Goal: Task Accomplishment & Management: Manage account settings

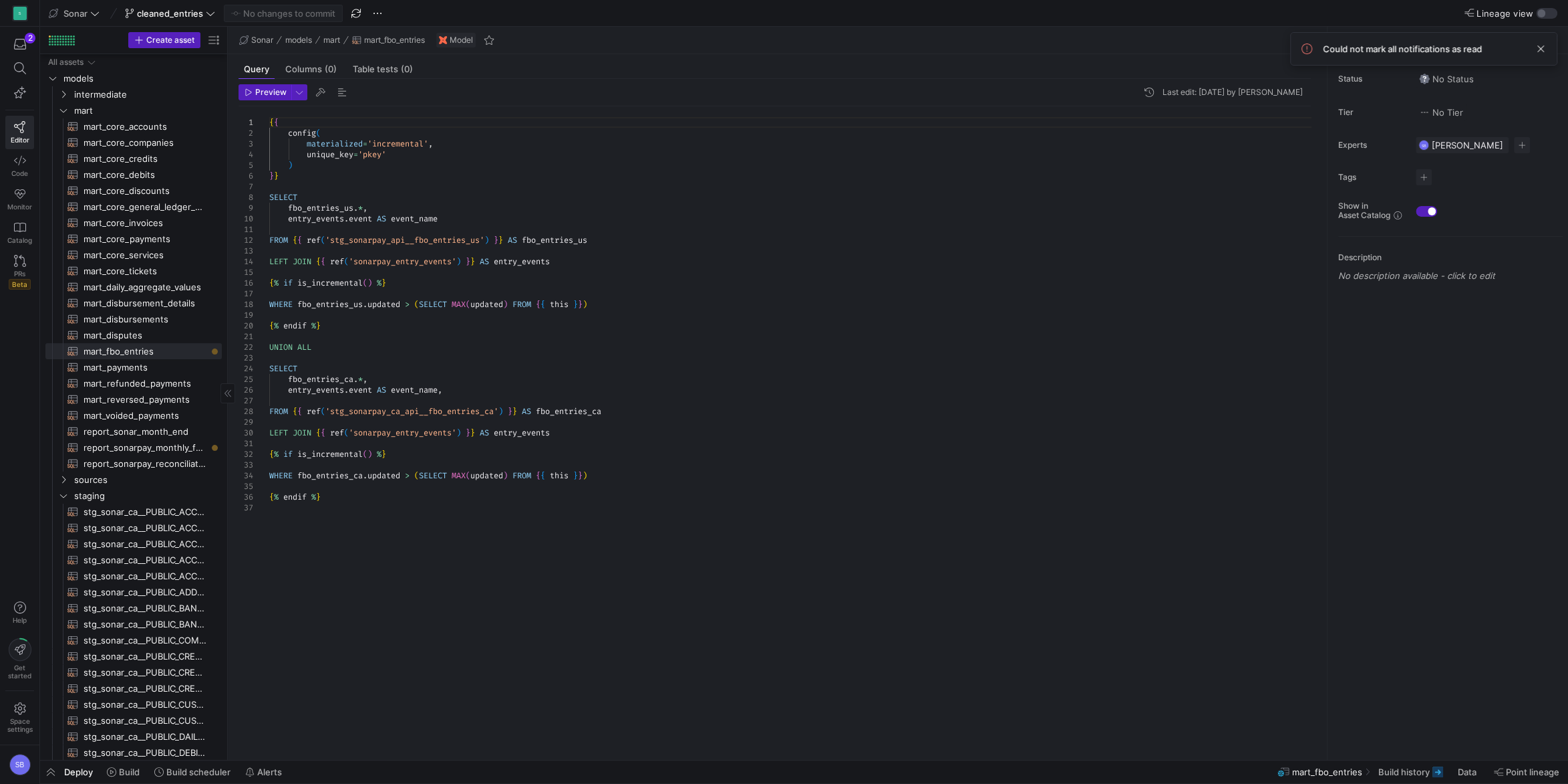
scroll to position [32, 173]
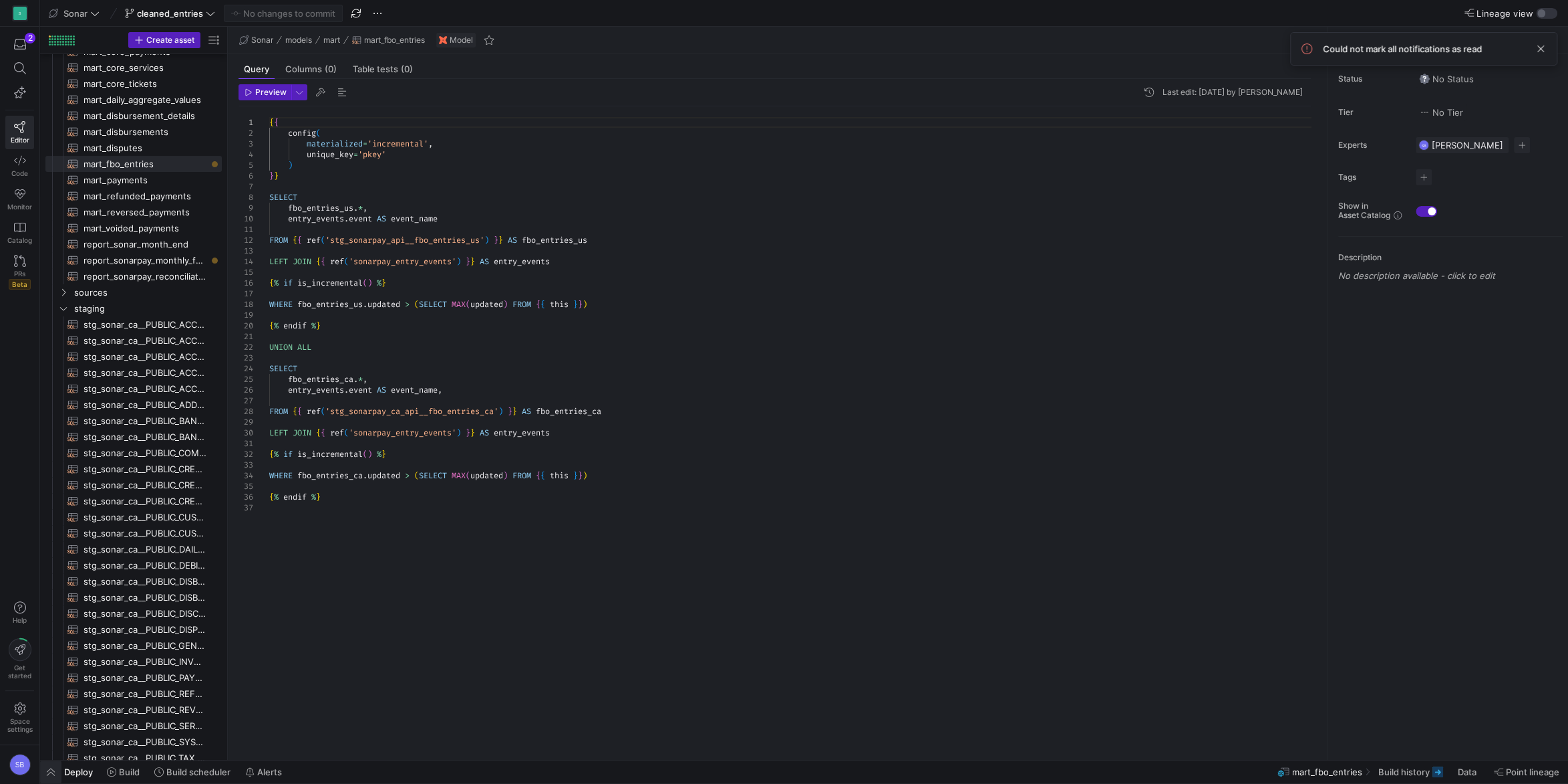
click at [55, 769] on span "button" at bounding box center [51, 771] width 22 height 23
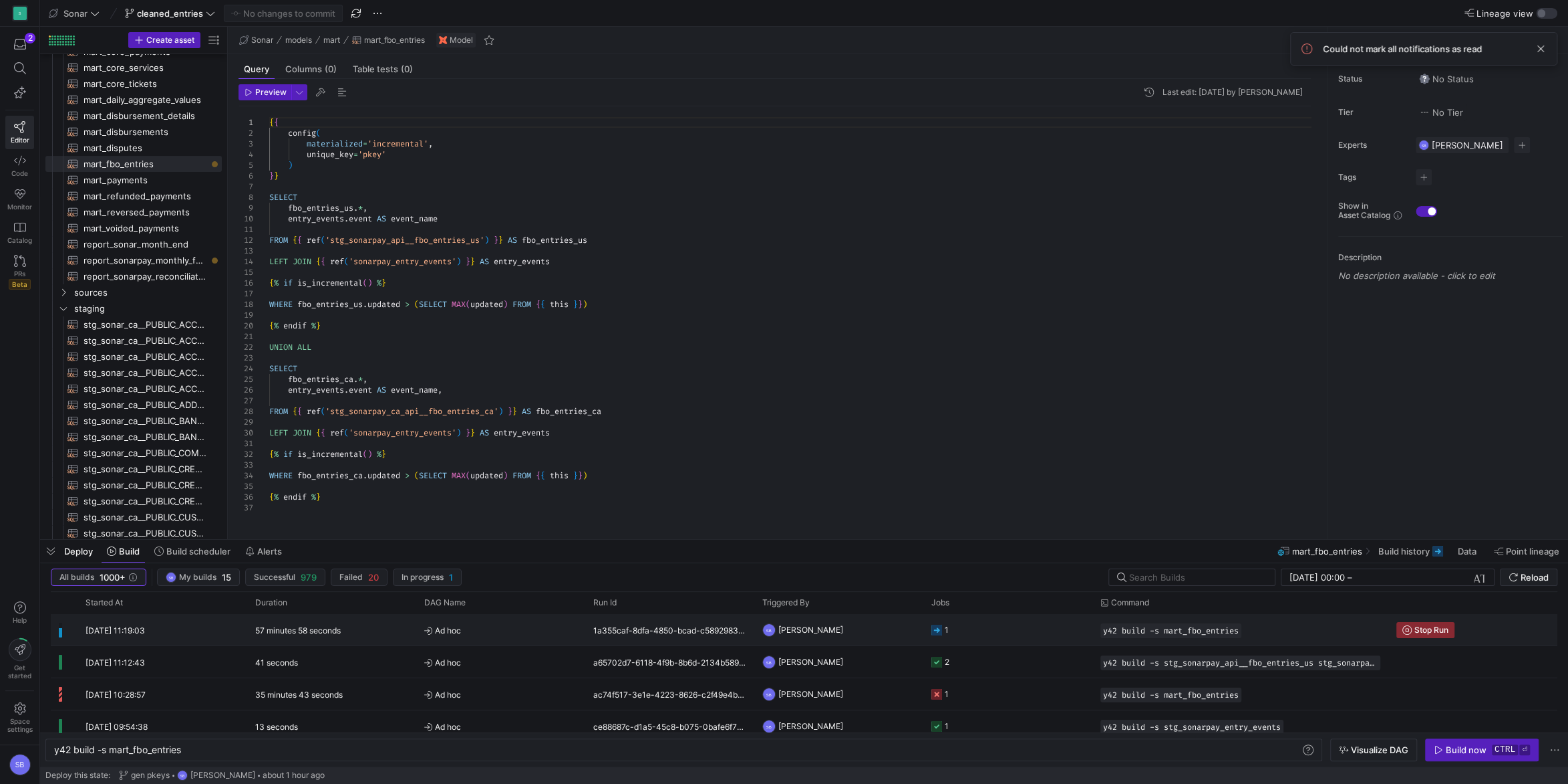
click at [339, 632] on y42-duration "57 minutes 58 seconds" at bounding box center [298, 630] width 85 height 10
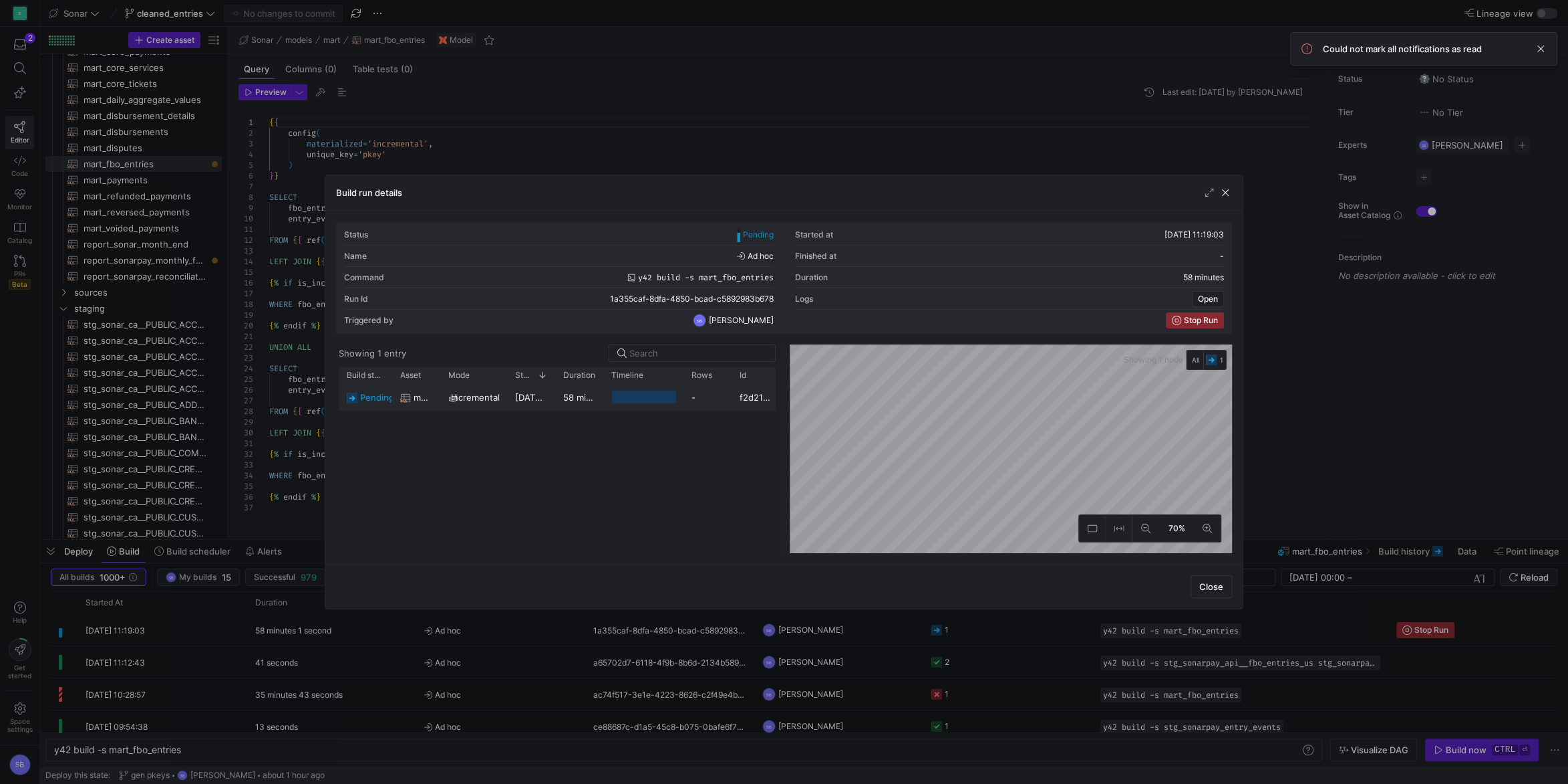
click at [534, 400] on span "[DATE] 11:19:05" at bounding box center [546, 397] width 64 height 11
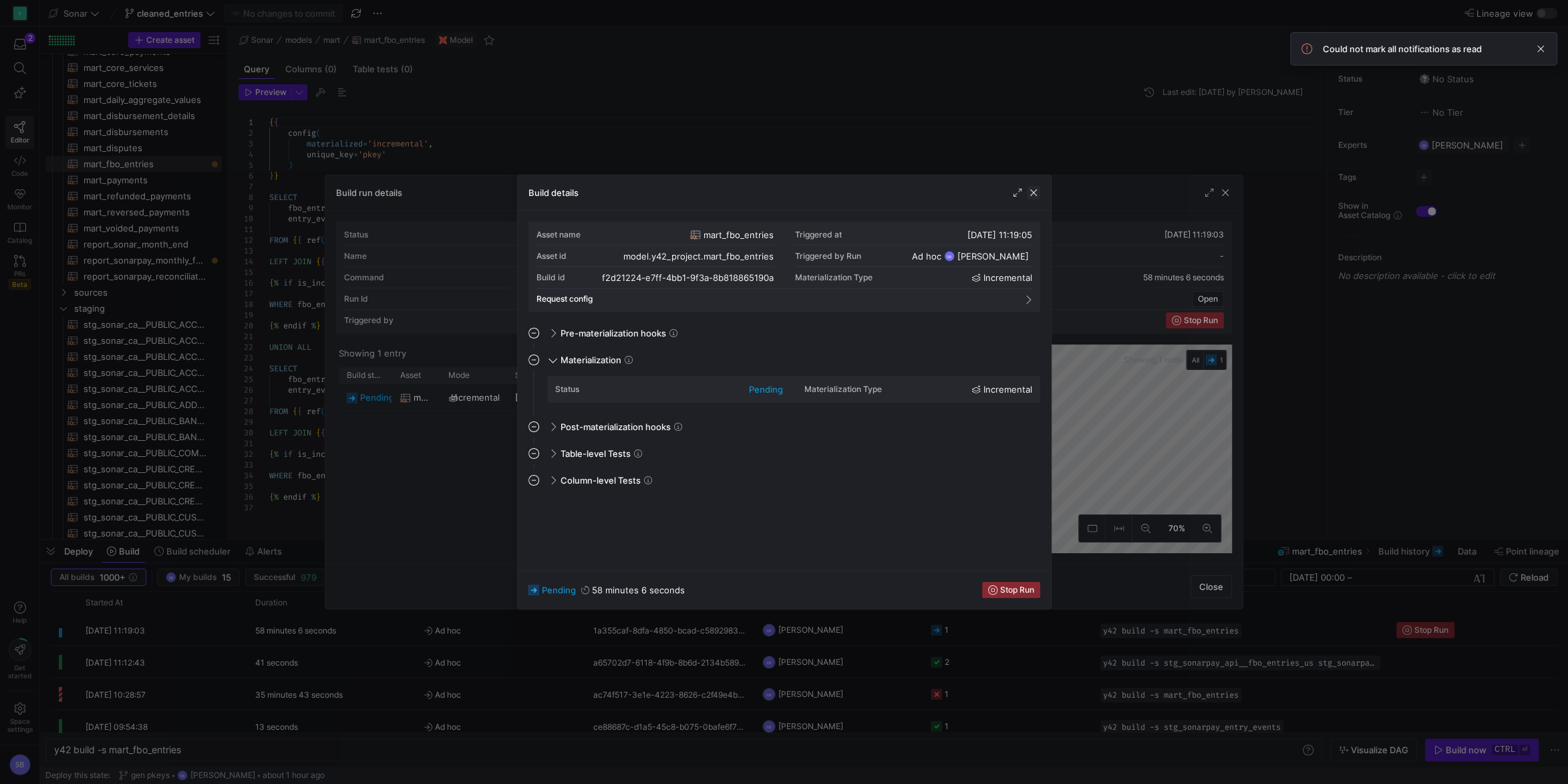
click at [1032, 191] on span "button" at bounding box center [1033, 192] width 13 height 13
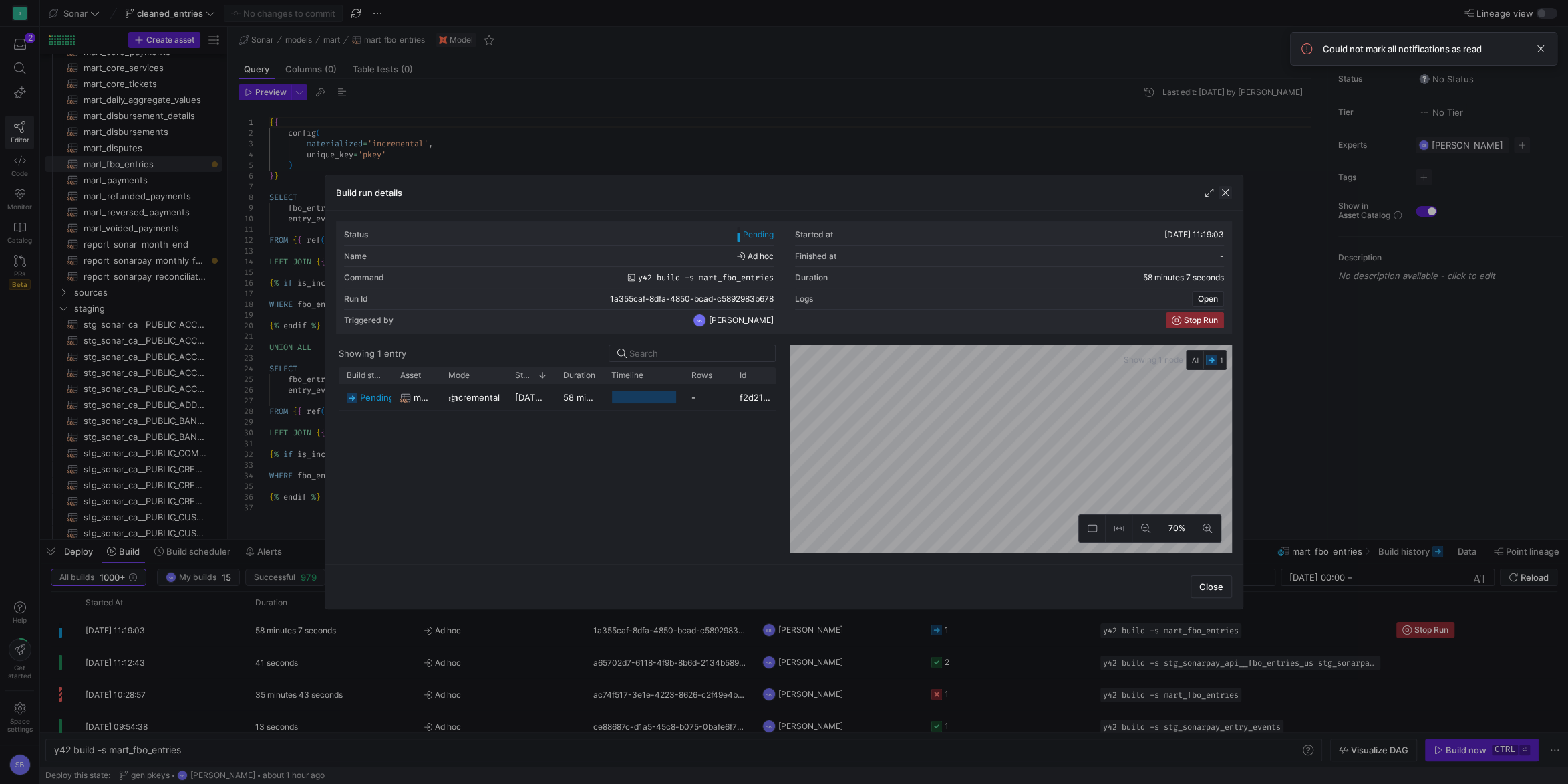
click at [1226, 189] on span "button" at bounding box center [1225, 192] width 13 height 13
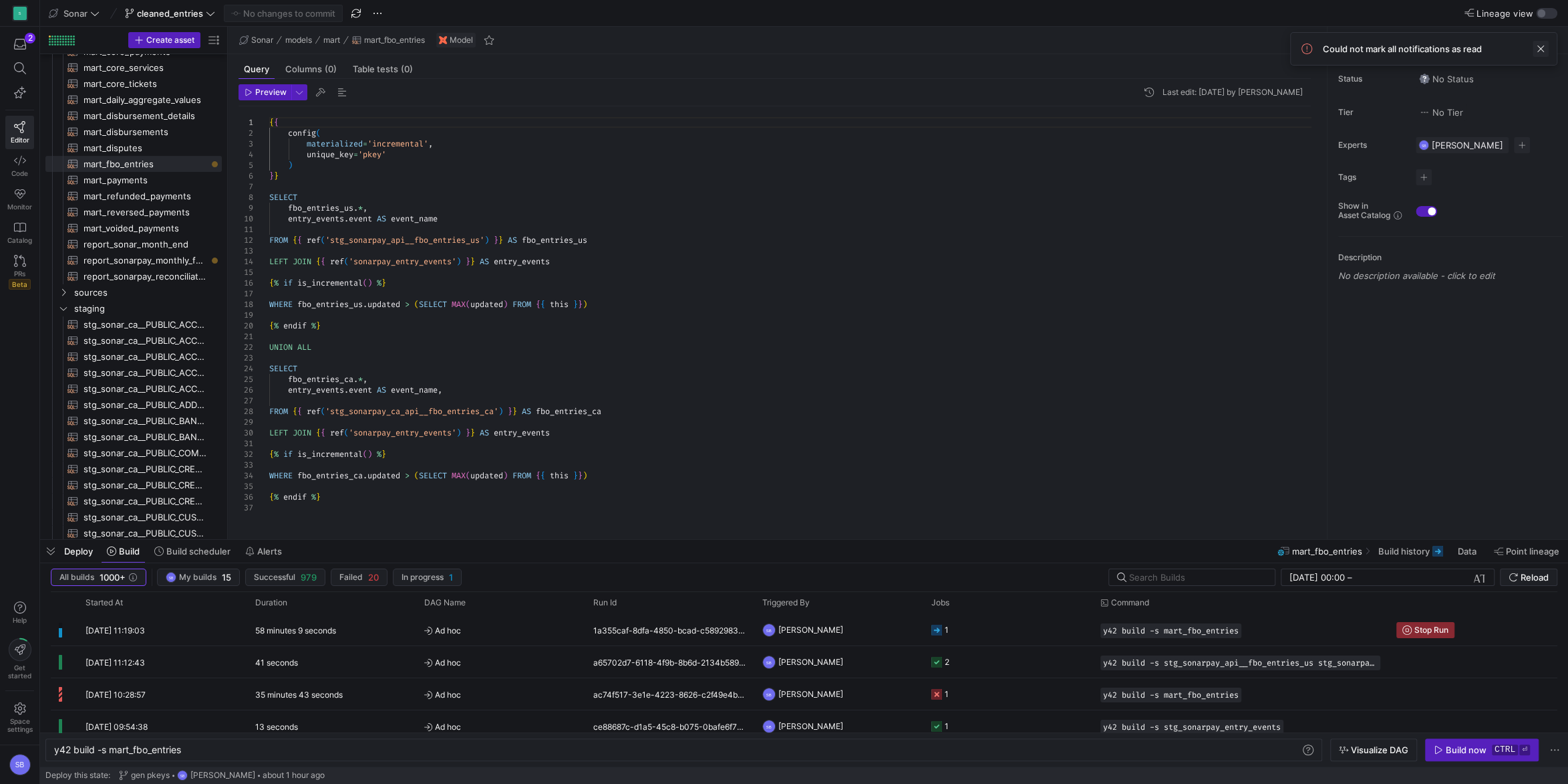
click at [1539, 46] on span at bounding box center [1541, 49] width 16 height 16
click at [51, 544] on span "button" at bounding box center [51, 551] width 22 height 23
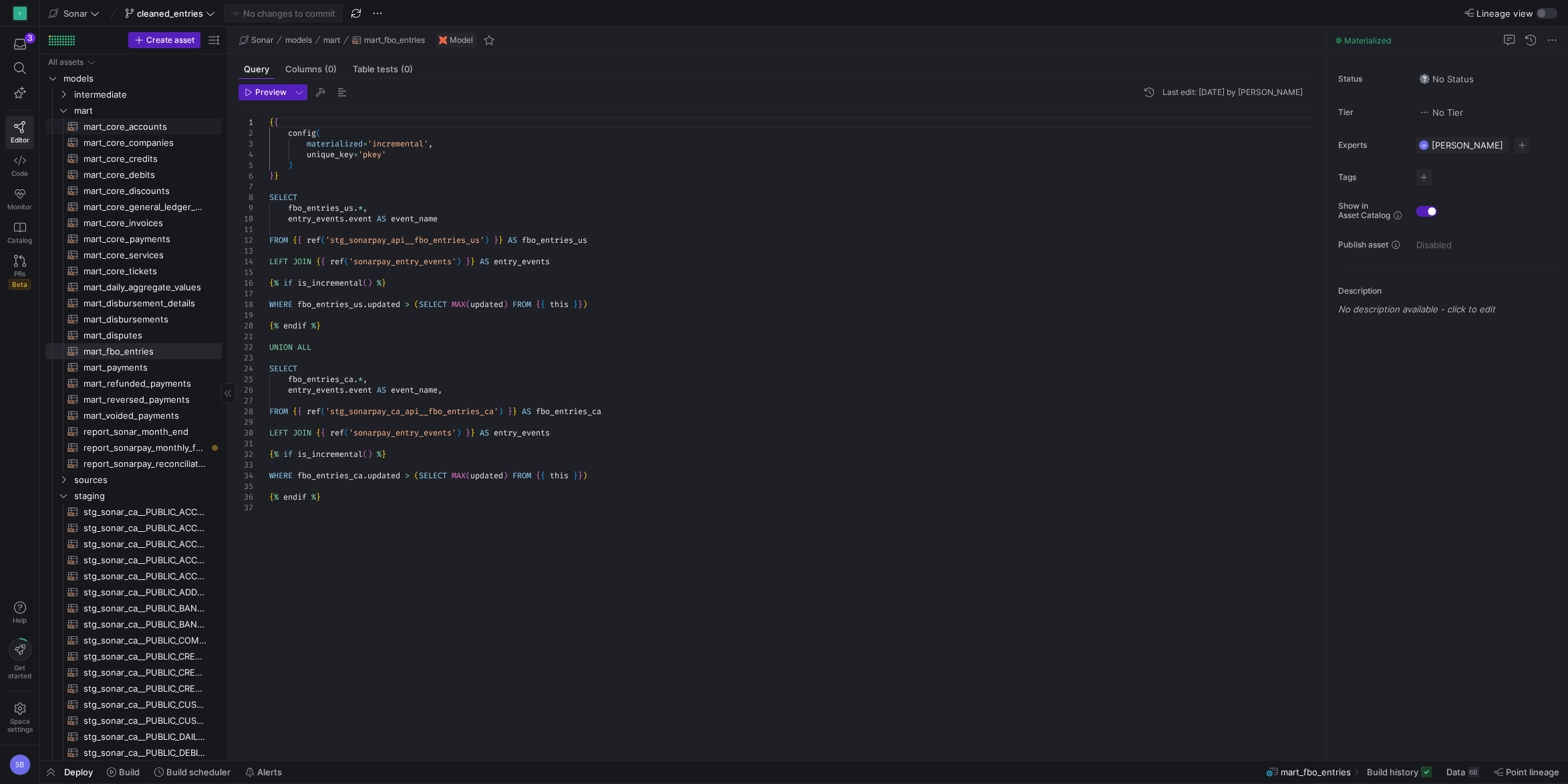
click at [122, 128] on span "mart_core_accounts​​​​​​​​​​" at bounding box center [145, 126] width 123 height 15
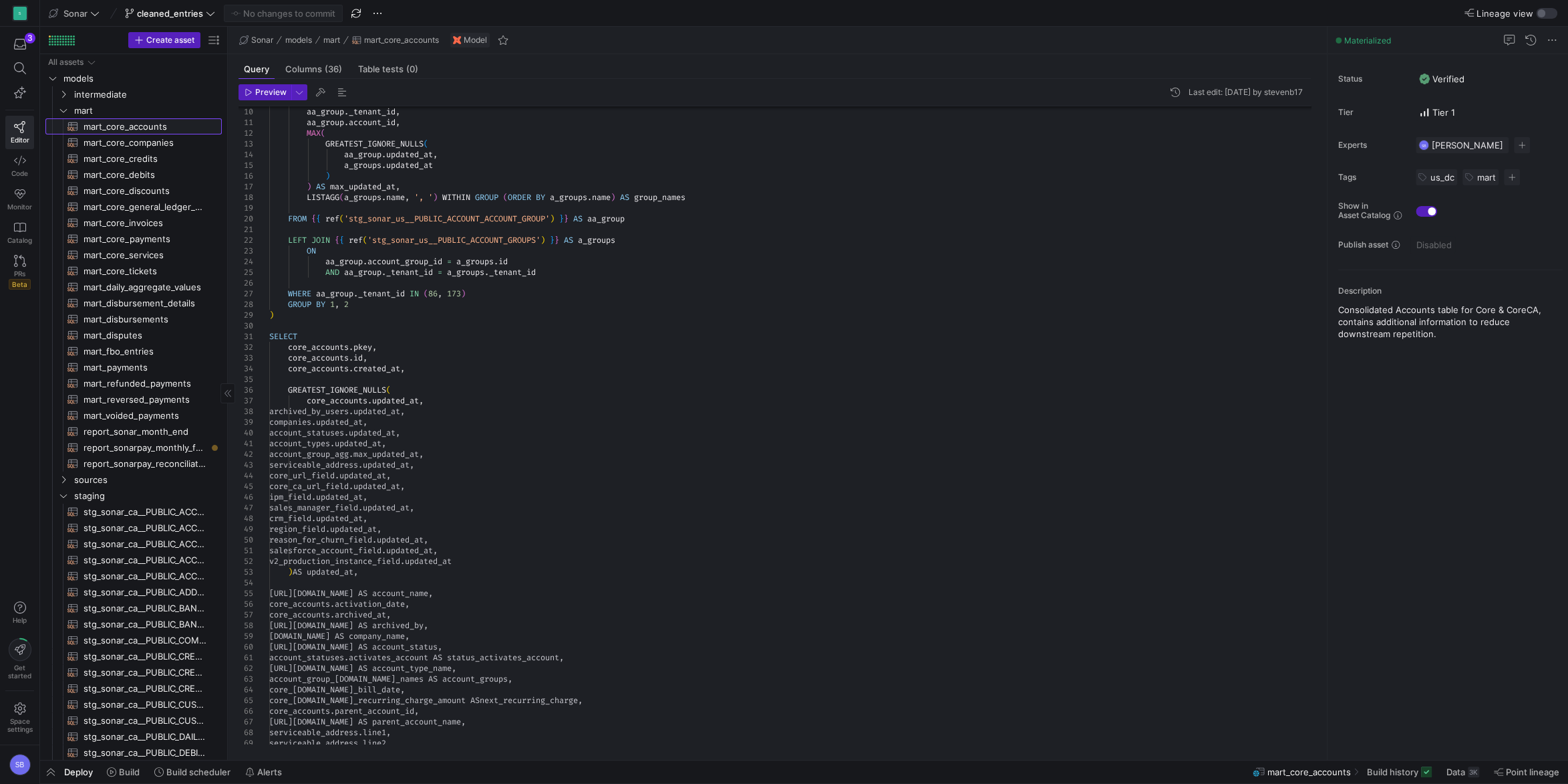
scroll to position [32, 169]
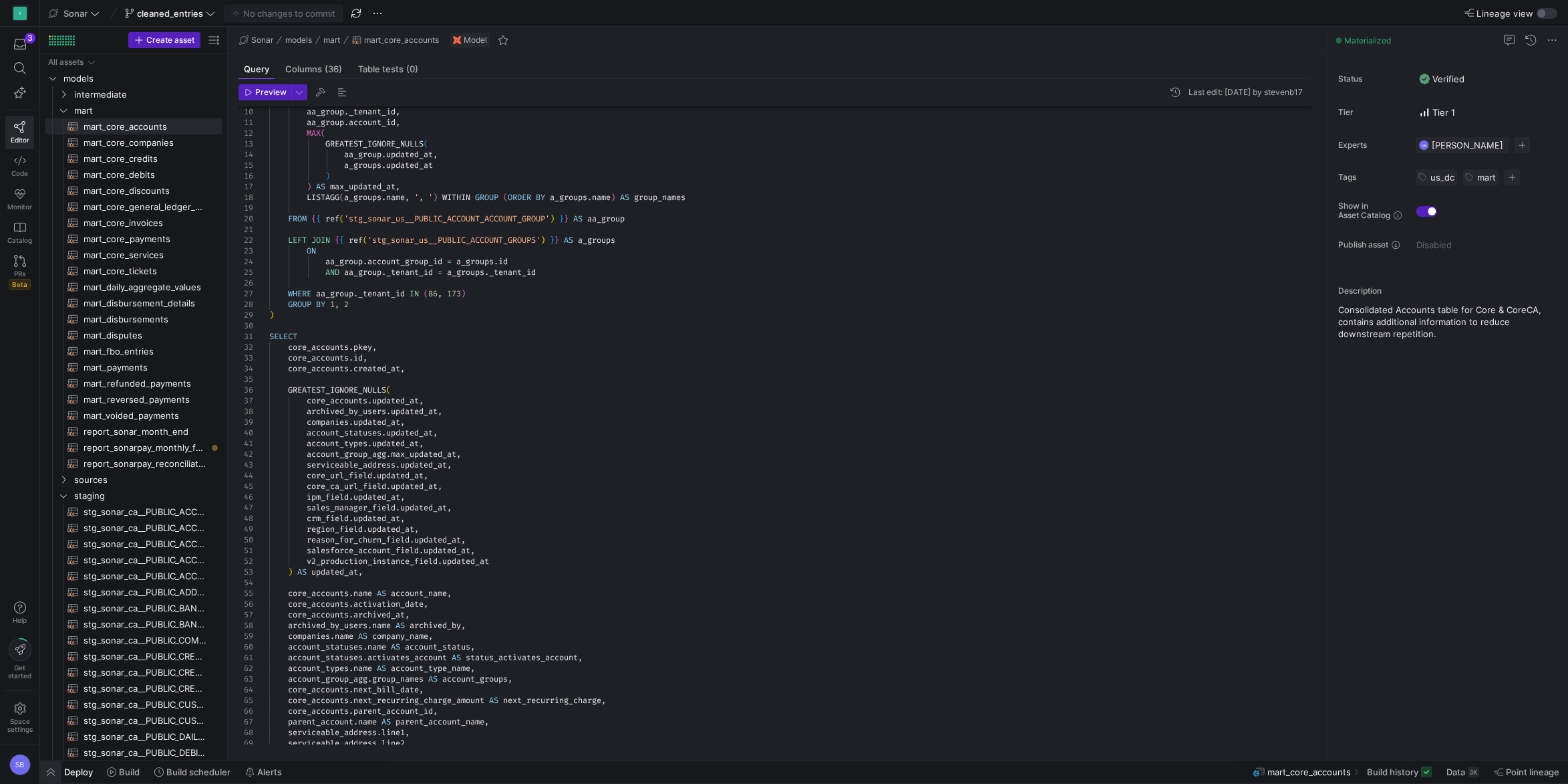
click at [59, 773] on span "button" at bounding box center [51, 771] width 22 height 23
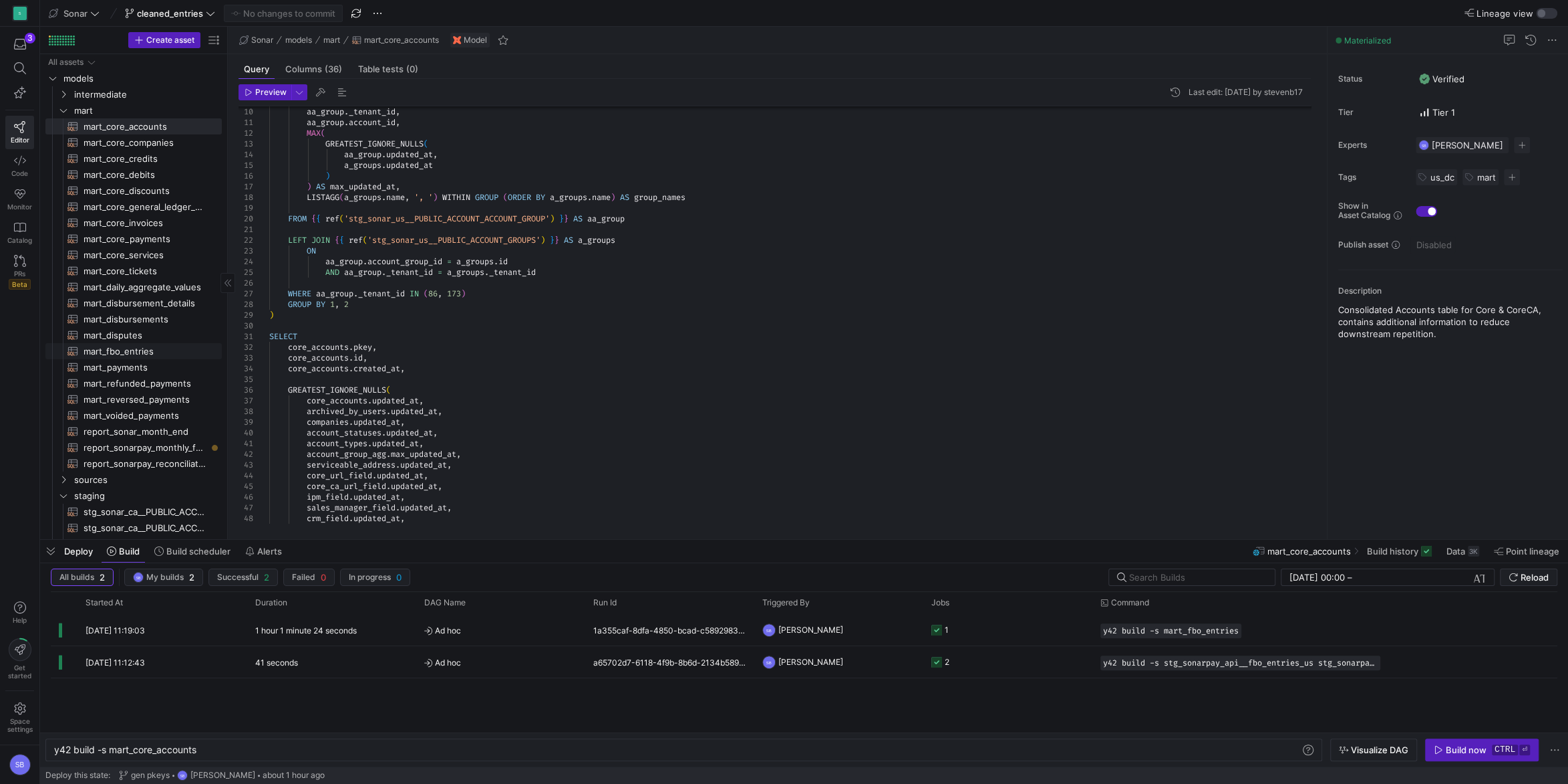
click at [147, 346] on span "mart_fbo_entries​​​​​​​​​​" at bounding box center [145, 350] width 123 height 15
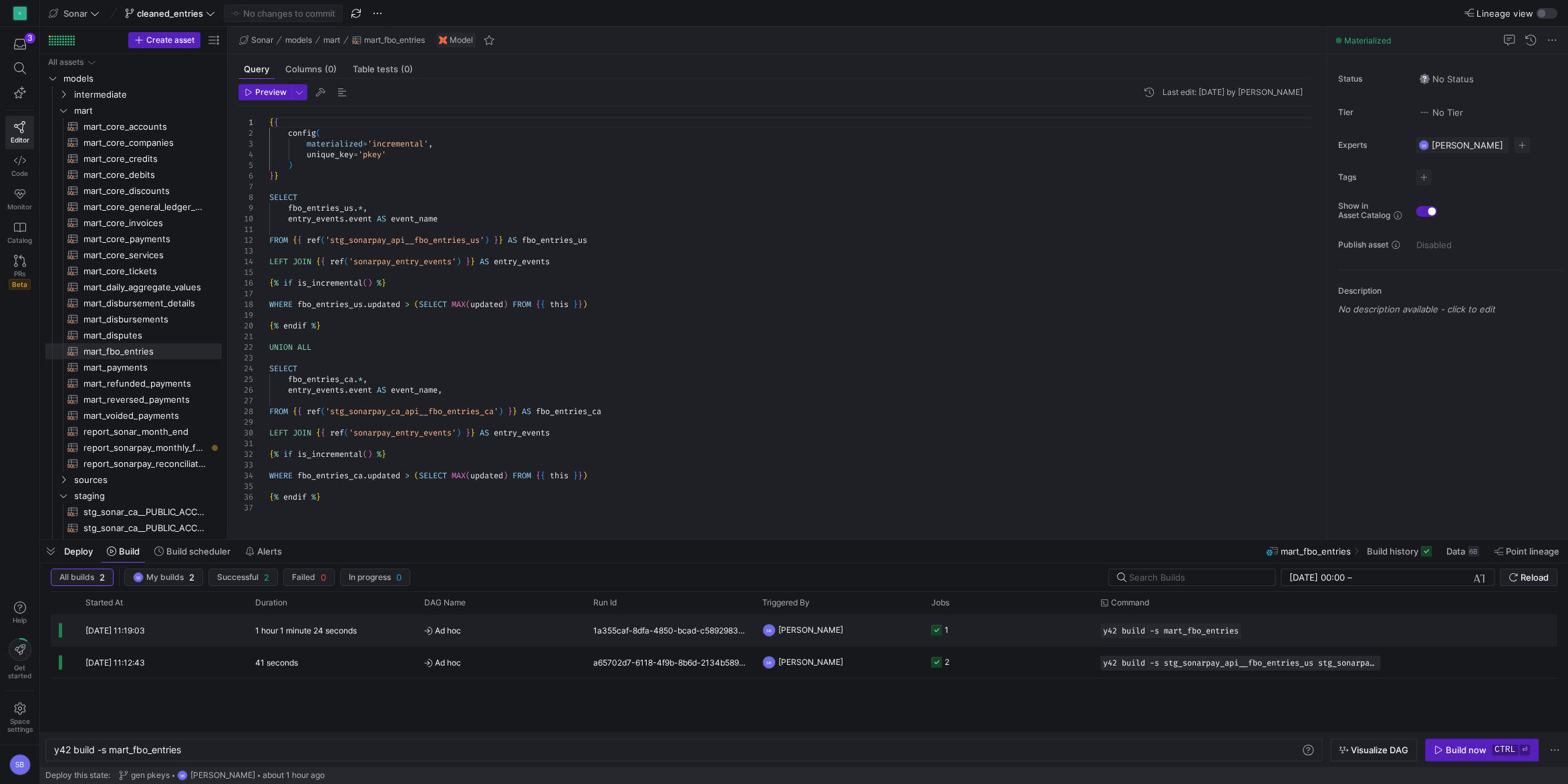
click at [382, 622] on div "1 hour 1 minute 24 seconds" at bounding box center [331, 630] width 169 height 32
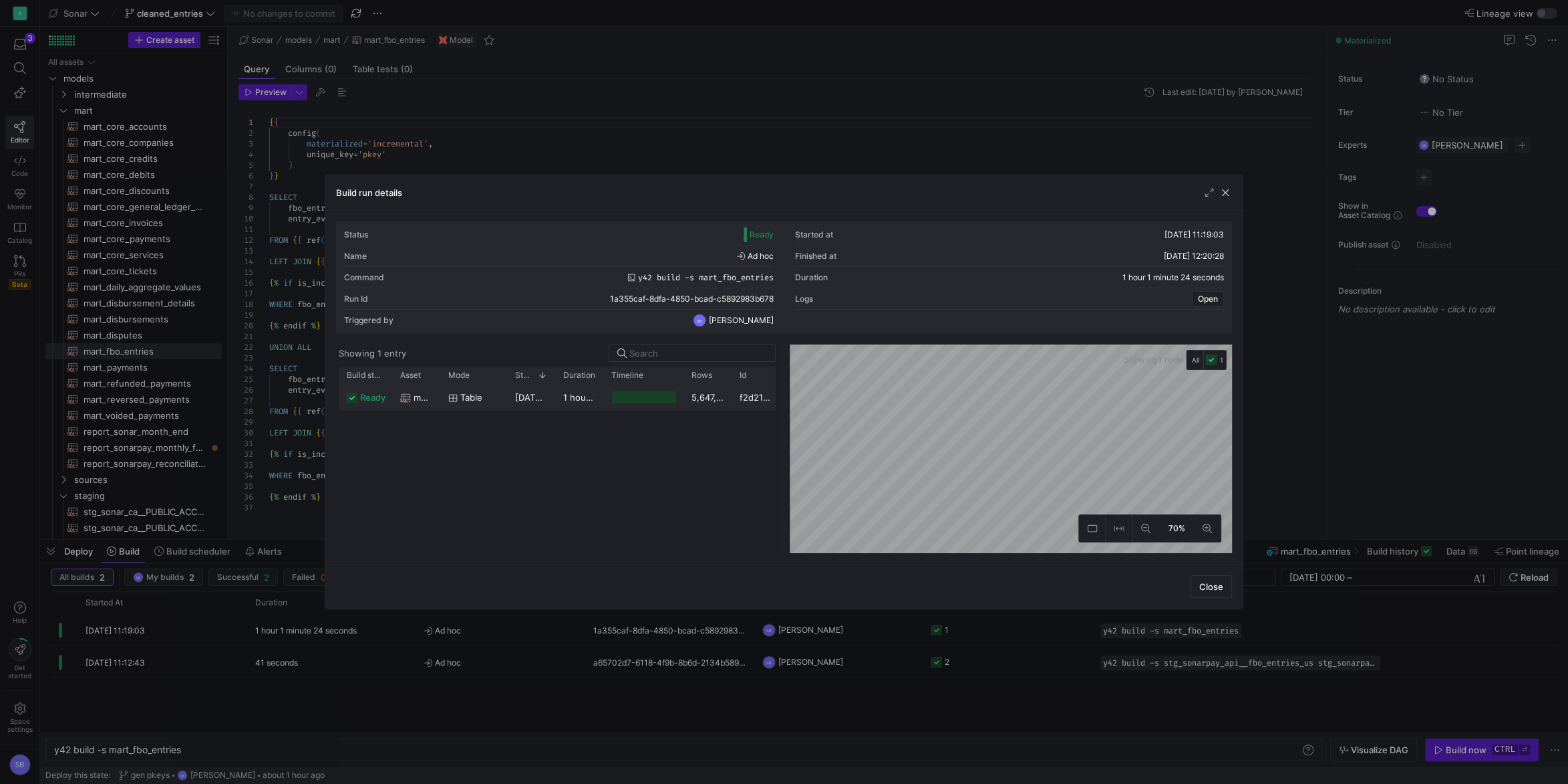
click at [580, 398] on y42-duration "1 hour 1 minute 23 seconds" at bounding box center [621, 397] width 116 height 11
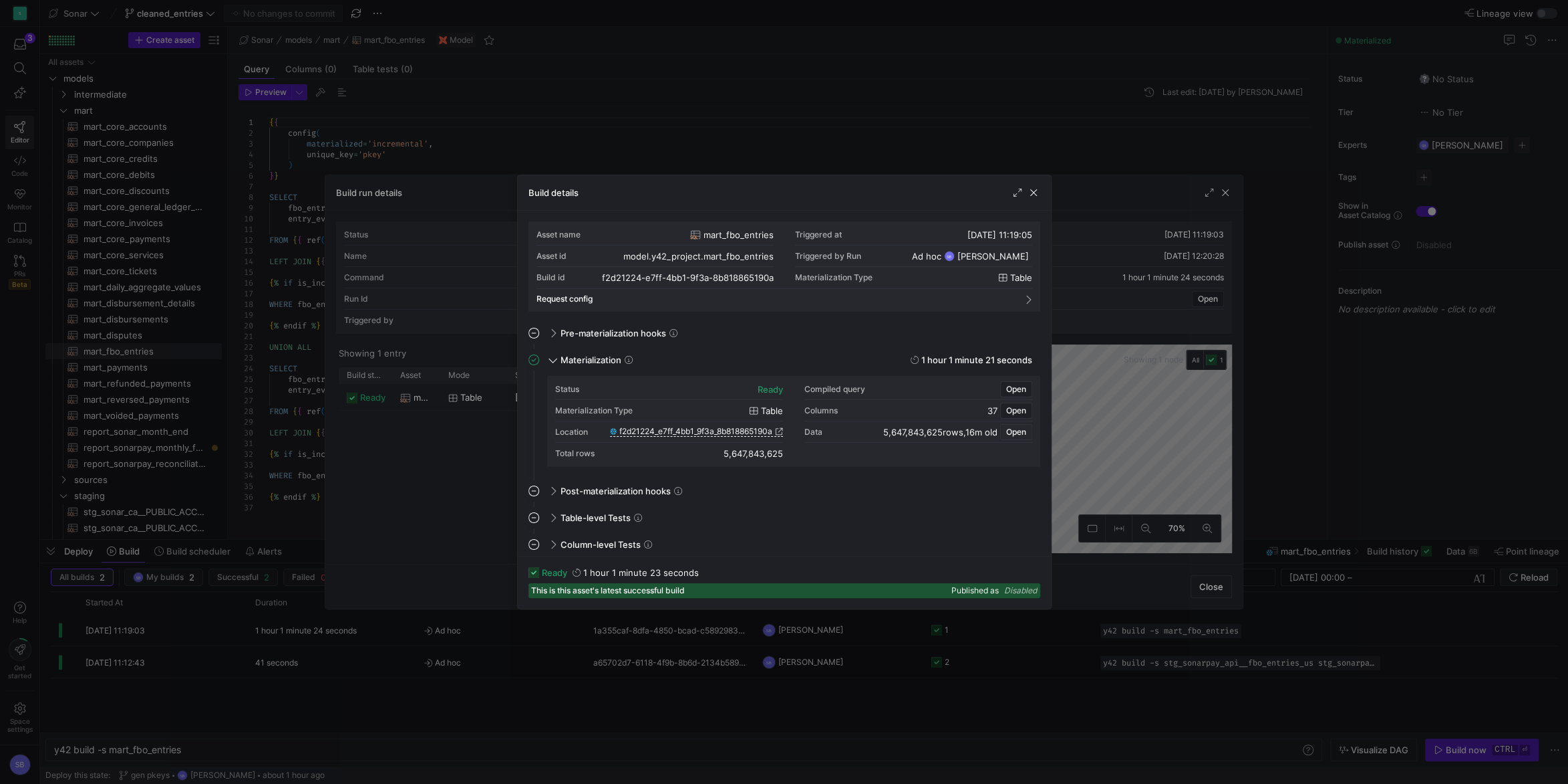
click at [1024, 436] on span "Open" at bounding box center [1017, 432] width 20 height 9
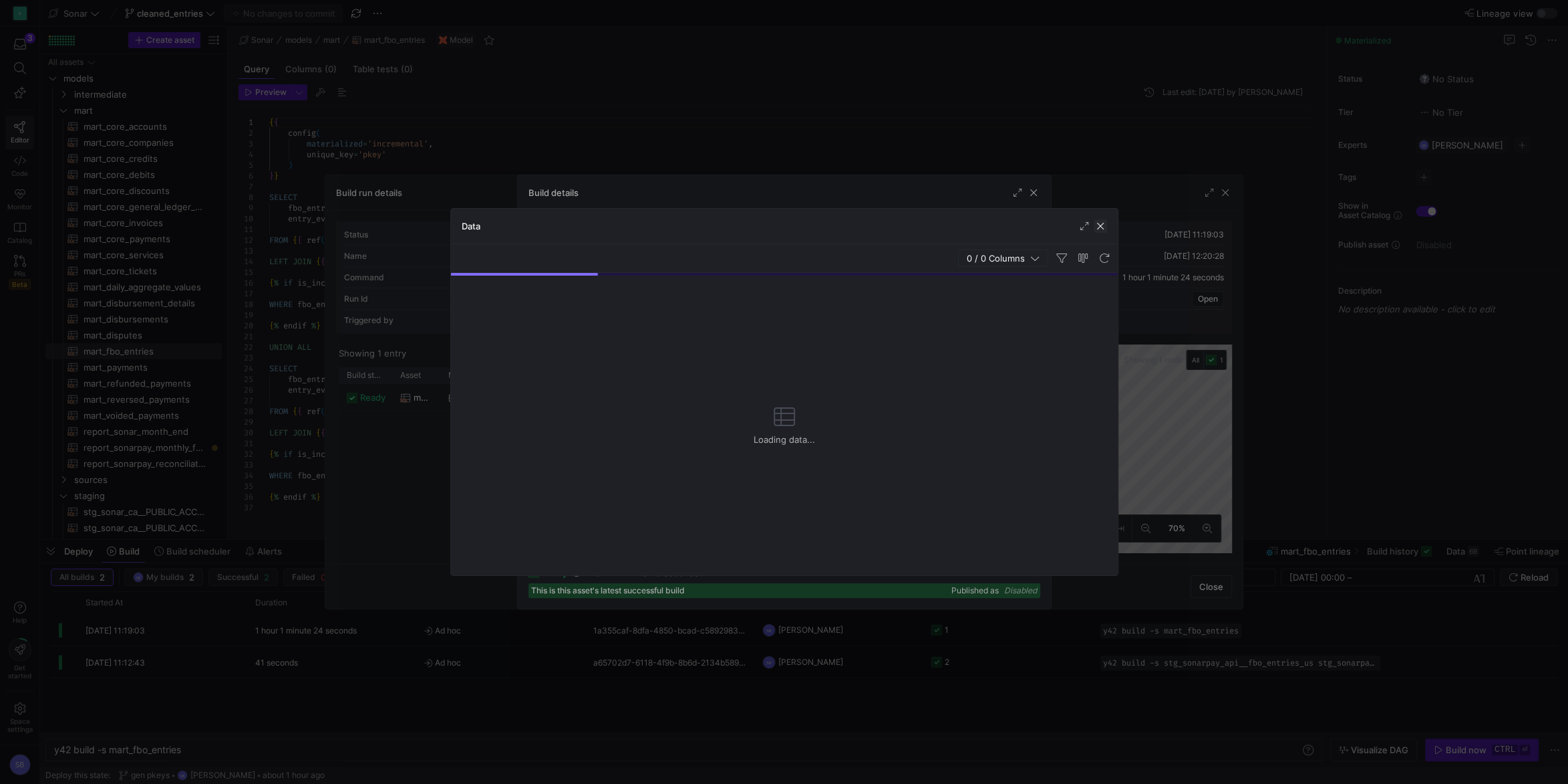
click at [1101, 224] on span "button" at bounding box center [1100, 225] width 13 height 13
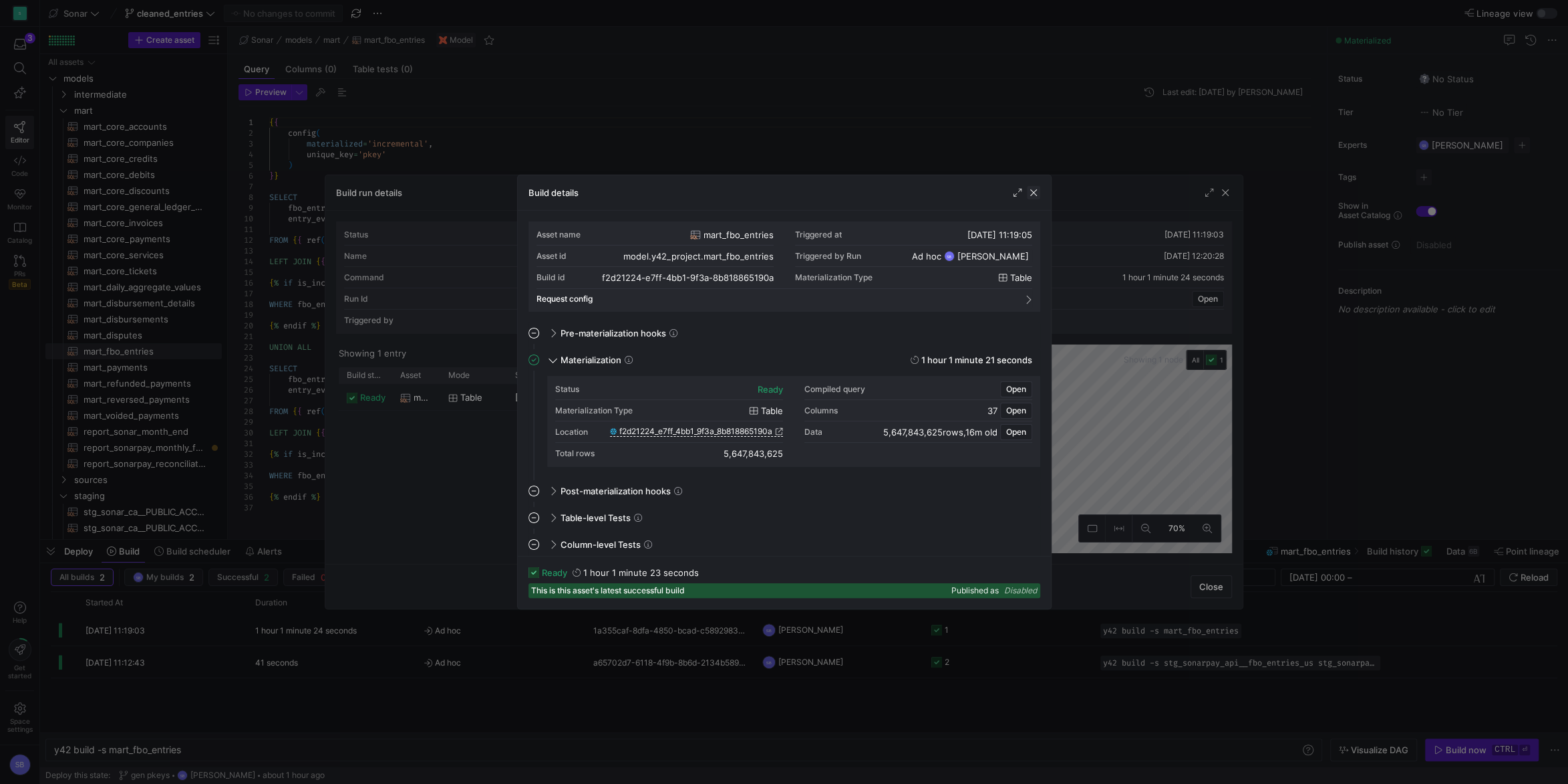
click at [1035, 192] on span "button" at bounding box center [1033, 192] width 13 height 13
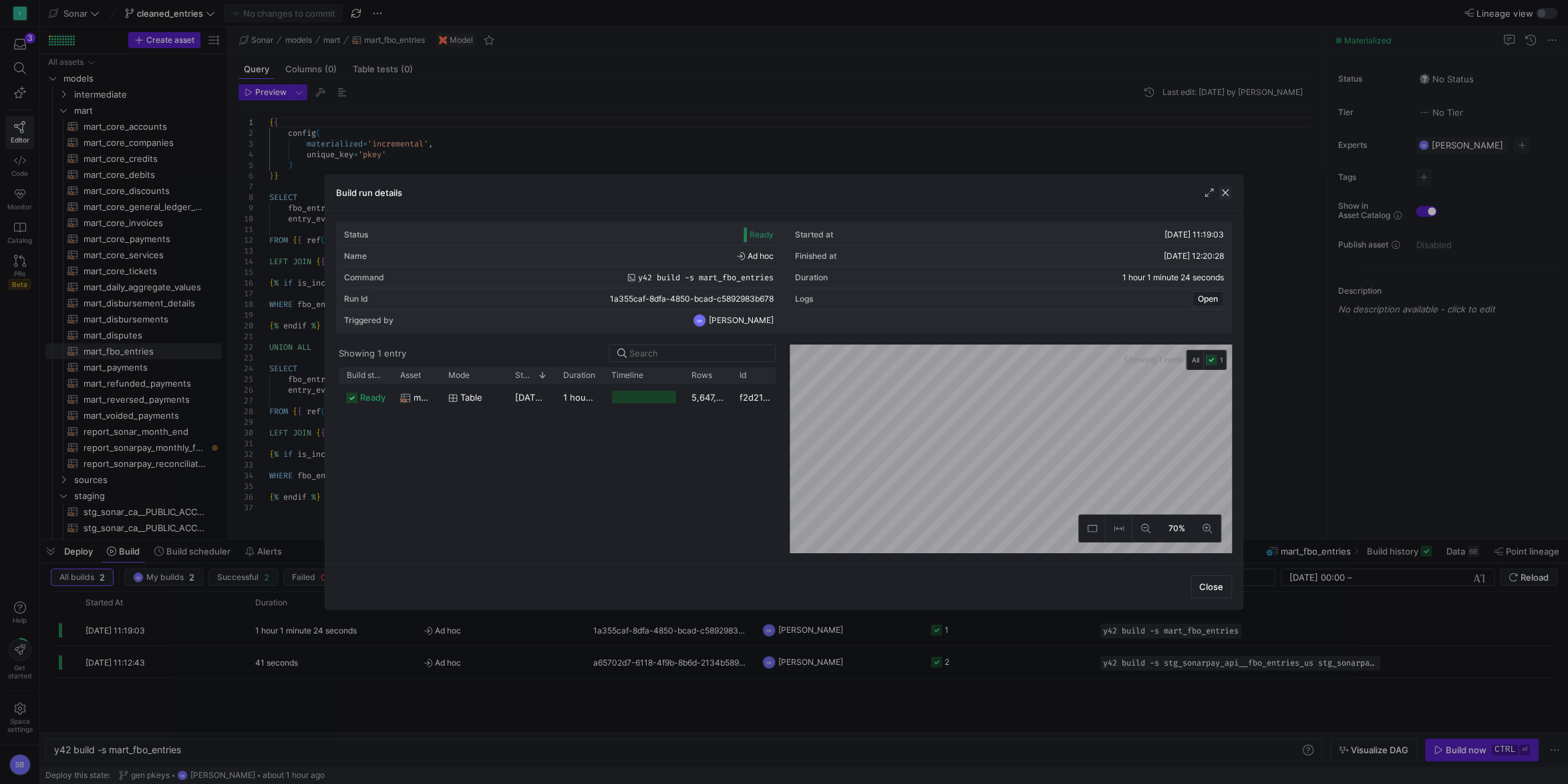
click at [1229, 190] on span "button" at bounding box center [1225, 192] width 13 height 13
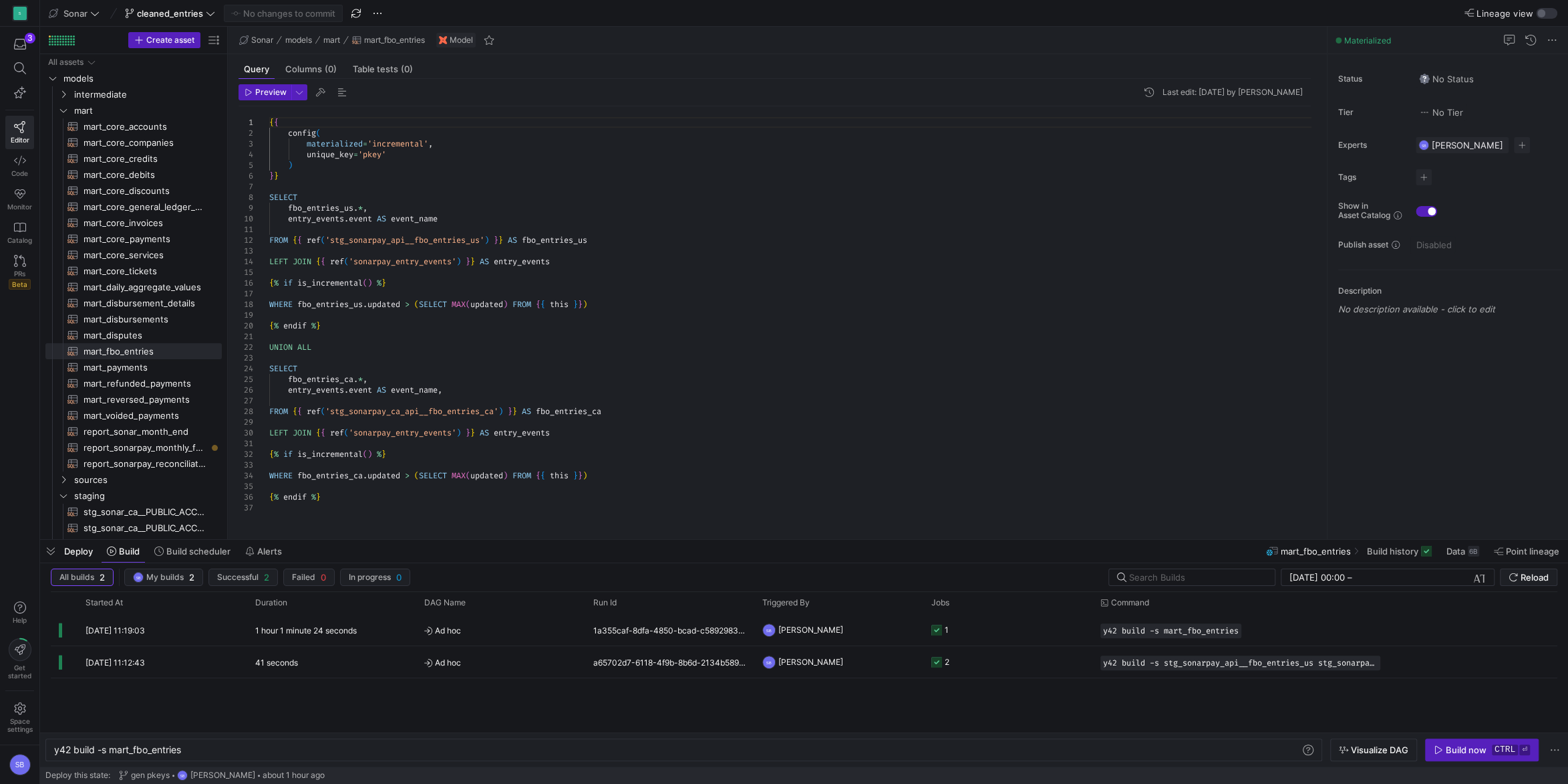
click at [605, 261] on div "{ { config ( materialized = 'incremental' , unique_key = 'pkey' ) } } SELECT fb…" at bounding box center [795, 315] width 1052 height 417
click at [602, 261] on div "{ { config ( materialized = 'incremental' , unique_key = 'pkey' ) } } SELECT fb…" at bounding box center [795, 315] width 1052 height 417
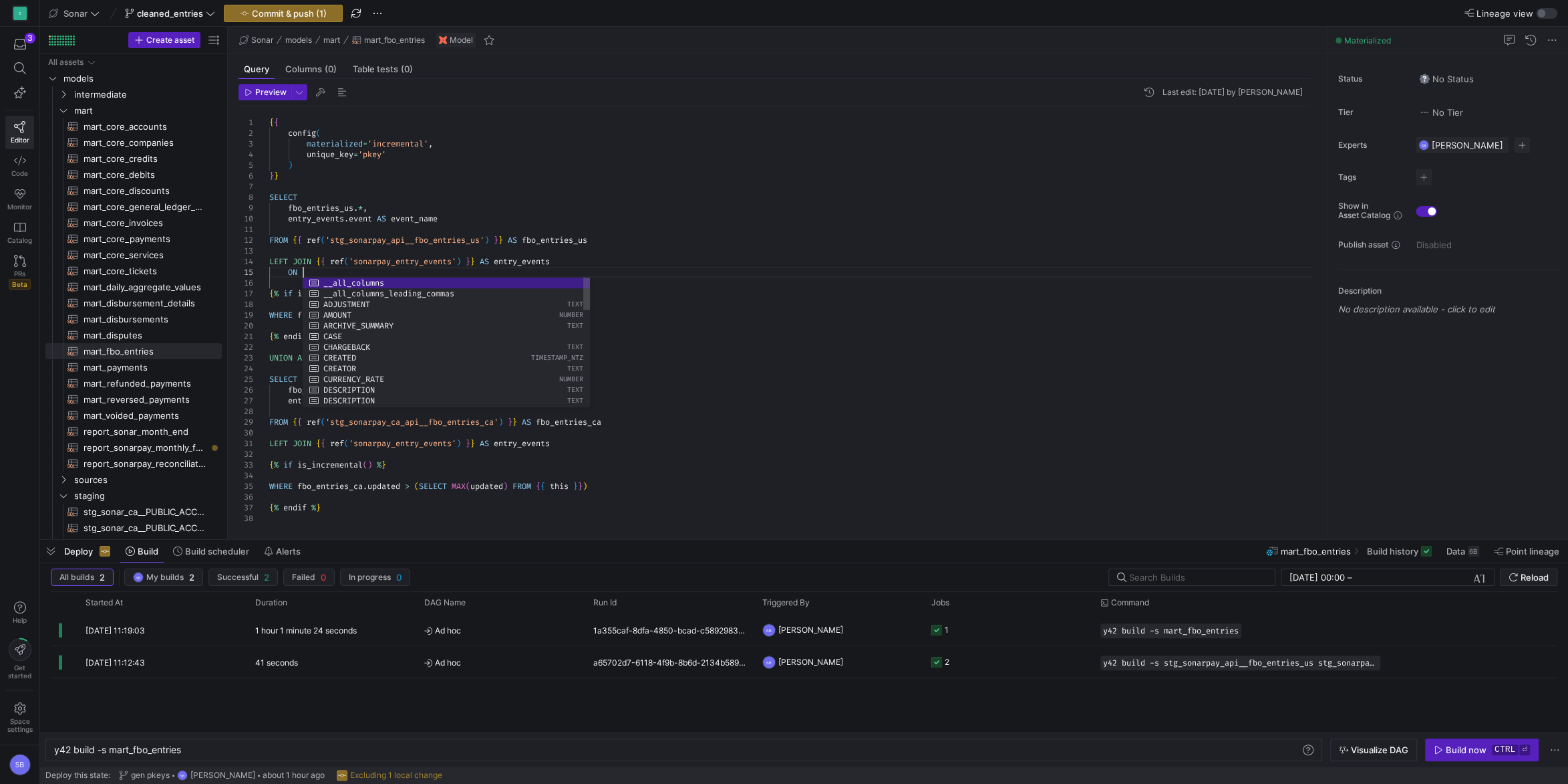
scroll to position [43, 34]
click at [538, 260] on div "{ { config ( materialized = 'incremental' , unique_key = 'pkey' ) } } SELECT fb…" at bounding box center [795, 315] width 1052 height 417
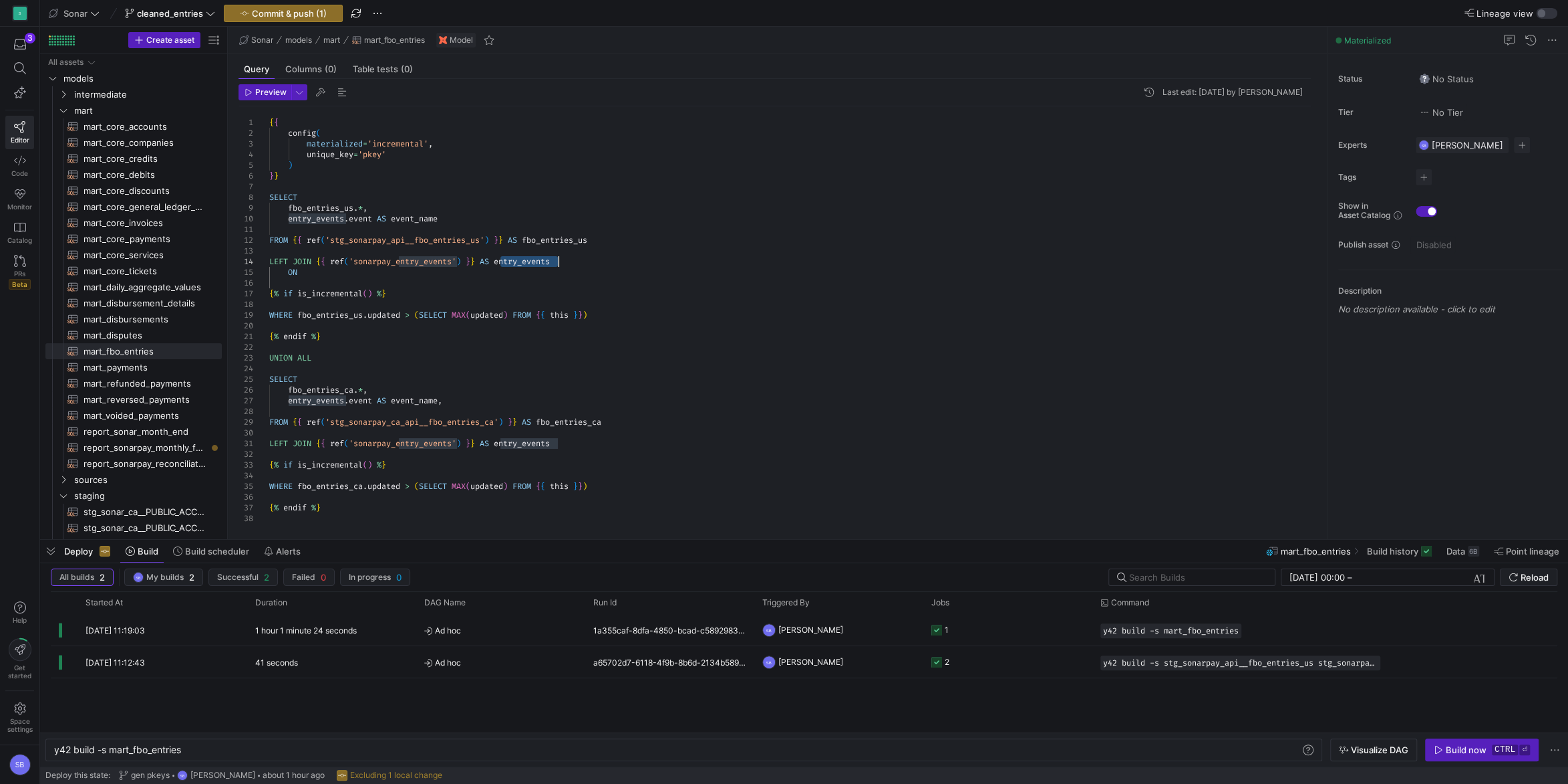
click at [538, 260] on div "{ { config ( materialized = 'incremental' , unique_key = 'pkey' ) } } SELECT fb…" at bounding box center [795, 315] width 1052 height 417
drag, startPoint x: 302, startPoint y: 274, endPoint x: 270, endPoint y: 272, distance: 32.1
click at [270, 272] on div "{ { config ( materialized = 'incremental' , unique_key = 'pkey' ) } } SELECT fb…" at bounding box center [795, 315] width 1052 height 417
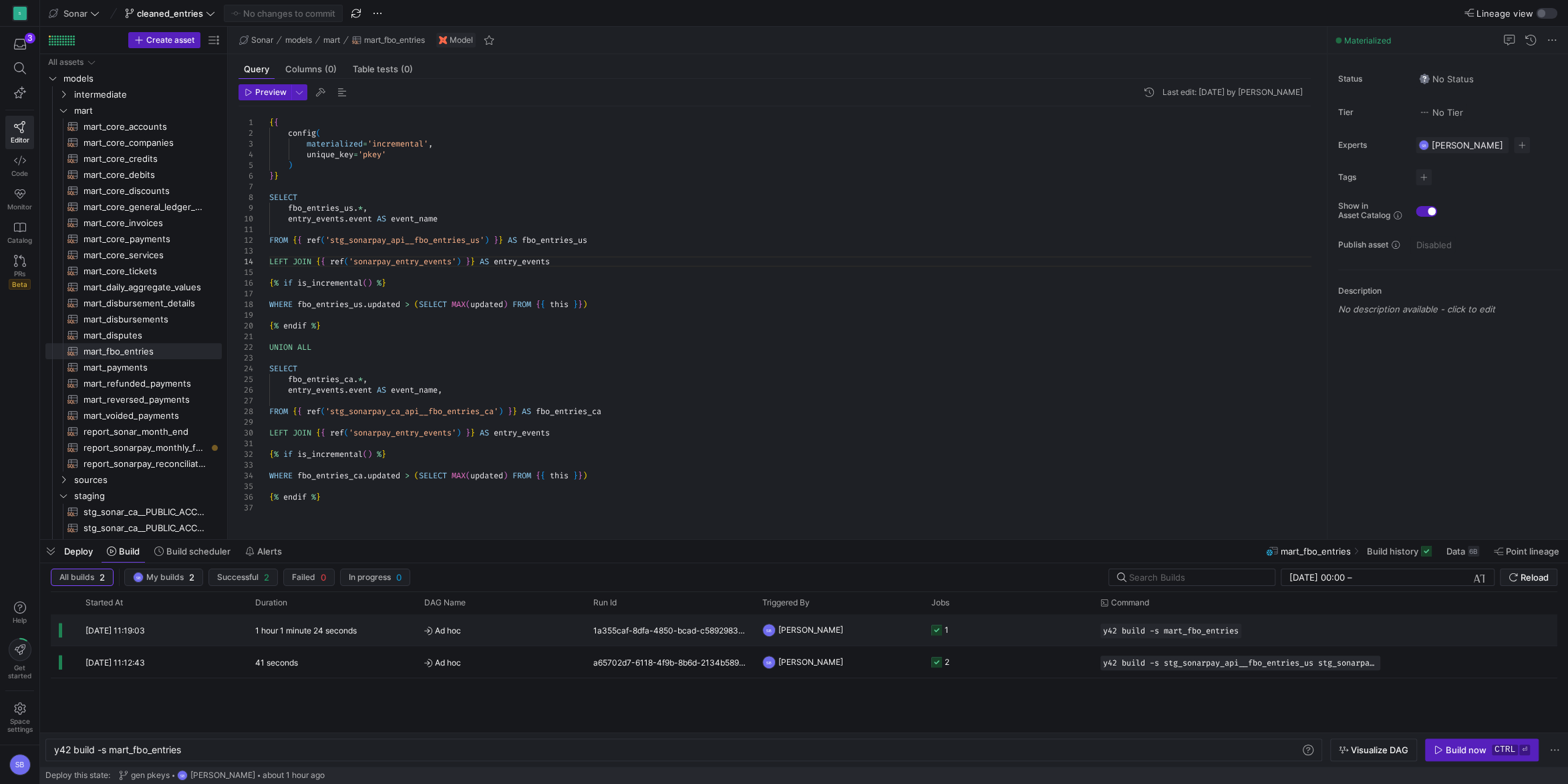
click at [299, 630] on y42-duration "1 hour 1 minute 24 seconds" at bounding box center [305, 630] width 101 height 10
click at [626, 326] on div "{ { config ( materialized = 'incremental' , unique_key = 'pkey' ) } } SELECT fb…" at bounding box center [795, 315] width 1052 height 417
click at [577, 259] on div "{ { config ( materialized = 'incremental' , unique_key = 'pkey' ) } } SELECT fb…" at bounding box center [795, 315] width 1052 height 417
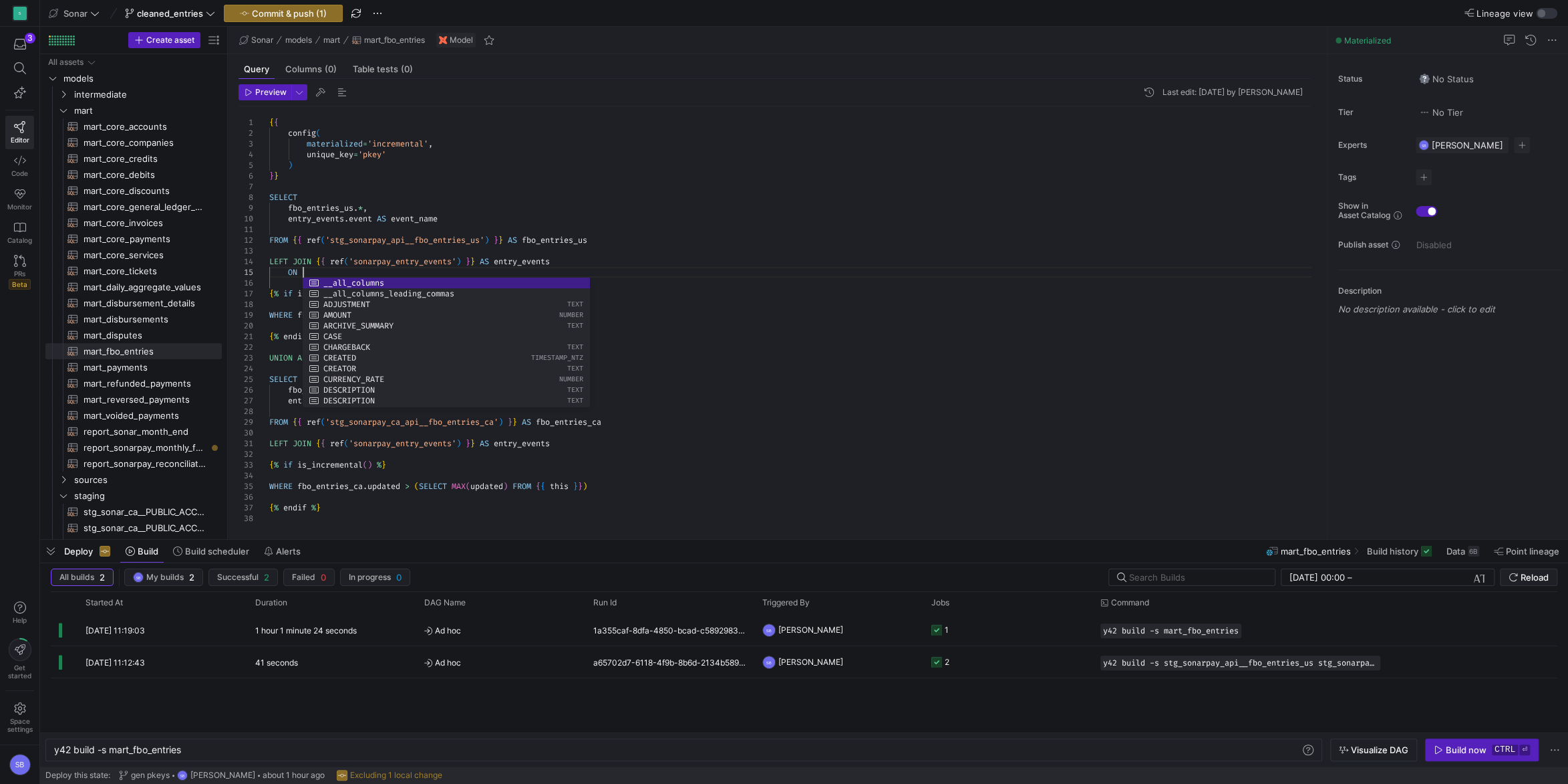
click at [540, 263] on div "{ { config ( materialized = 'incremental' , unique_key = 'pkey' ) } } SELECT fb…" at bounding box center [795, 315] width 1052 height 417
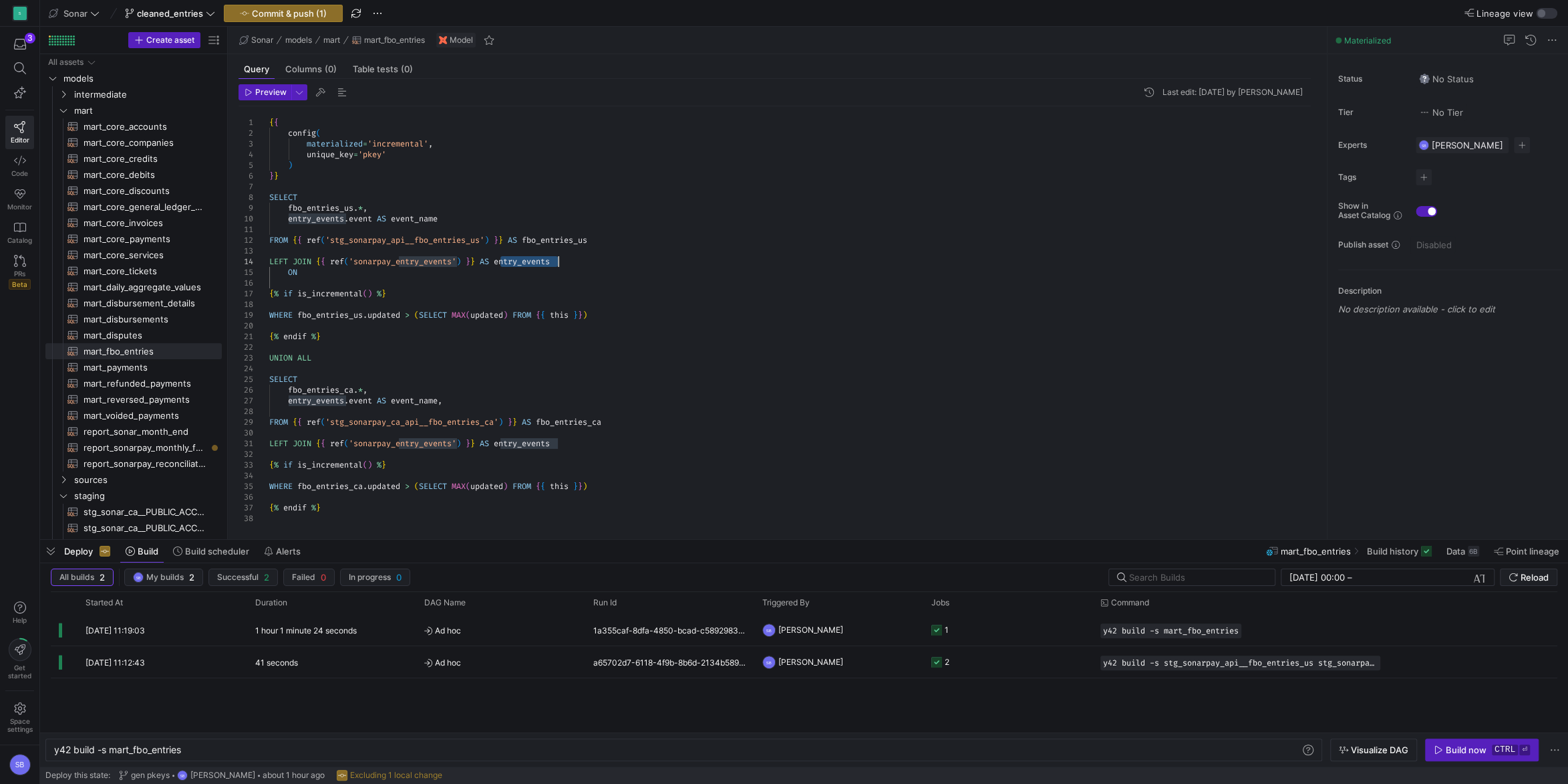
click at [540, 263] on div "{ { config ( materialized = 'incremental' , unique_key = 'pkey' ) } } SELECT fb…" at bounding box center [795, 315] width 1052 height 417
click at [338, 268] on div "{ { config ( materialized = 'incremental' , unique_key = 'pkey' ) } } SELECT fb…" at bounding box center [795, 315] width 1052 height 417
click at [552, 213] on div "{ { config ( materialized = 'incremental' , unique_key = 'pkey' ) } } SELECT fb…" at bounding box center [795, 315] width 1052 height 417
drag, startPoint x: 290, startPoint y: 270, endPoint x: 505, endPoint y: 273, distance: 215.0
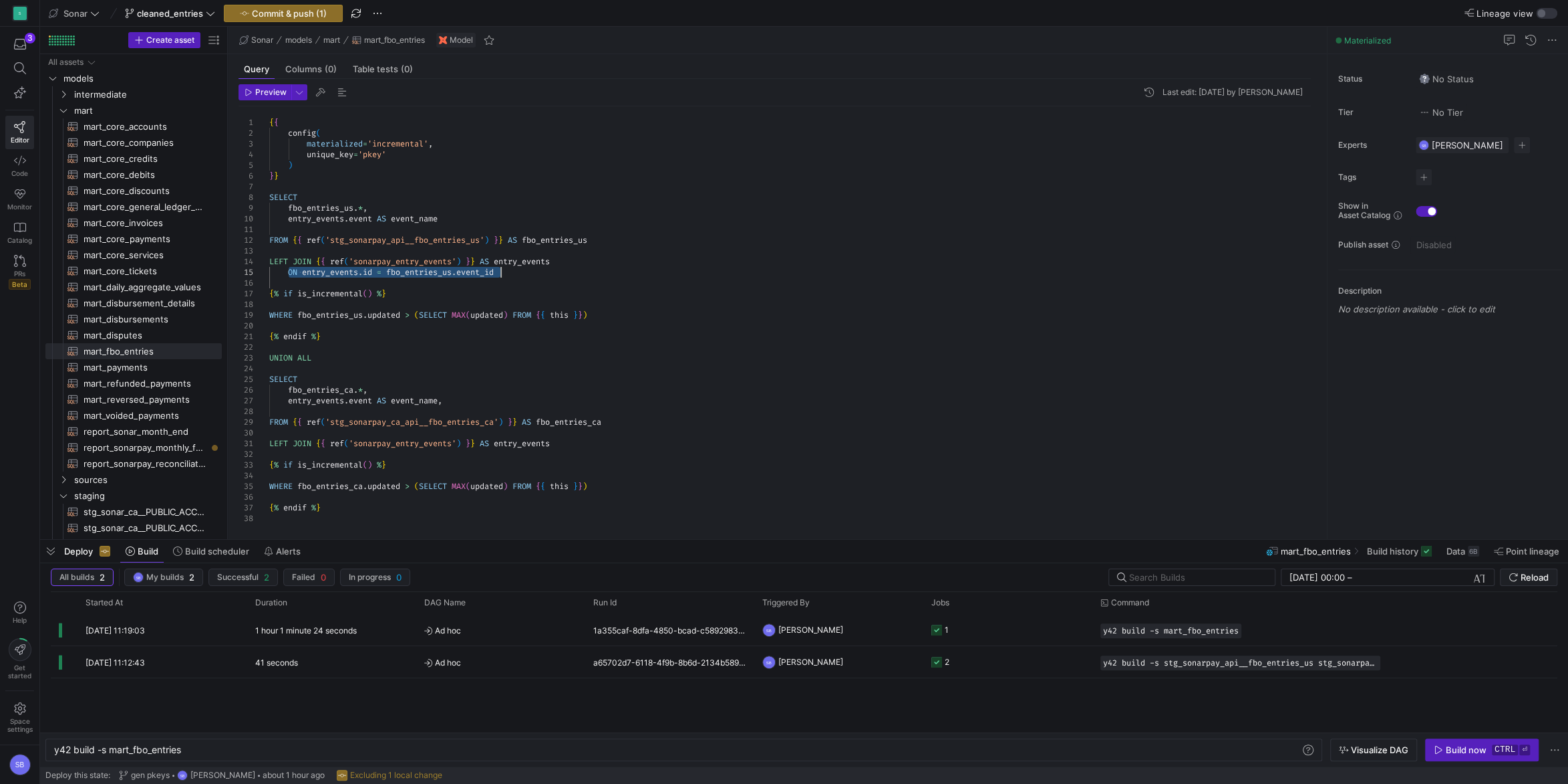
click at [505, 273] on div "{ { config ( materialized = 'incremental' , unique_key = 'pkey' ) } } SELECT fb…" at bounding box center [795, 315] width 1052 height 417
click at [574, 446] on div "{ { config ( materialized = 'incremental' , unique_key = 'pkey' ) } } SELECT fb…" at bounding box center [795, 315] width 1052 height 417
click at [599, 421] on div "{ { config ( materialized = 'incremental' , unique_key = 'pkey' ) } } SELECT fb…" at bounding box center [795, 320] width 1052 height 428
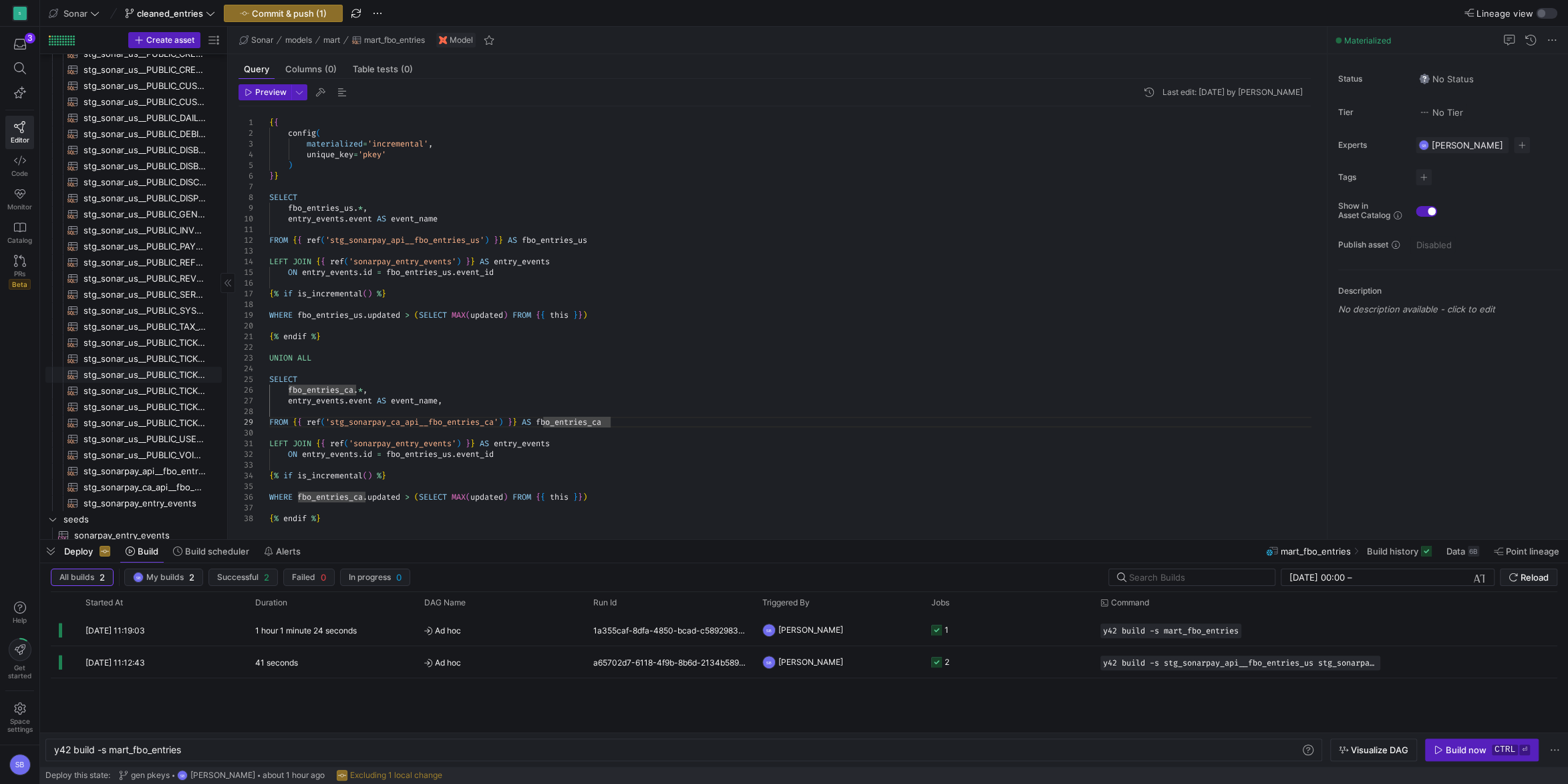
scroll to position [1110, 0]
click at [171, 463] on span "stg_sonarpay_api__fbo_entries_us​​​​​​​​​​" at bounding box center [145, 460] width 123 height 15
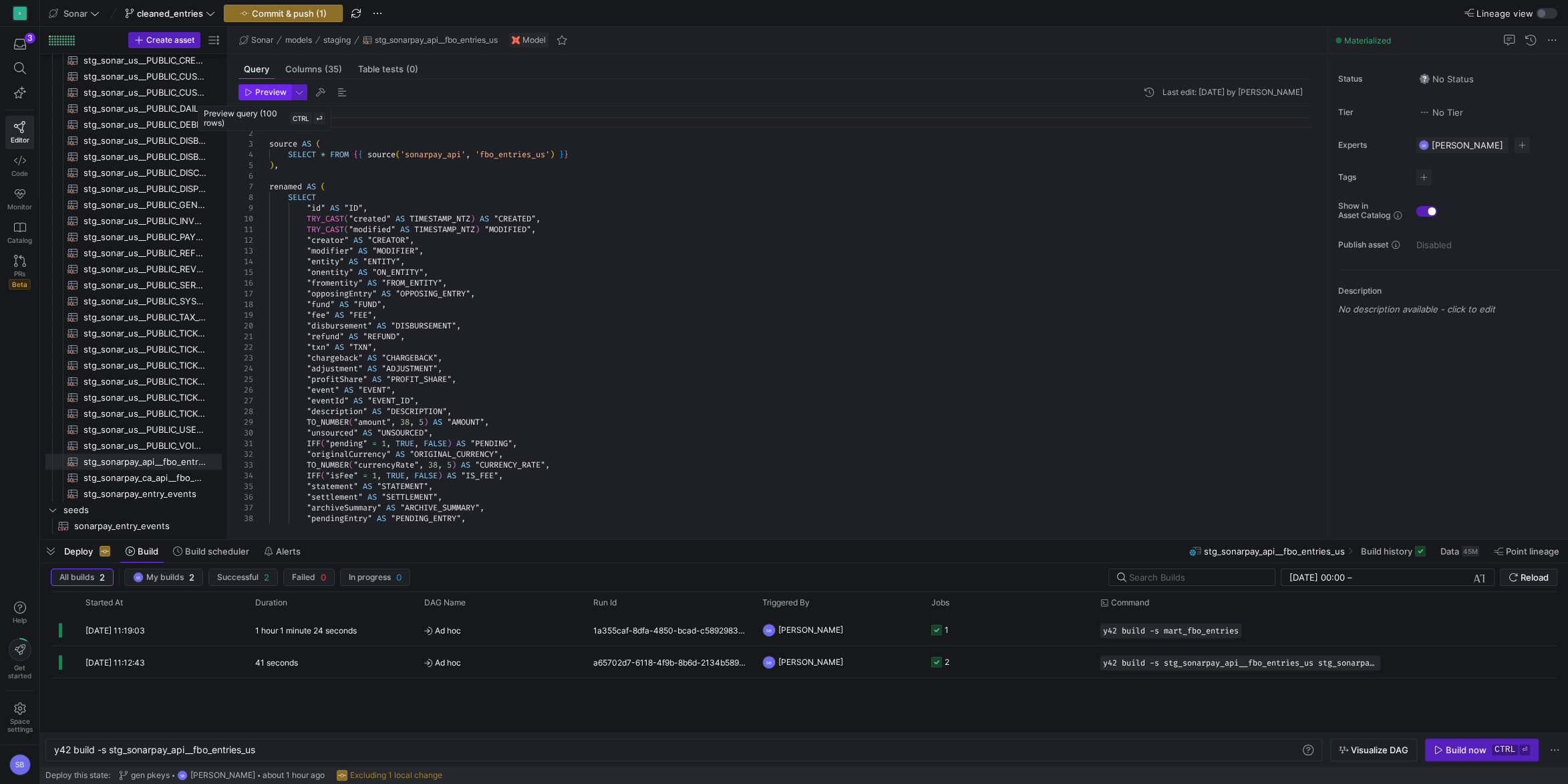
click at [259, 93] on span "Preview" at bounding box center [271, 91] width 32 height 9
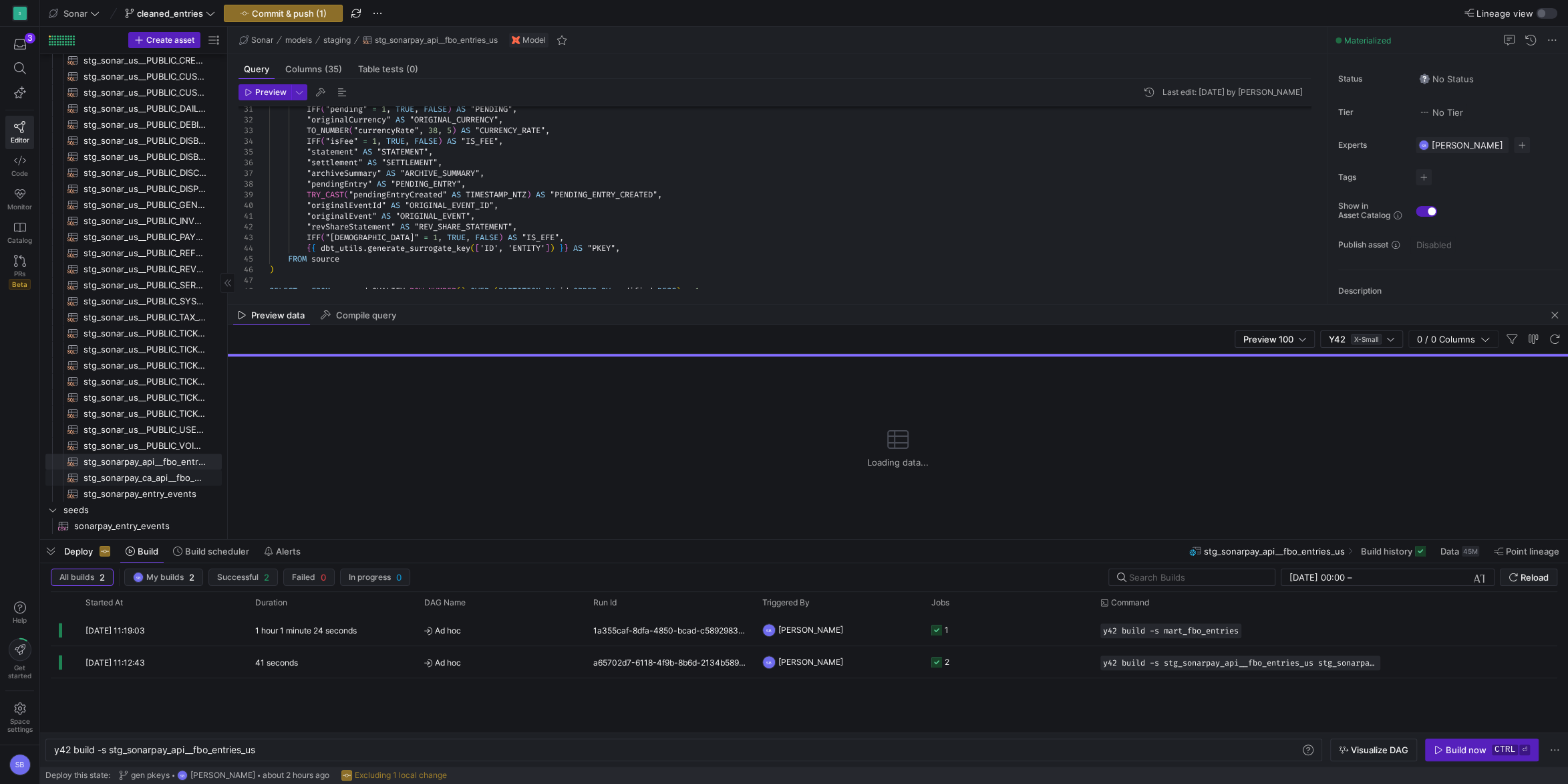
click at [159, 474] on span "stg_sonarpay_ca_api__fbo_entries_ca​​​​​​​​​​" at bounding box center [145, 477] width 123 height 15
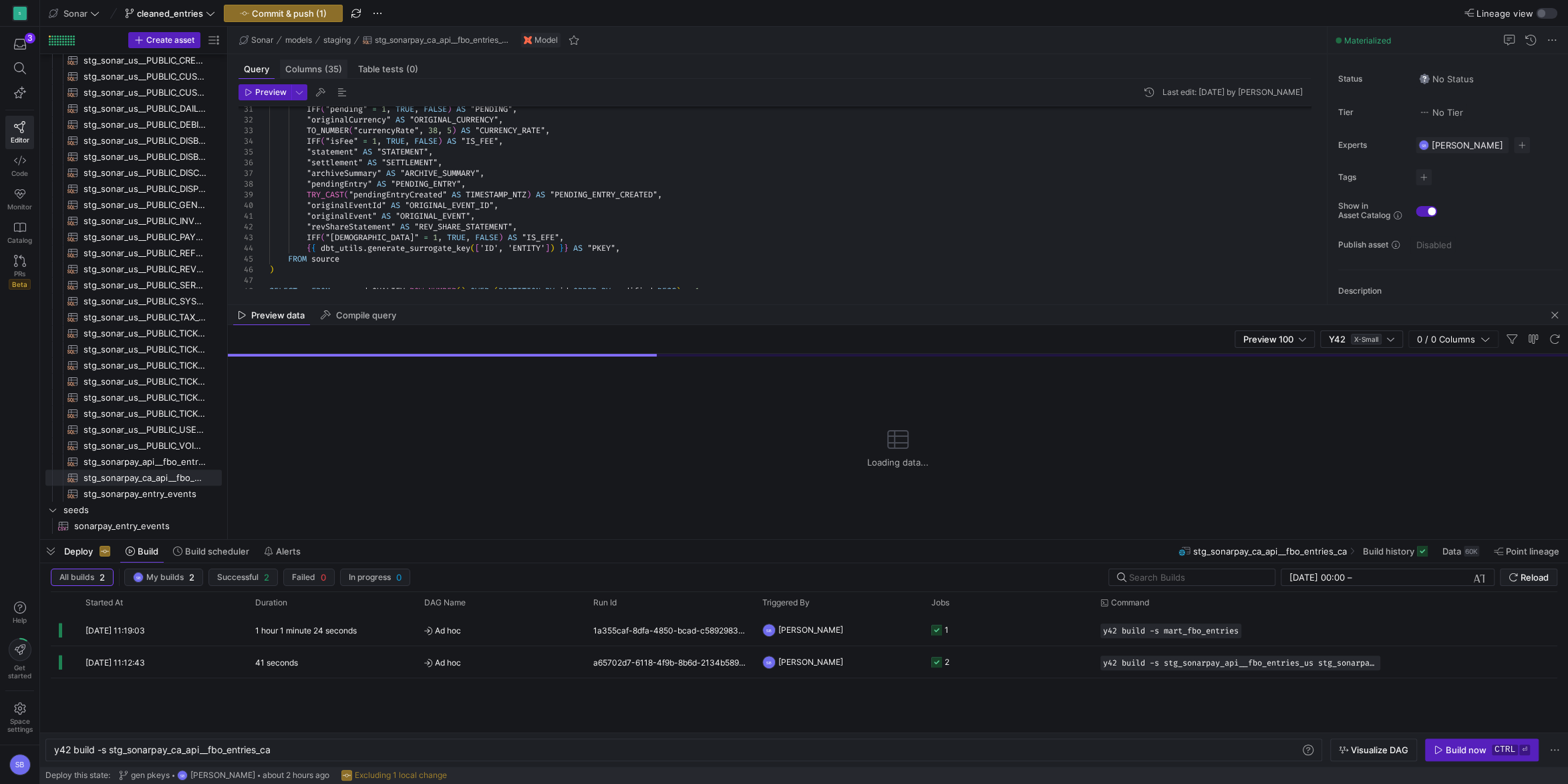
click at [322, 70] on span "Columns (35)" at bounding box center [313, 68] width 57 height 9
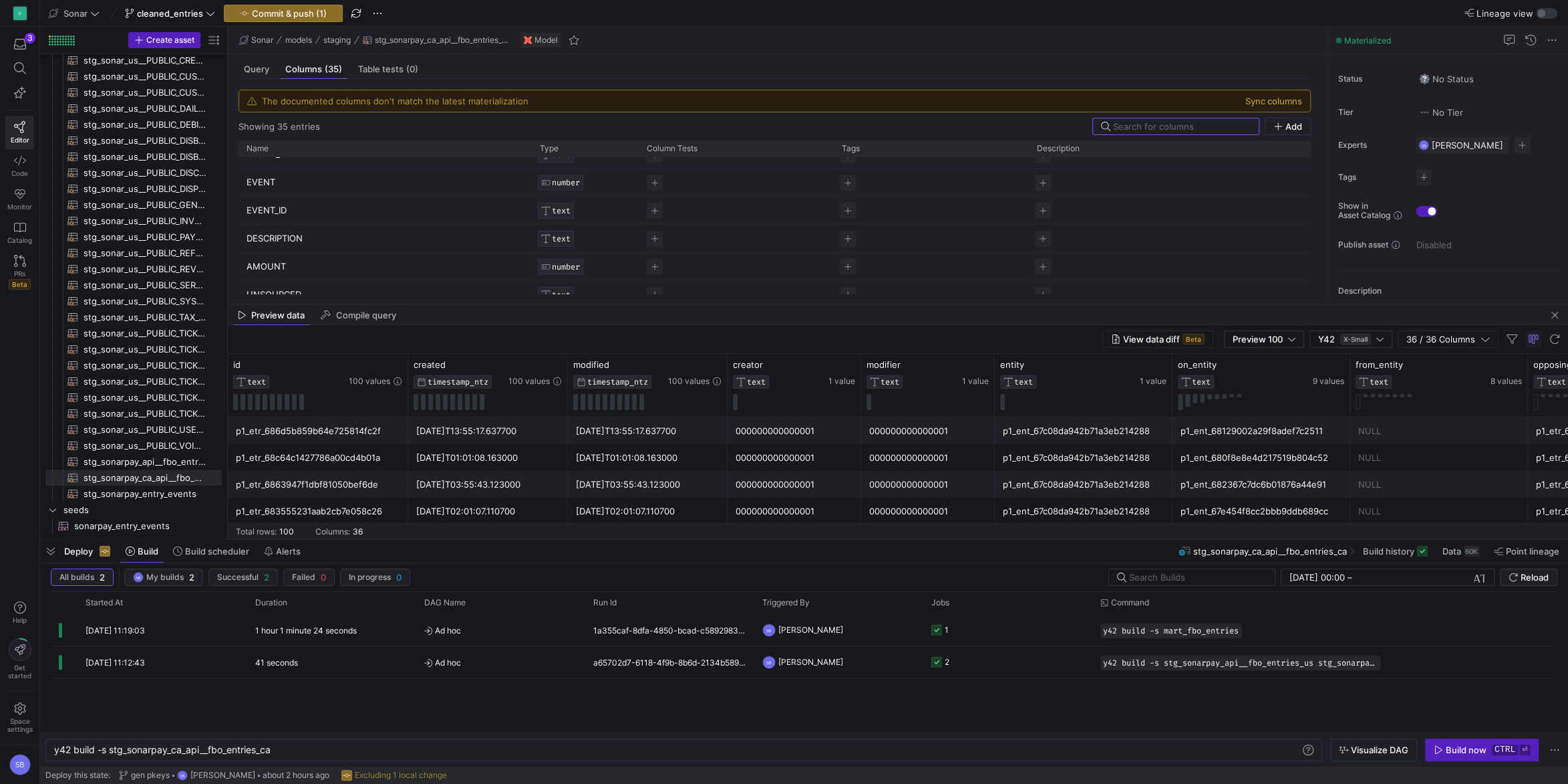
scroll to position [438, 0]
click at [1045, 424] on div "p1_ent_67c08da942b71a3eb214288" at bounding box center [1083, 431] width 162 height 26
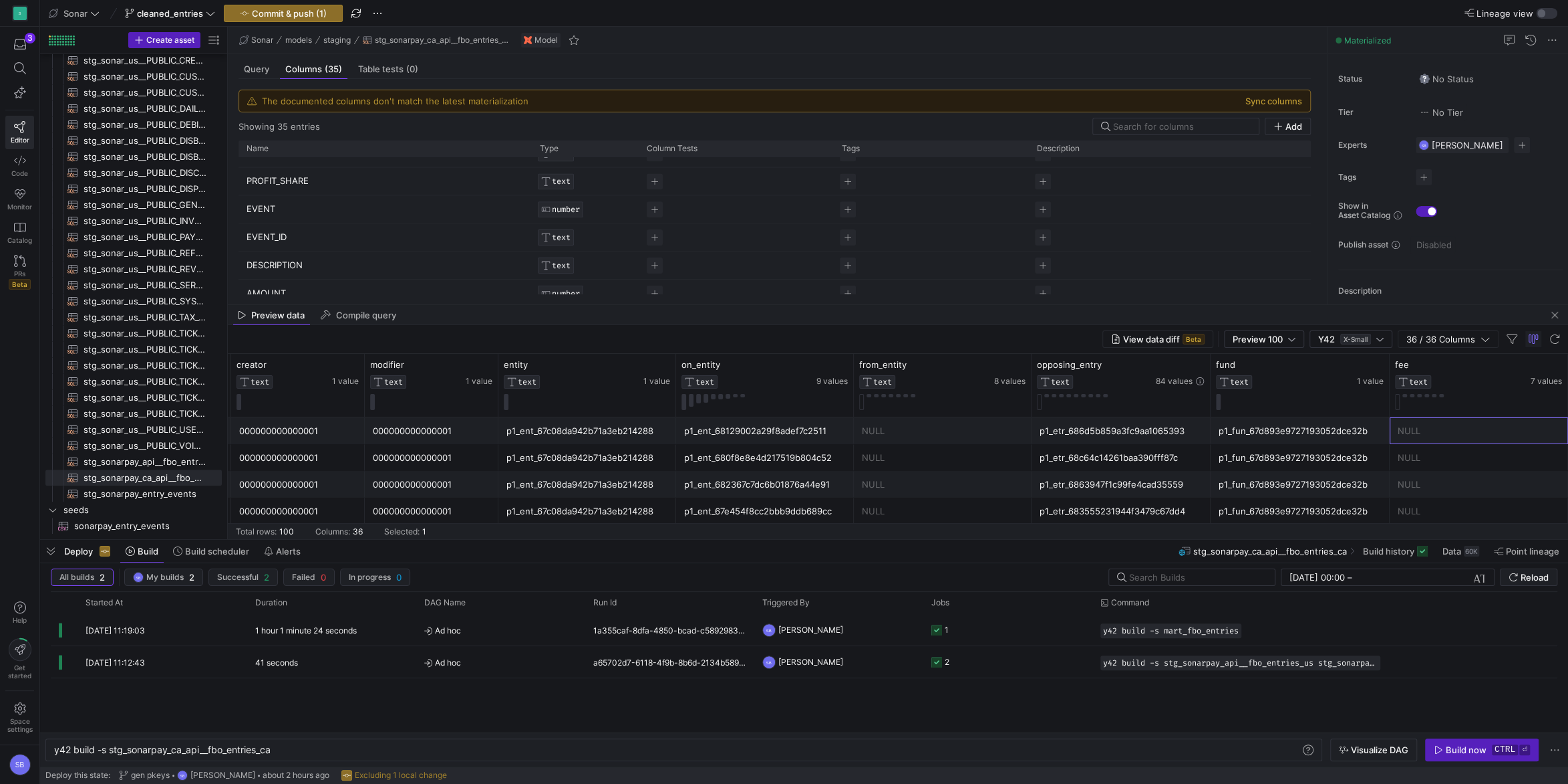
scroll to position [0, 0]
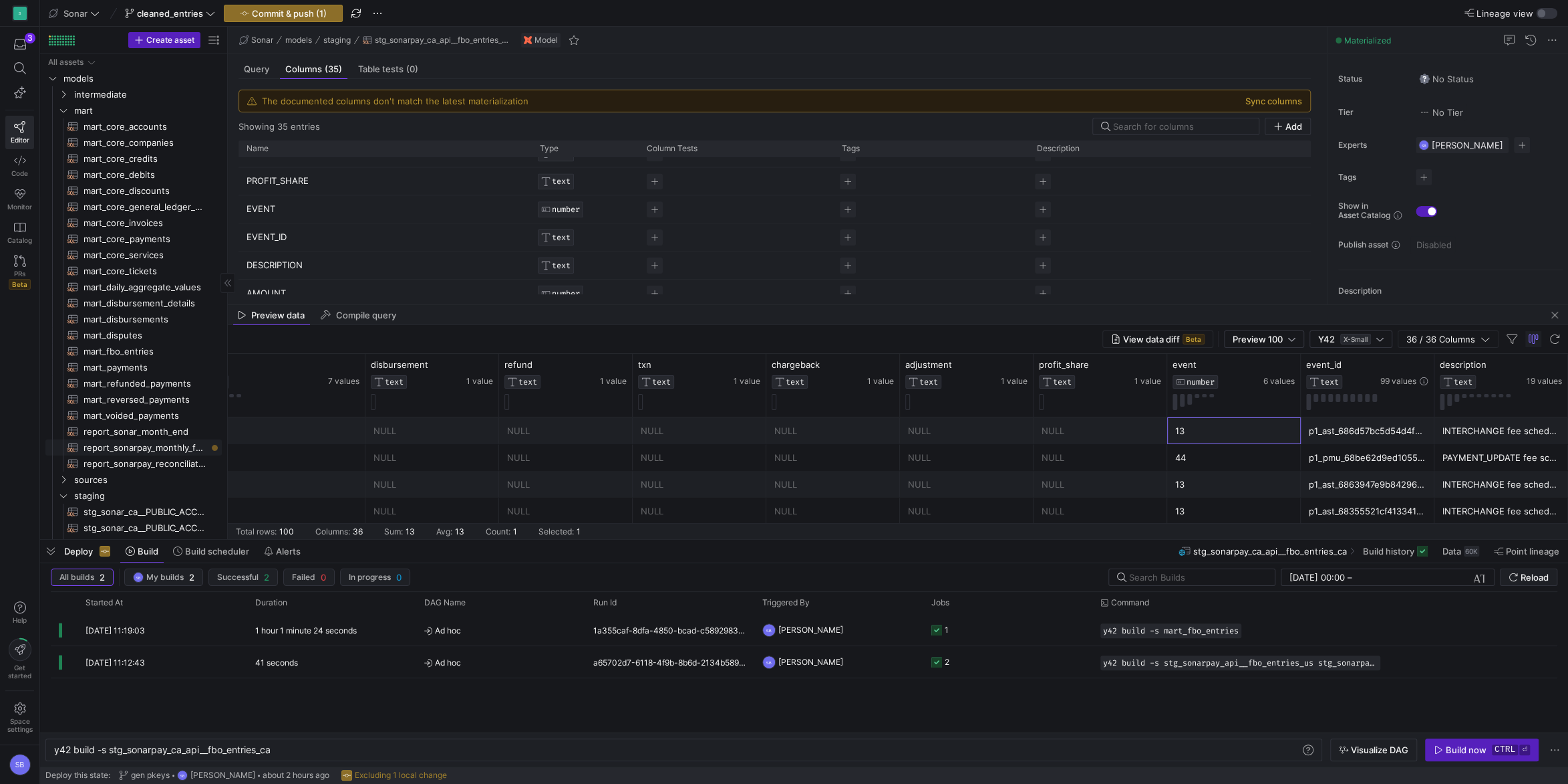
click at [132, 449] on span "report_sonarpay_monthly_fbo_entries​​​​​​​​​​" at bounding box center [145, 447] width 123 height 15
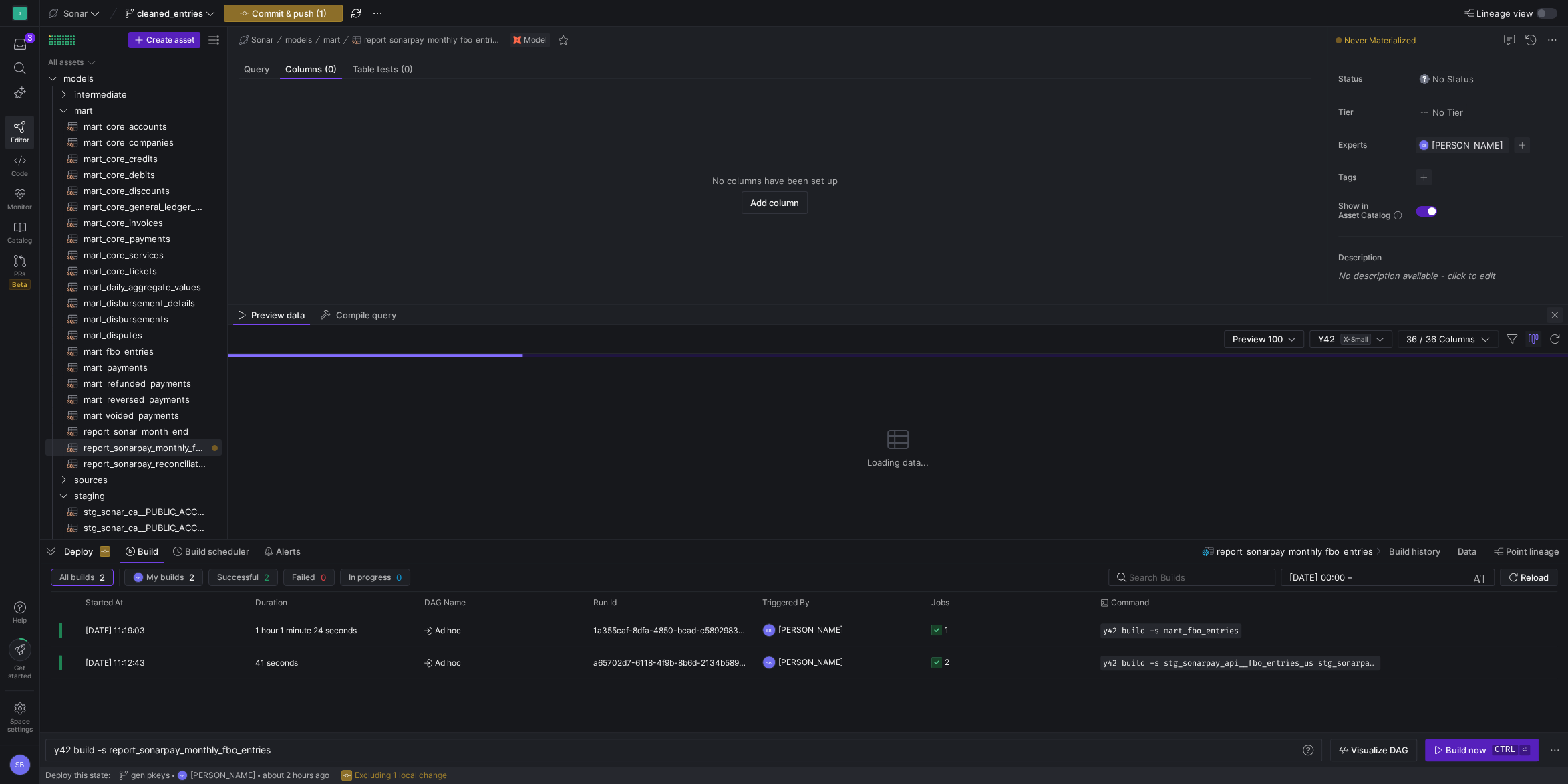
click at [1553, 315] on span "button" at bounding box center [1555, 315] width 16 height 16
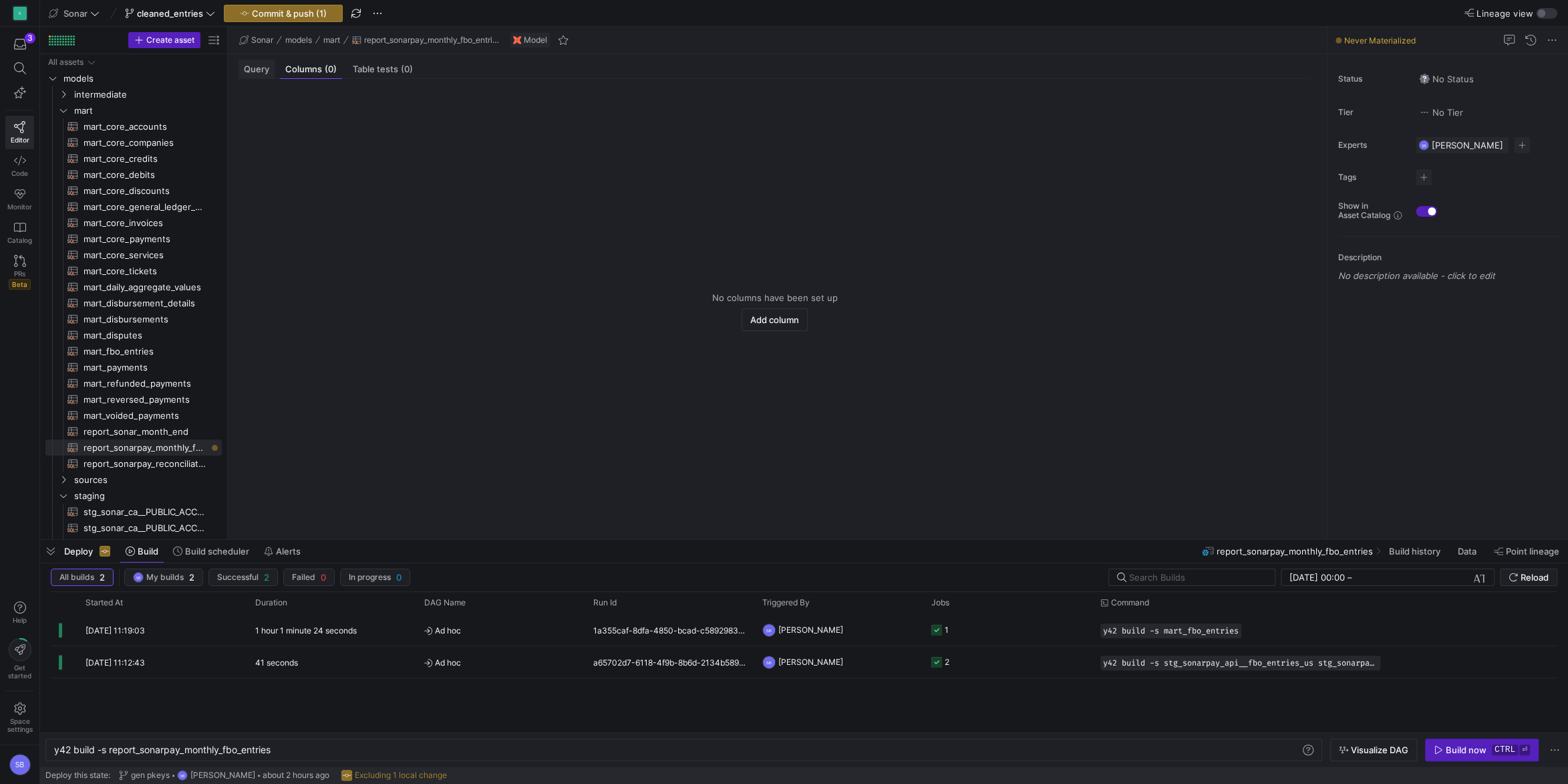
click at [264, 72] on span "Query" at bounding box center [257, 68] width 26 height 9
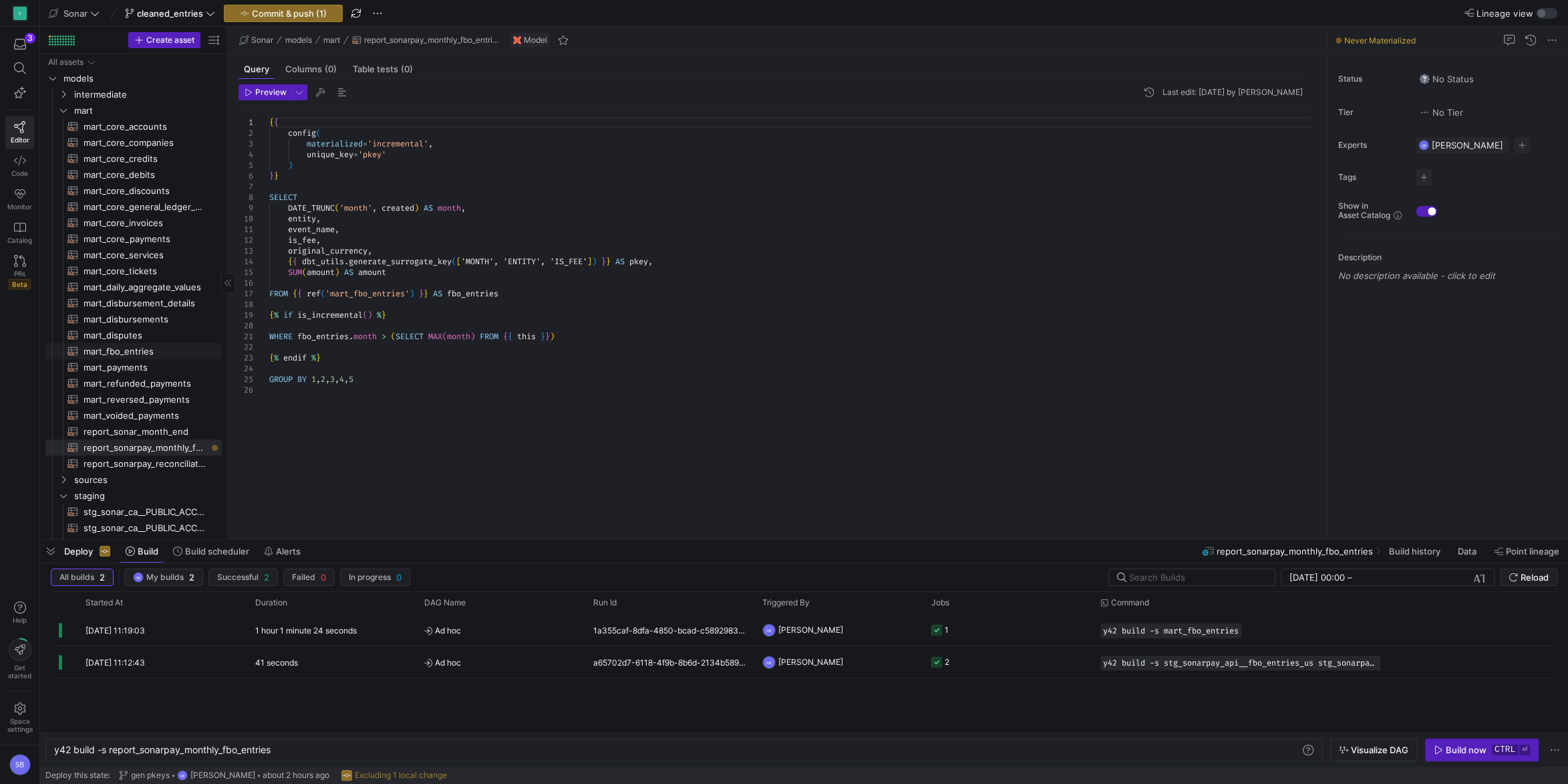
click at [142, 347] on span "mart_fbo_entries​​​​​​​​​​" at bounding box center [145, 350] width 123 height 15
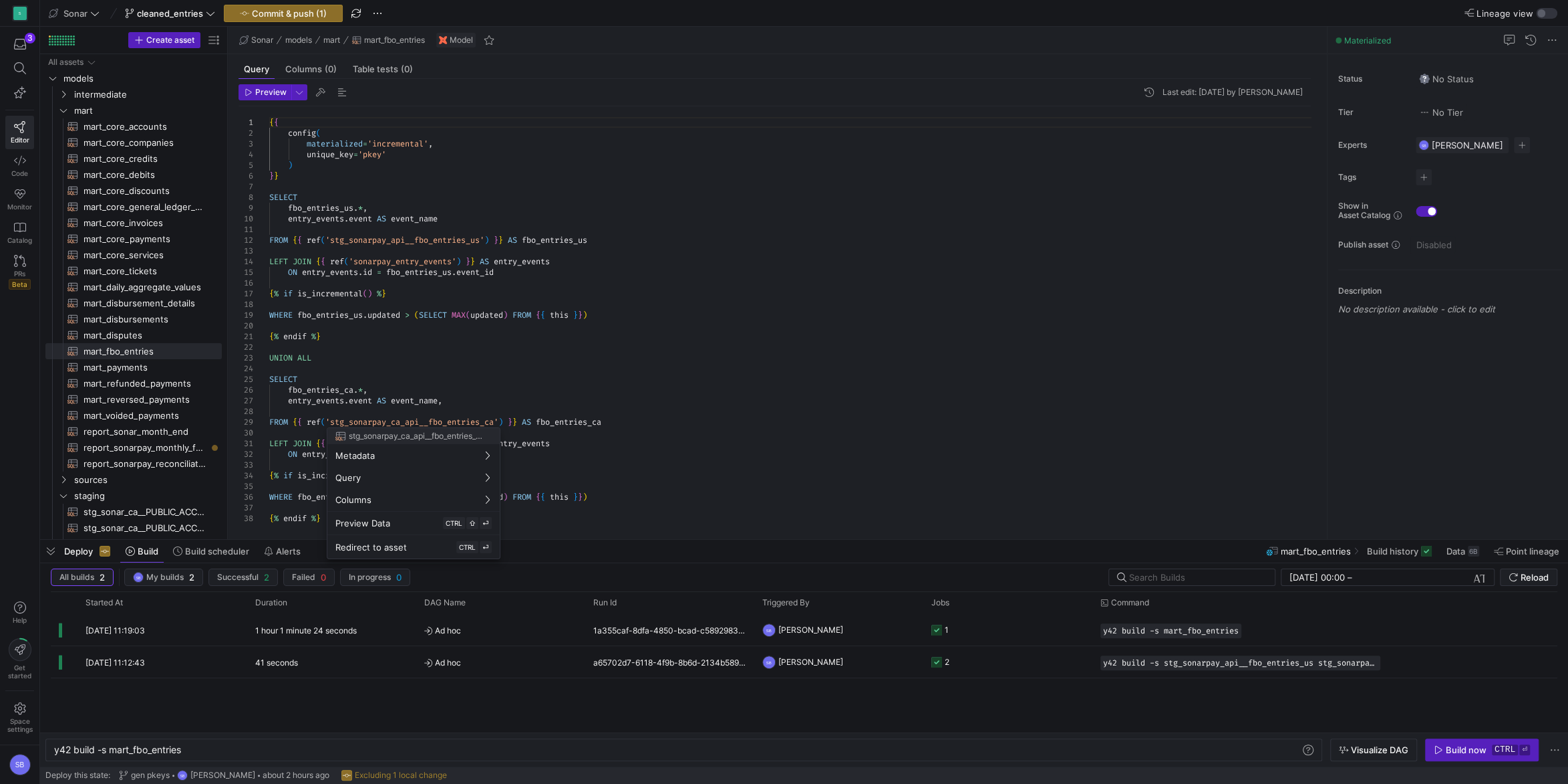
click at [614, 366] on div at bounding box center [784, 392] width 1568 height 784
click at [484, 275] on div "{ { config ( materialized = 'incremental' , unique_key = 'pkey' ) } } SELECT fb…" at bounding box center [795, 320] width 1052 height 428
click at [462, 169] on div "{ { config ( materialized = 'incremental' , unique_key = 'pkey' ) } } SELECT fb…" at bounding box center [795, 320] width 1052 height 428
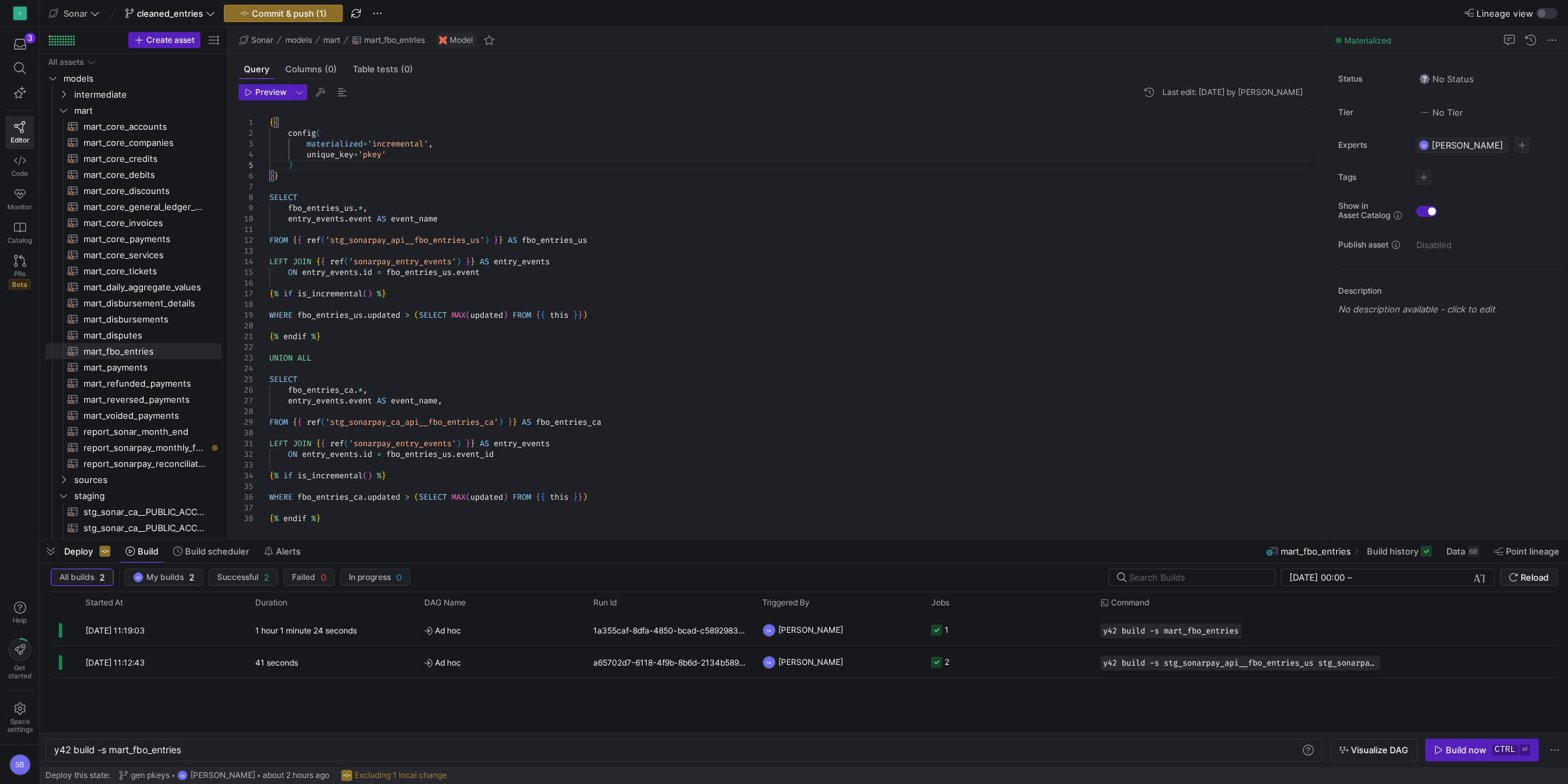
click at [470, 269] on div "{ { config ( materialized = 'incremental' , unique_key = 'pkey' ) } } SELECT fb…" at bounding box center [795, 320] width 1052 height 428
click at [481, 455] on div "{ { config ( materialized = 'incremental' , unique_key = 'pkey' ) } } SELECT fb…" at bounding box center [795, 320] width 1052 height 428
click at [562, 395] on div "{ { config ( materialized = 'incremental' , unique_key = 'pkey' ) } } SELECT fb…" at bounding box center [795, 320] width 1052 height 428
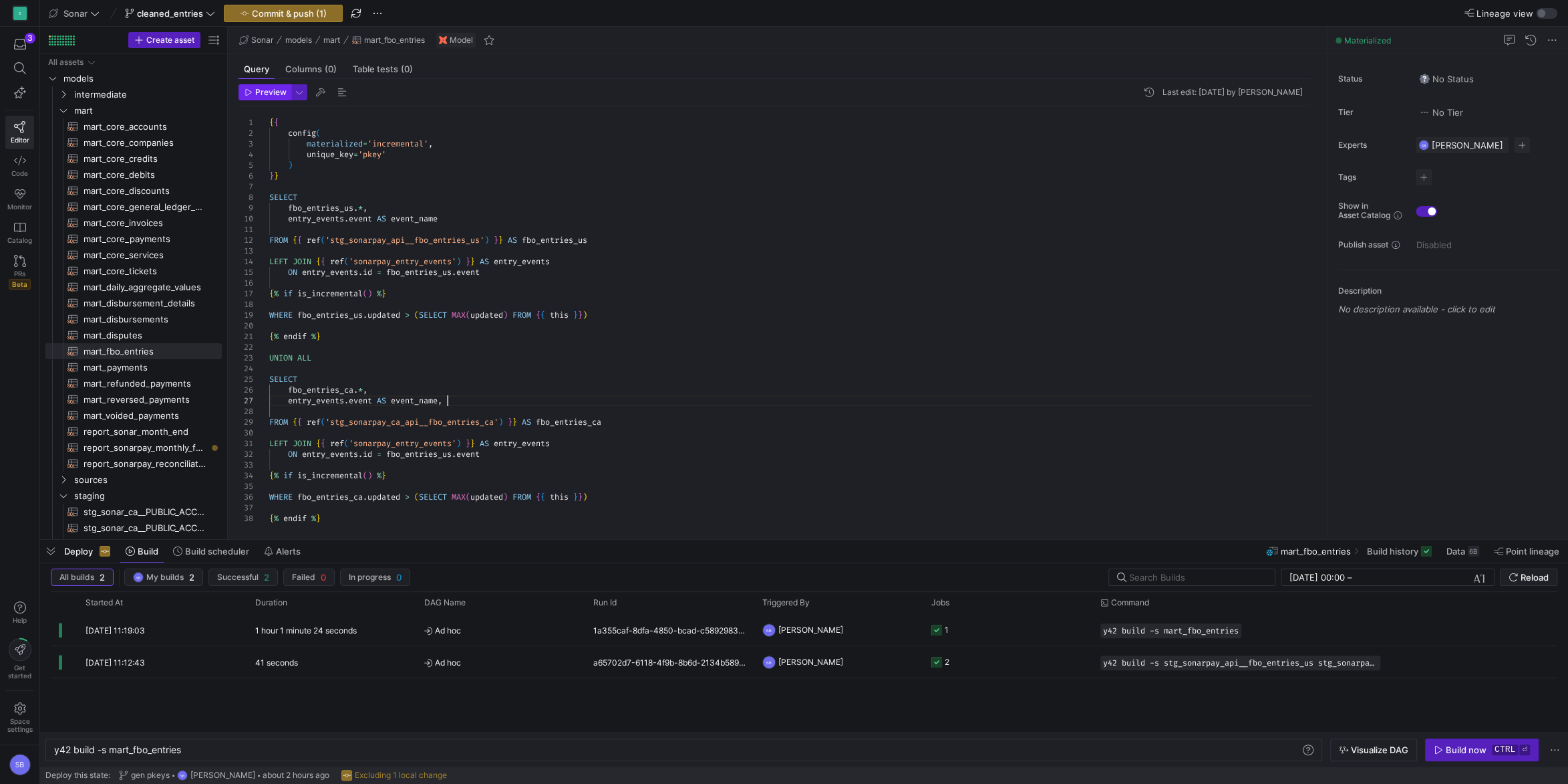
click at [254, 91] on span "Preview" at bounding box center [266, 91] width 42 height 9
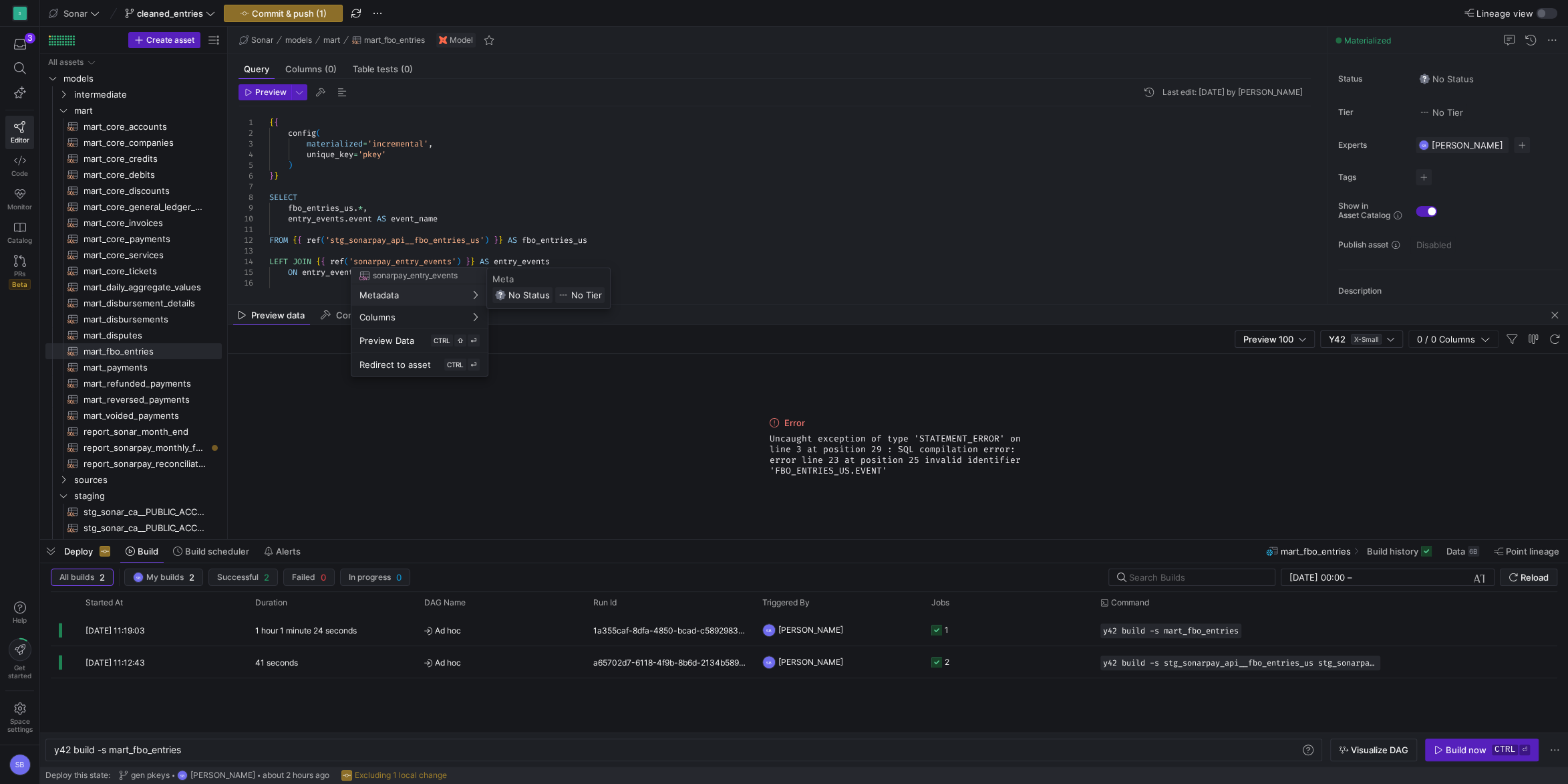
click at [703, 176] on div at bounding box center [784, 392] width 1568 height 784
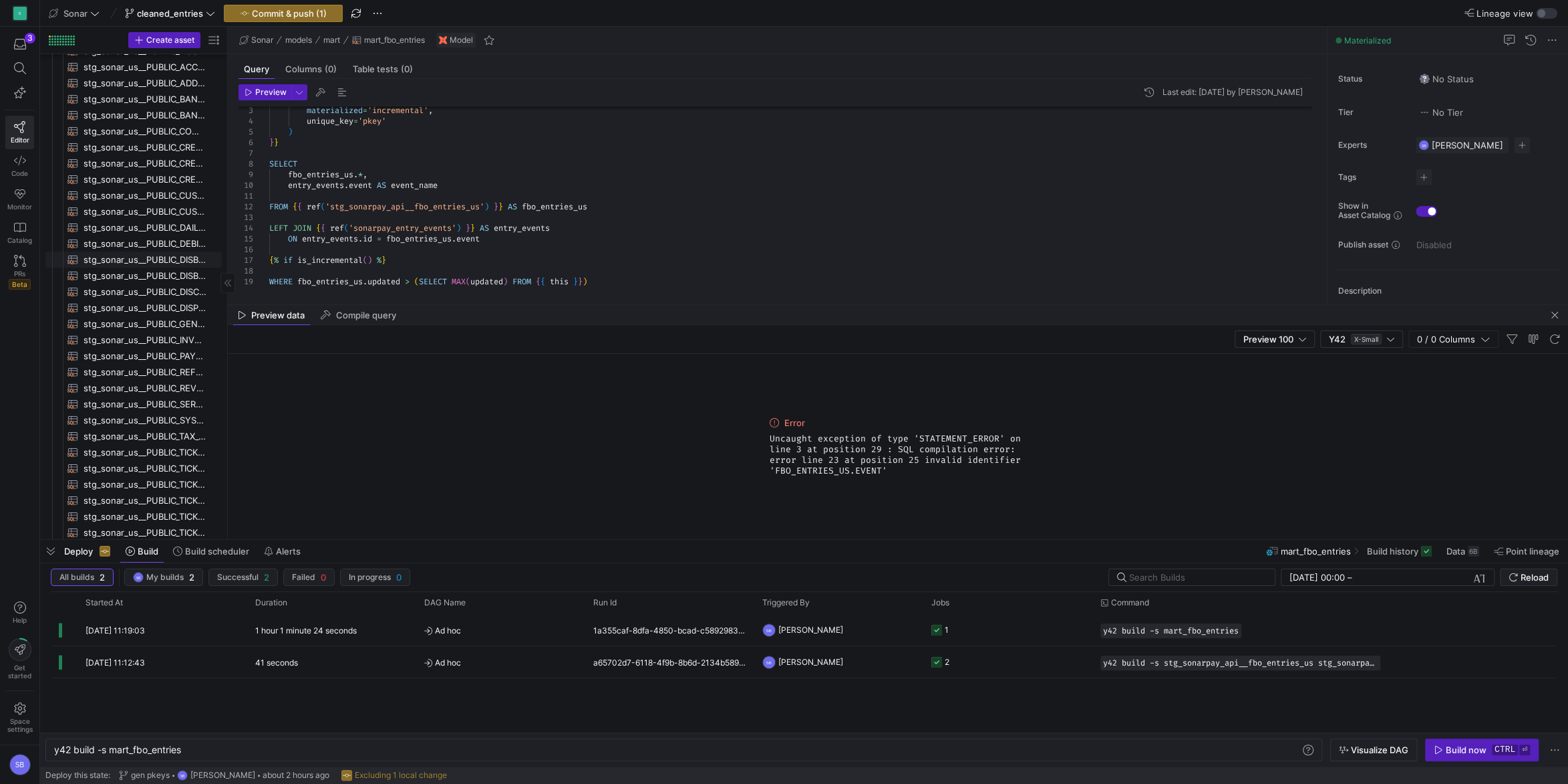
scroll to position [1104, 0]
click at [181, 482] on span "stg_sonarpay_ca_api__fbo_entries_ca​​​​​​​​​​" at bounding box center [145, 477] width 123 height 15
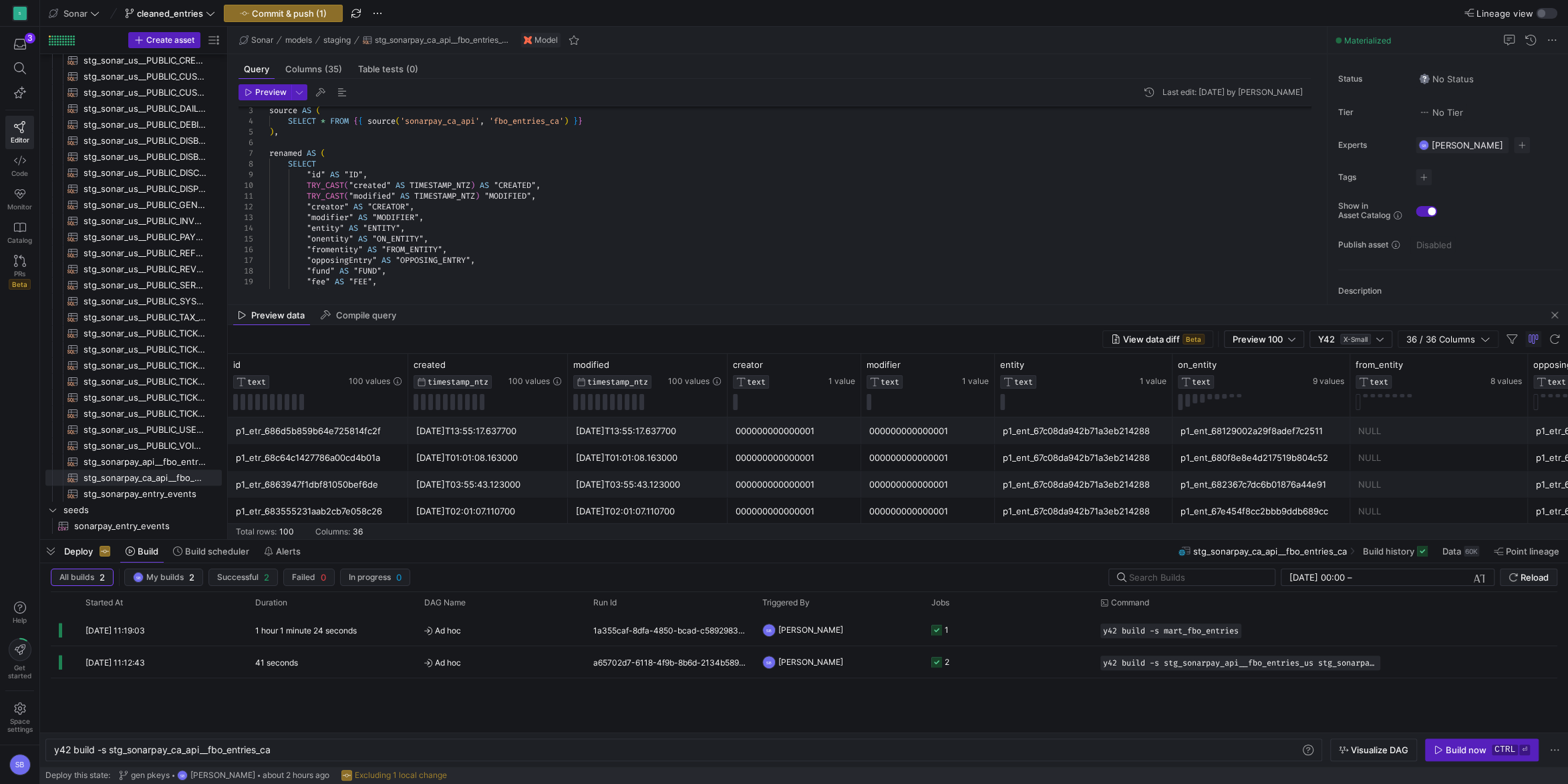
click at [1057, 440] on div "p1_ent_67c08da942b71a3eb214288" at bounding box center [1083, 431] width 162 height 26
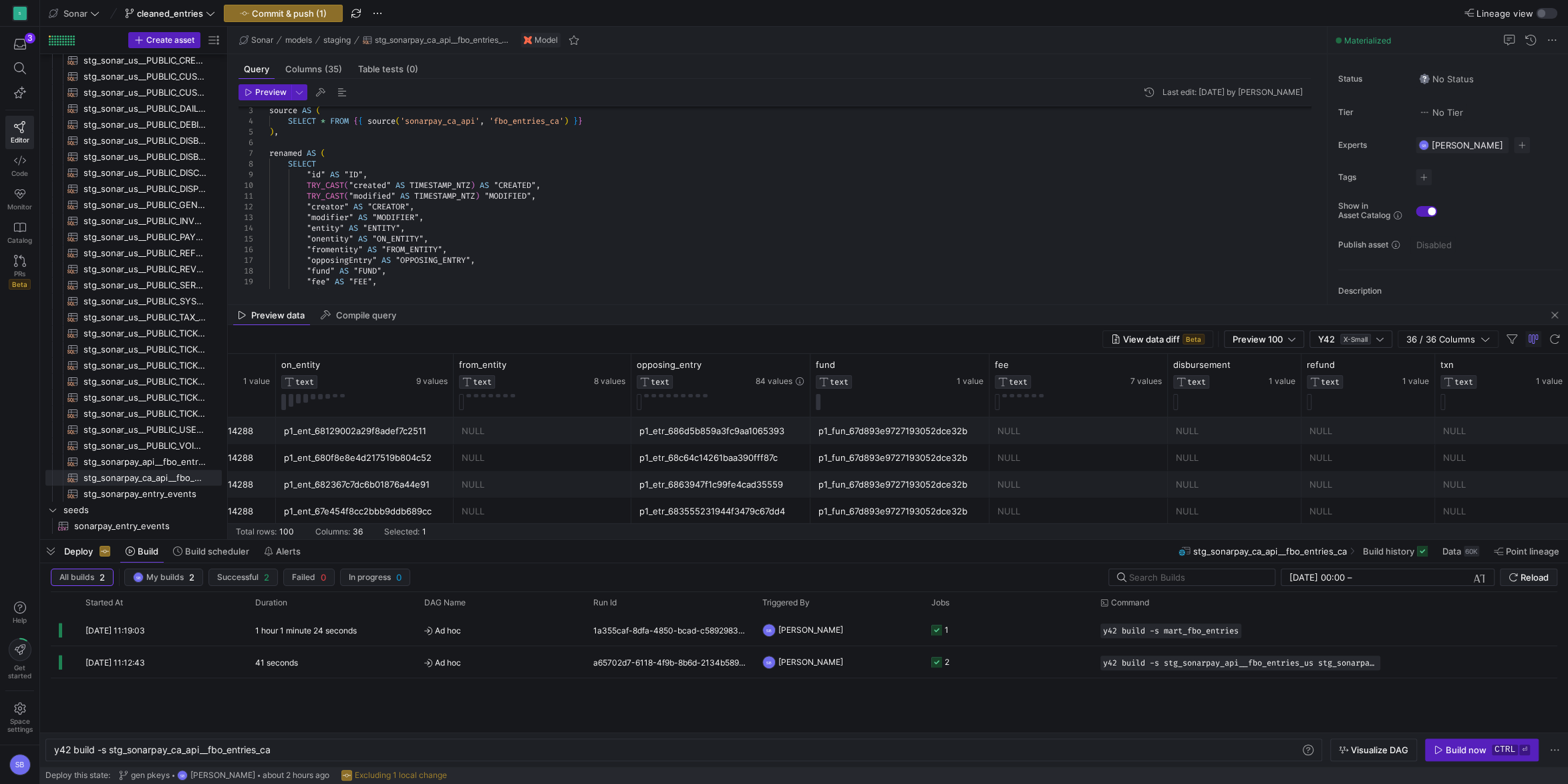
scroll to position [0, 1031]
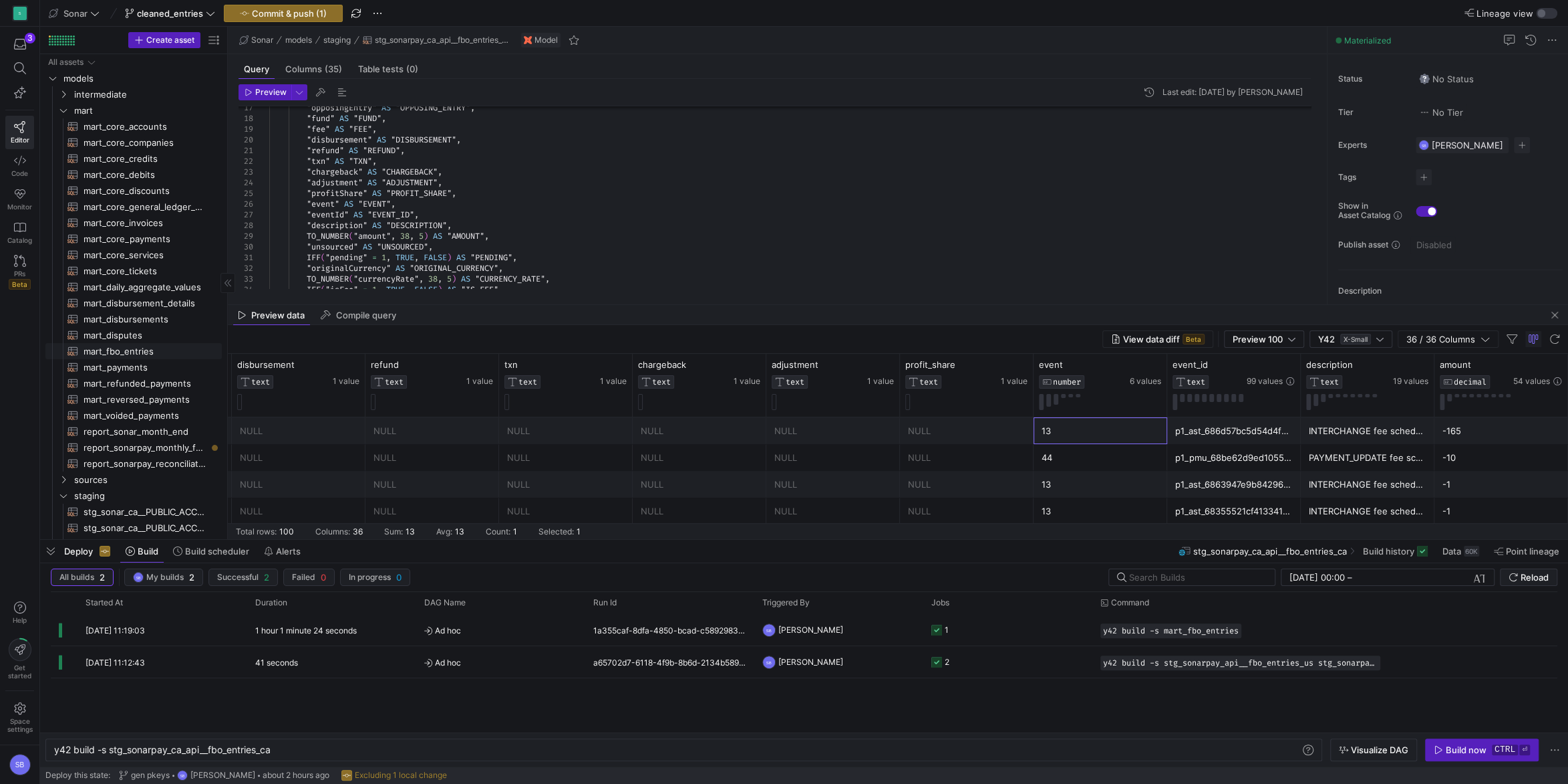
click at [138, 352] on span "mart_fbo_entries​​​​​​​​​​" at bounding box center [145, 350] width 123 height 15
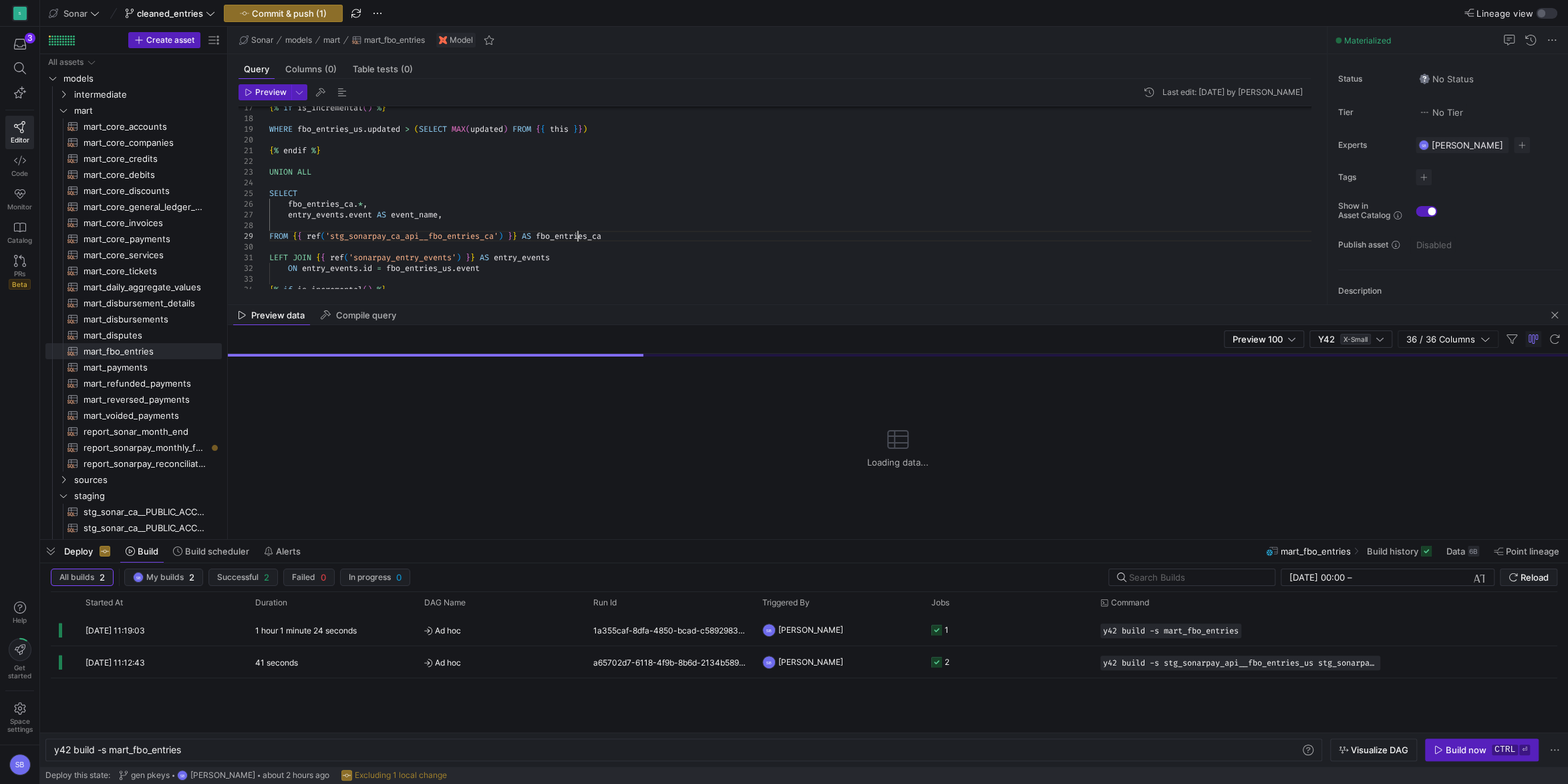
click at [578, 232] on div "{ % if is_incremental ( ) % } WHERE fbo_entries_us . updated > ( SELECT MAX ( u…" at bounding box center [795, 134] width 1052 height 428
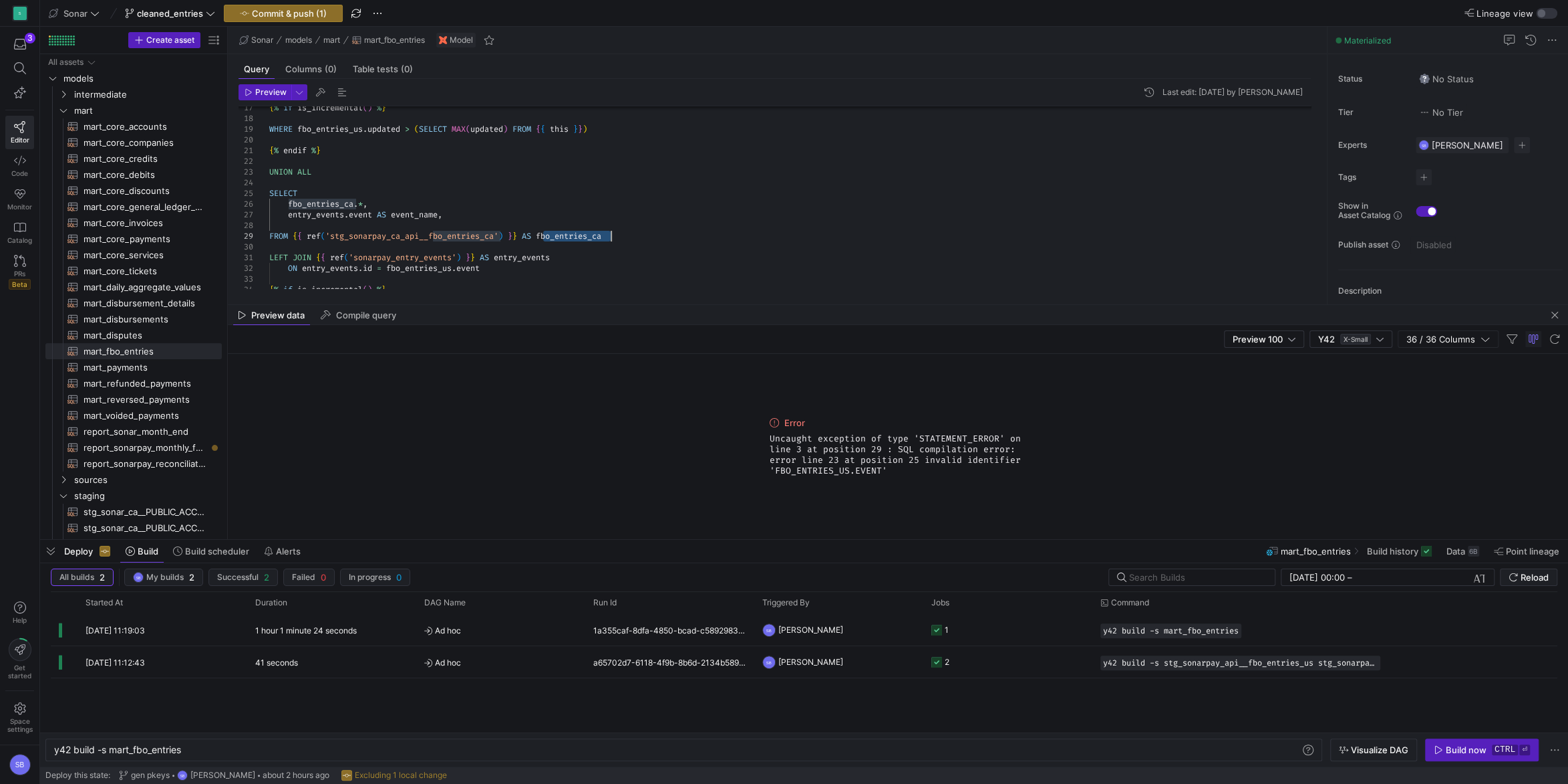
click at [578, 232] on div "{ % if is_incremental ( ) % } WHERE fbo_entries_us . updated > ( SELECT MAX ( u…" at bounding box center [795, 134] width 1052 height 428
click at [414, 268] on div "{ % if is_incremental ( ) % } WHERE fbo_entries_us . updated > ( SELECT MAX ( u…" at bounding box center [795, 134] width 1052 height 428
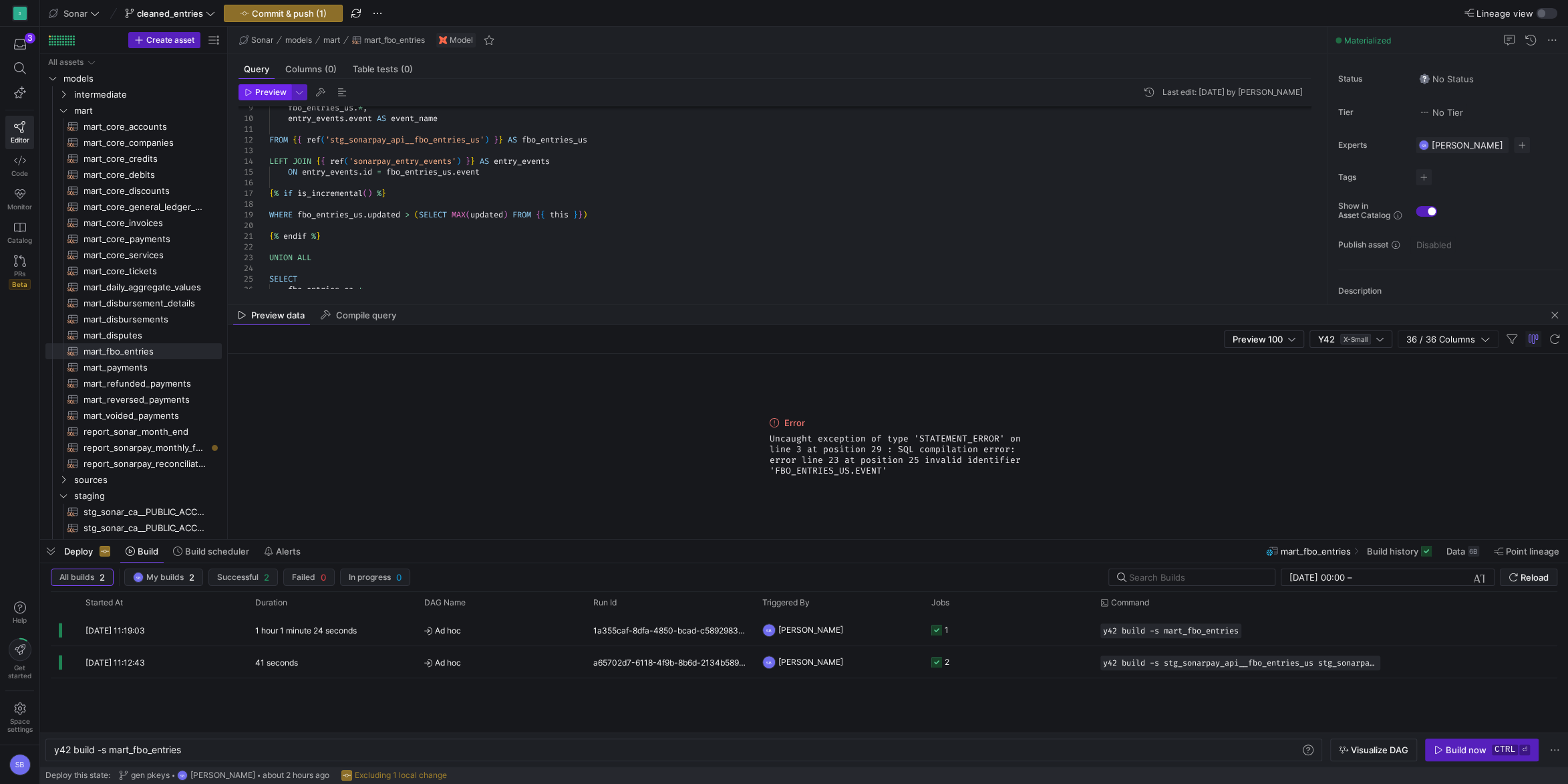
click at [266, 91] on span "Preview" at bounding box center [271, 91] width 32 height 9
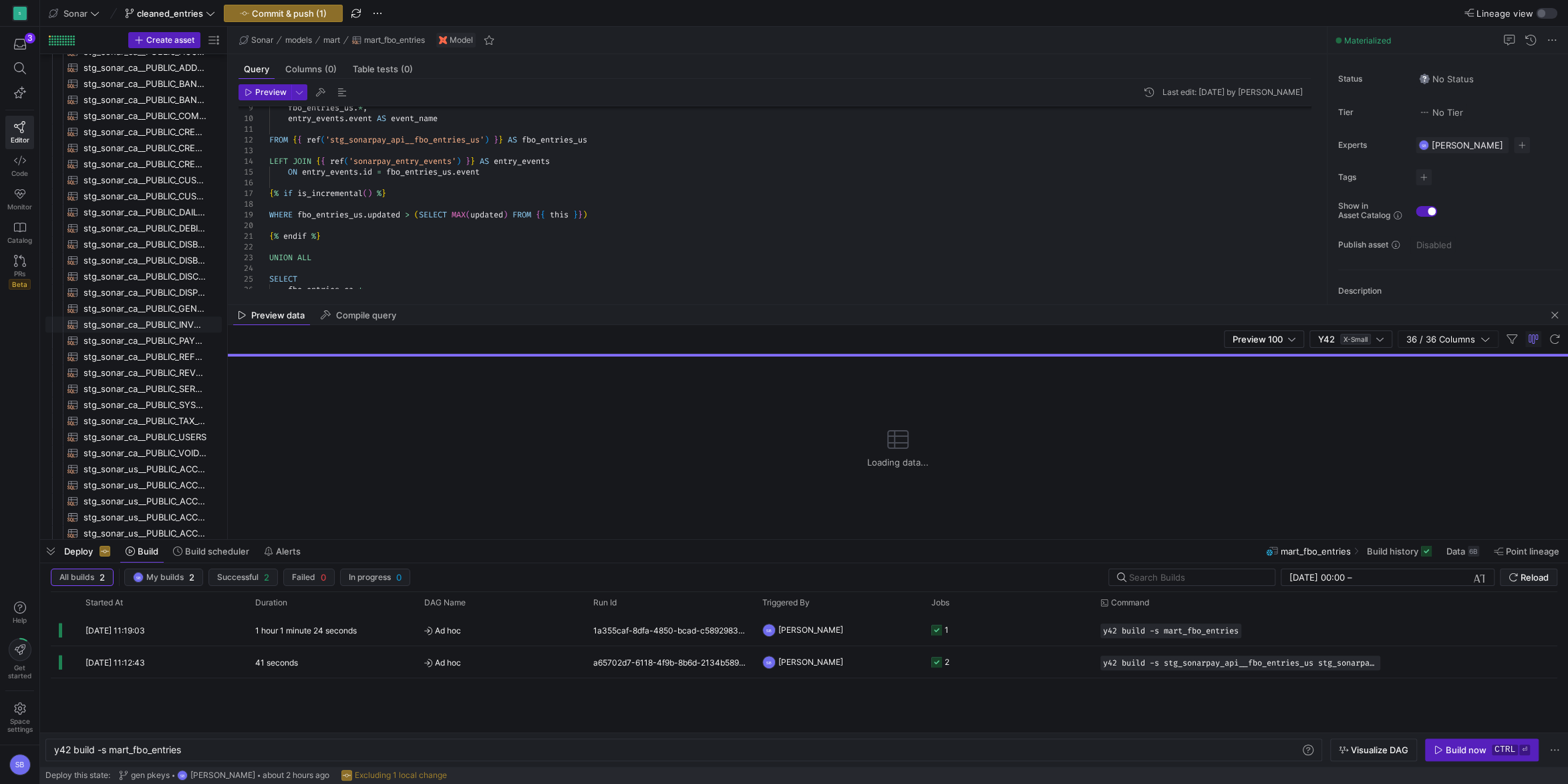
scroll to position [563, 0]
click at [1287, 340] on div "Preview 100" at bounding box center [1264, 338] width 62 height 11
click at [1287, 340] on div at bounding box center [784, 392] width 1568 height 784
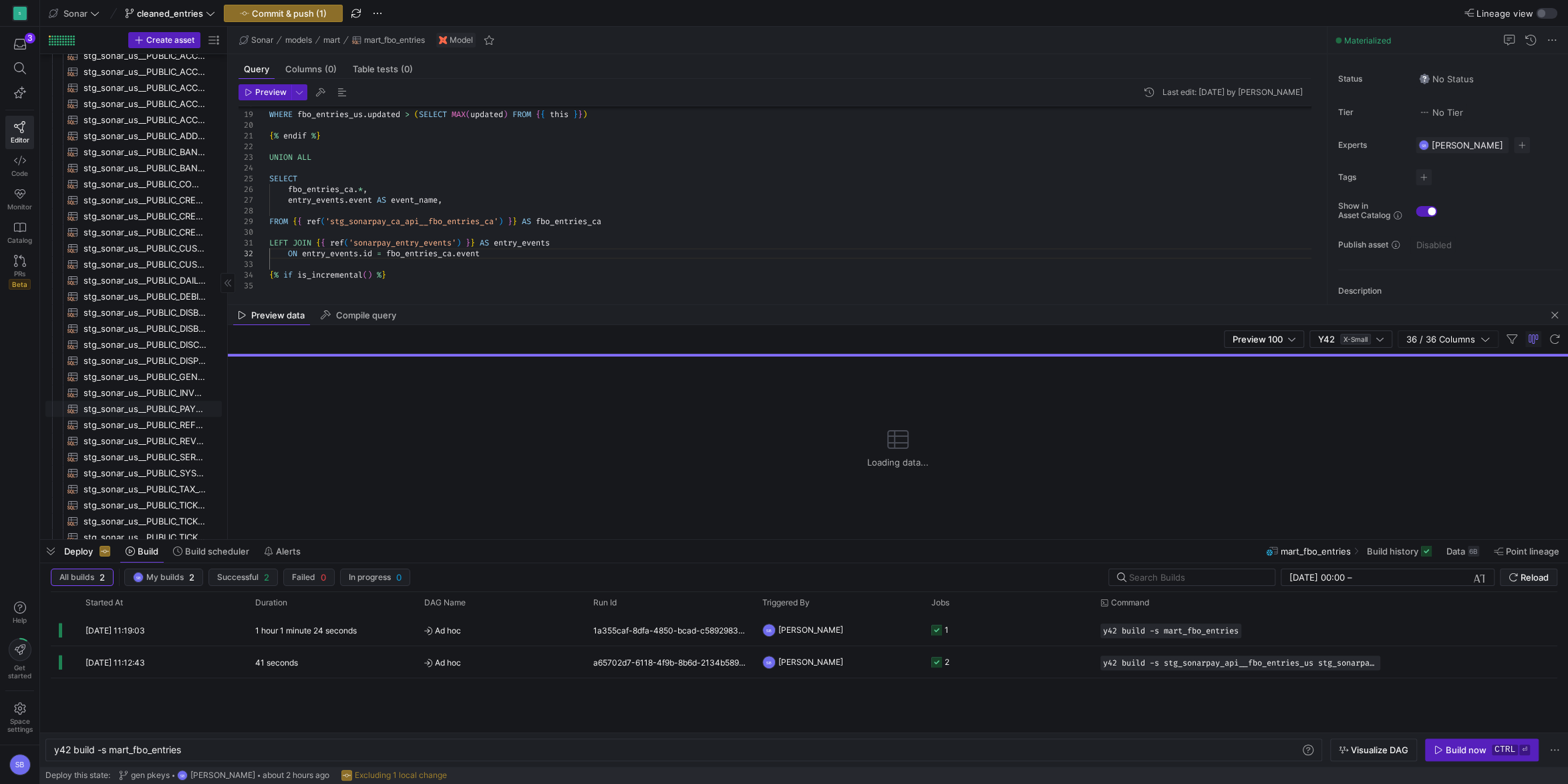
scroll to position [1104, 0]
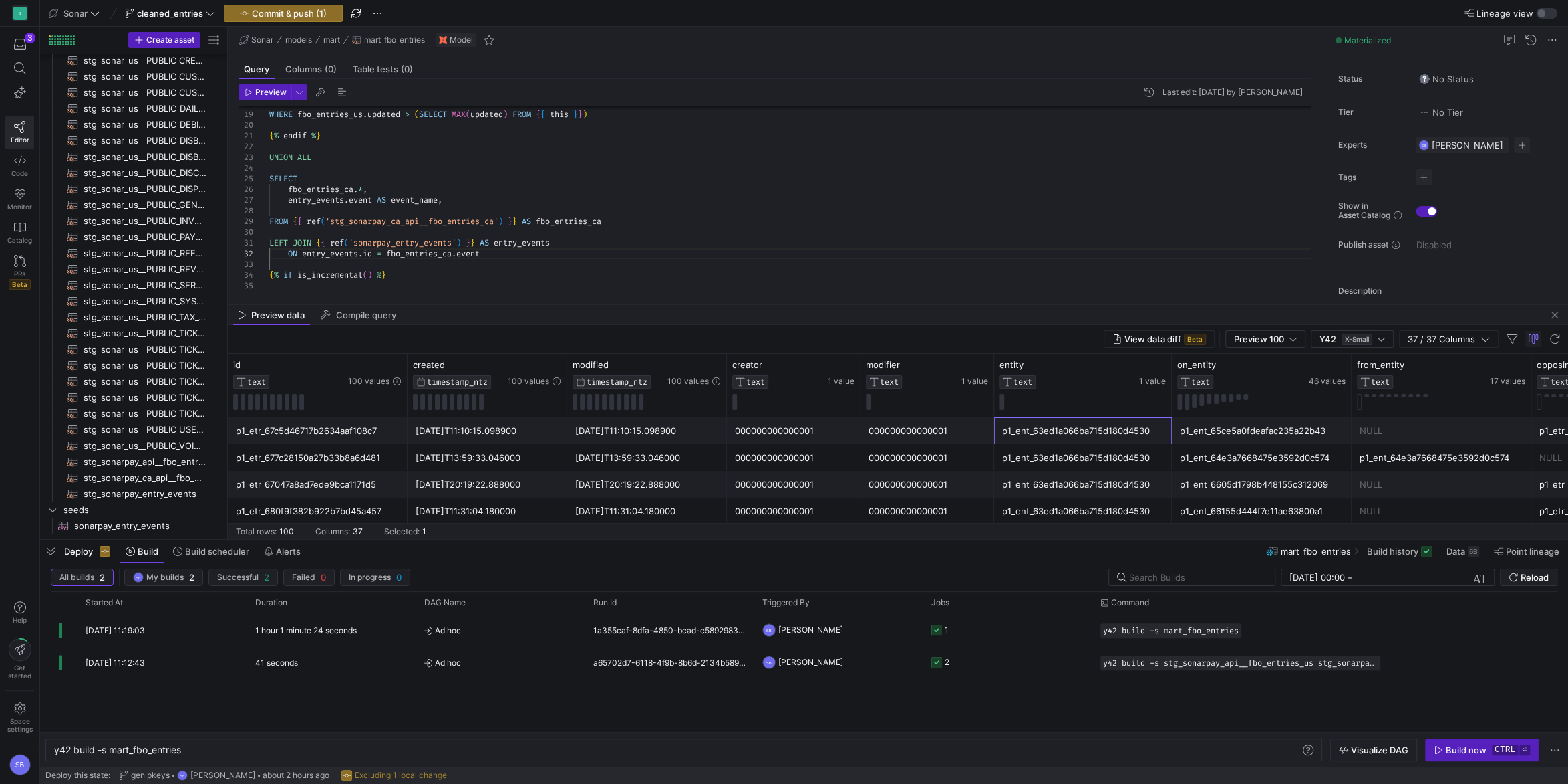
click at [1070, 430] on div "p1_ent_63ed1a066ba715d180d4530" at bounding box center [1083, 431] width 162 height 26
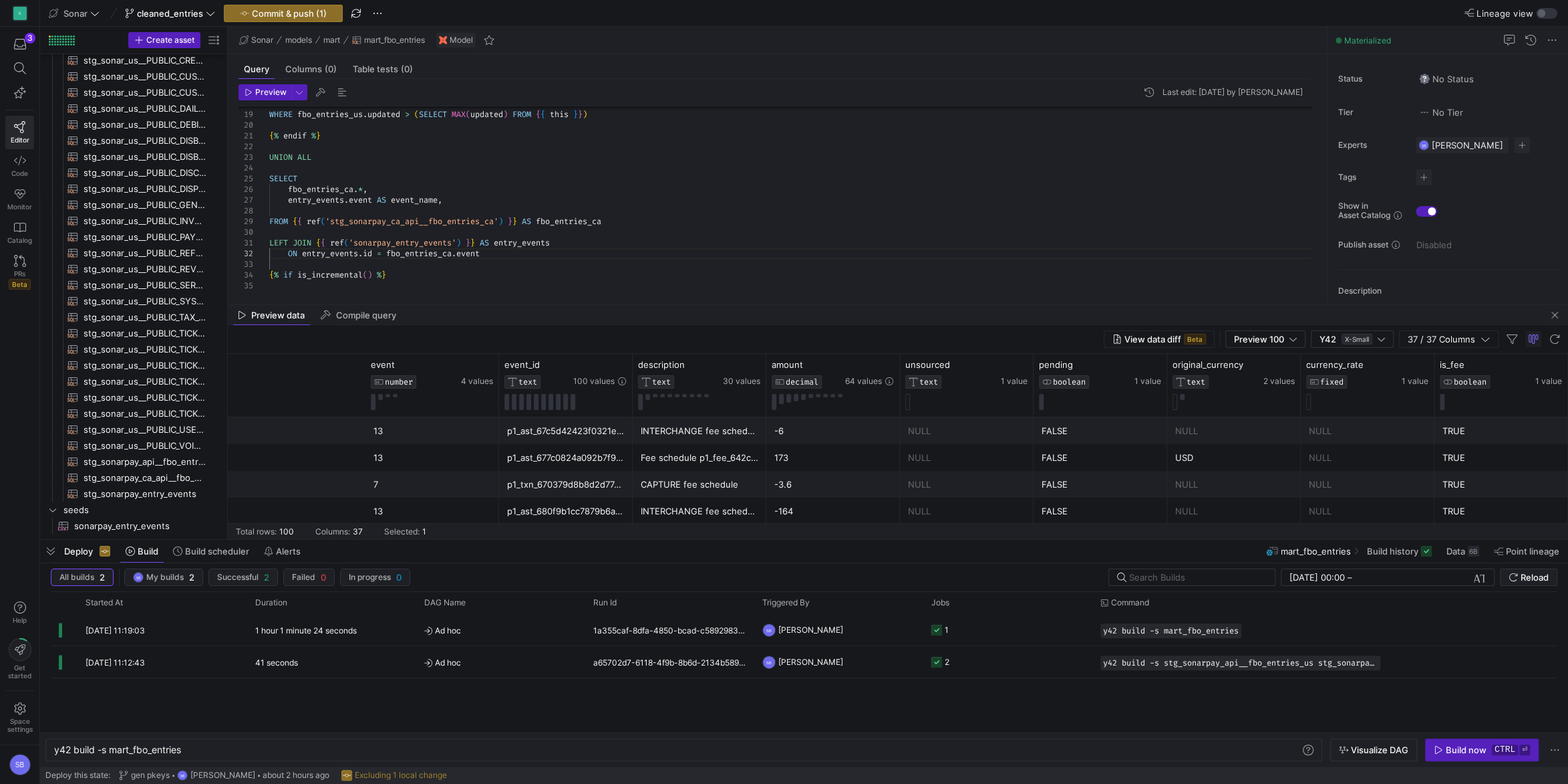
scroll to position [0, 2898]
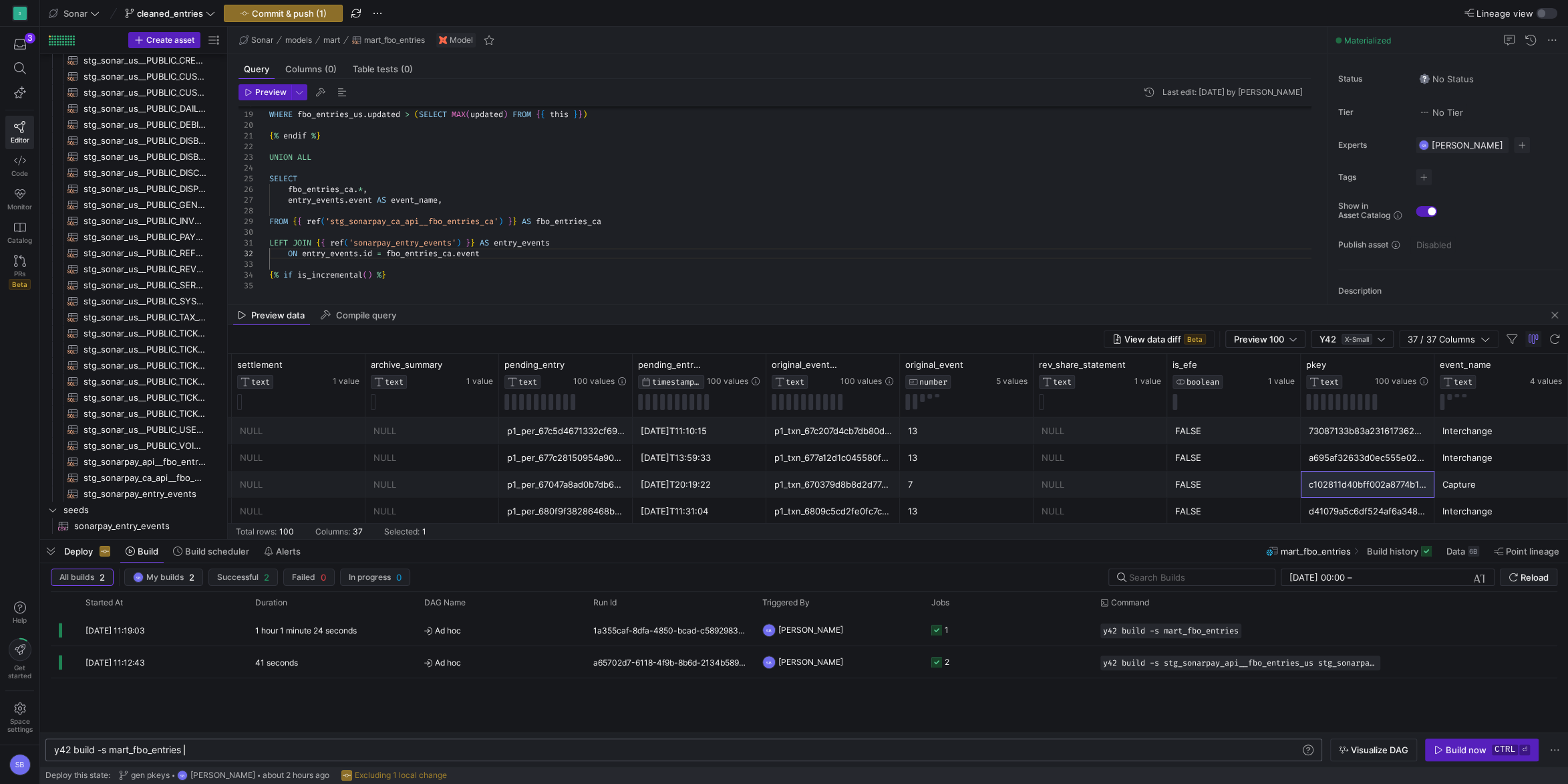
click at [239, 747] on div "y42 build -s mart_fbo_entries" at bounding box center [678, 749] width 1248 height 11
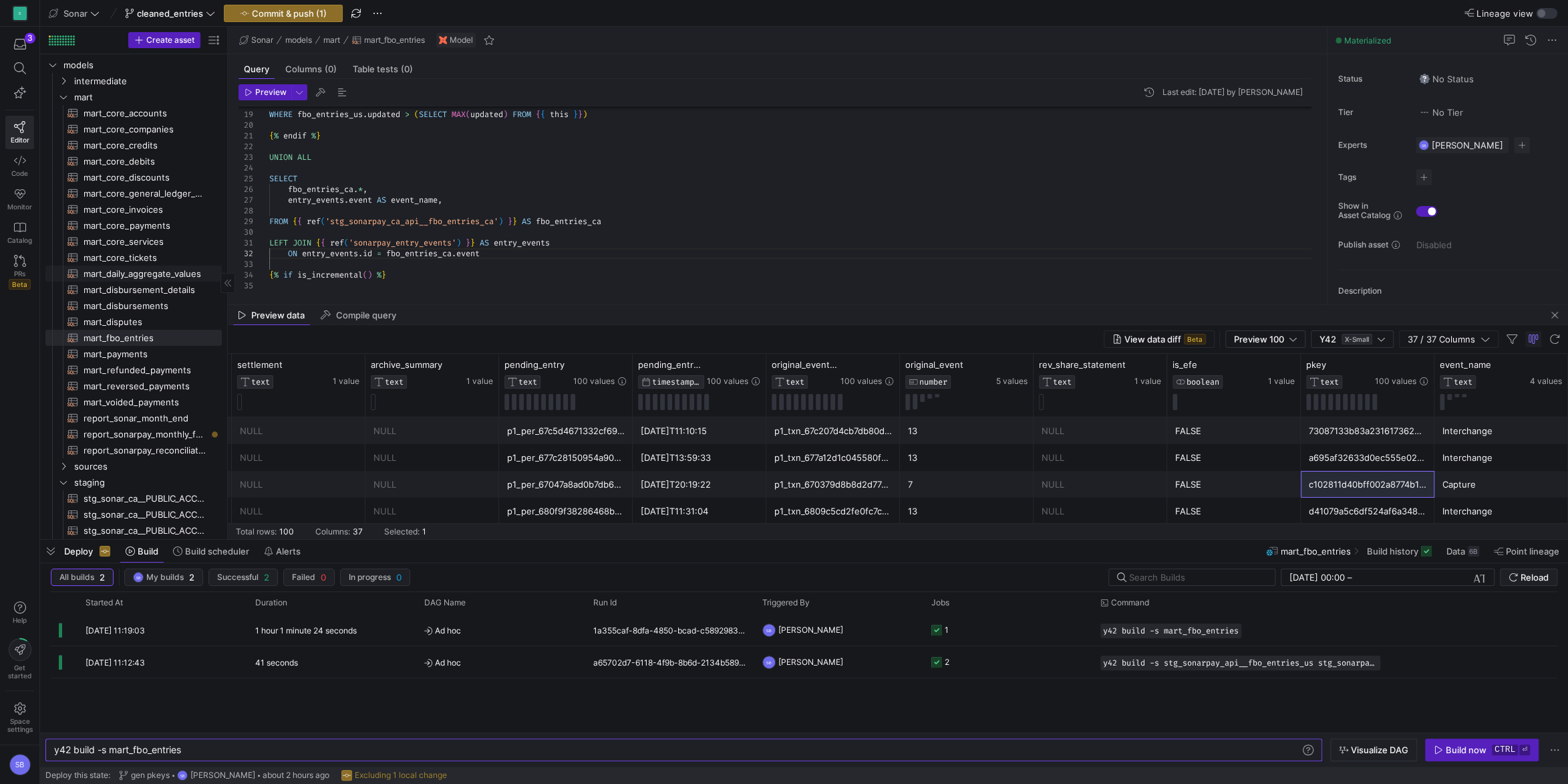
scroll to position [0, 0]
click at [264, 11] on span "Commit & push (1)" at bounding box center [289, 13] width 74 height 11
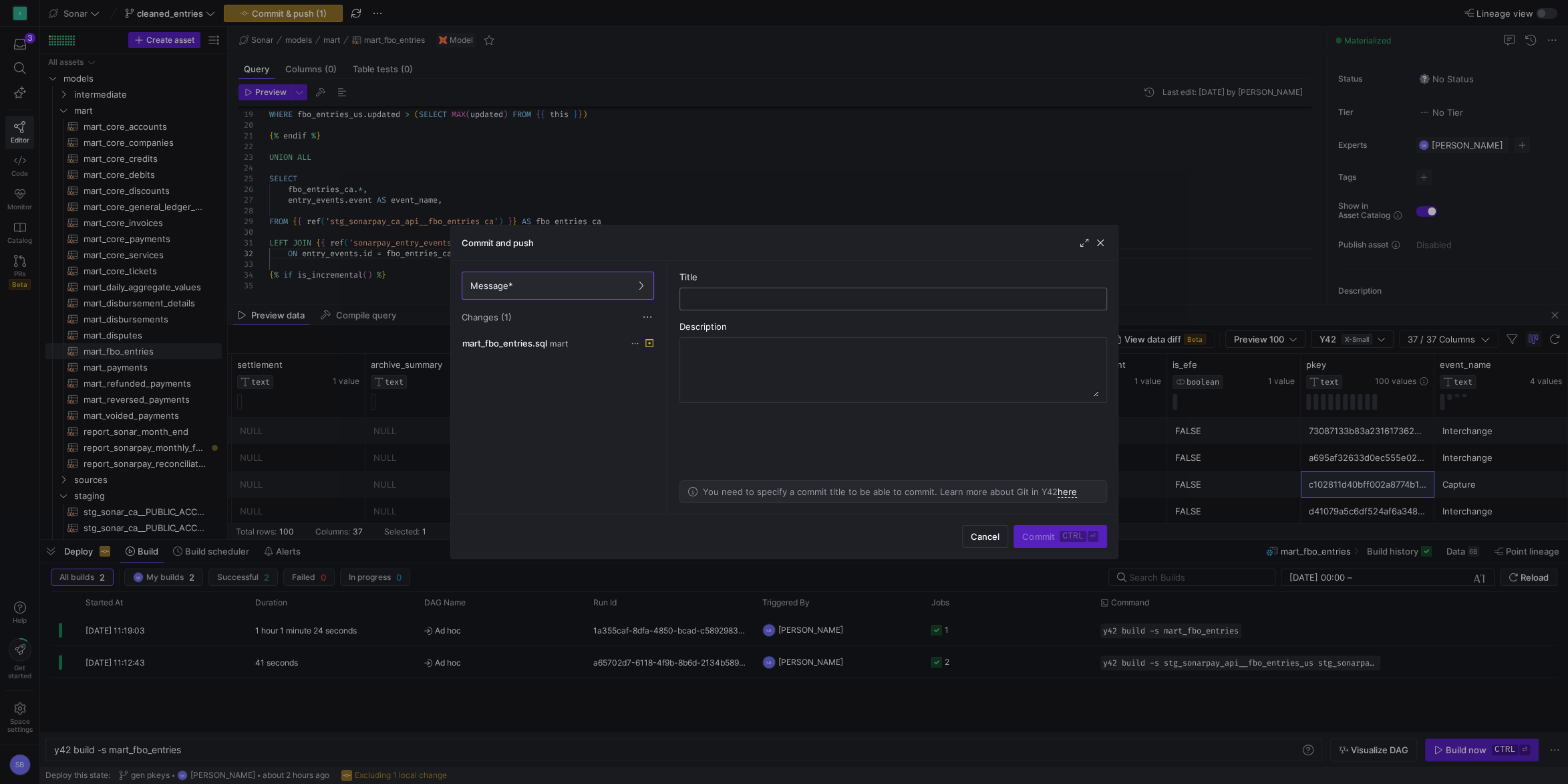
click at [798, 305] on div at bounding box center [894, 299] width 405 height 22
click at [784, 295] on input "text" at bounding box center [894, 299] width 405 height 11
type input "fix join"
click at [1105, 244] on span "button" at bounding box center [1100, 242] width 13 height 13
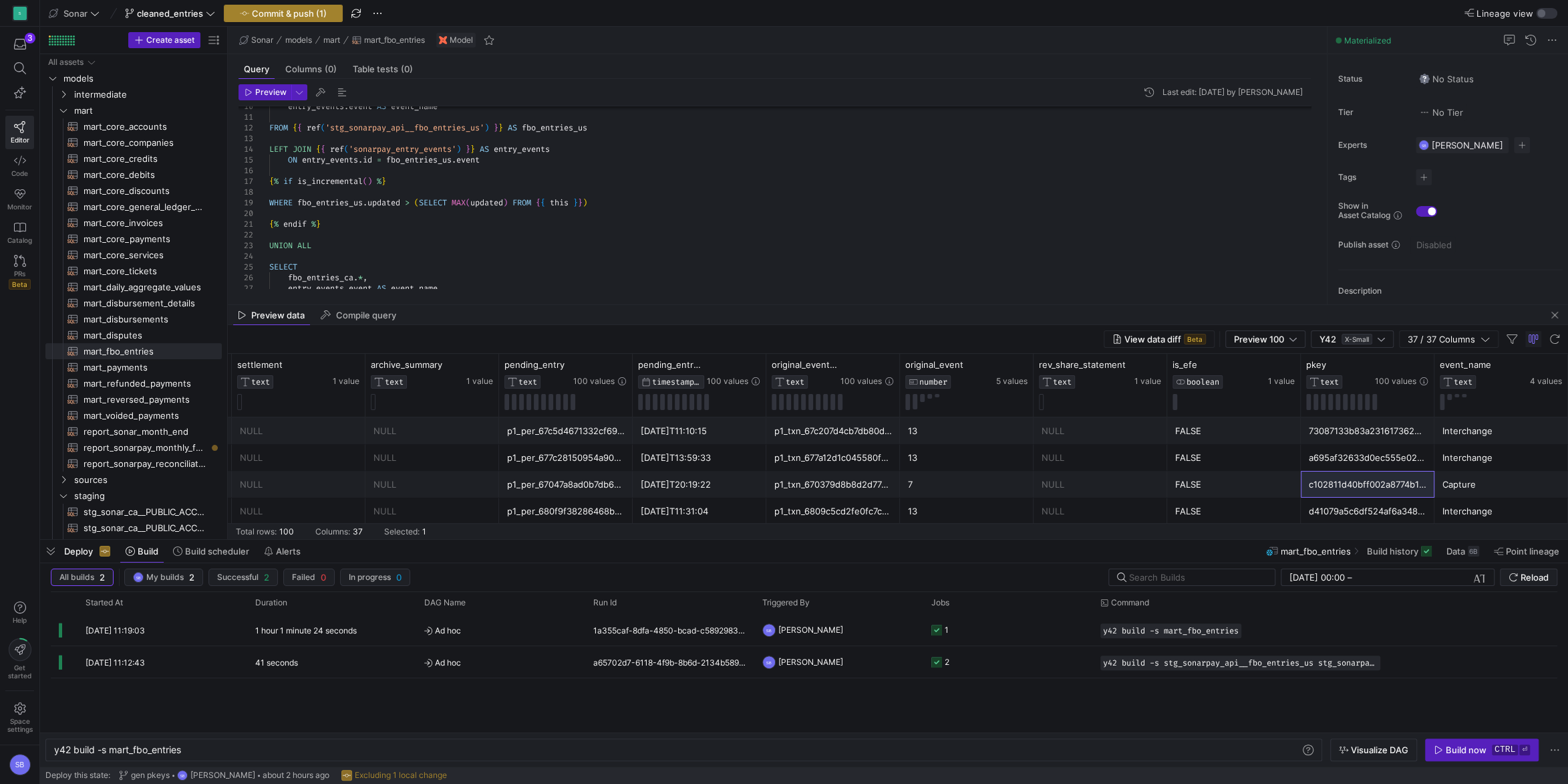
click at [302, 11] on span "Commit & push (1)" at bounding box center [289, 13] width 74 height 11
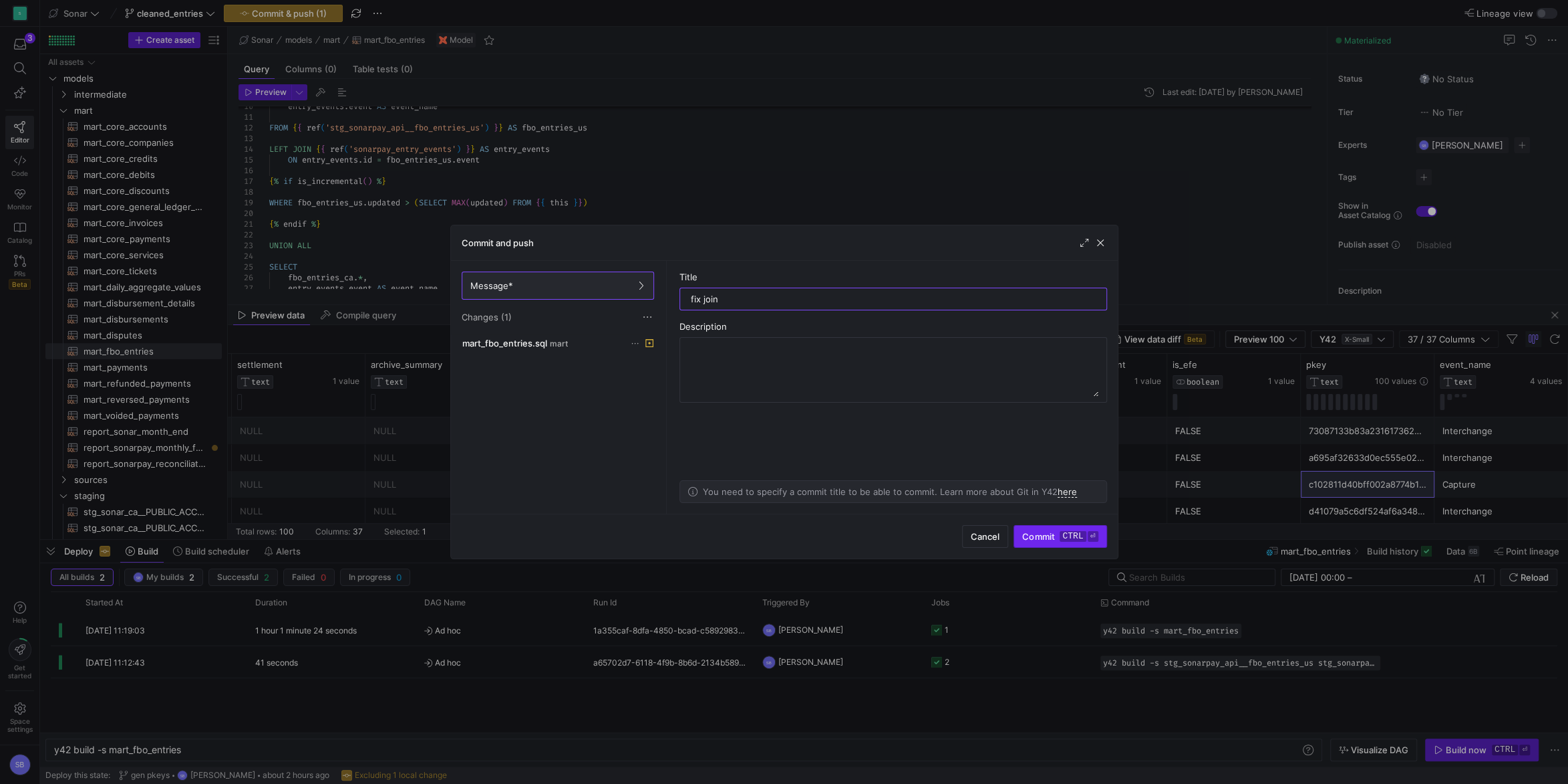
type input "fix join"
click at [1053, 534] on span "Commit ctrl ⏎" at bounding box center [1060, 536] width 75 height 11
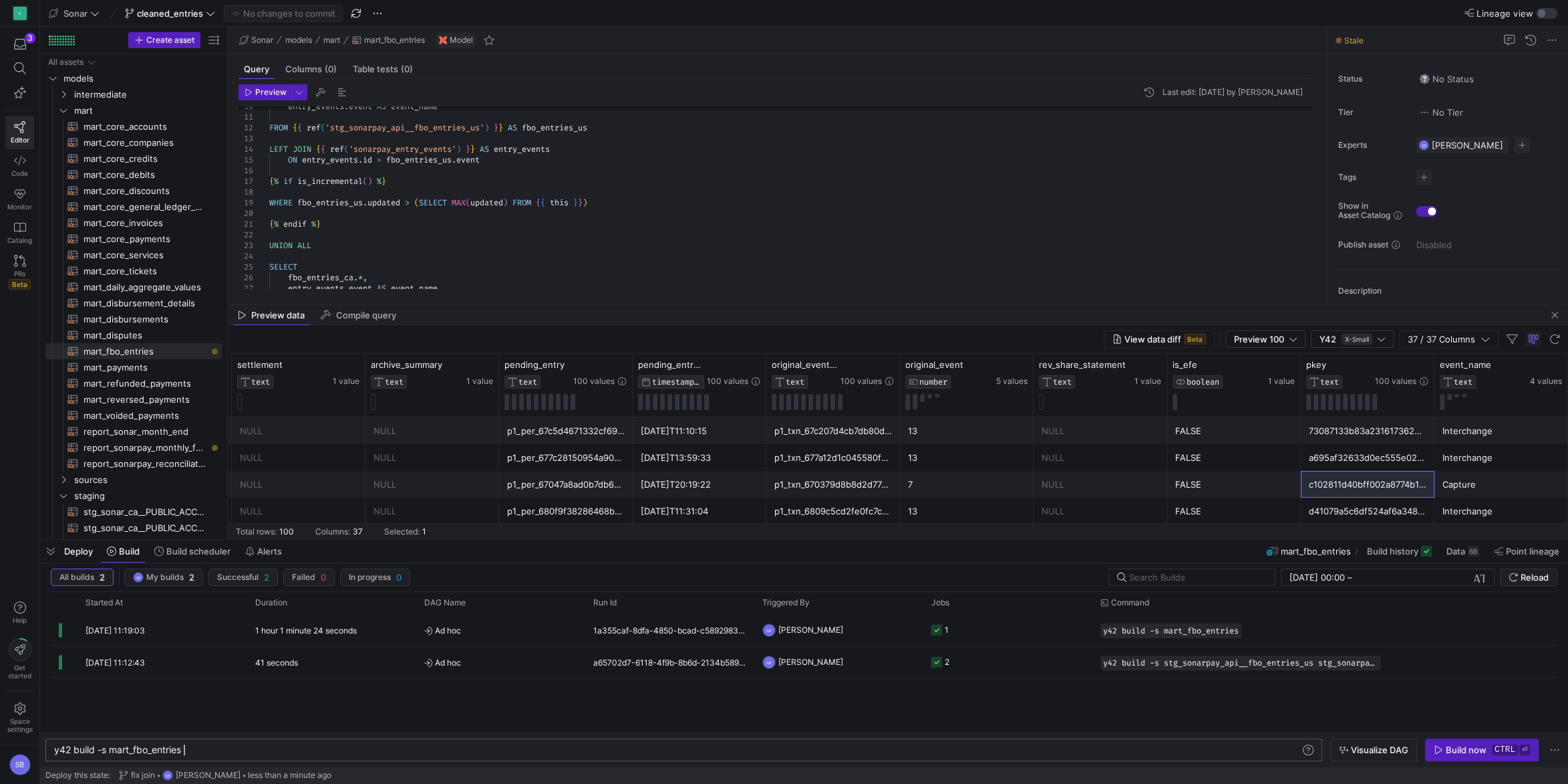
click at [1066, 749] on div "y42 build -s mart_fbo_entries" at bounding box center [678, 749] width 1248 height 11
click at [1477, 747] on div "Build now" at bounding box center [1466, 749] width 41 height 11
click at [1558, 317] on span "button" at bounding box center [1555, 315] width 16 height 16
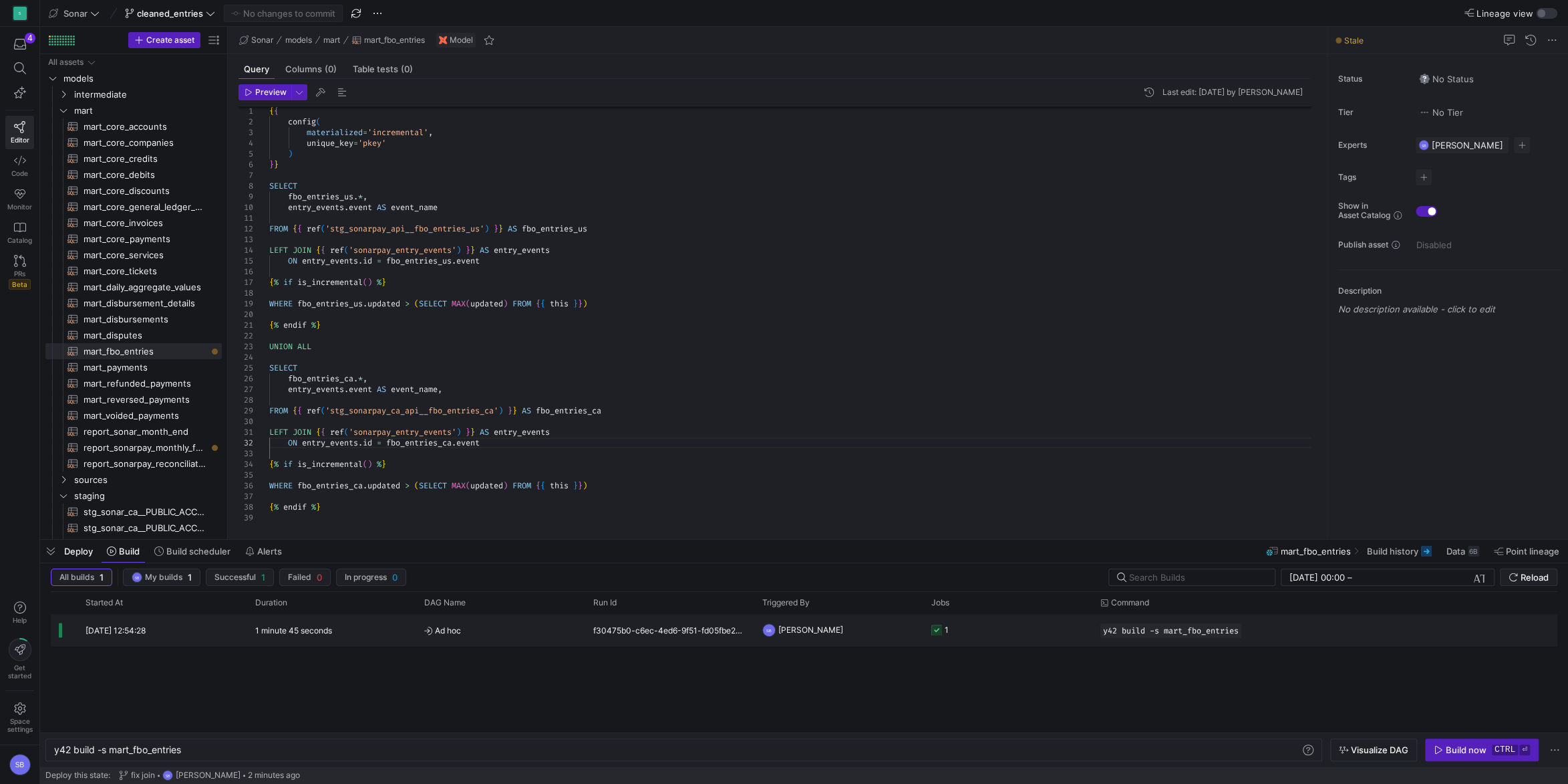
click at [663, 624] on div "f30475b0-c6ec-4ed6-9f51-fd05fbe2b820" at bounding box center [669, 630] width 169 height 32
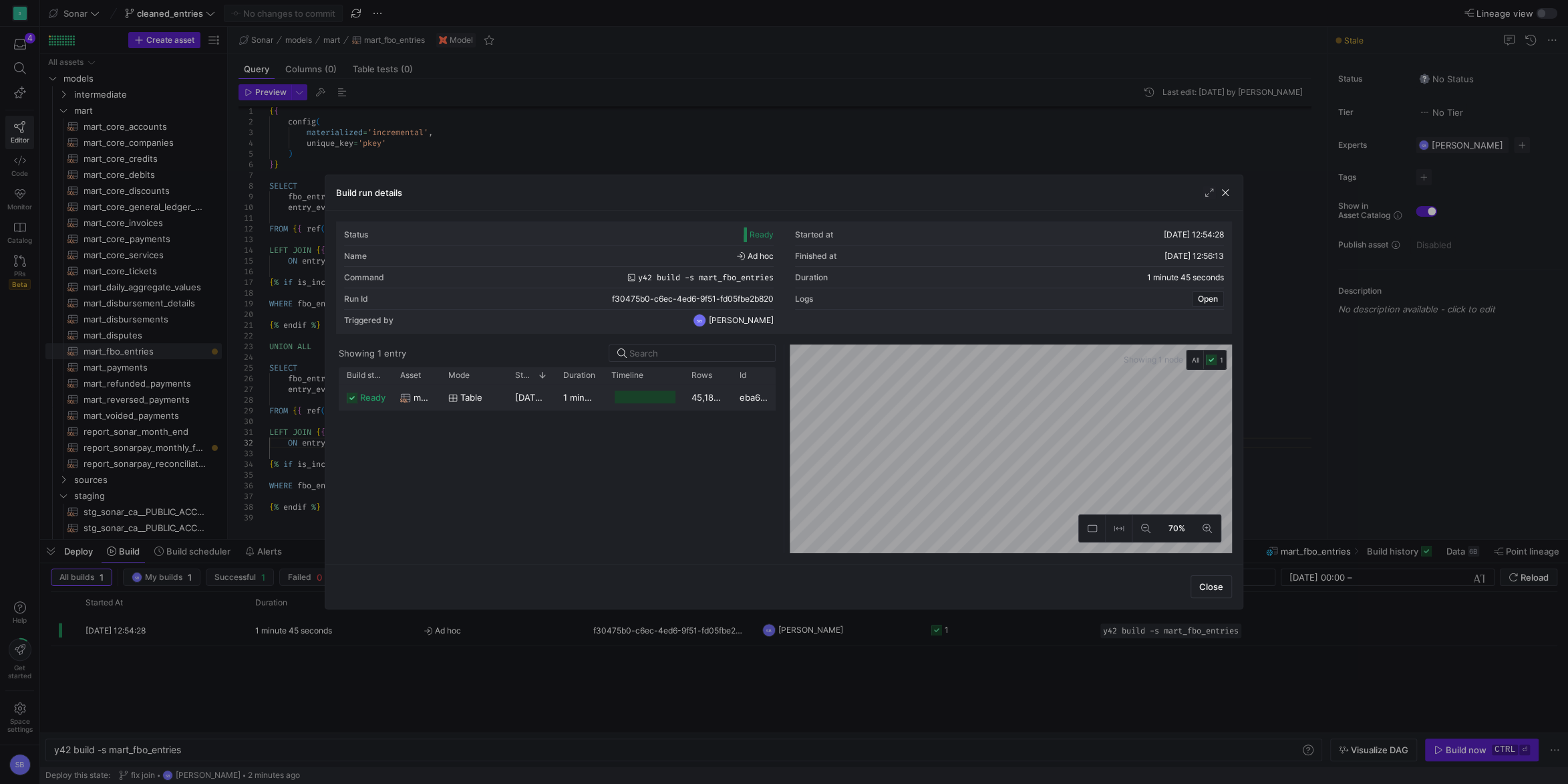
click at [599, 400] on y42-duration "1 minute 39 seconds" at bounding box center [607, 397] width 87 height 11
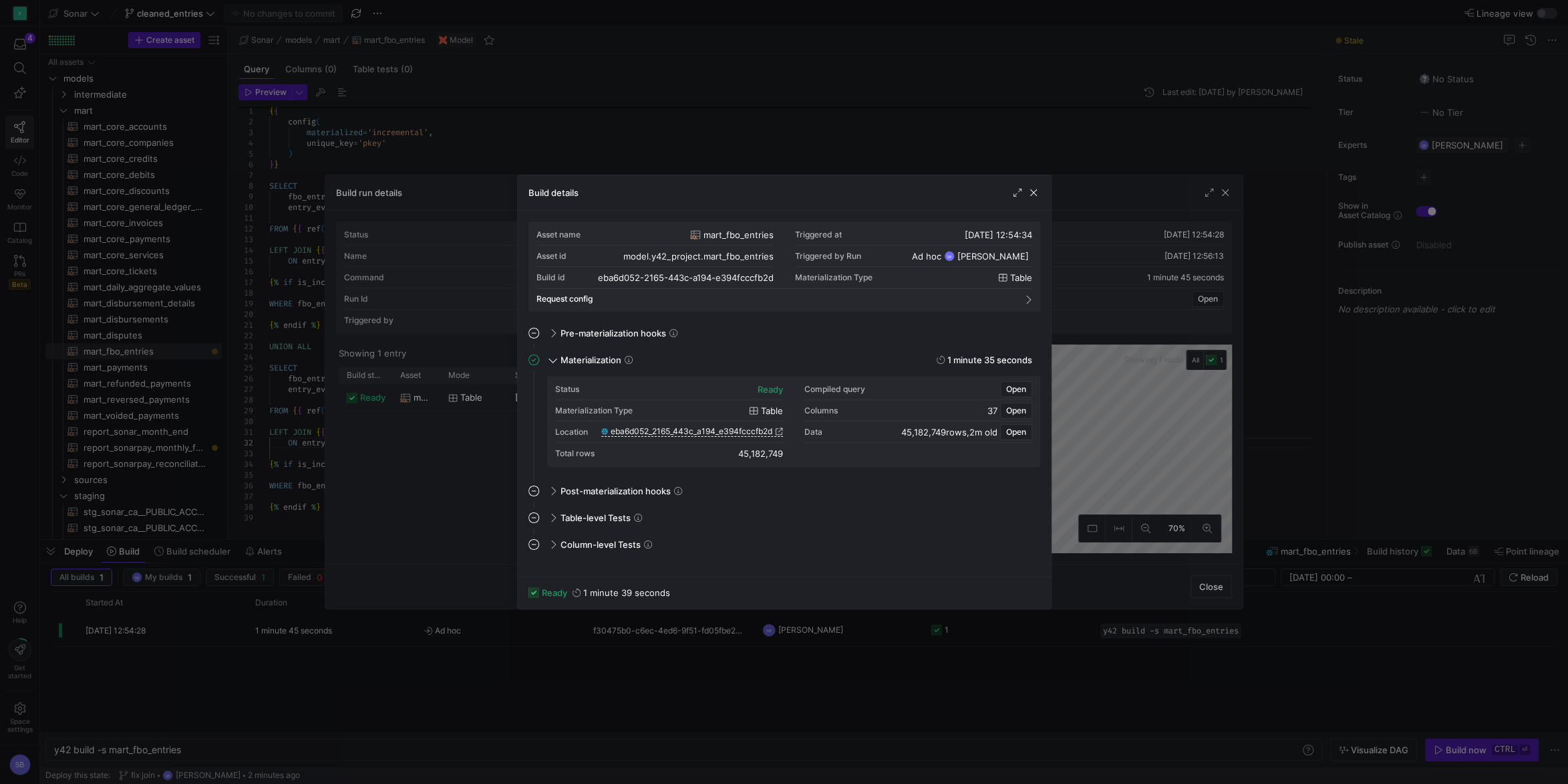
click at [415, 505] on div at bounding box center [784, 392] width 1568 height 784
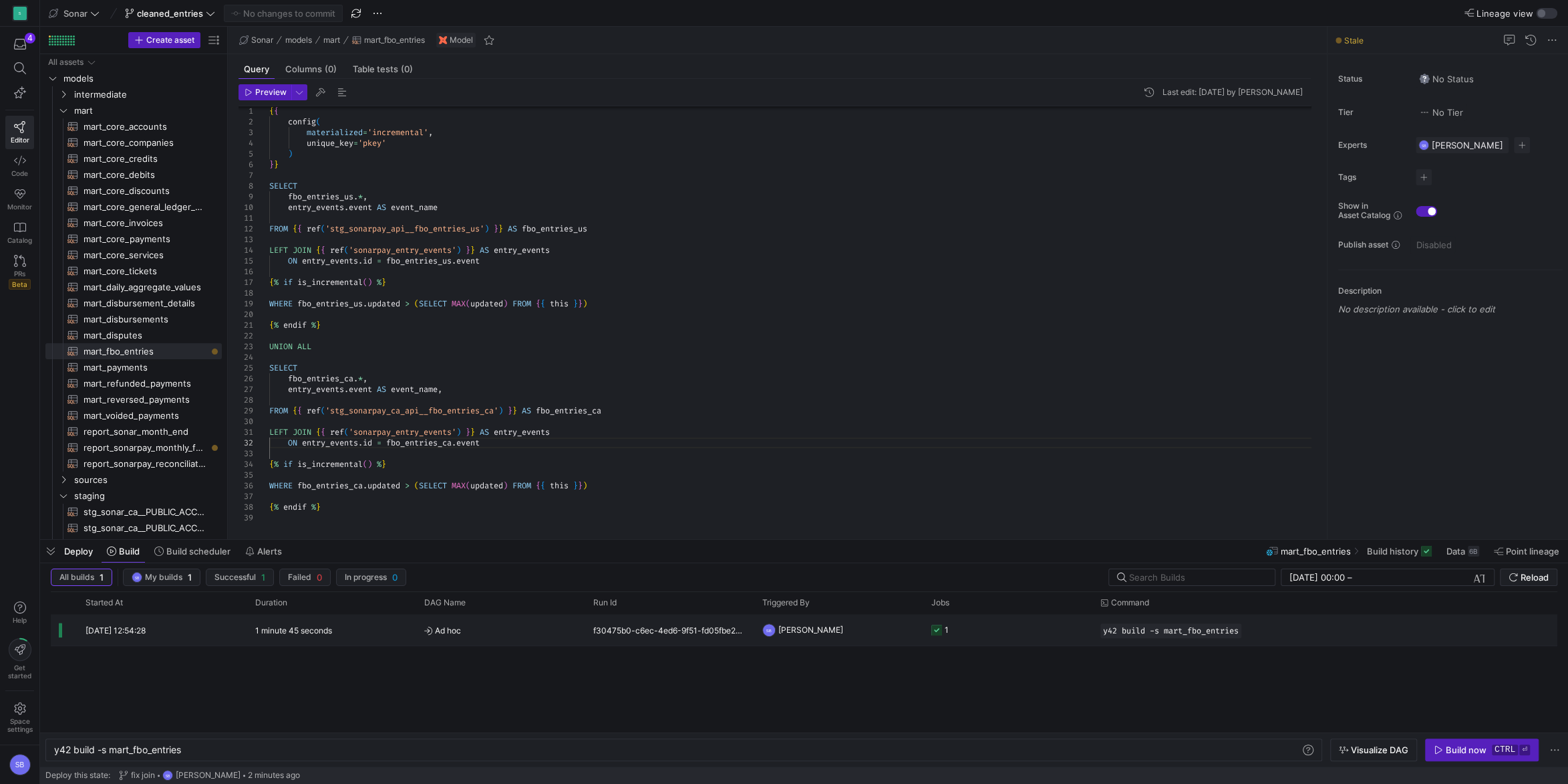
click at [355, 634] on div "1 minute 45 seconds" at bounding box center [331, 630] width 169 height 32
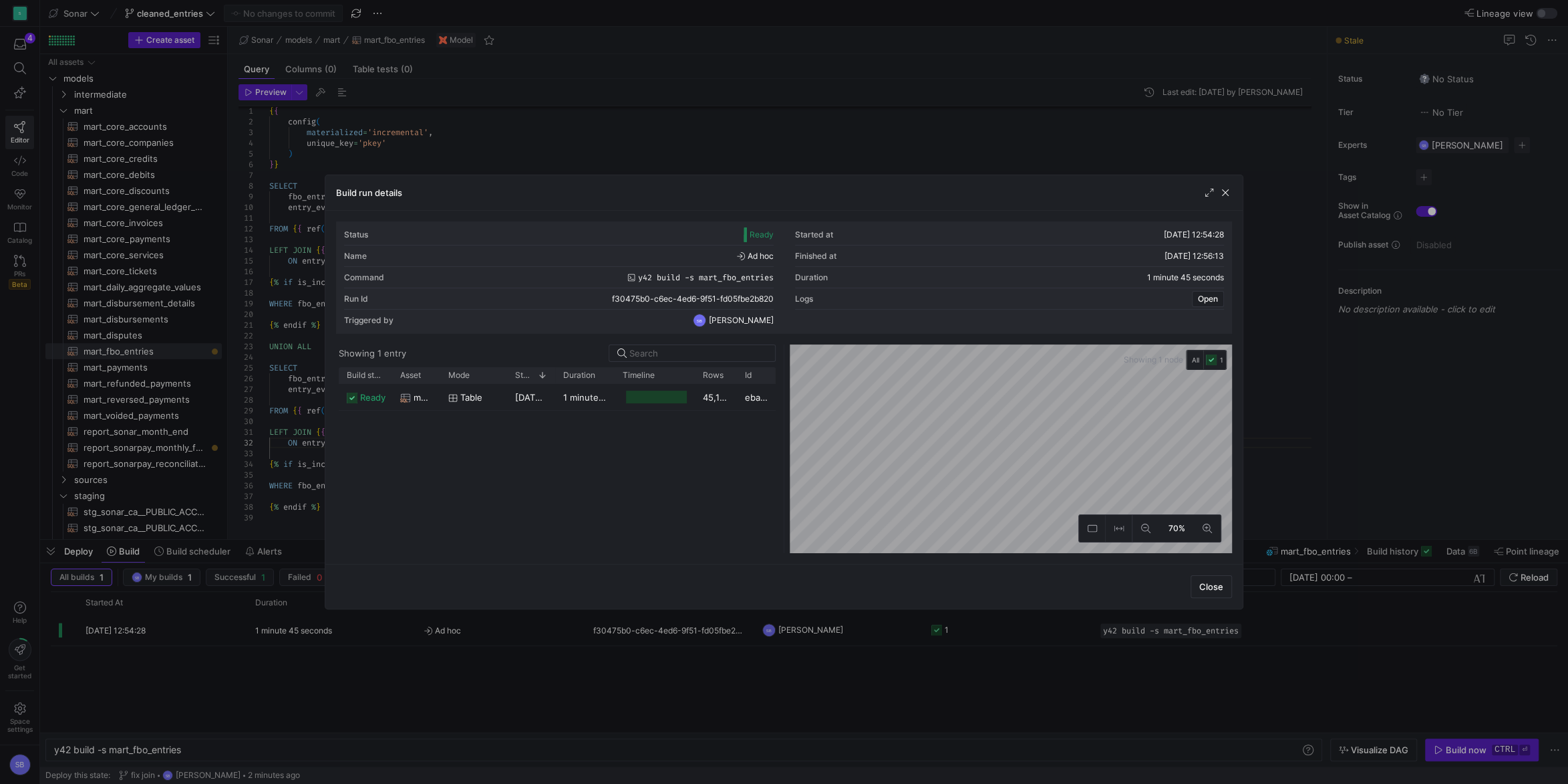
drag, startPoint x: 603, startPoint y: 372, endPoint x: 614, endPoint y: 374, distance: 11.2
click at [614, 374] on div at bounding box center [614, 375] width 5 height 16
click at [584, 395] on y42-duration "1 minute 39 seconds" at bounding box center [607, 397] width 87 height 11
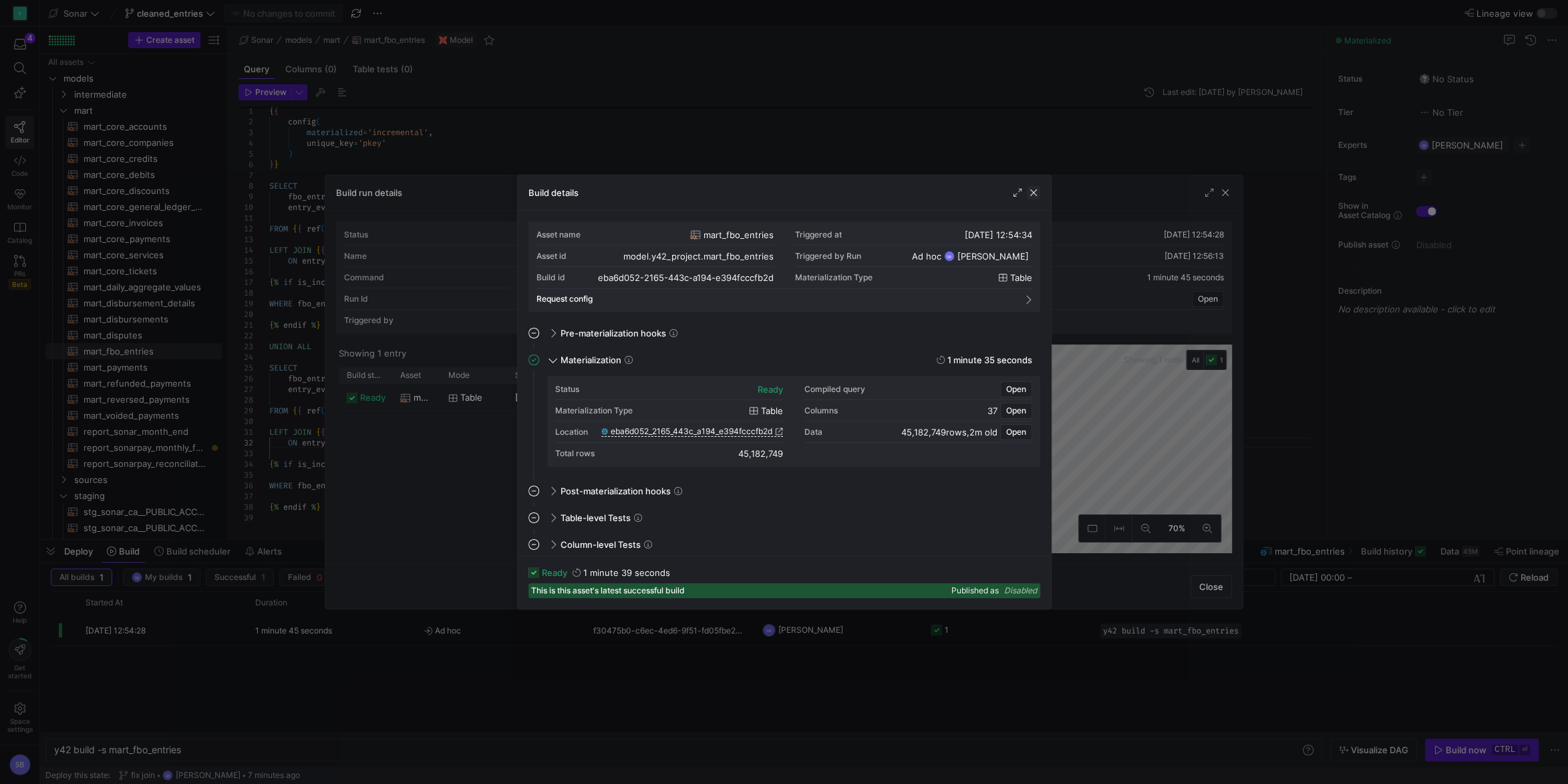
click at [1038, 193] on span "button" at bounding box center [1033, 192] width 13 height 13
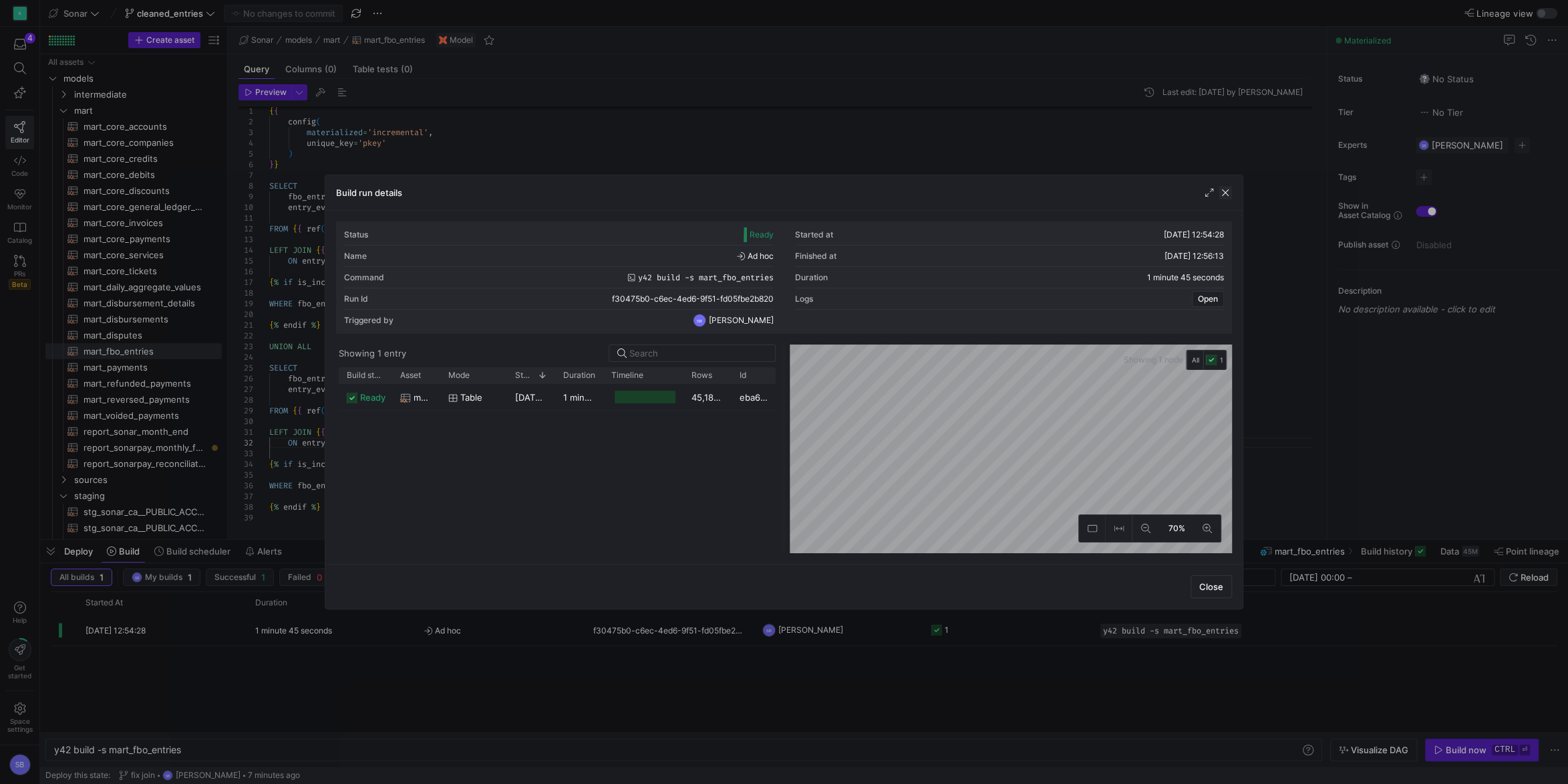
click at [1224, 191] on span "button" at bounding box center [1225, 192] width 13 height 13
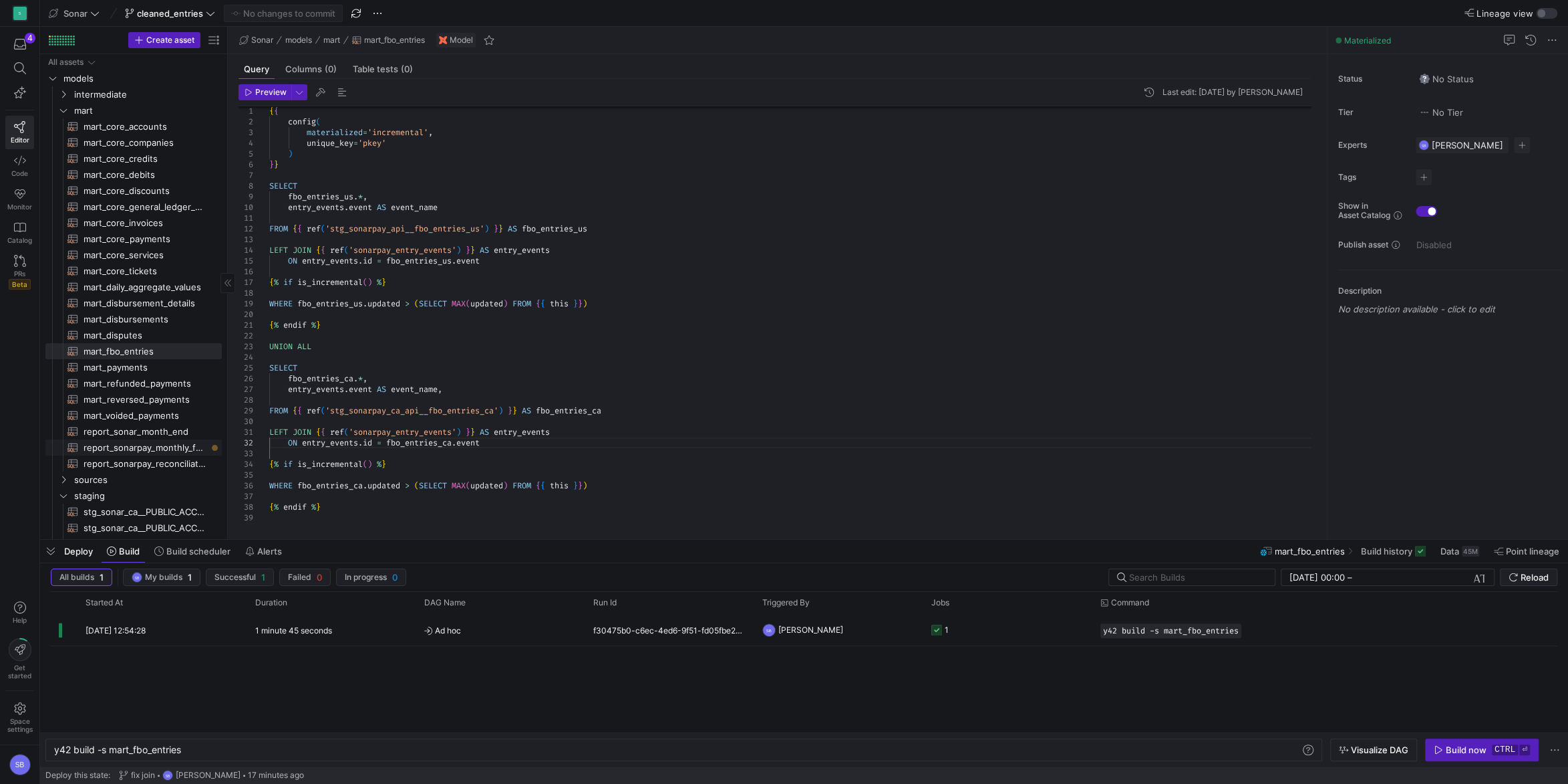
click at [166, 447] on span "report_sonarpay_monthly_fbo_entries​​​​​​​​​​" at bounding box center [145, 447] width 123 height 15
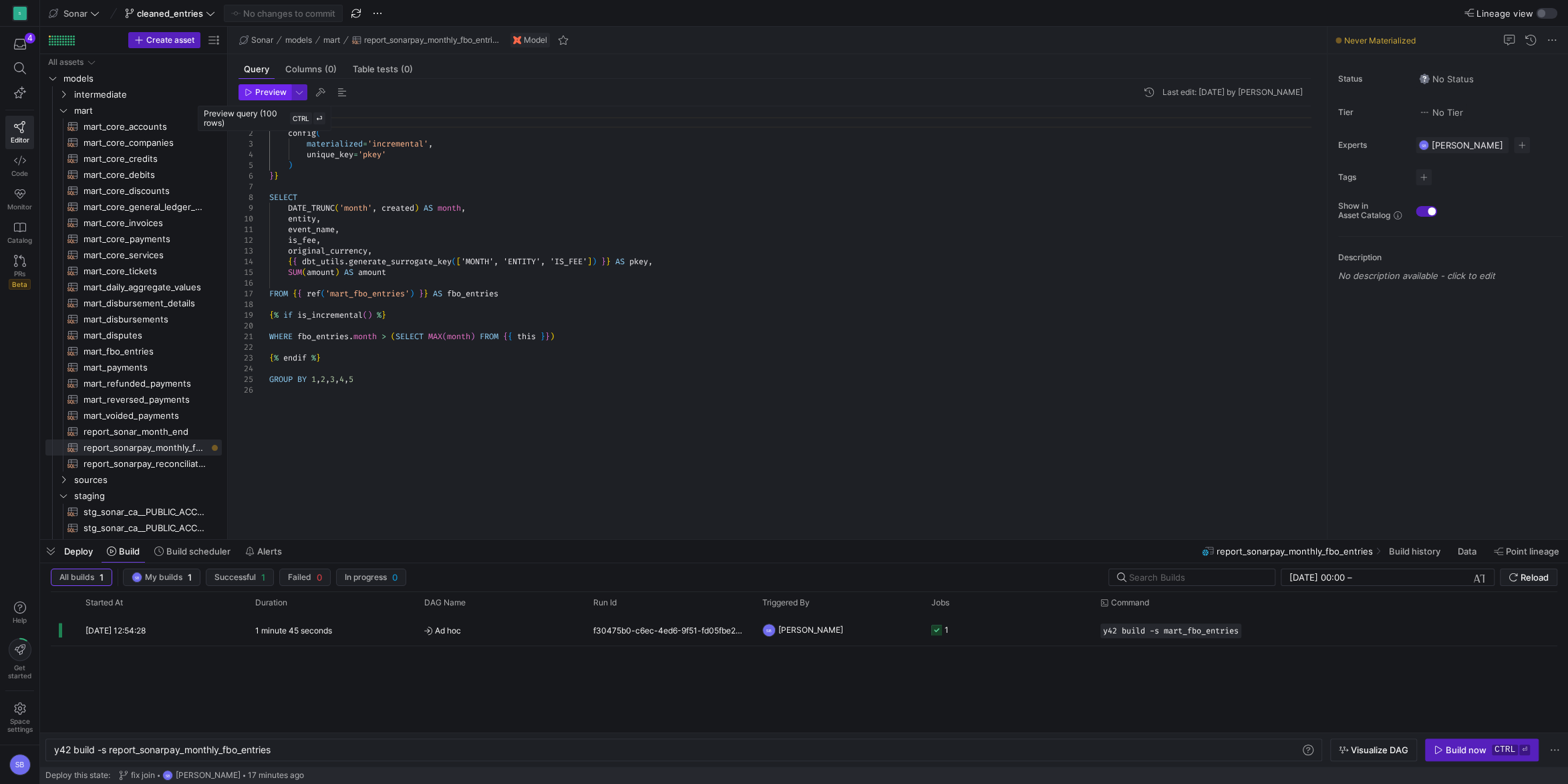
click at [261, 86] on span "button" at bounding box center [265, 92] width 52 height 15
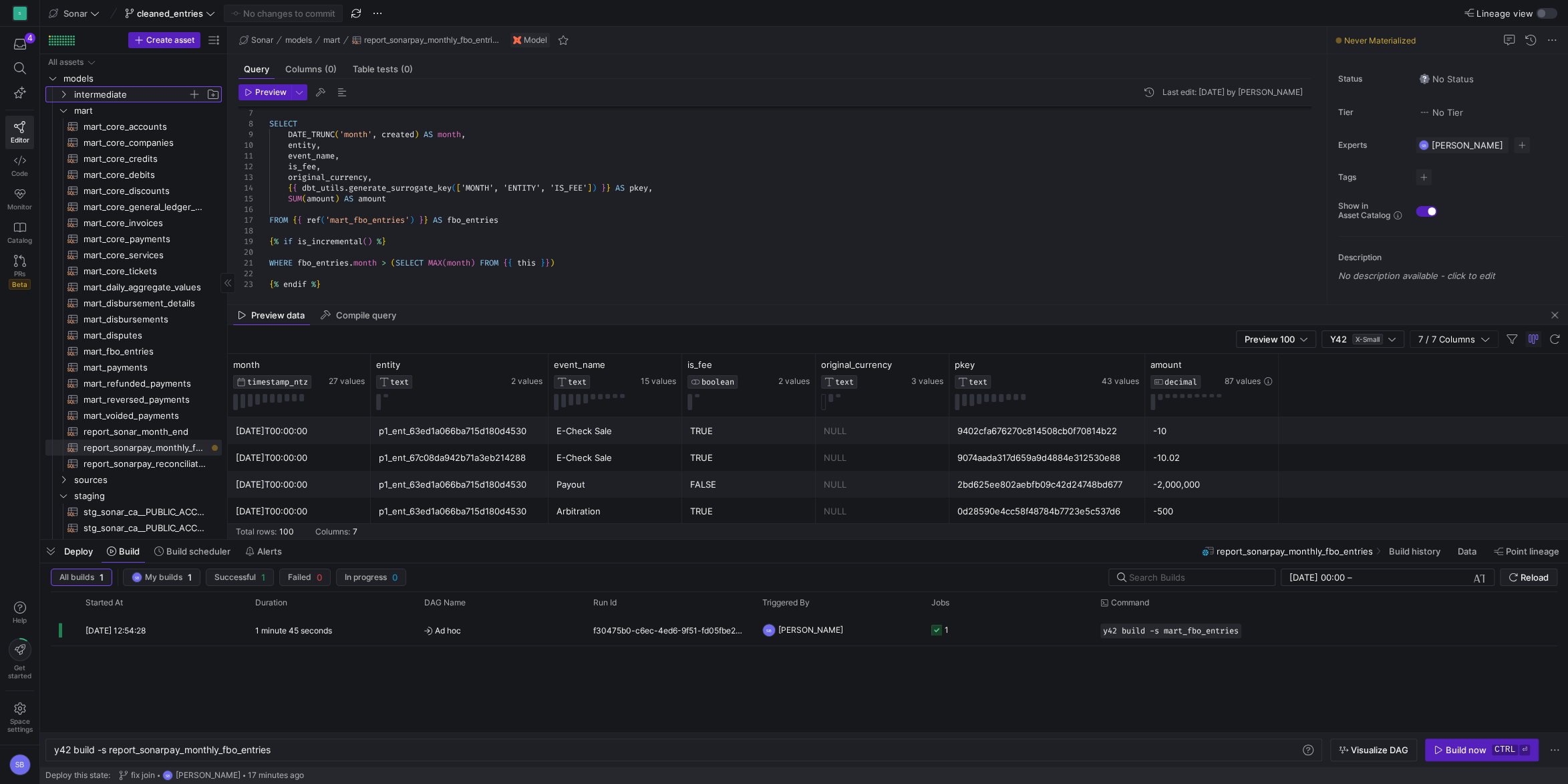
click at [62, 97] on icon "Press SPACE to select this row." at bounding box center [62, 94] width 9 height 8
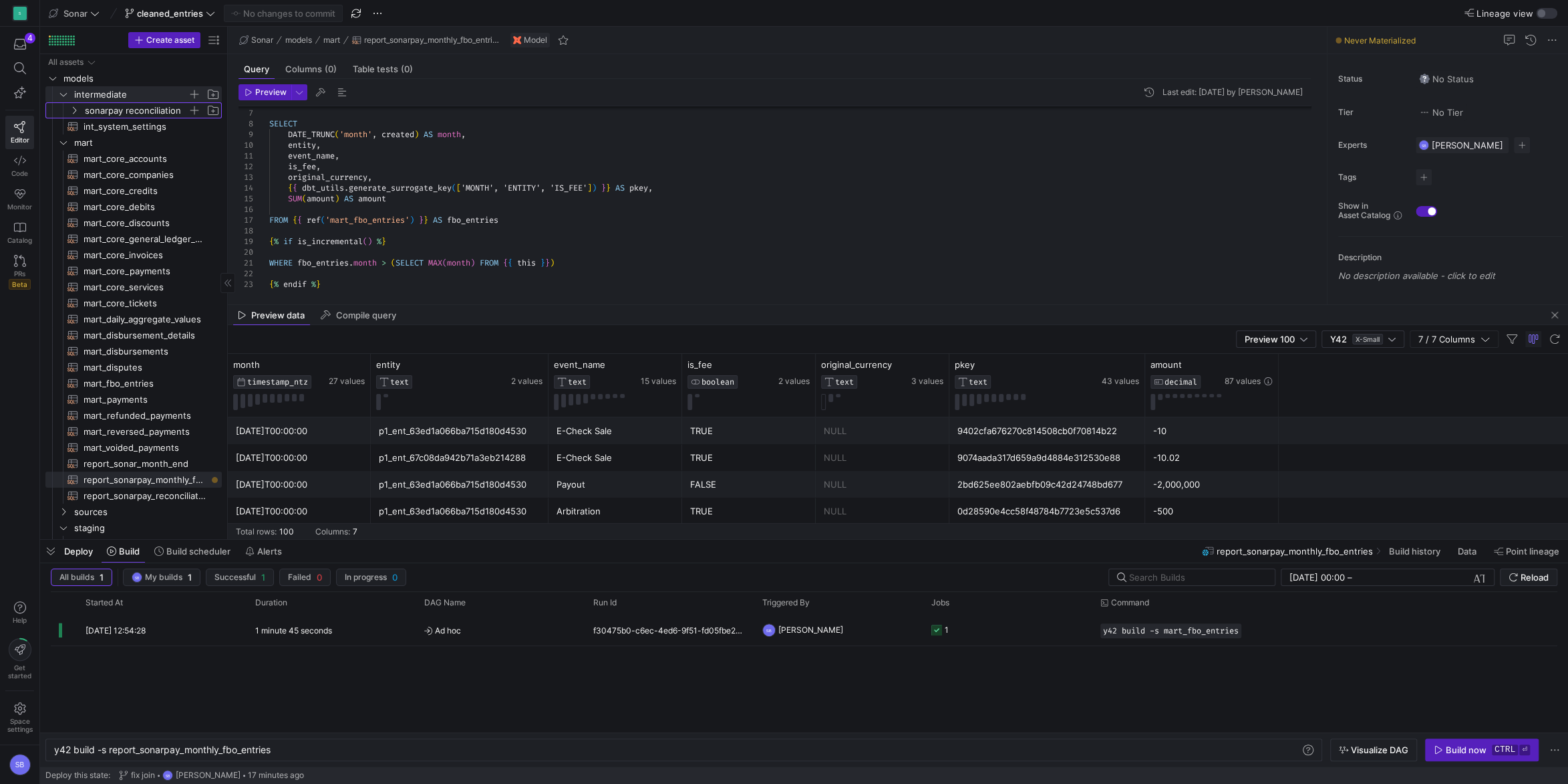
click at [76, 112] on icon "Press SPACE to select this row." at bounding box center [73, 110] width 9 height 8
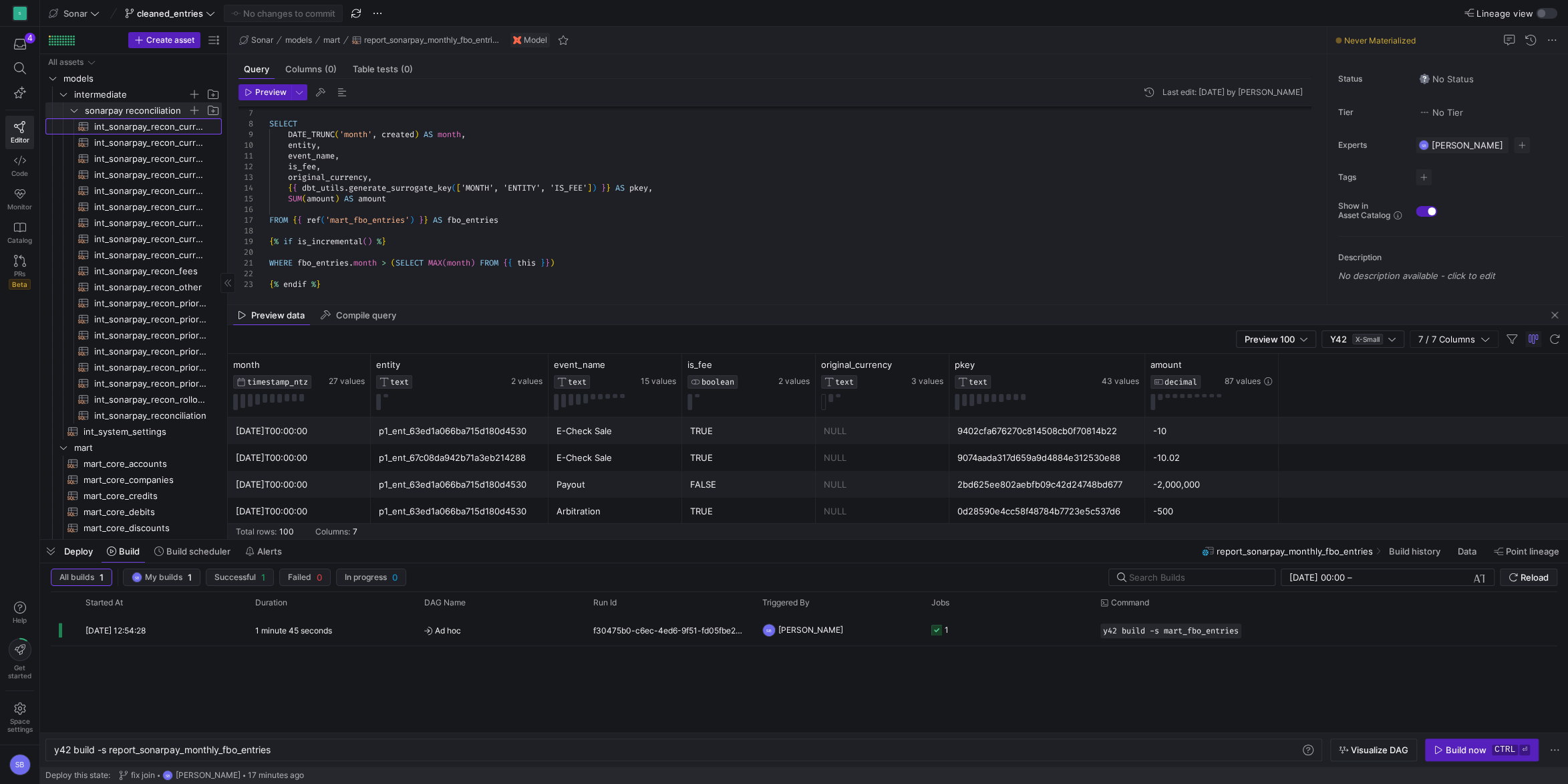
click at [109, 126] on span "int_sonarpay_recon_current_chargeback_wins​​​​​​​​​​" at bounding box center [150, 126] width 112 height 15
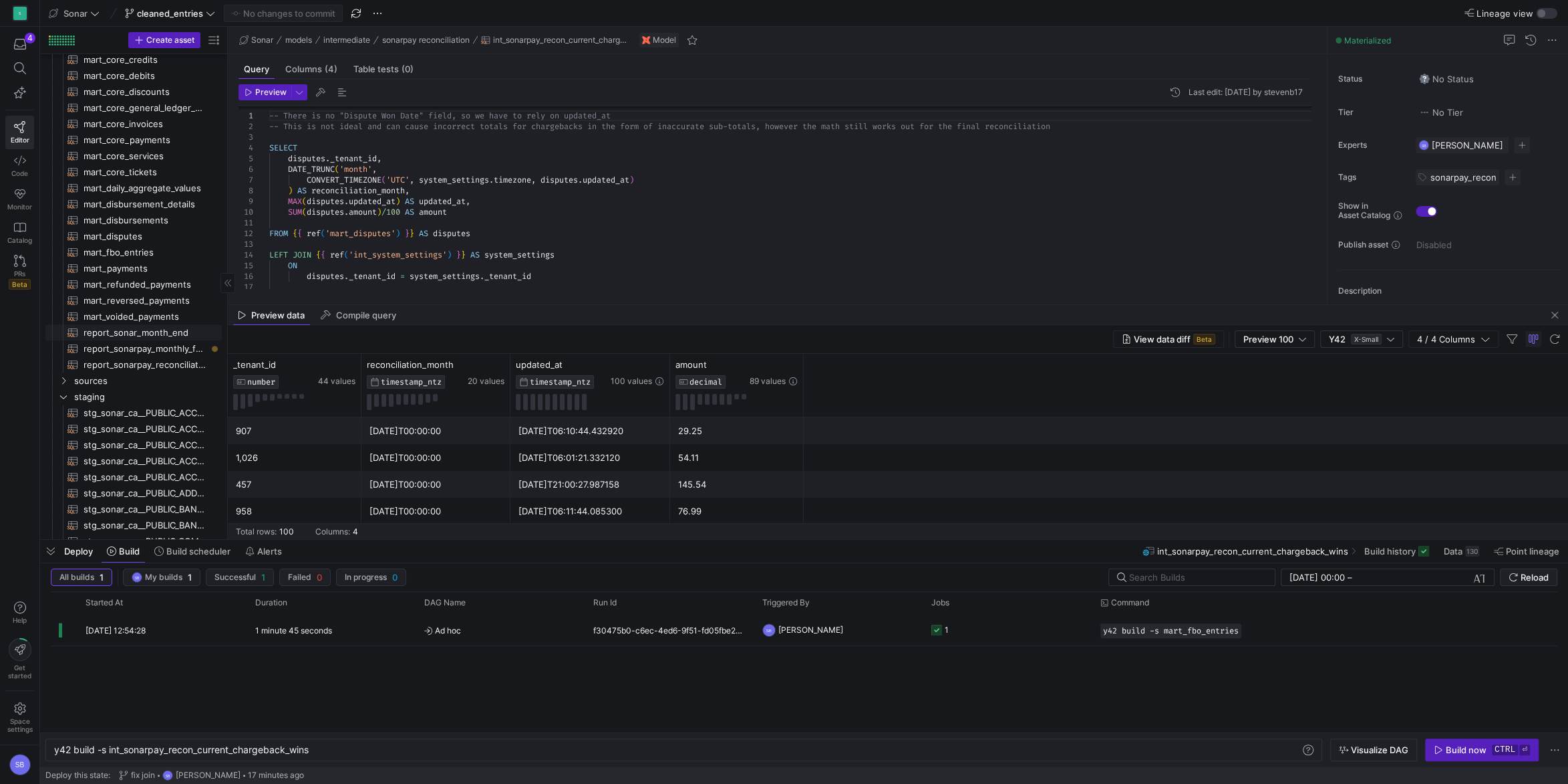
scroll to position [438, 0]
click at [146, 352] on span "report_sonarpay_monthly_fbo_entries​​​​​​​​​​" at bounding box center [145, 346] width 123 height 15
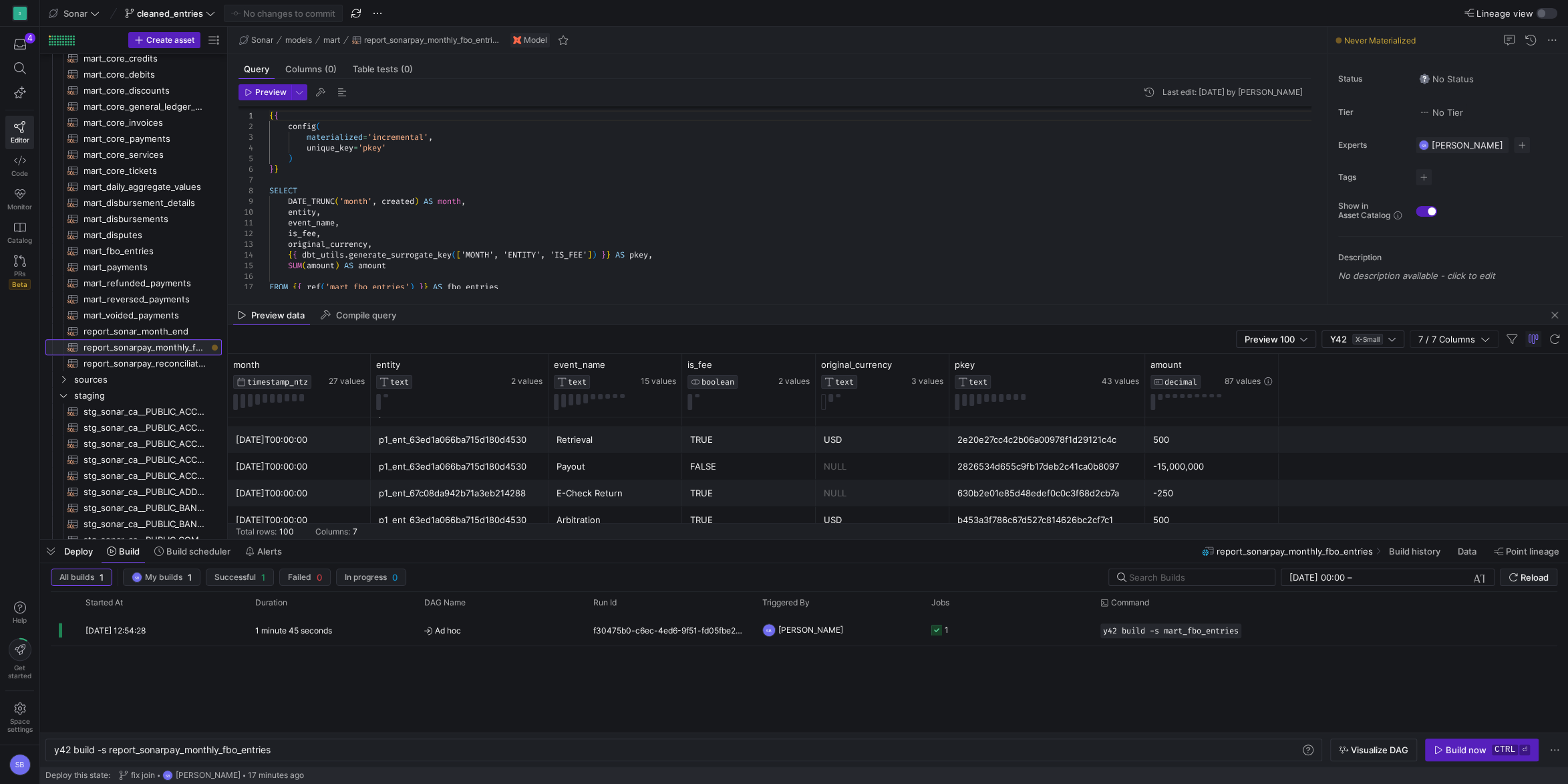
scroll to position [347, 0]
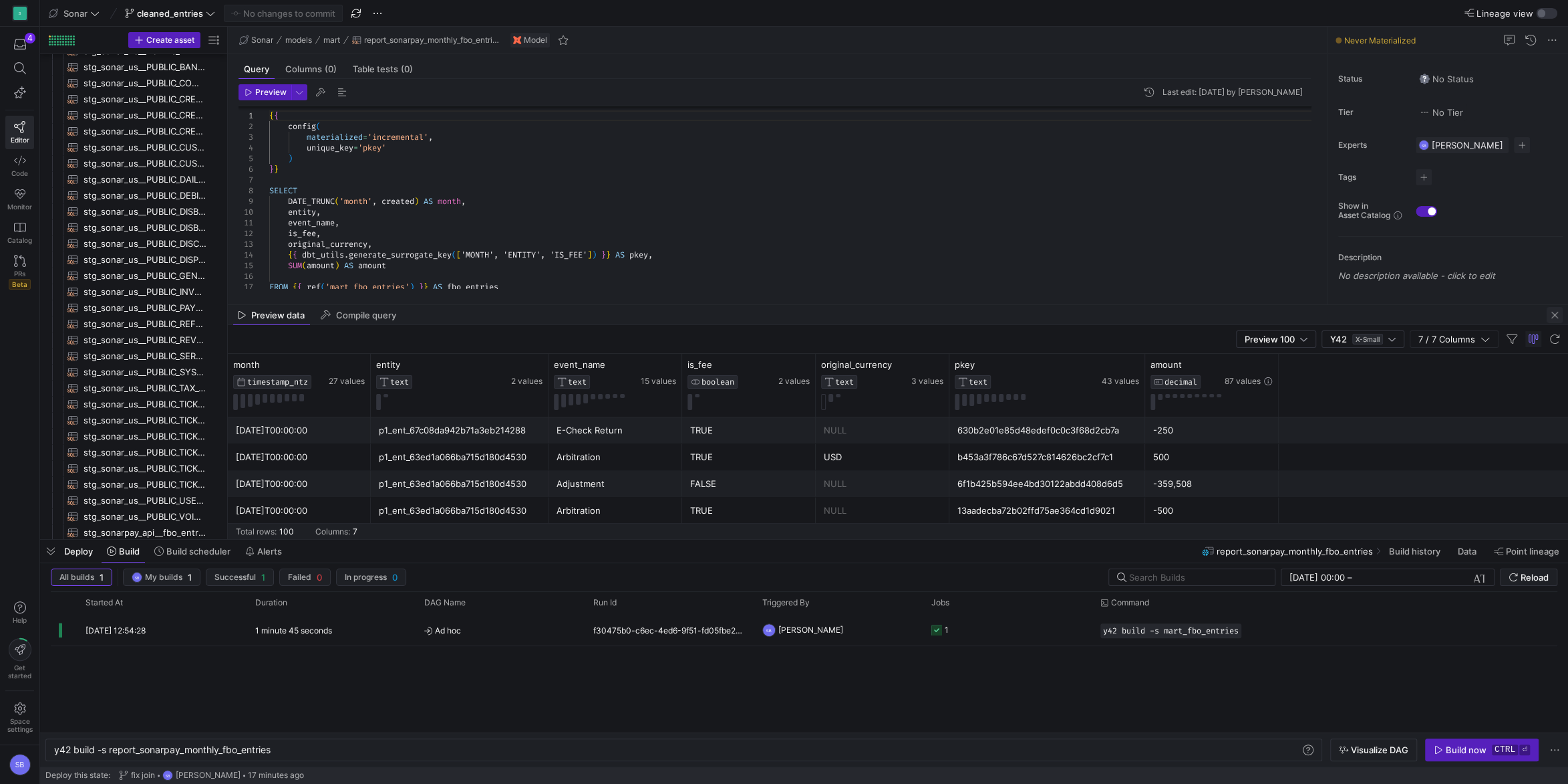
click at [1556, 309] on span "button" at bounding box center [1555, 315] width 16 height 16
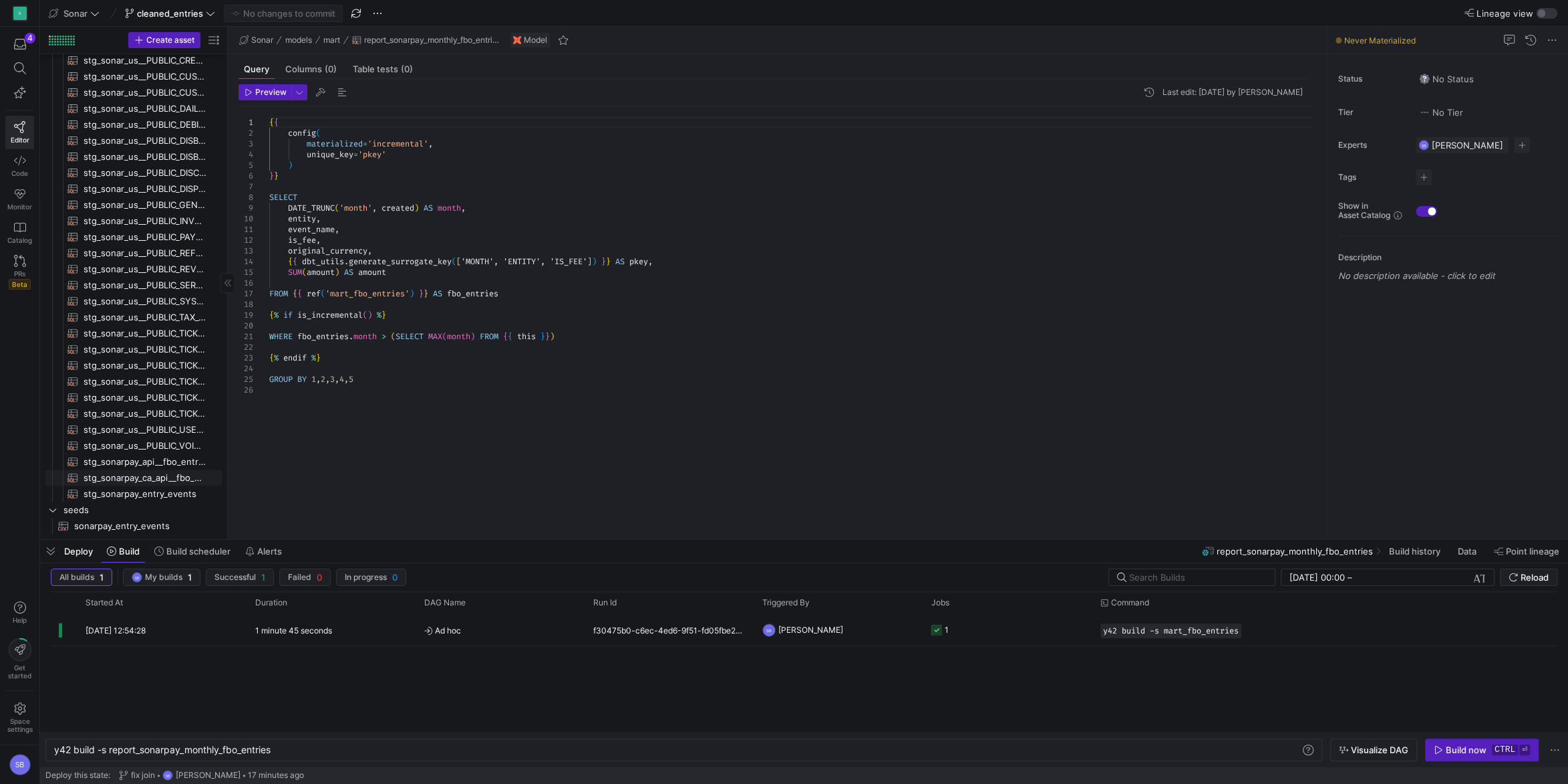
click at [161, 476] on span "stg_sonarpay_ca_api__fbo_entries_ca​​​​​​​​​​" at bounding box center [145, 477] width 123 height 15
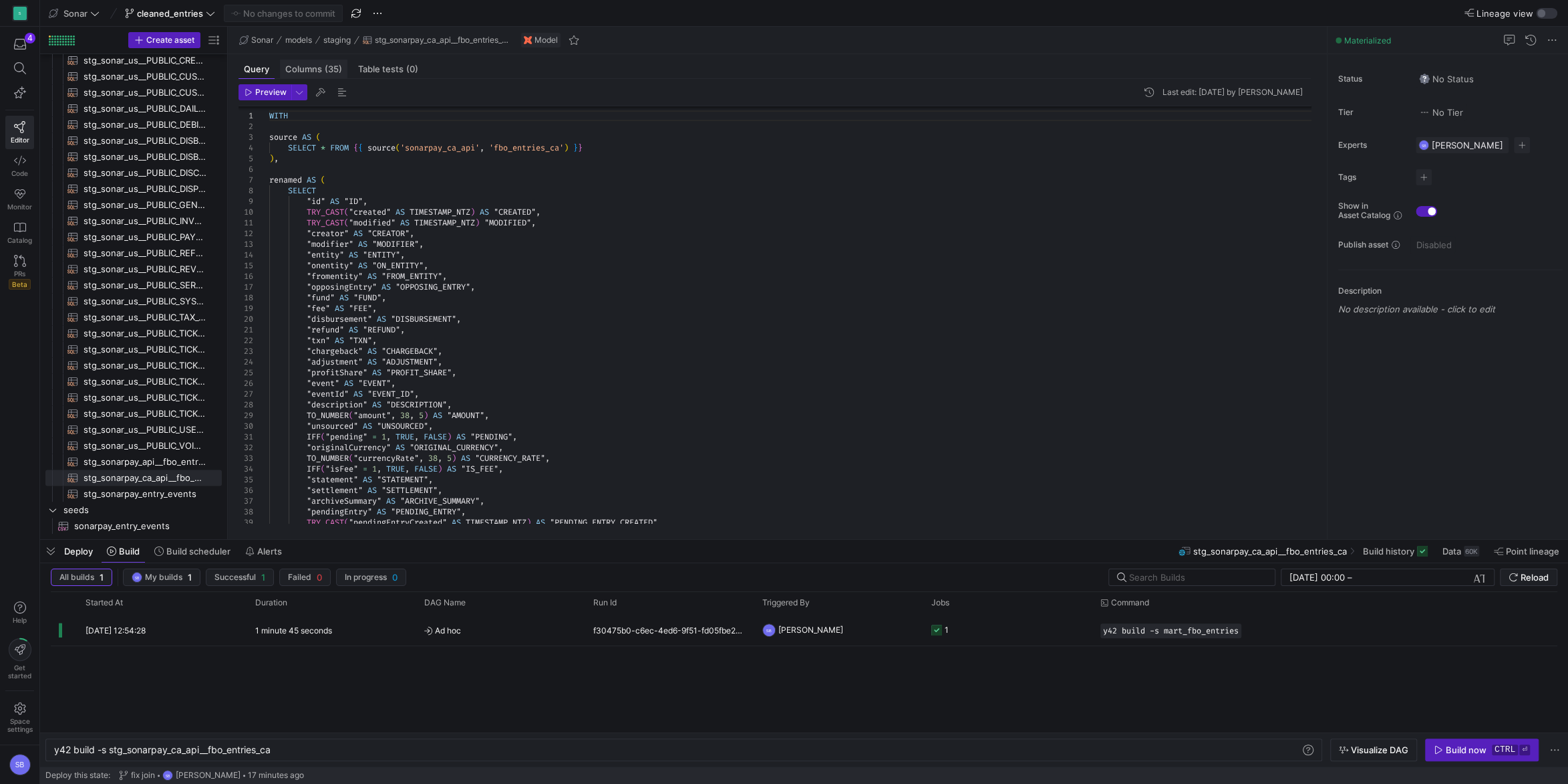
click at [333, 76] on div "Columns (35)" at bounding box center [313, 69] width 67 height 20
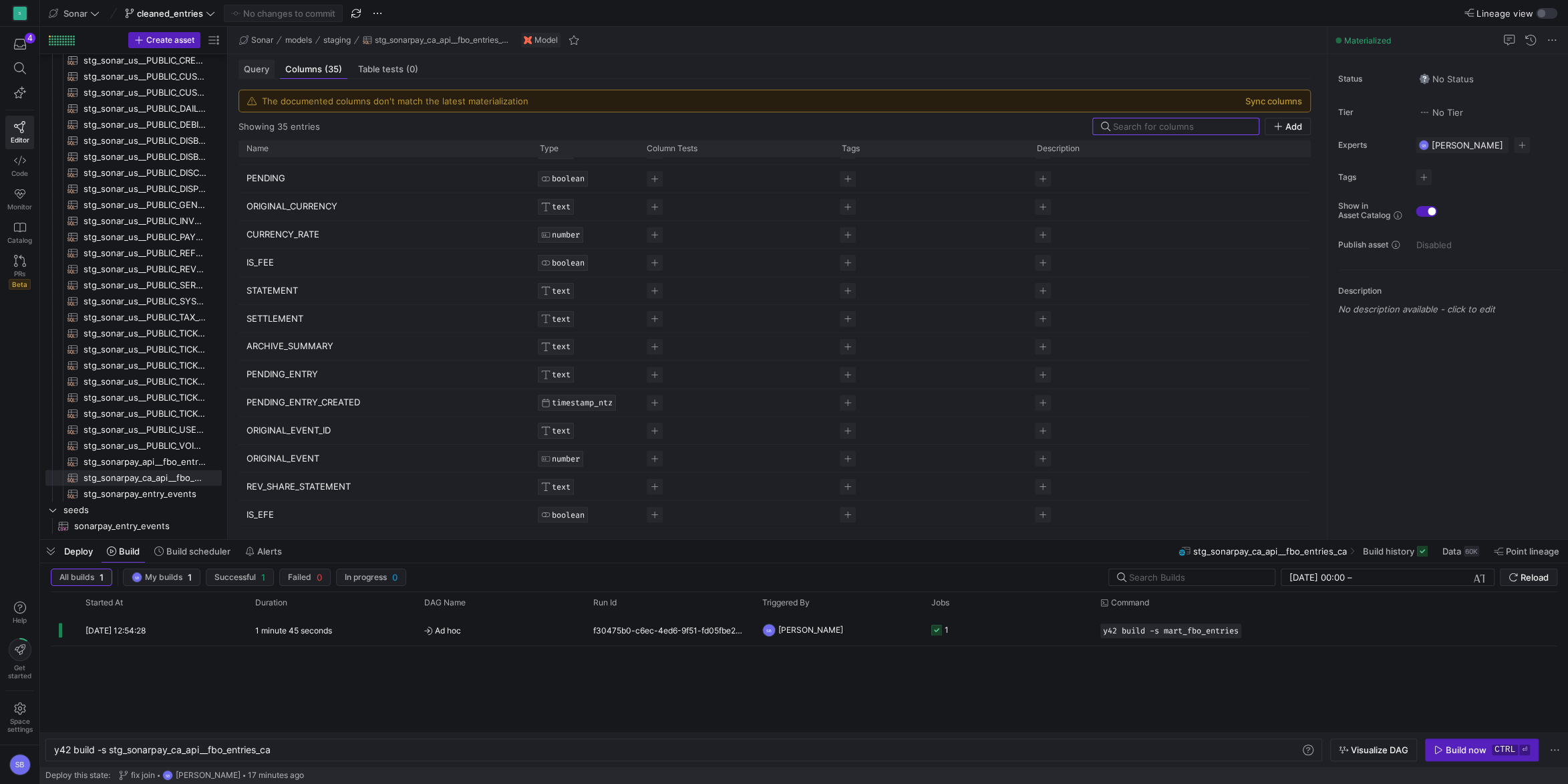
click at [261, 65] on span "Query" at bounding box center [257, 68] width 26 height 9
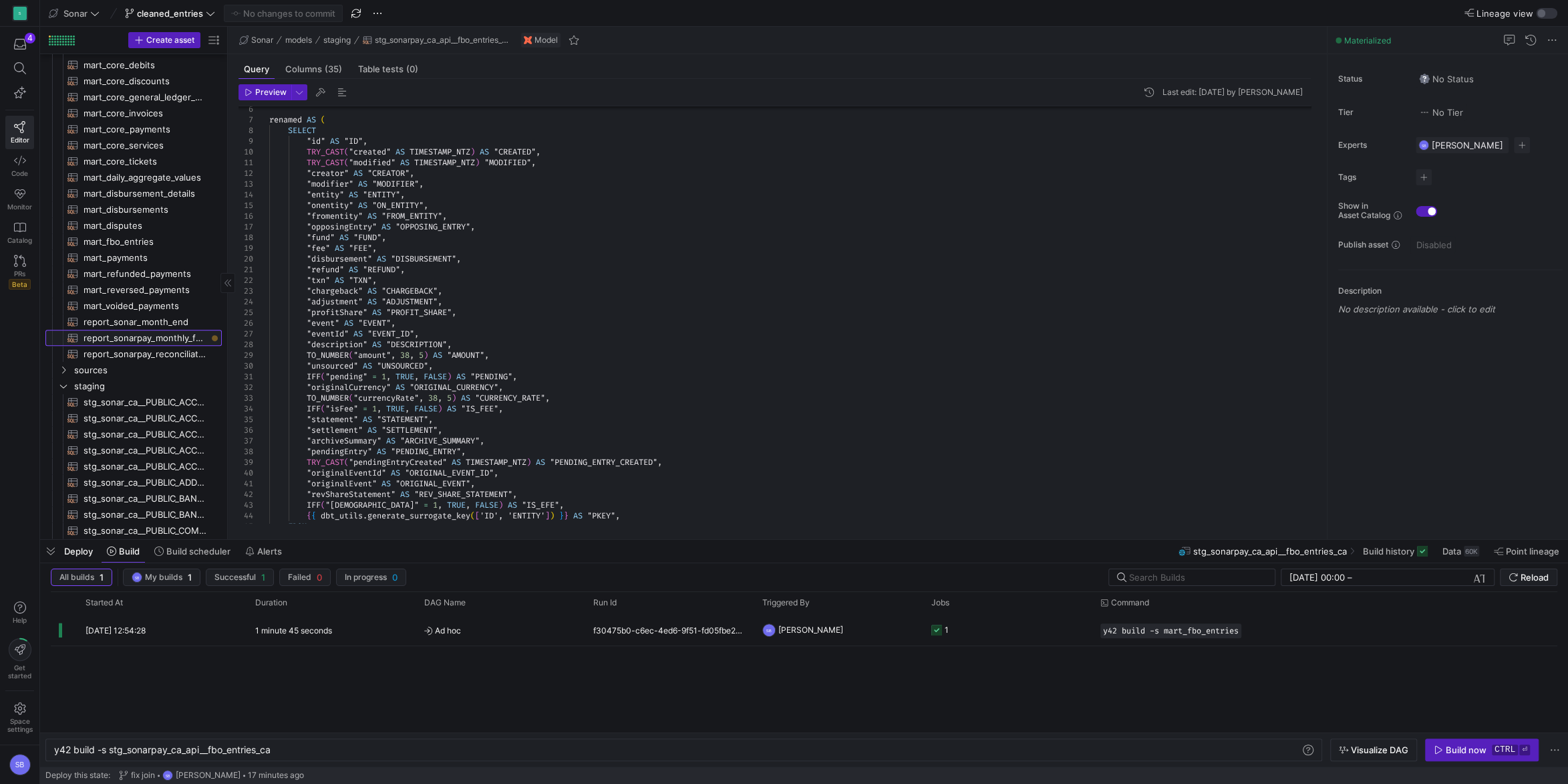
click at [161, 334] on span "report_sonarpay_monthly_fbo_entries​​​​​​​​​​" at bounding box center [145, 337] width 123 height 15
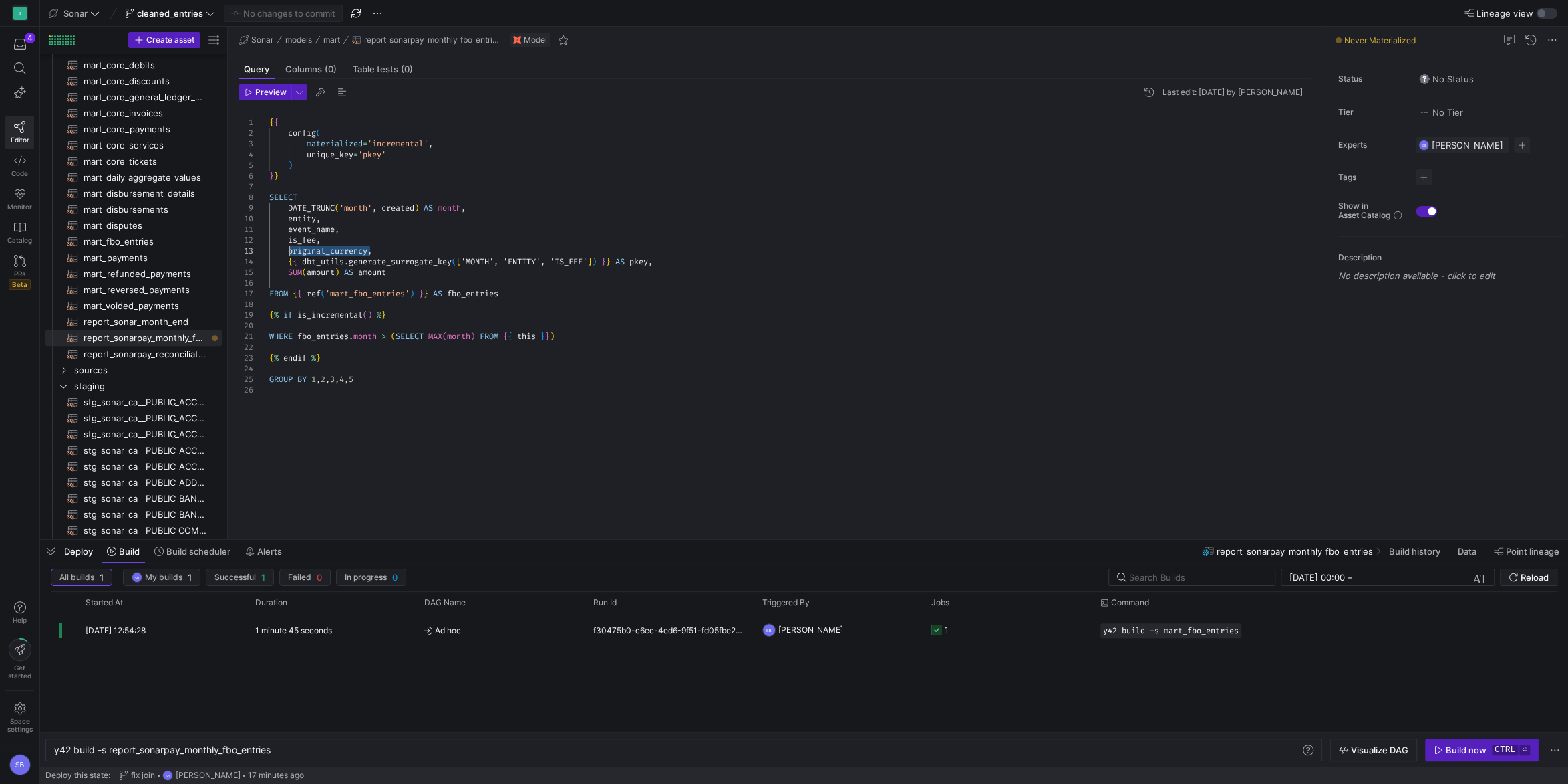
drag, startPoint x: 371, startPoint y: 249, endPoint x: 290, endPoint y: 251, distance: 81.0
click at [290, 251] on div "{ { config ( materialized = 'incremental' , unique_key = 'pkey' ) } } SELECT DA…" at bounding box center [795, 315] width 1052 height 417
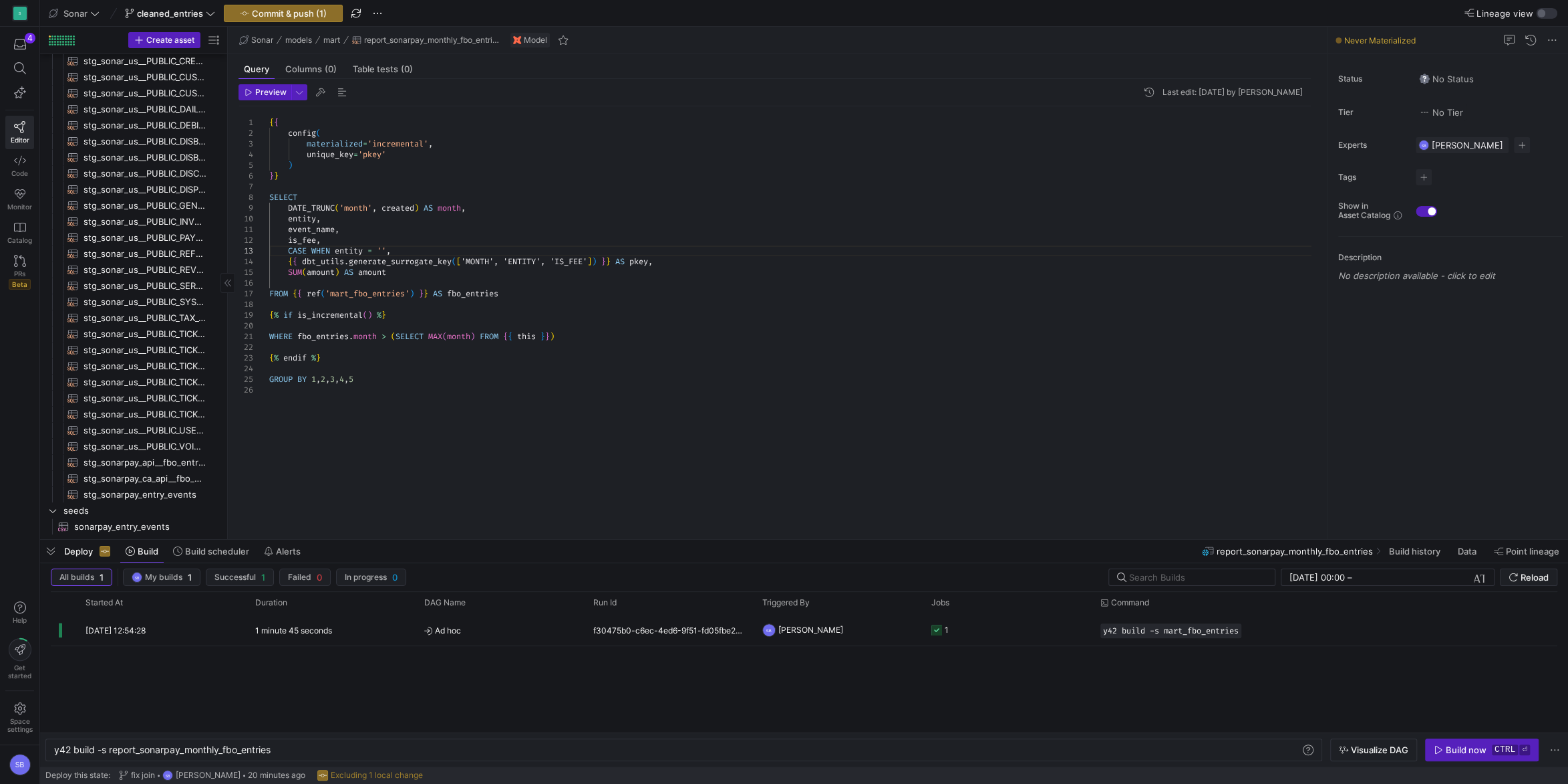
scroll to position [1447, 0]
click at [182, 464] on span "stg_sonarpay_api__fbo_entries_us​​​​​​​​​​" at bounding box center [145, 460] width 123 height 15
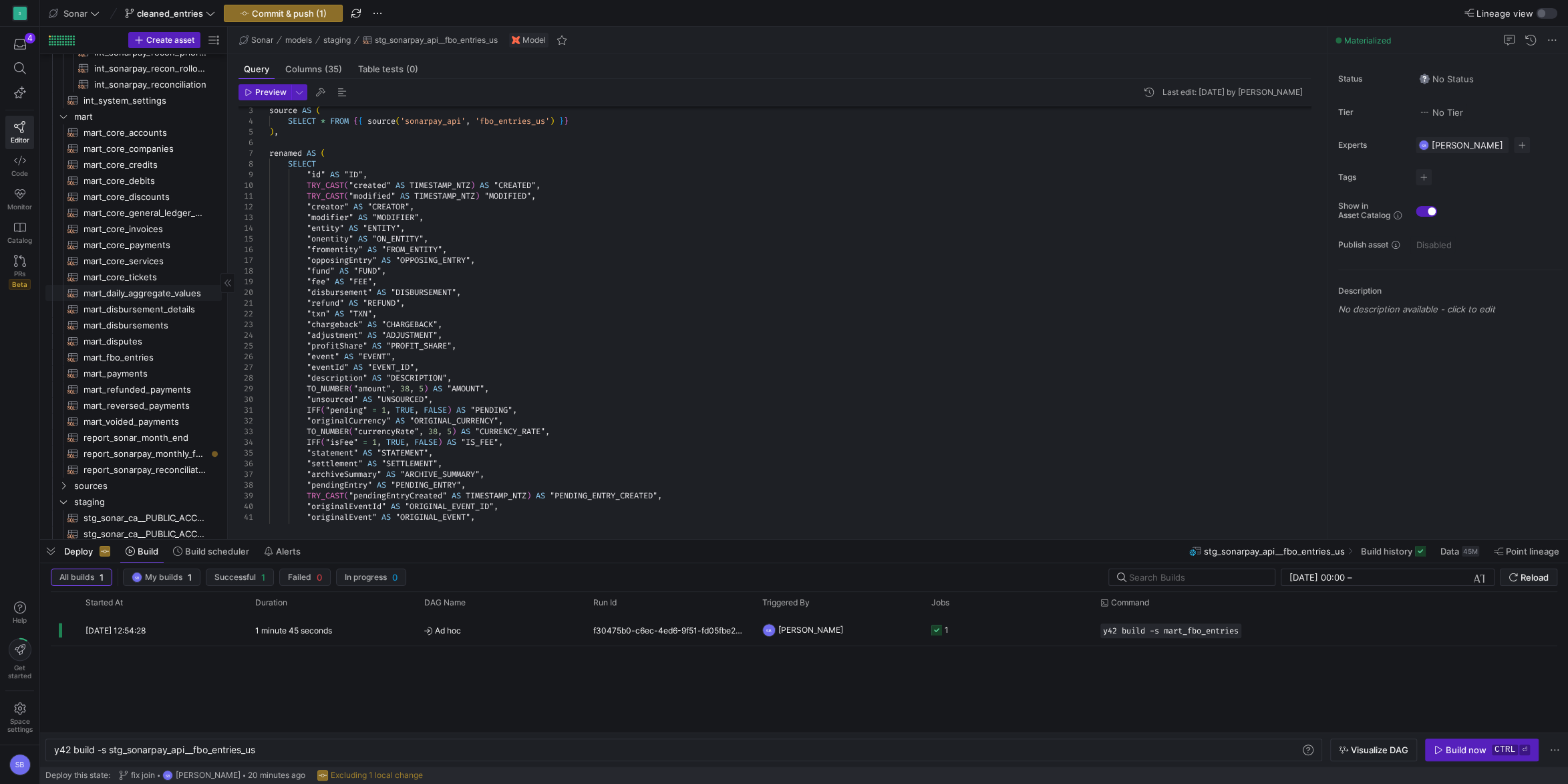
scroll to position [322, 0]
click at [68, 514] on icon "Press SPACE to select this row." at bounding box center [62, 511] width 9 height 8
click at [64, 493] on icon "Press SPACE to select this row." at bounding box center [62, 495] width 9 height 8
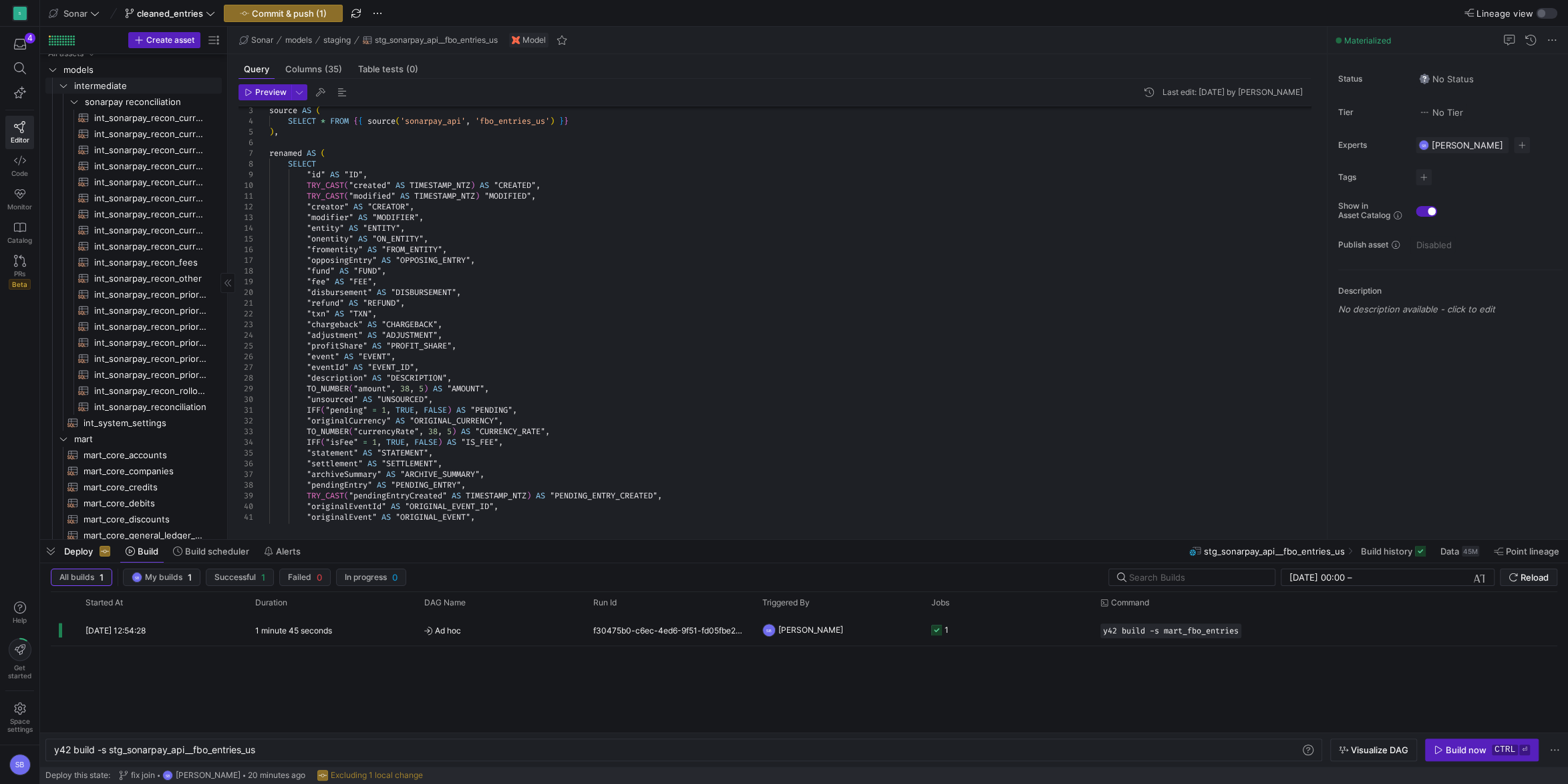
drag, startPoint x: 66, startPoint y: 85, endPoint x: 77, endPoint y: 128, distance: 44.4
click at [65, 85] on icon "Press SPACE to select this row." at bounding box center [62, 85] width 9 height 8
click at [133, 444] on span "fbo_entries_us​​​​​​​​​" at bounding box center [153, 445] width 106 height 15
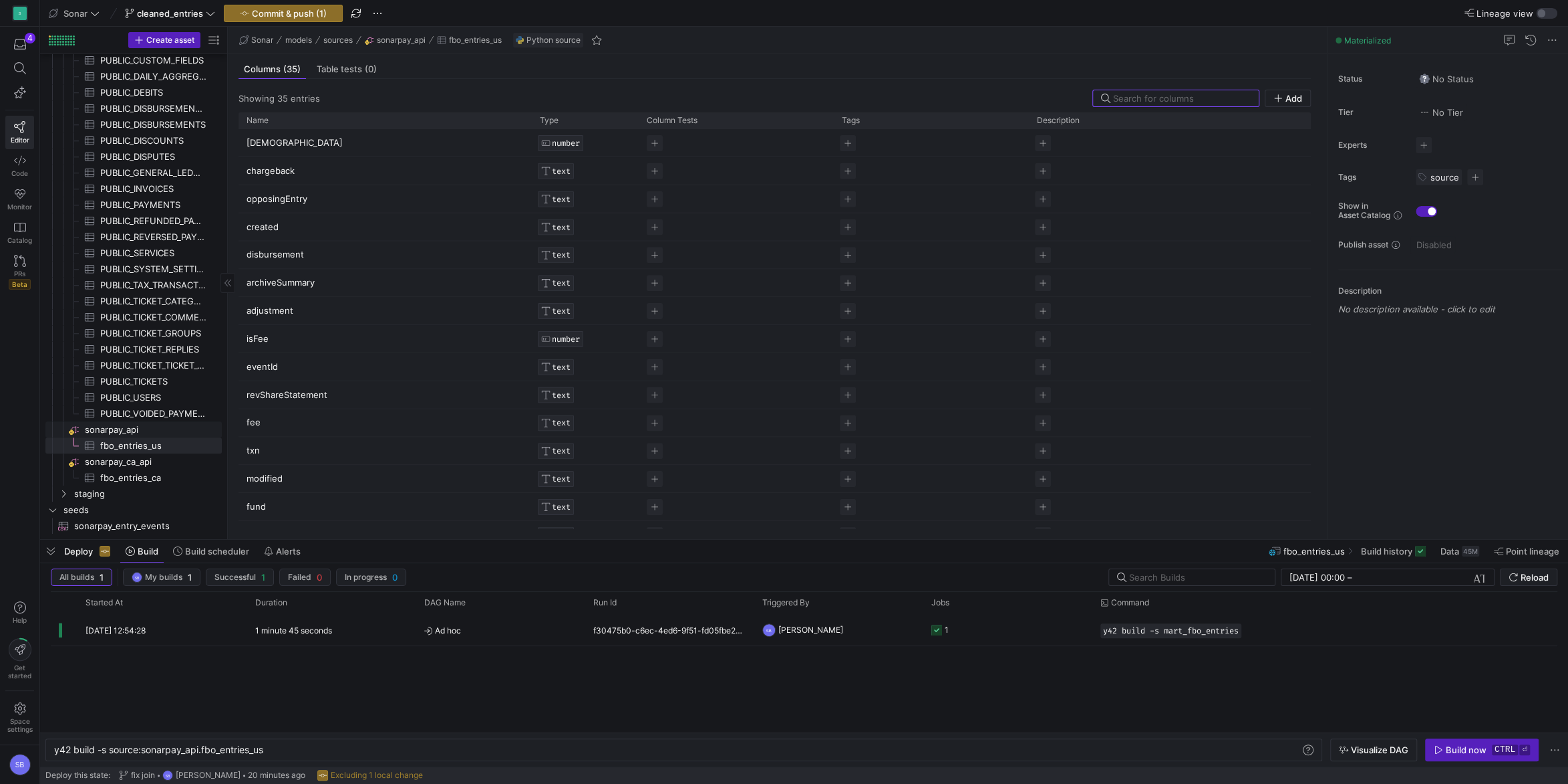
click at [134, 429] on span "sonarpay_api​​​​​​​​" at bounding box center [153, 429] width 135 height 15
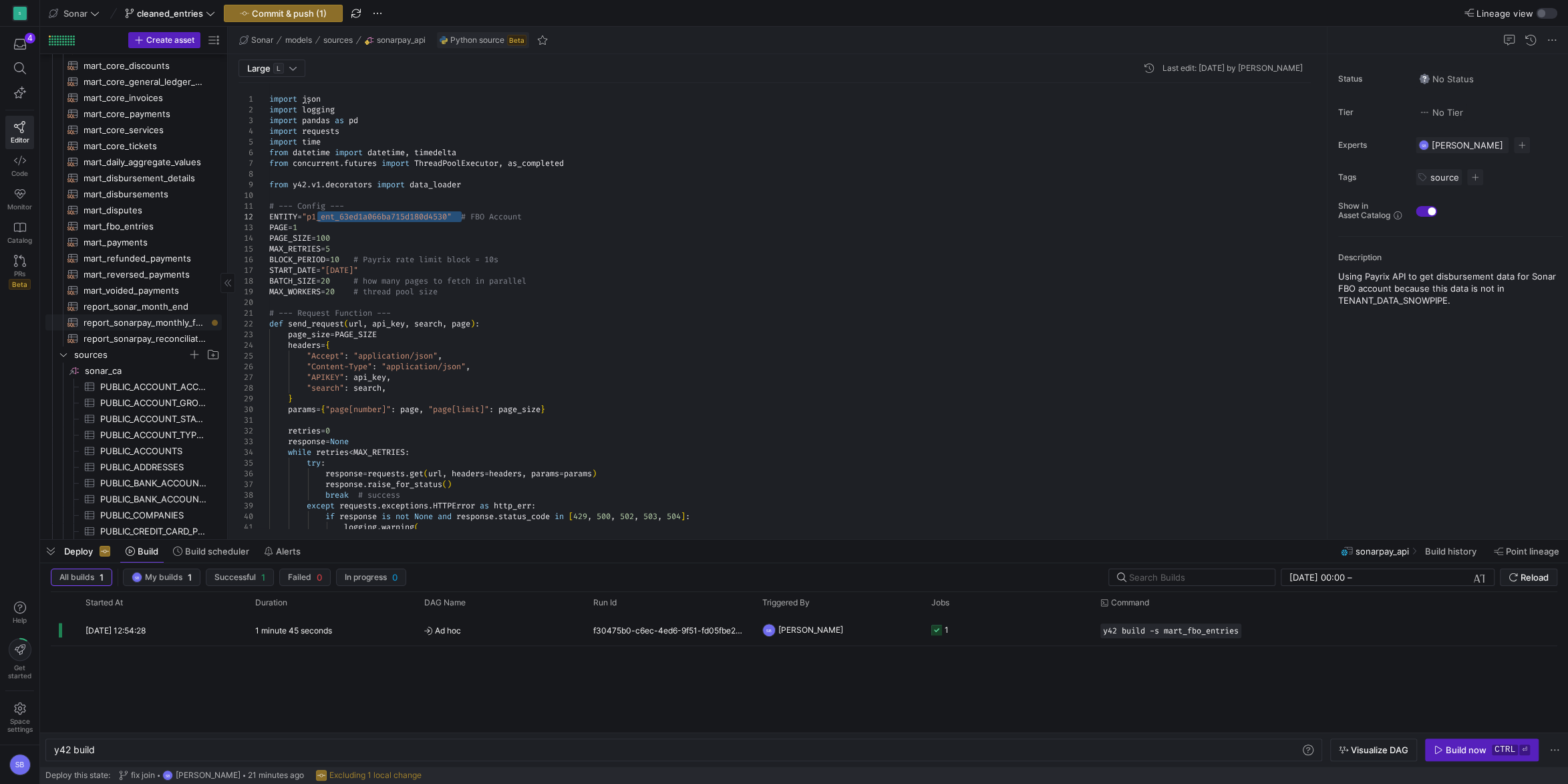
click at [168, 321] on span "report_sonarpay_monthly_fbo_entries​​​​​​​​​​" at bounding box center [145, 322] width 123 height 15
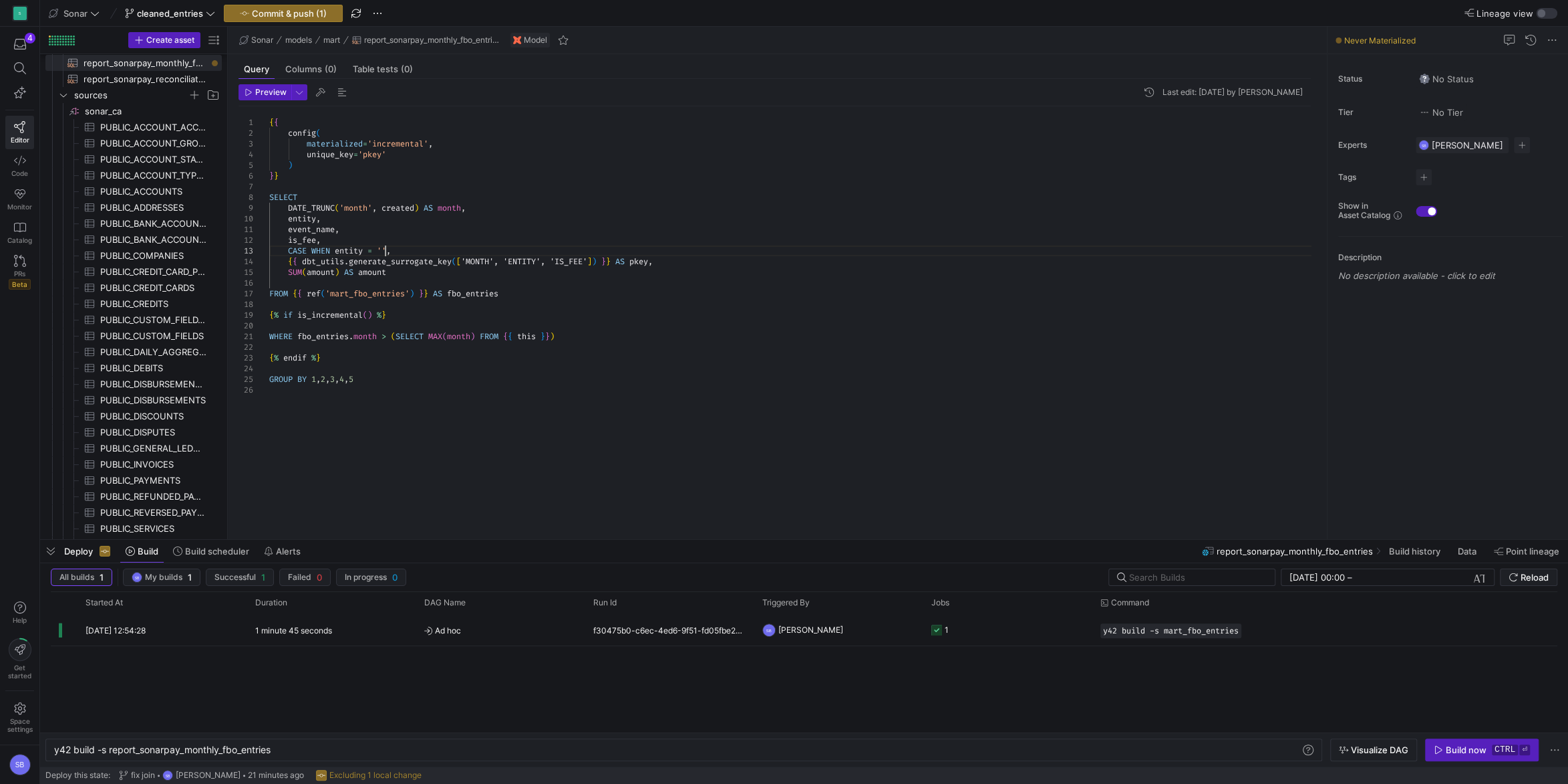
click at [386, 246] on div "{ { config ( materialized = 'incremental' , unique_key = 'pkey' ) } } SELECT DA…" at bounding box center [795, 315] width 1052 height 417
click at [534, 247] on div "{ { config ( materialized = 'incremental' , unique_key = 'pkey' ) } } SELECT DA…" at bounding box center [795, 315] width 1052 height 417
click at [543, 245] on div "{ { config ( materialized = 'incremental' , unique_key = 'pkey' ) } } SELECT DA…" at bounding box center [795, 315] width 1052 height 417
click at [312, 245] on div "{ { config ( materialized = 'incremental' , unique_key = 'pkey' ) } } SELECT DA…" at bounding box center [795, 315] width 1052 height 417
click at [312, 252] on div "{ { config ( materialized = 'incremental' , unique_key = 'pkey' ) } } SELECT DA…" at bounding box center [795, 315] width 1052 height 417
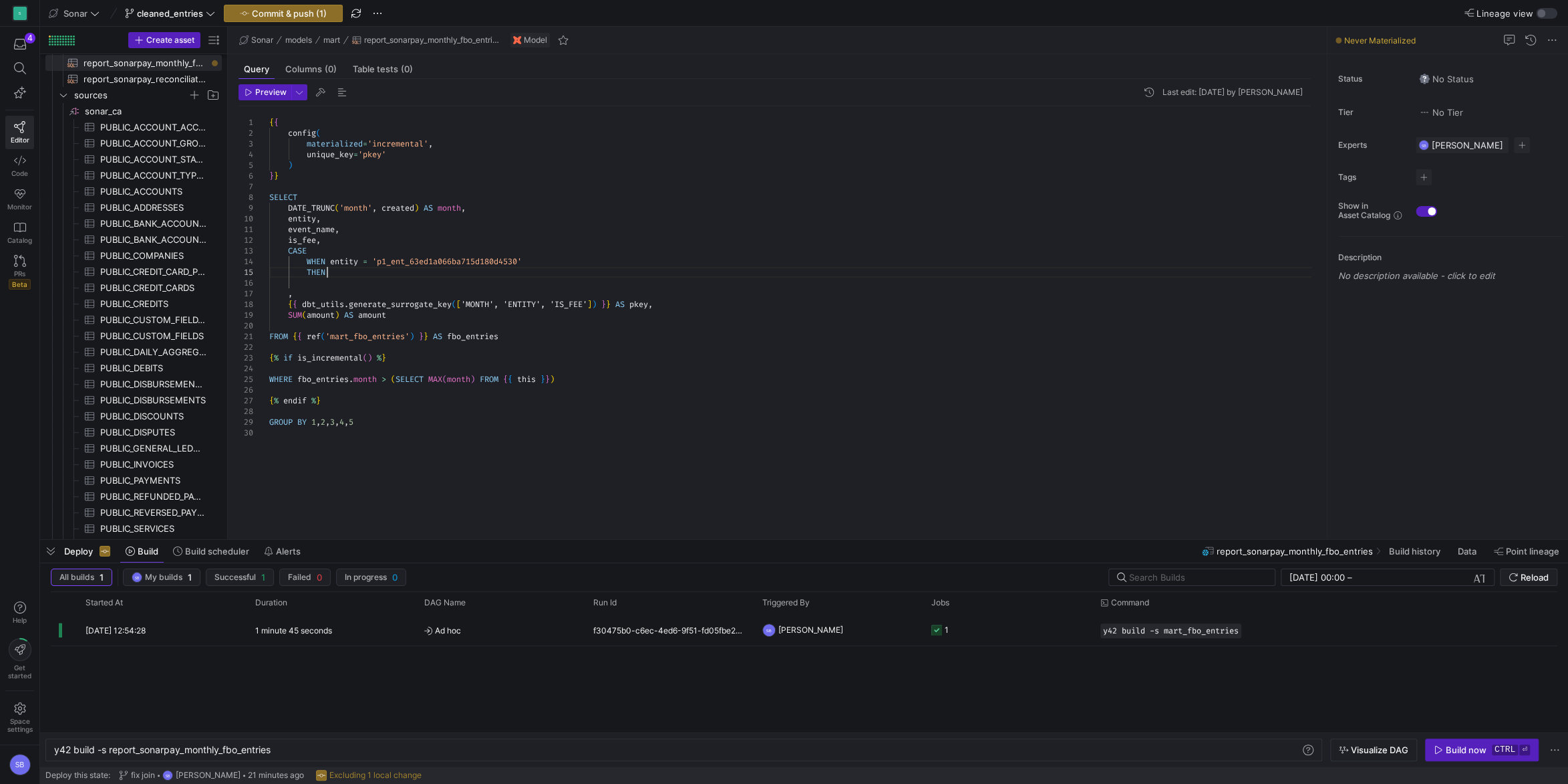
click at [372, 277] on div "{ { config ( materialized = 'incremental' , unique_key = 'pkey' ) } } SELECT DA…" at bounding box center [795, 315] width 1052 height 417
click at [308, 270] on div "{ { config ( materialized = 'incremental' , unique_key = 'pkey' ) } } SELECT DA…" at bounding box center [795, 315] width 1052 height 417
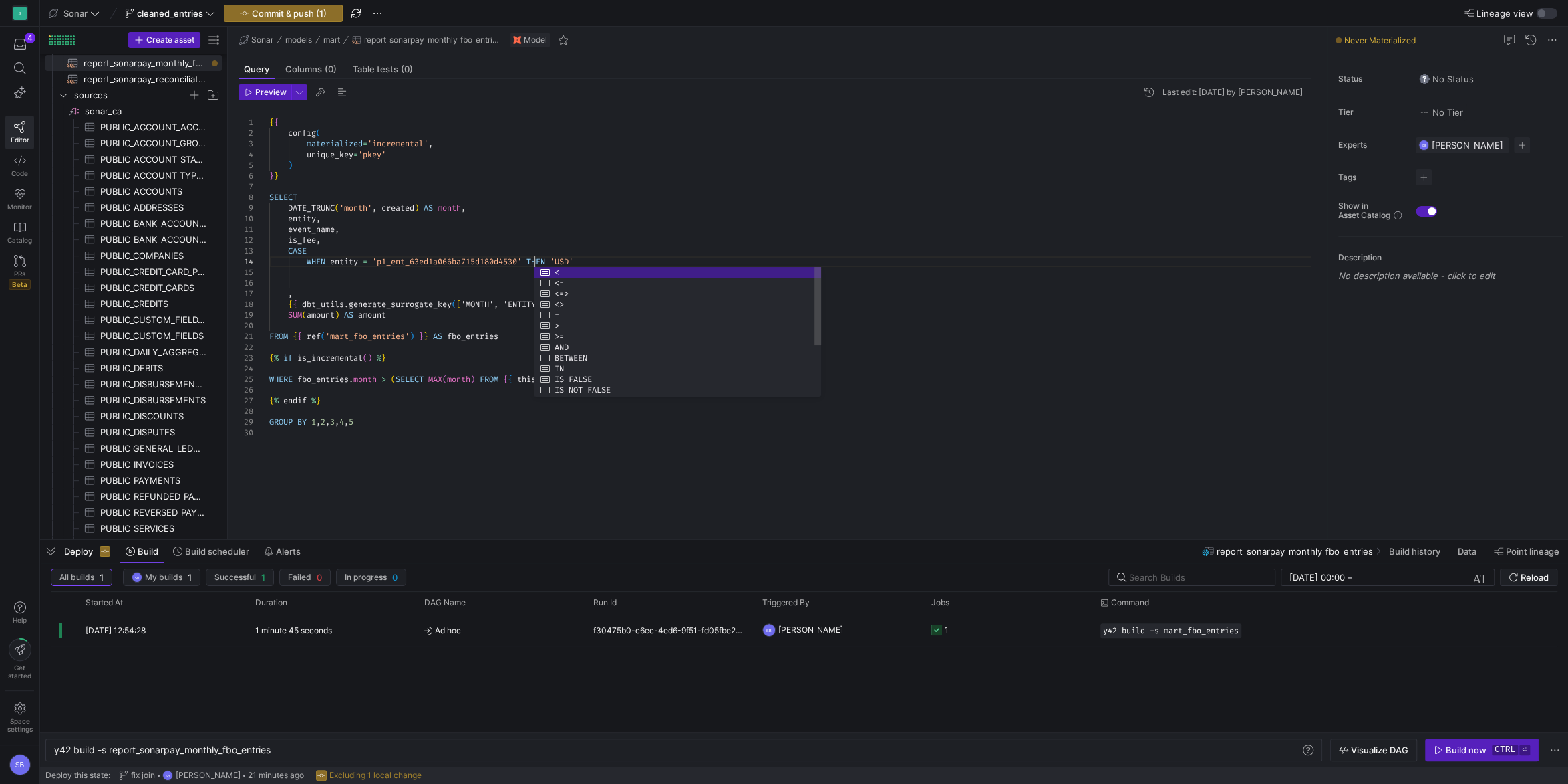
click at [646, 258] on div "{ { config ( materialized = 'incremental' , unique_key = 'pkey' ) } } SELECT DA…" at bounding box center [795, 315] width 1052 height 417
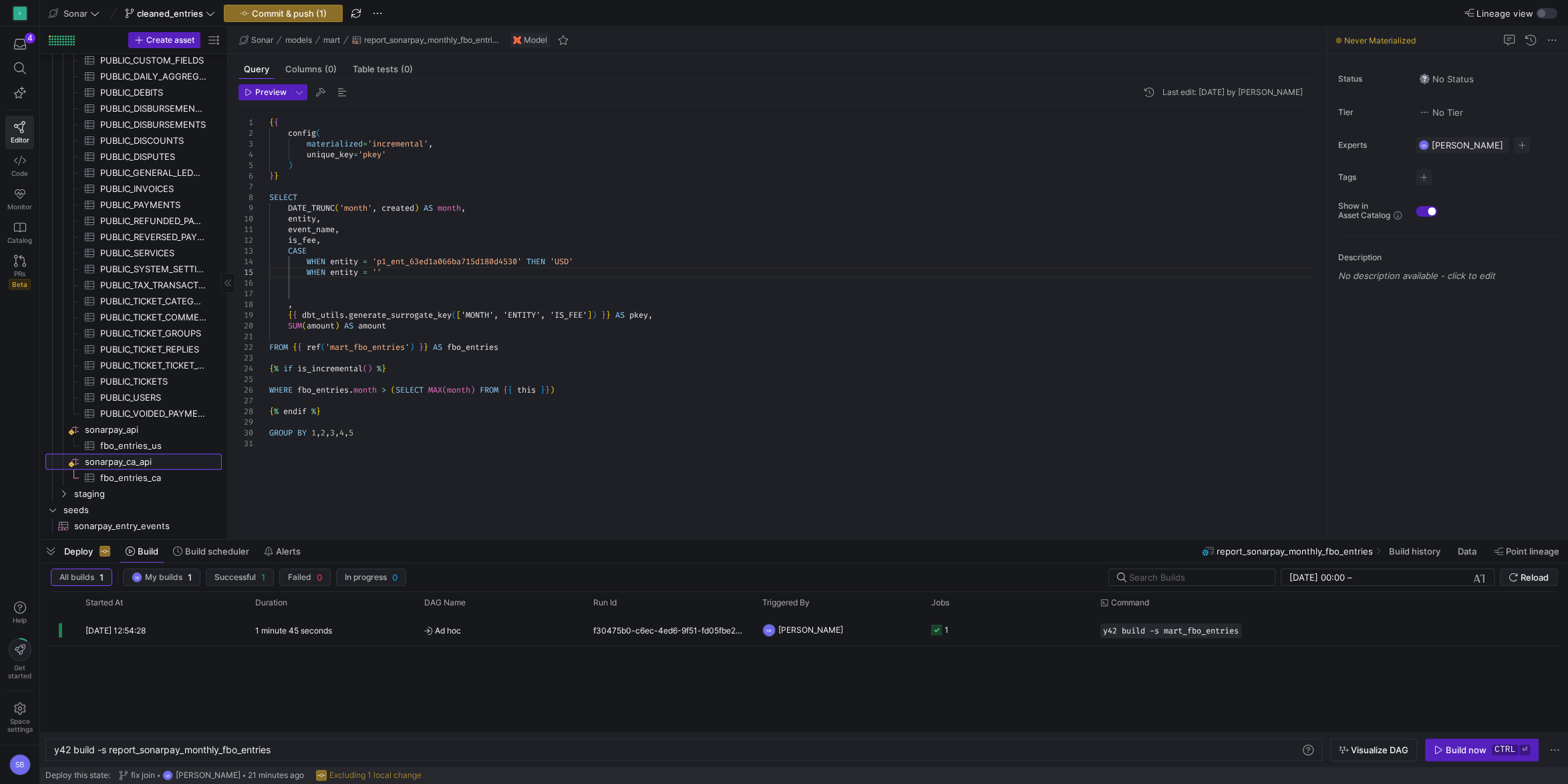
click at [151, 462] on span "sonarpay_ca_api​​​​​​​​" at bounding box center [153, 460] width 135 height 15
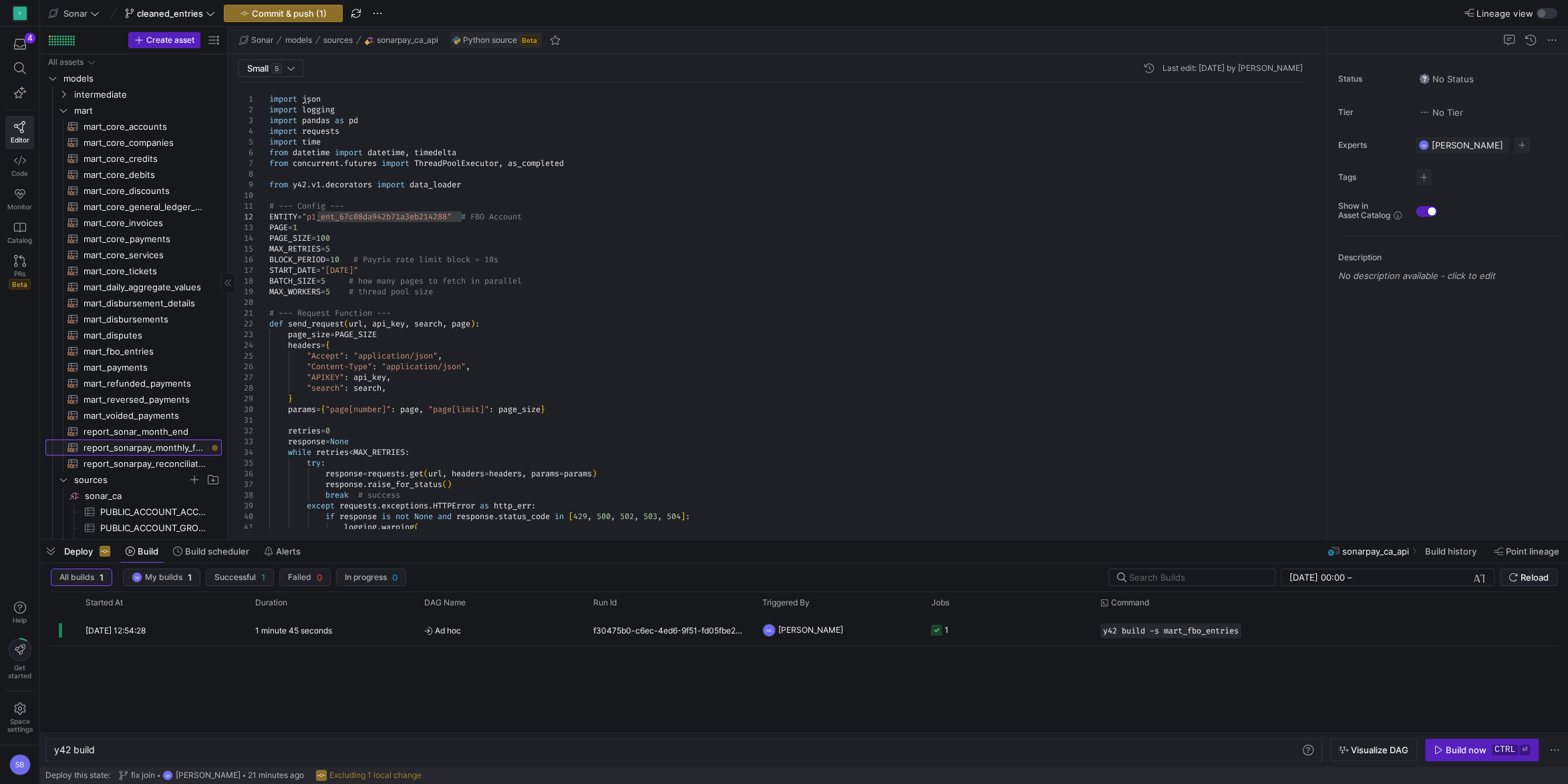
click at [157, 448] on span "report_sonarpay_monthly_fbo_entries​​​​​​​​​​" at bounding box center [145, 447] width 123 height 15
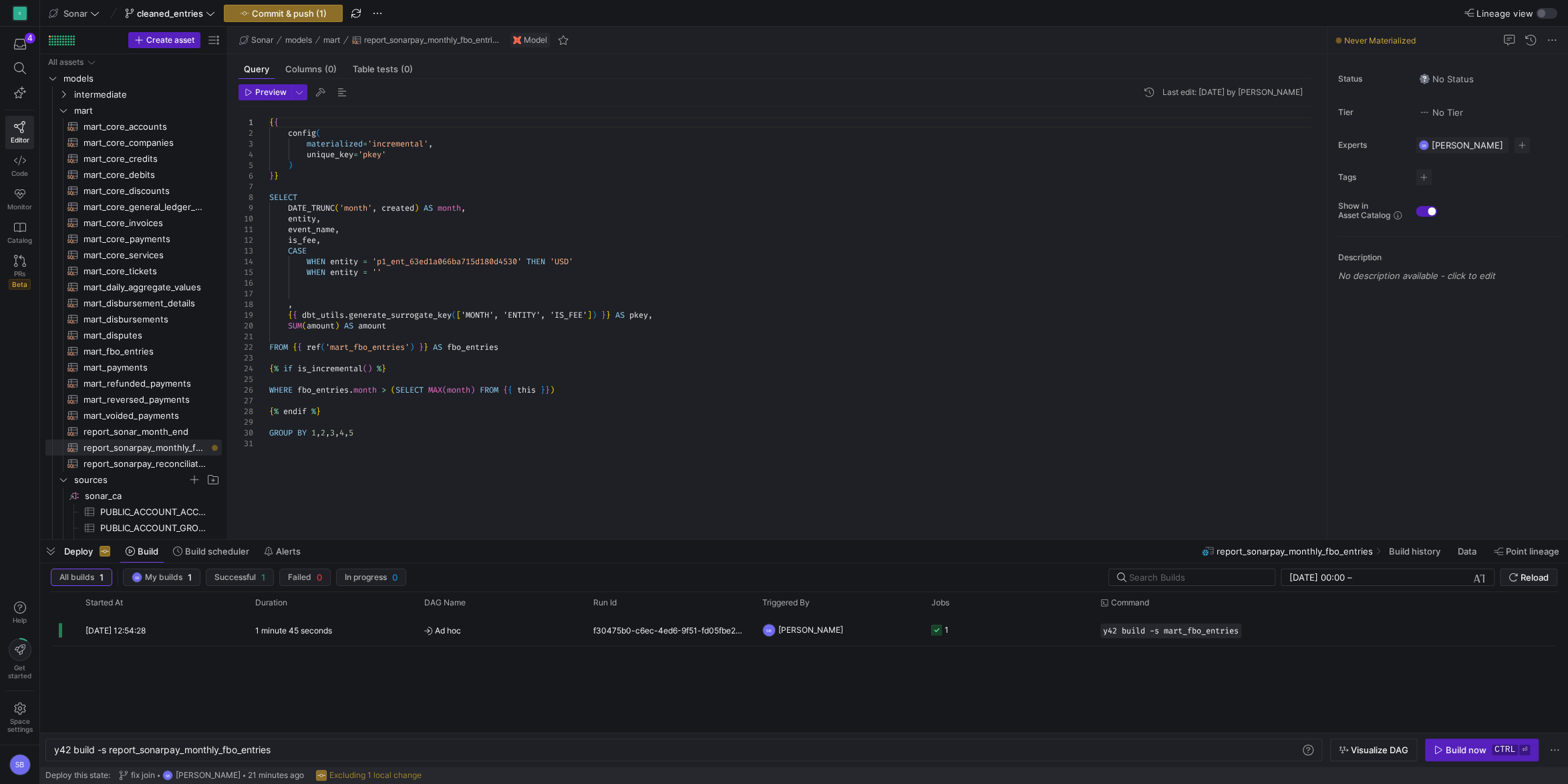
click at [384, 272] on div "{ { config ( materialized = 'incremental' , unique_key = 'pkey' ) } } SELECT DA…" at bounding box center [795, 315] width 1052 height 417
click at [65, 110] on icon "Press SPACE to select this row." at bounding box center [62, 110] width 9 height 8
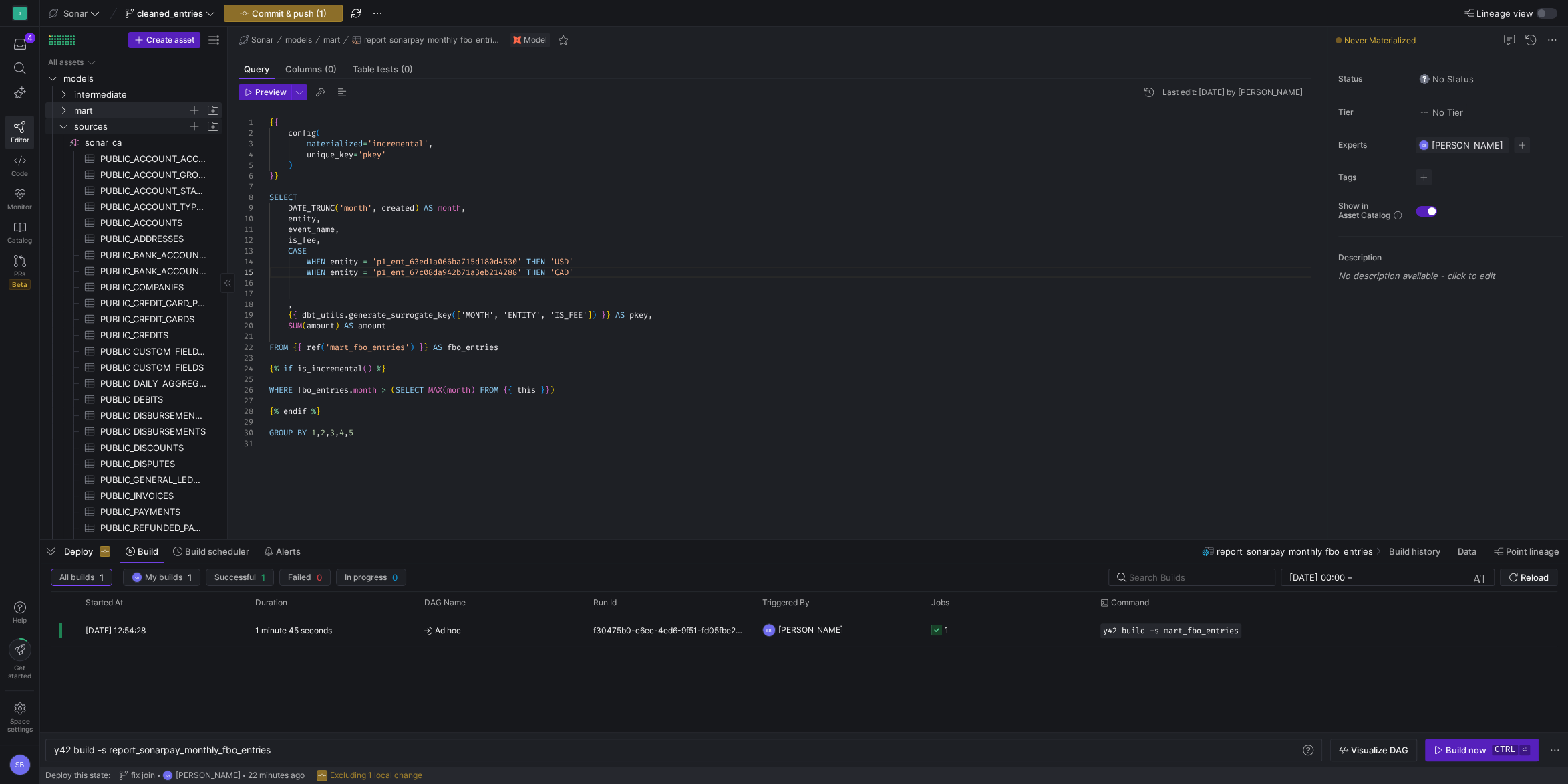
click at [63, 128] on icon "Press SPACE to select this row." at bounding box center [62, 126] width 9 height 8
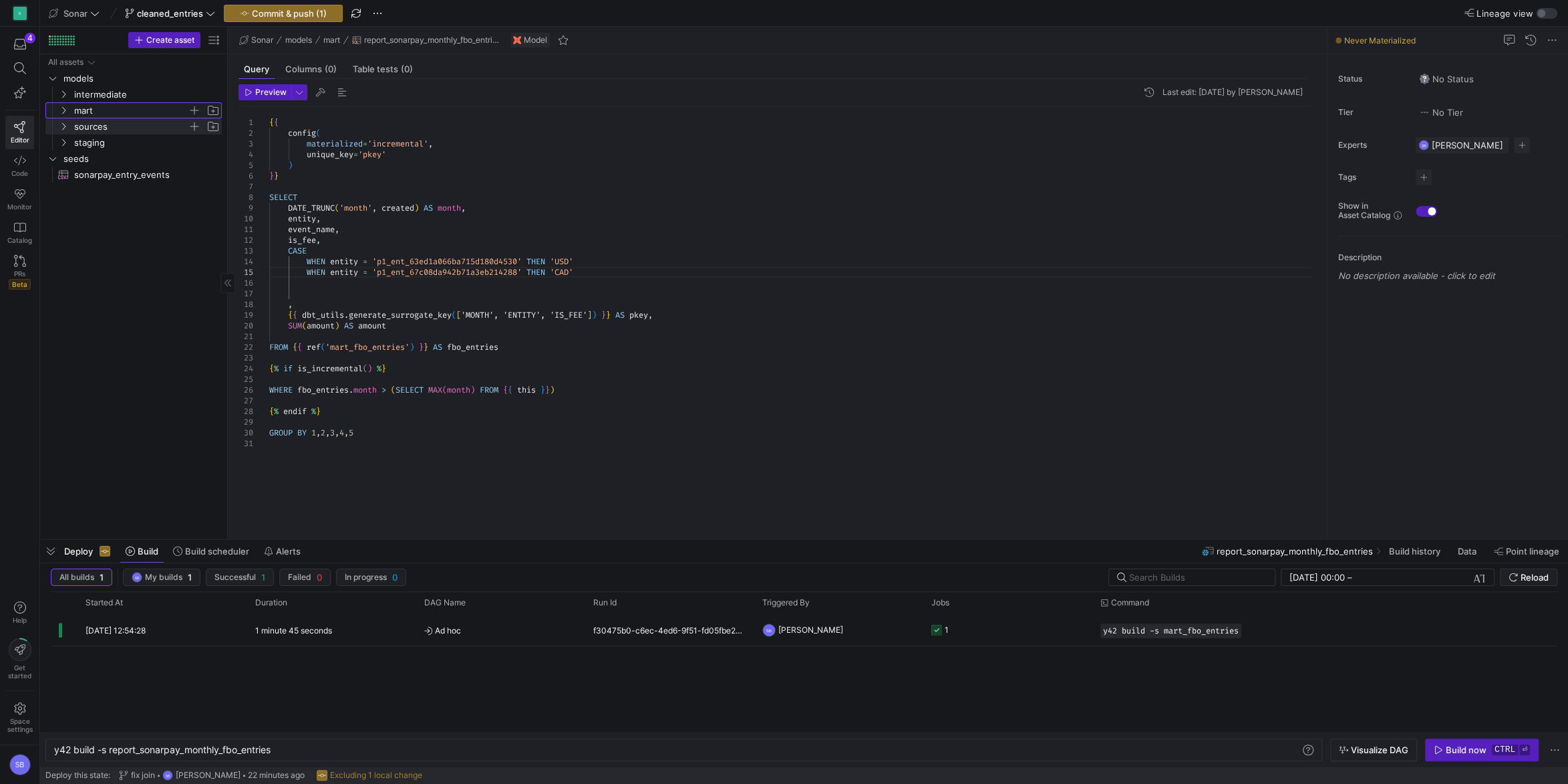
click at [63, 111] on icon "Press SPACE to select this row." at bounding box center [62, 110] width 9 height 8
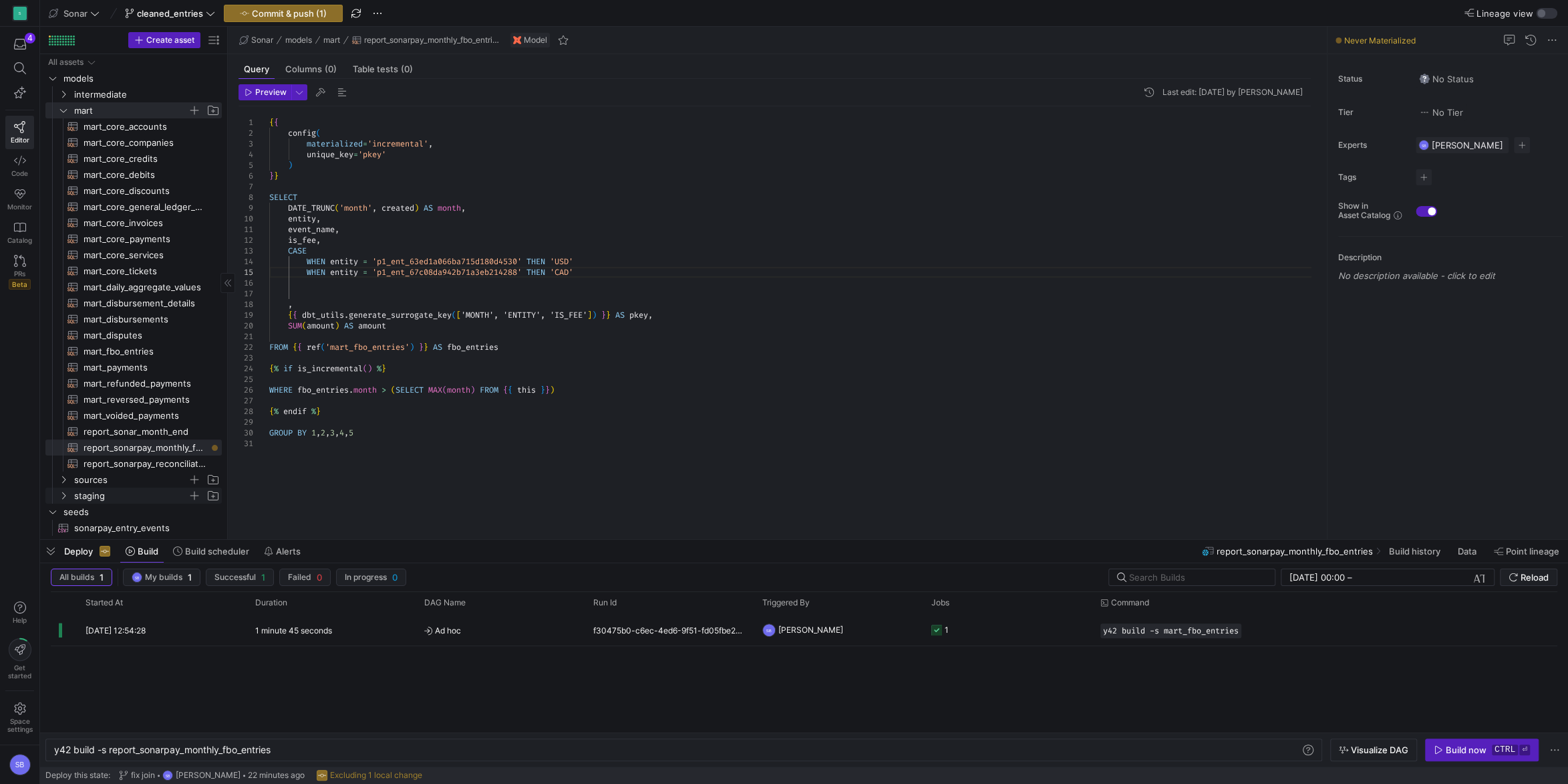
click at [60, 497] on icon "Press SPACE to select this row." at bounding box center [62, 495] width 9 height 8
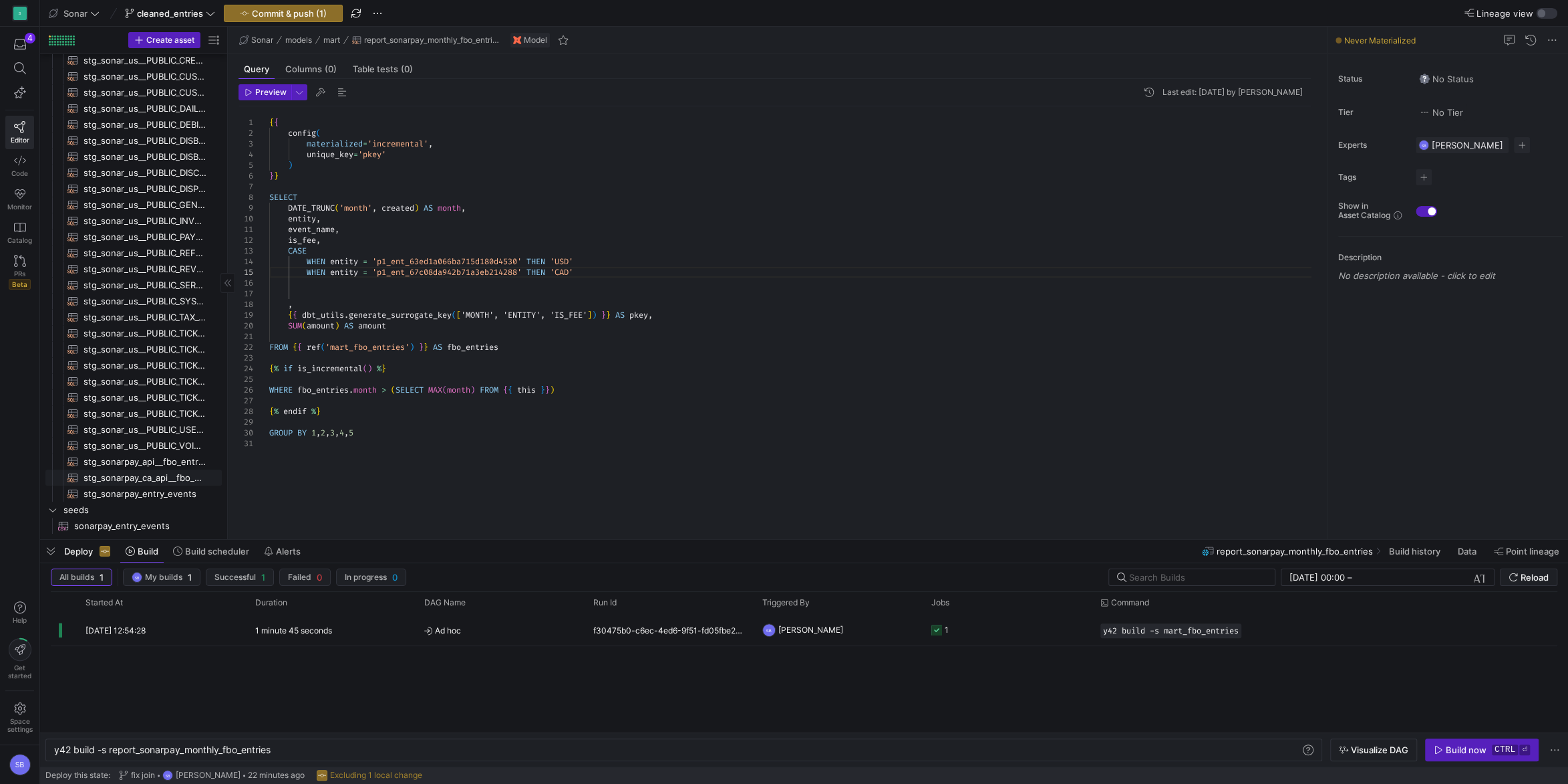
click at [162, 478] on span "stg_sonarpay_ca_api__fbo_entries_ca​​​​​​​​​​" at bounding box center [145, 477] width 123 height 15
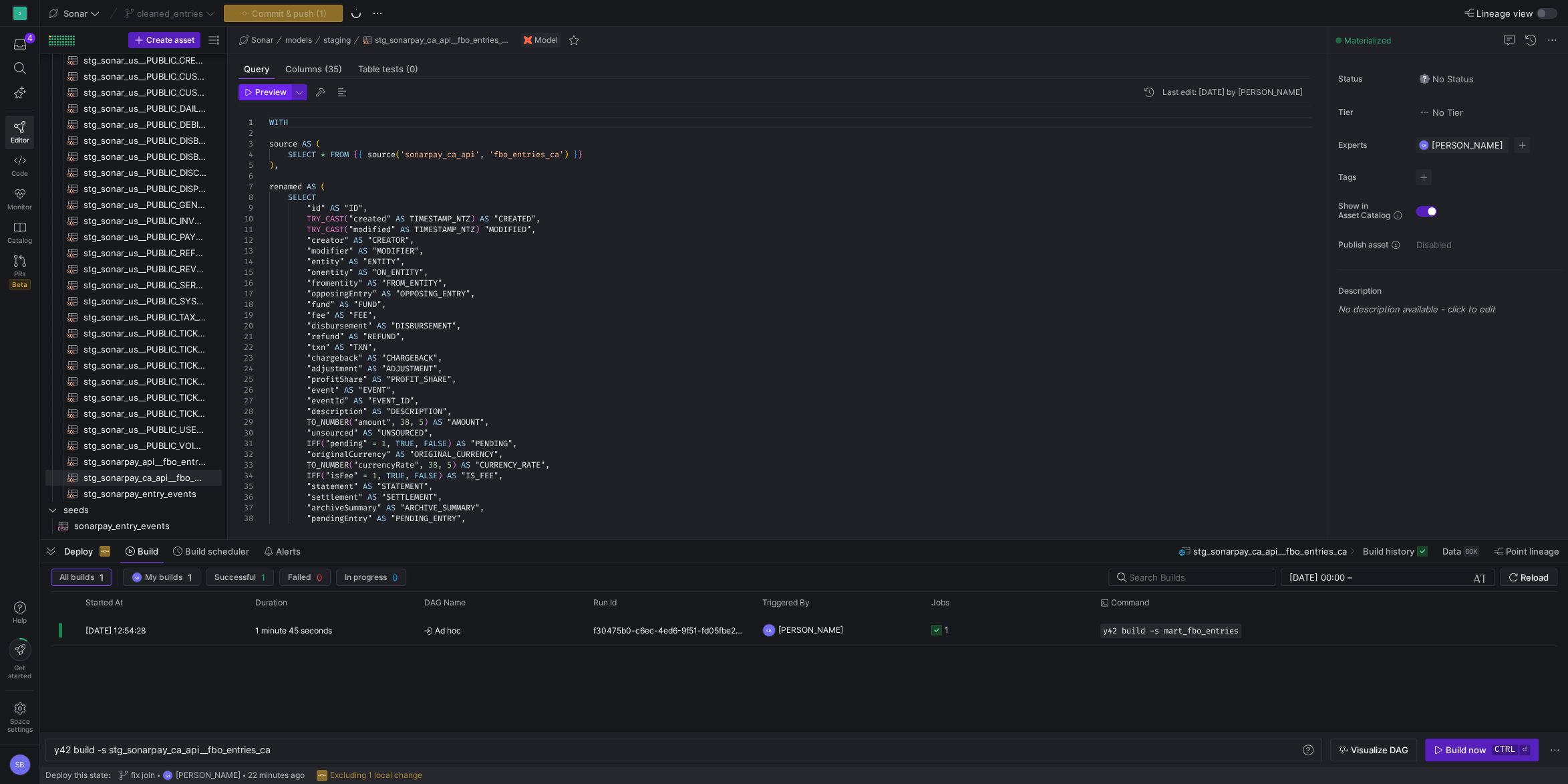
click at [270, 94] on span "Preview" at bounding box center [271, 91] width 32 height 9
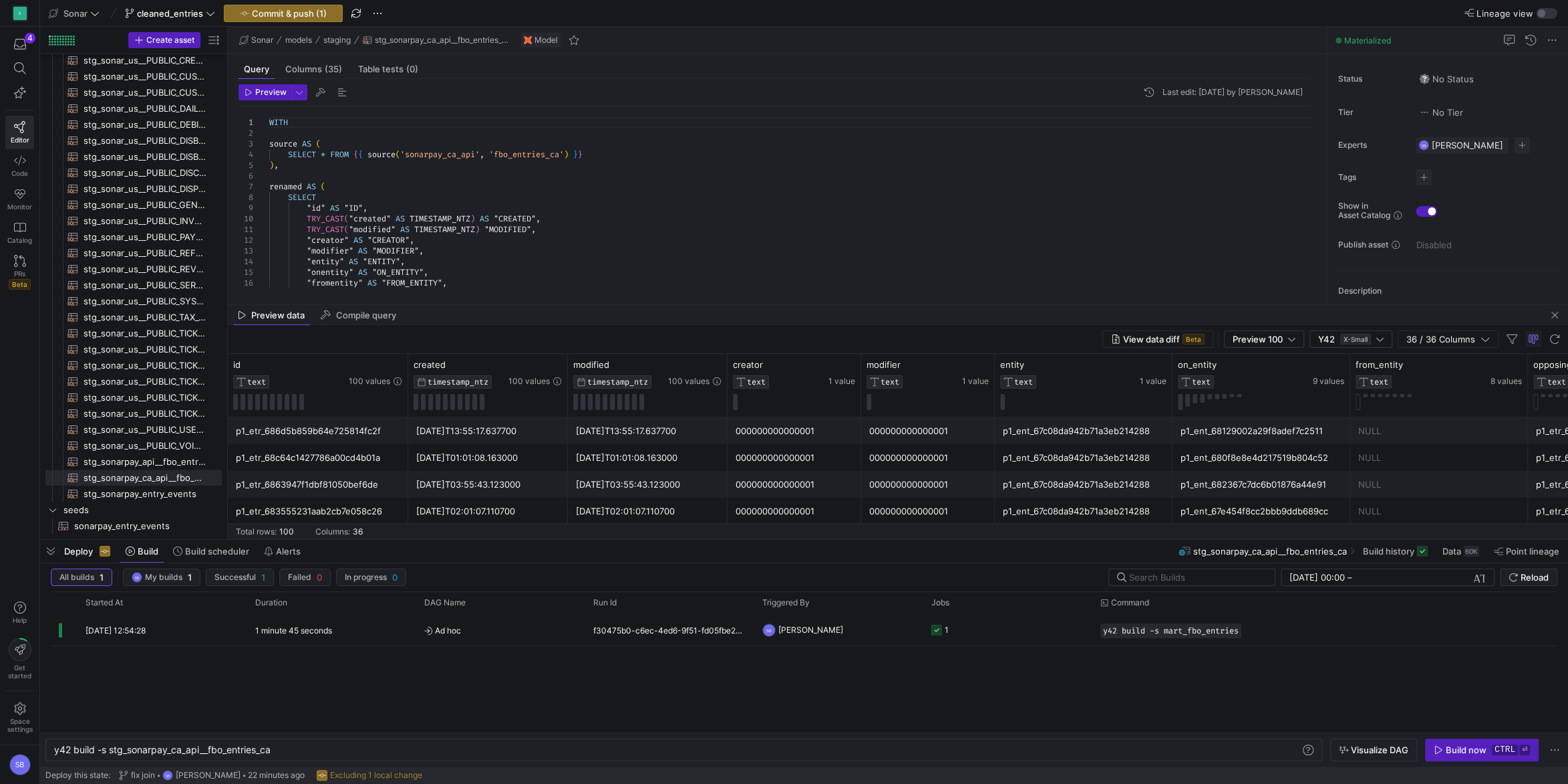
click at [1212, 448] on div "p1_ent_680f8e8e4d217519b804c52" at bounding box center [1262, 457] width 162 height 26
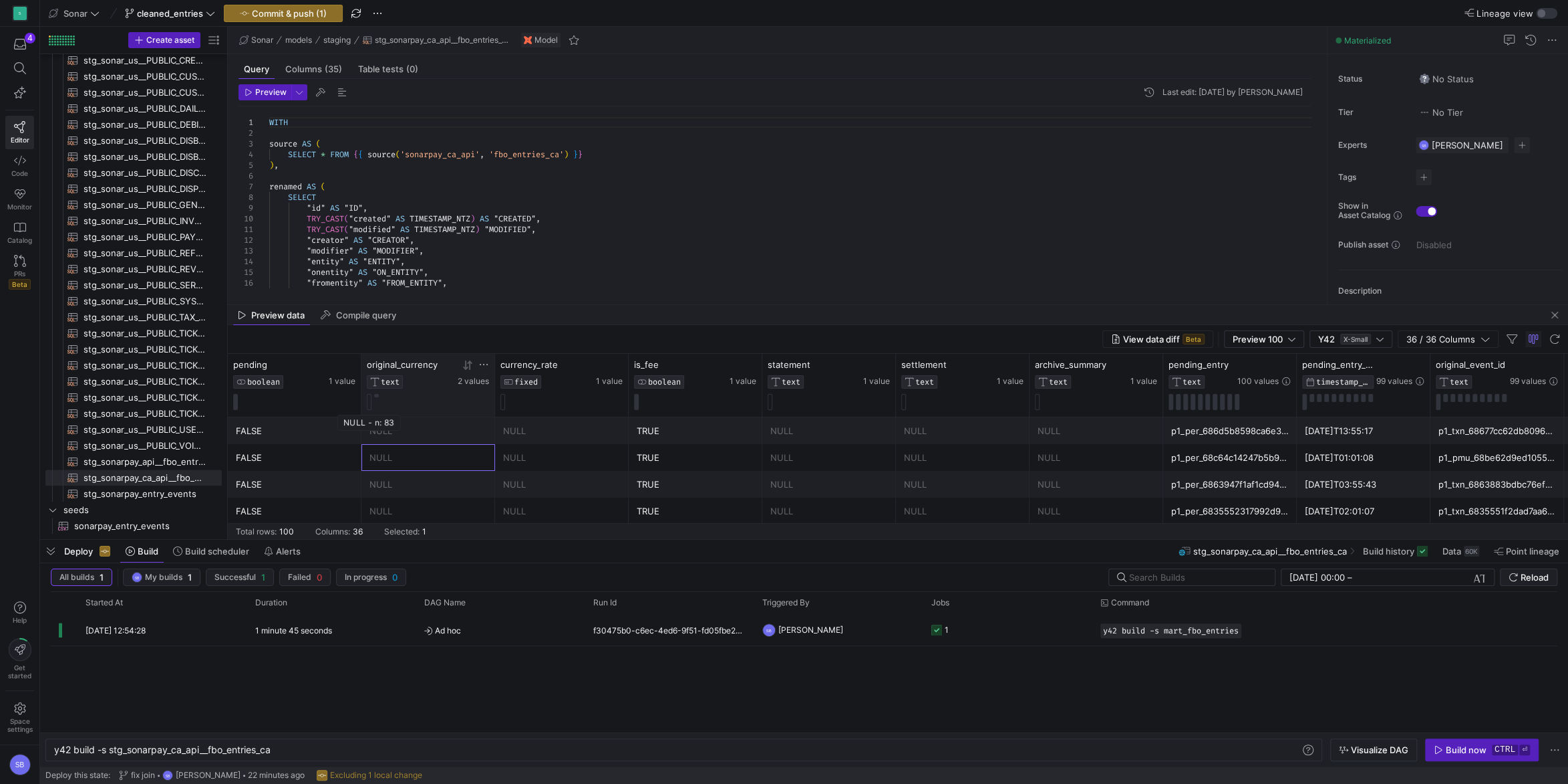
click at [369, 402] on button at bounding box center [369, 402] width 5 height 16
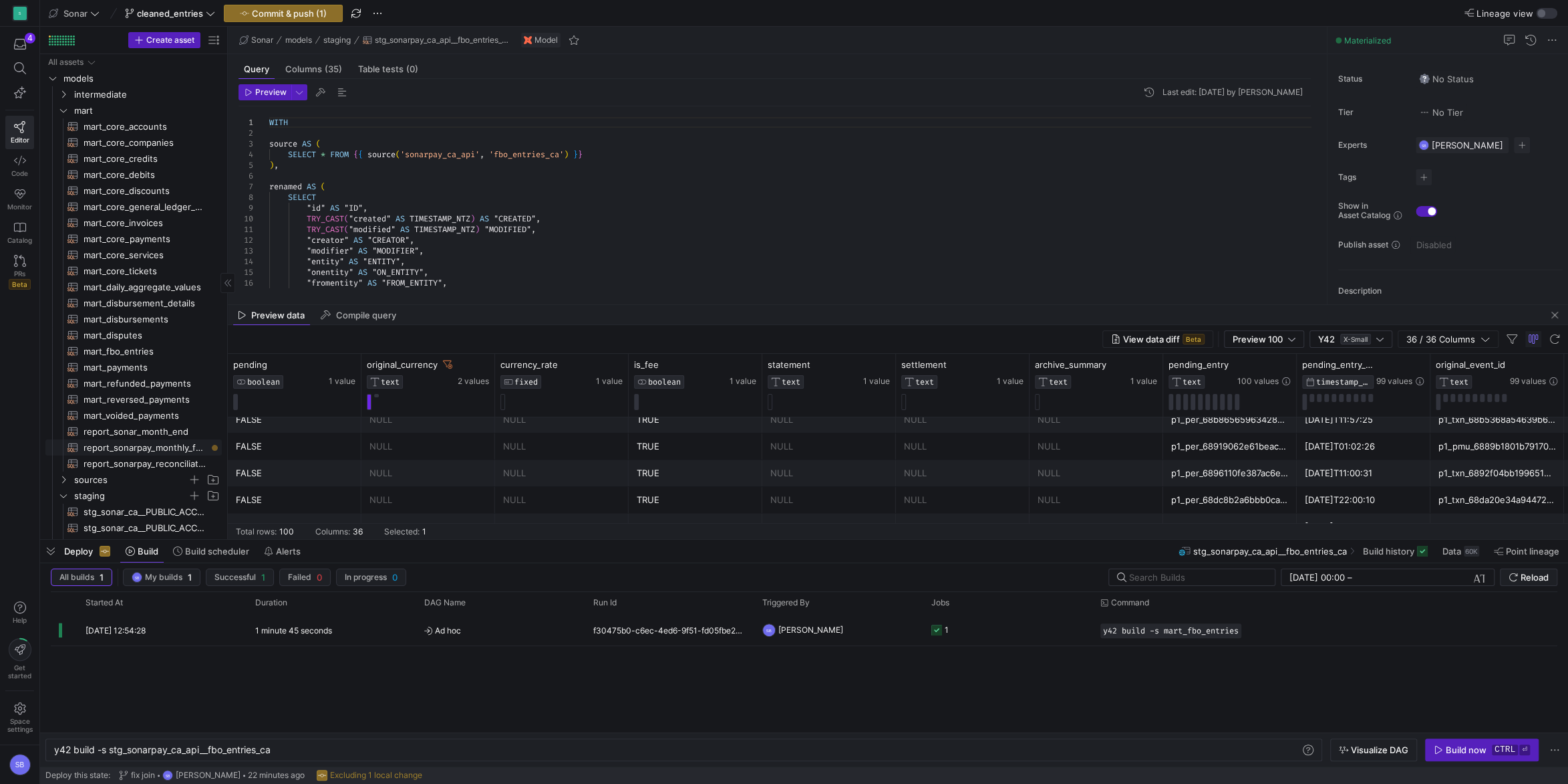
click at [164, 444] on span "report_sonarpay_monthly_fbo_entries​​​​​​​​​​" at bounding box center [145, 447] width 123 height 15
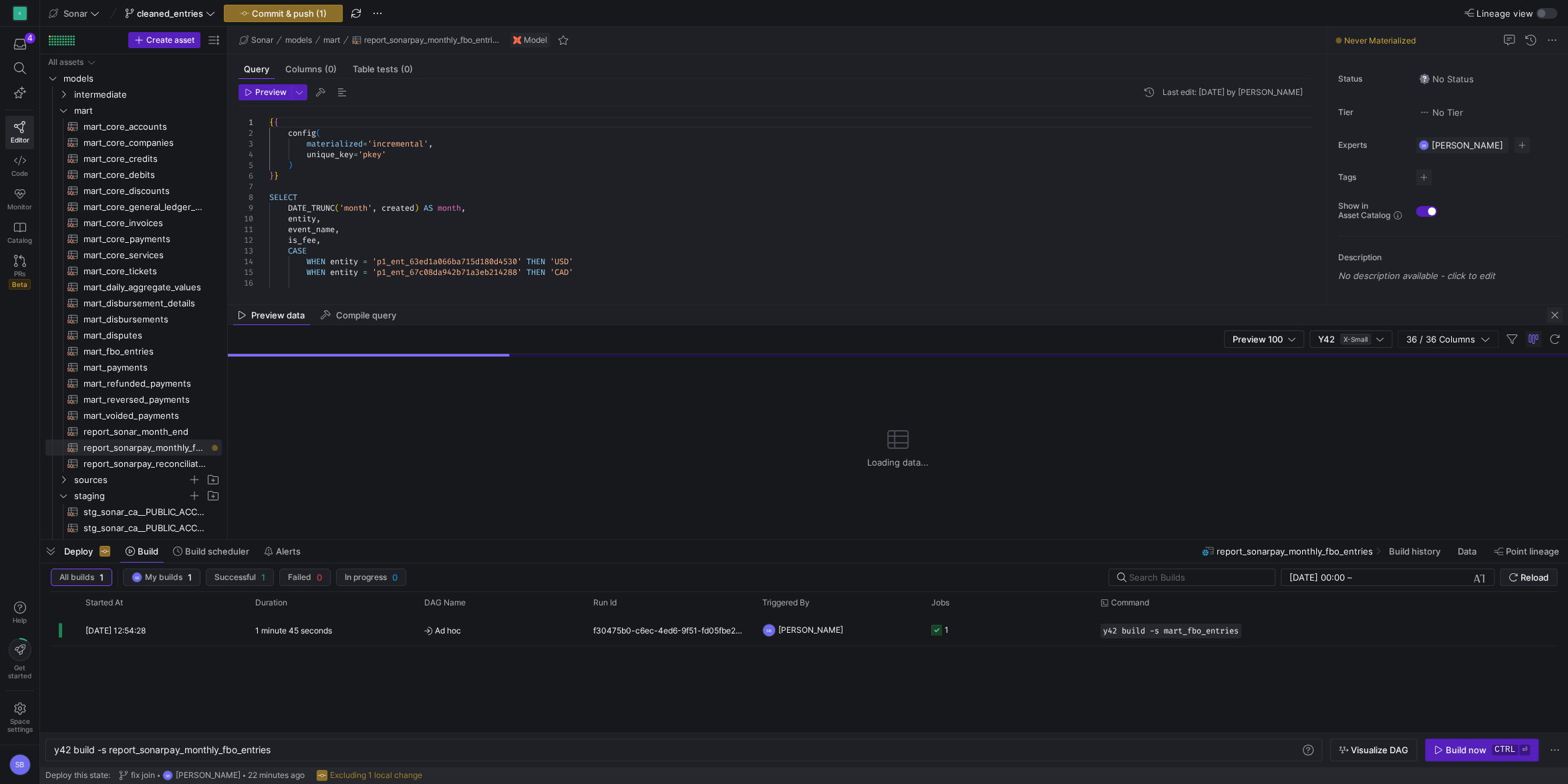
click at [1552, 317] on span "button" at bounding box center [1555, 315] width 16 height 16
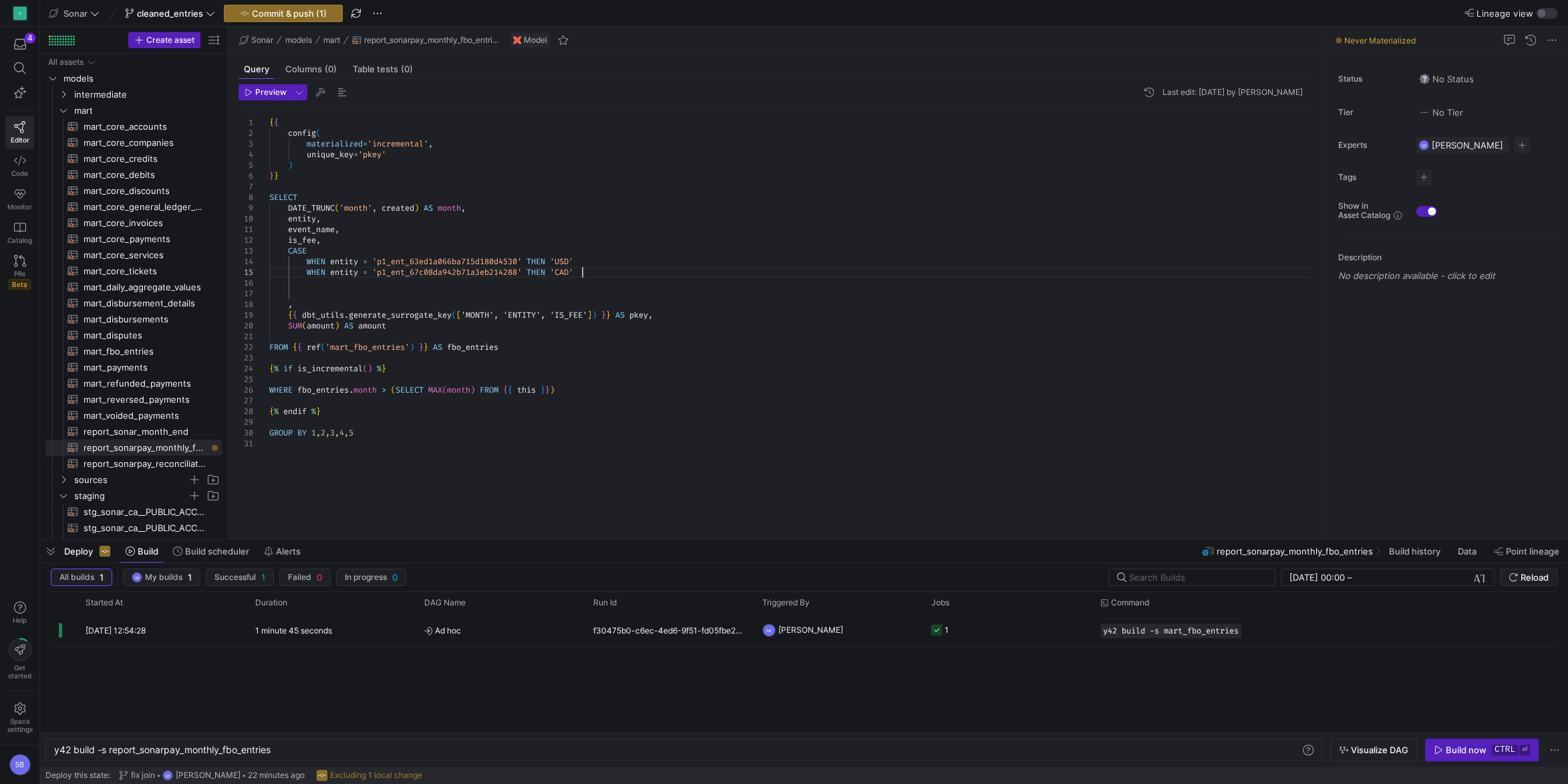
click at [607, 270] on div "{ { config ( materialized = 'incremental' , unique_key = 'pkey' ) } } SELECT DA…" at bounding box center [795, 315] width 1052 height 417
click at [622, 273] on div "{ { config ( materialized = 'incremental' , unique_key = 'pkey' ) } } SELECT DA…" at bounding box center [795, 315] width 1052 height 417
click at [374, 314] on div "{ { config ( materialized = 'incremental' , unique_key = 'pkey' ) } } SELECT DA…" at bounding box center [795, 315] width 1052 height 417
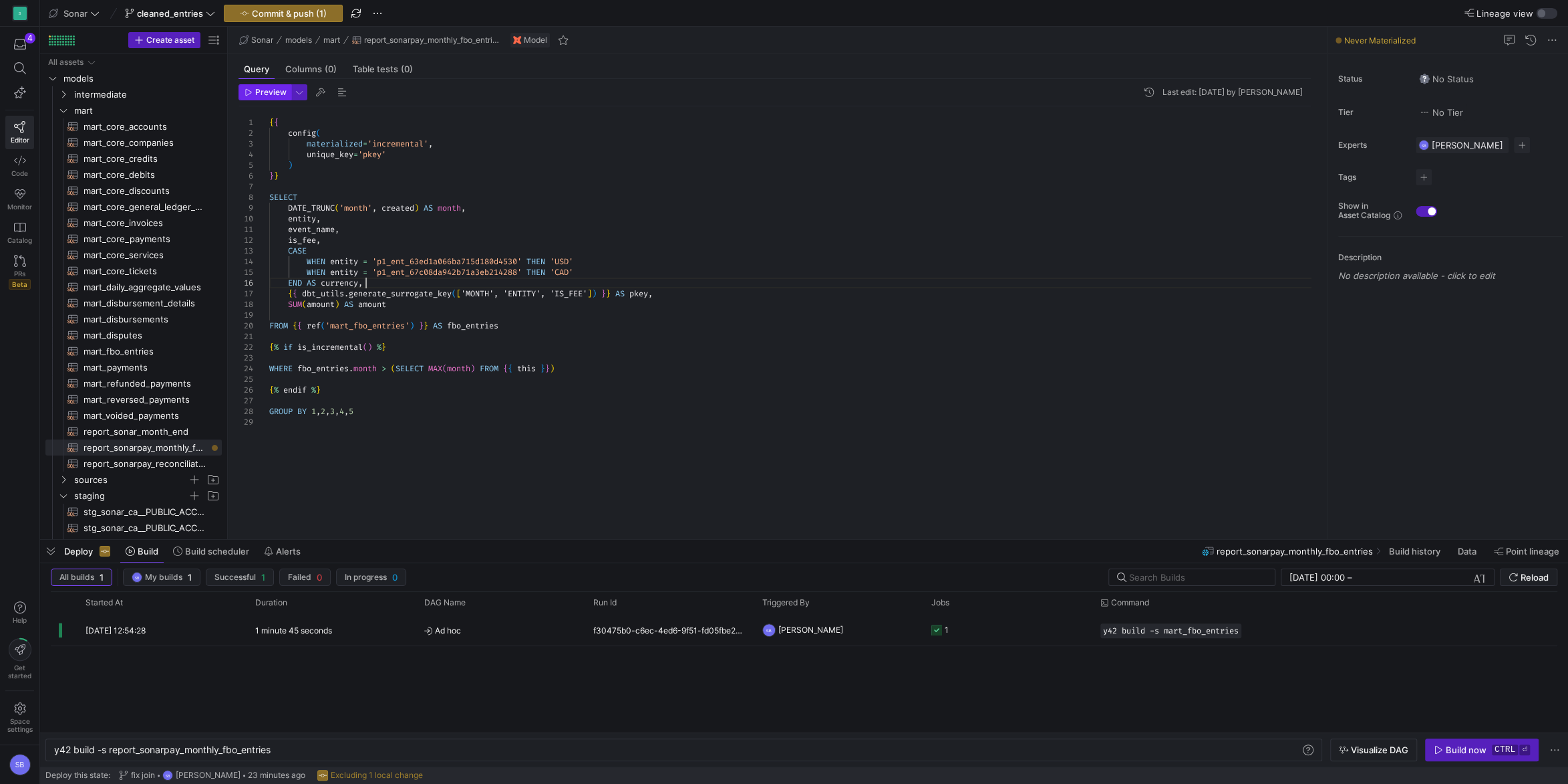
click at [265, 92] on span "Preview" at bounding box center [271, 91] width 32 height 9
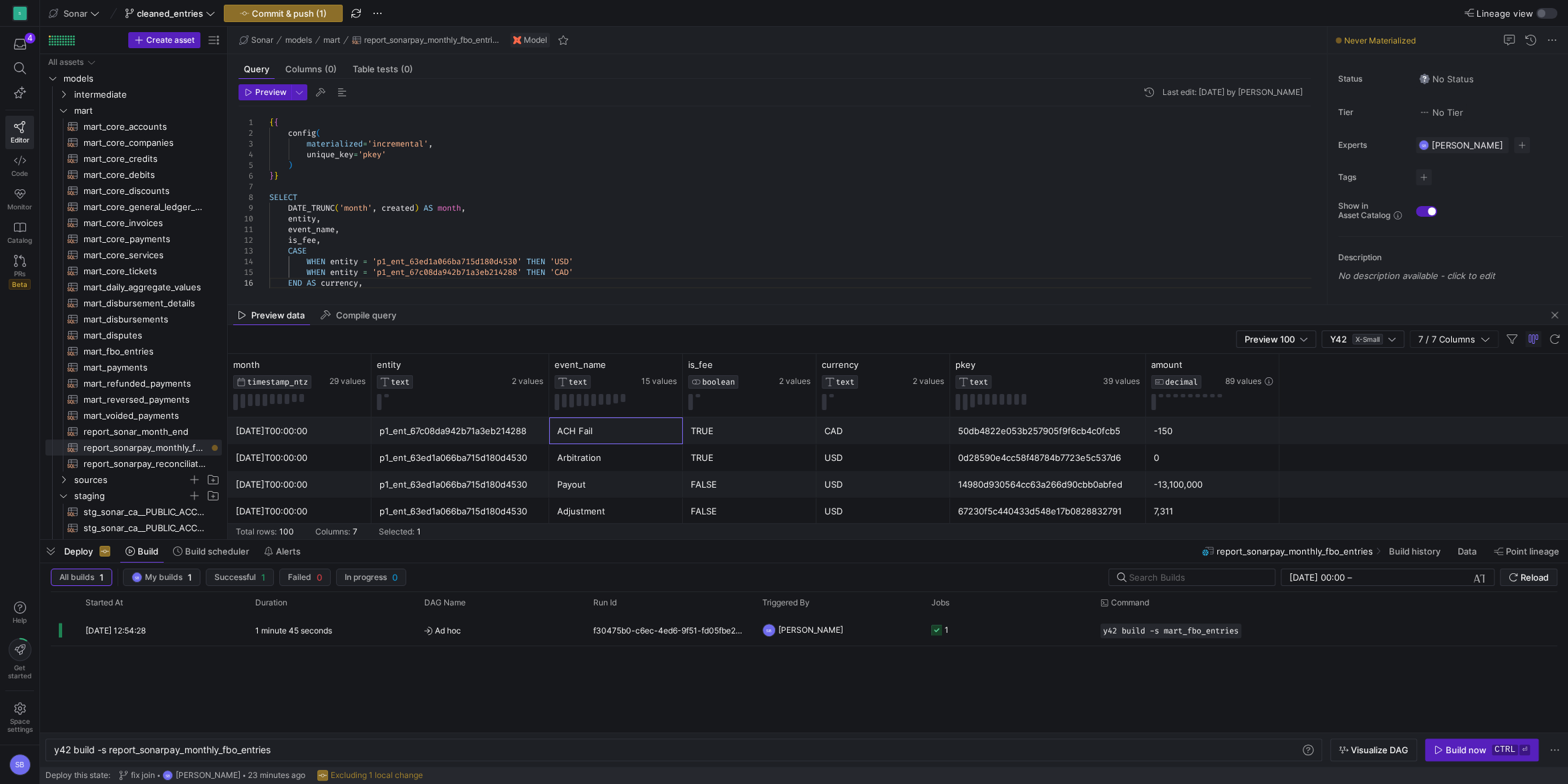
click at [659, 433] on div "ACH Fail" at bounding box center [616, 431] width 118 height 26
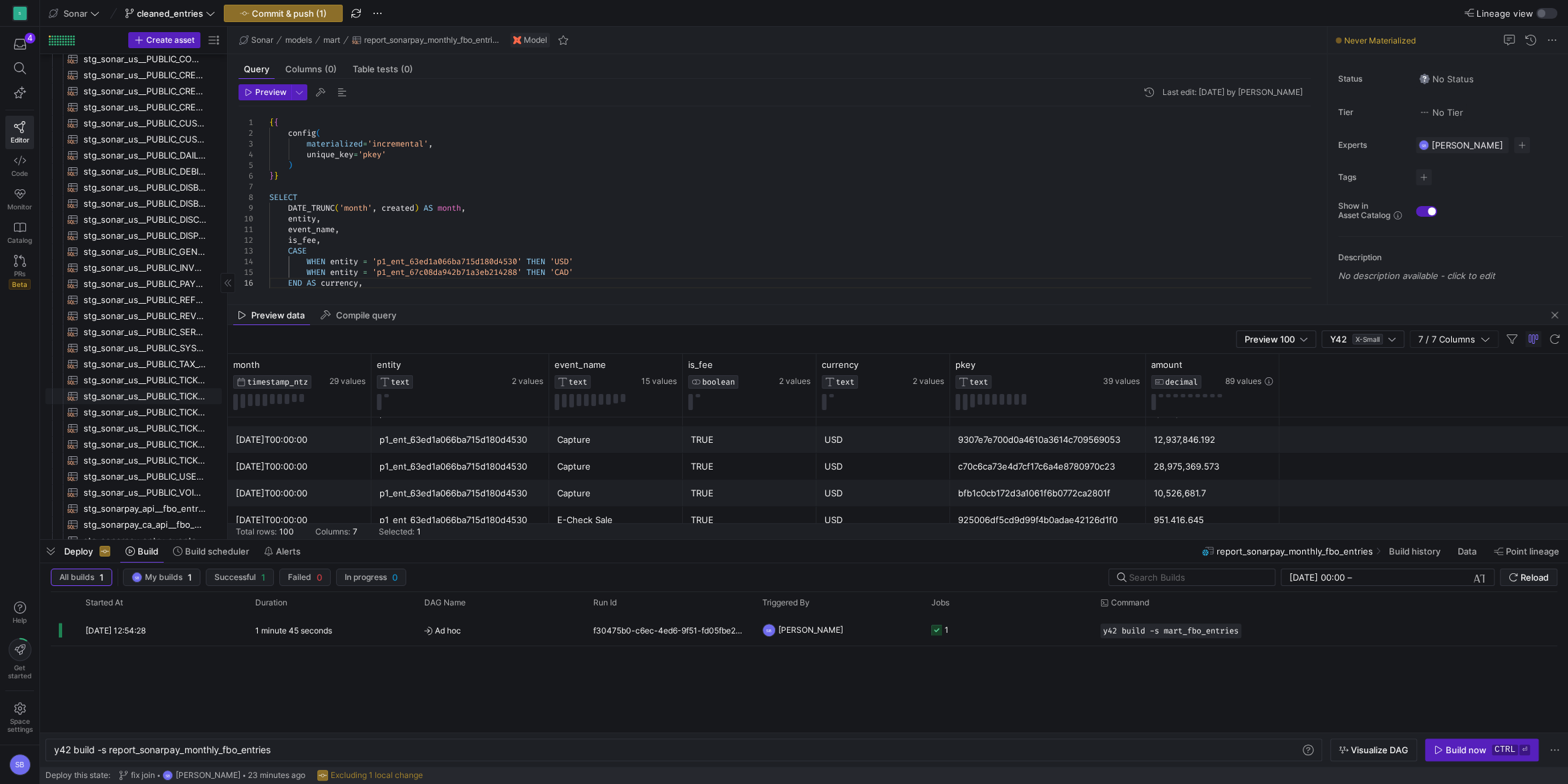
scroll to position [1104, 0]
click at [158, 464] on span "stg_sonarpay_api__fbo_entries_us​​​​​​​​​​" at bounding box center [145, 460] width 123 height 15
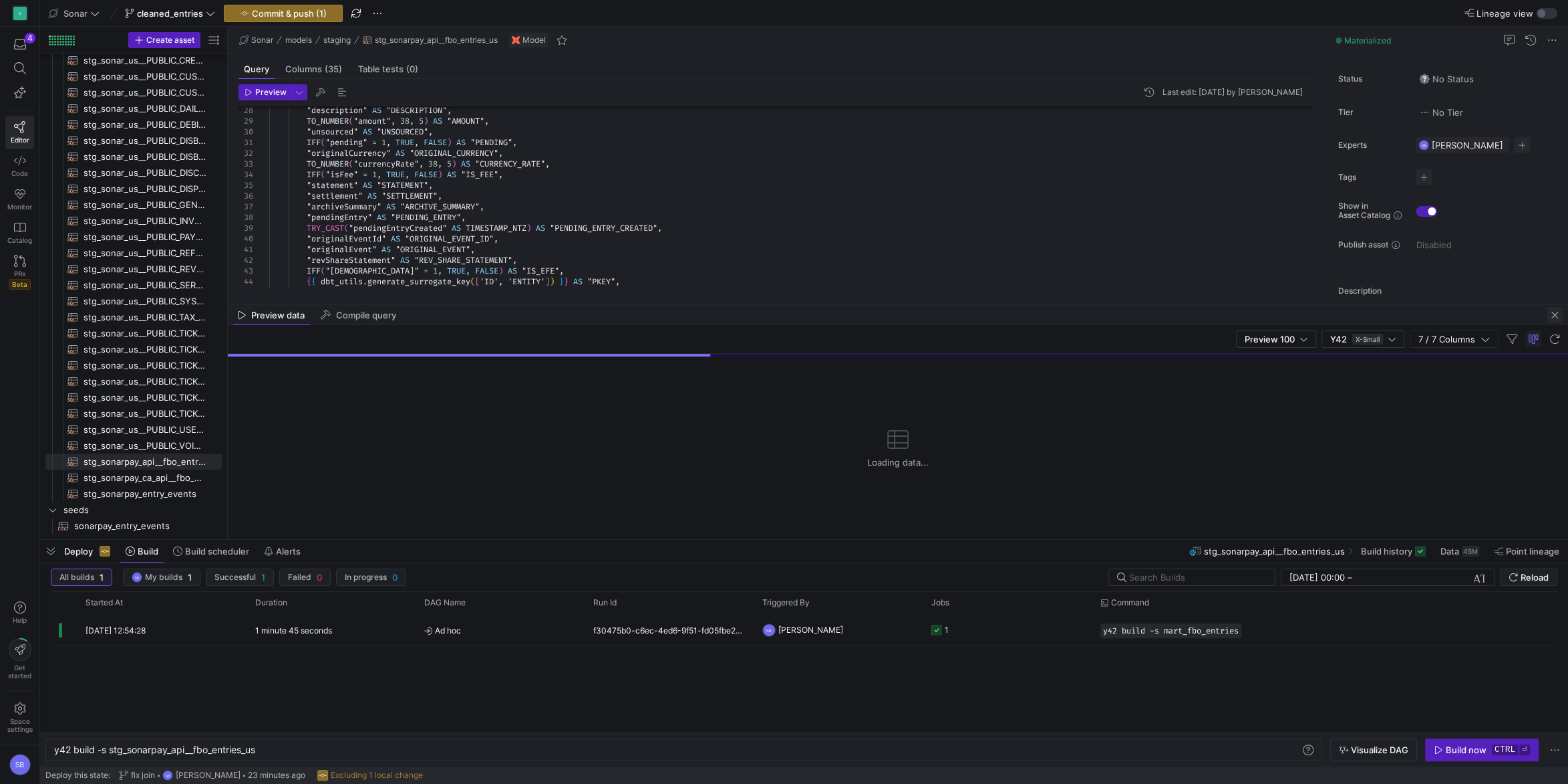
click at [1554, 319] on span "button" at bounding box center [1555, 315] width 16 height 16
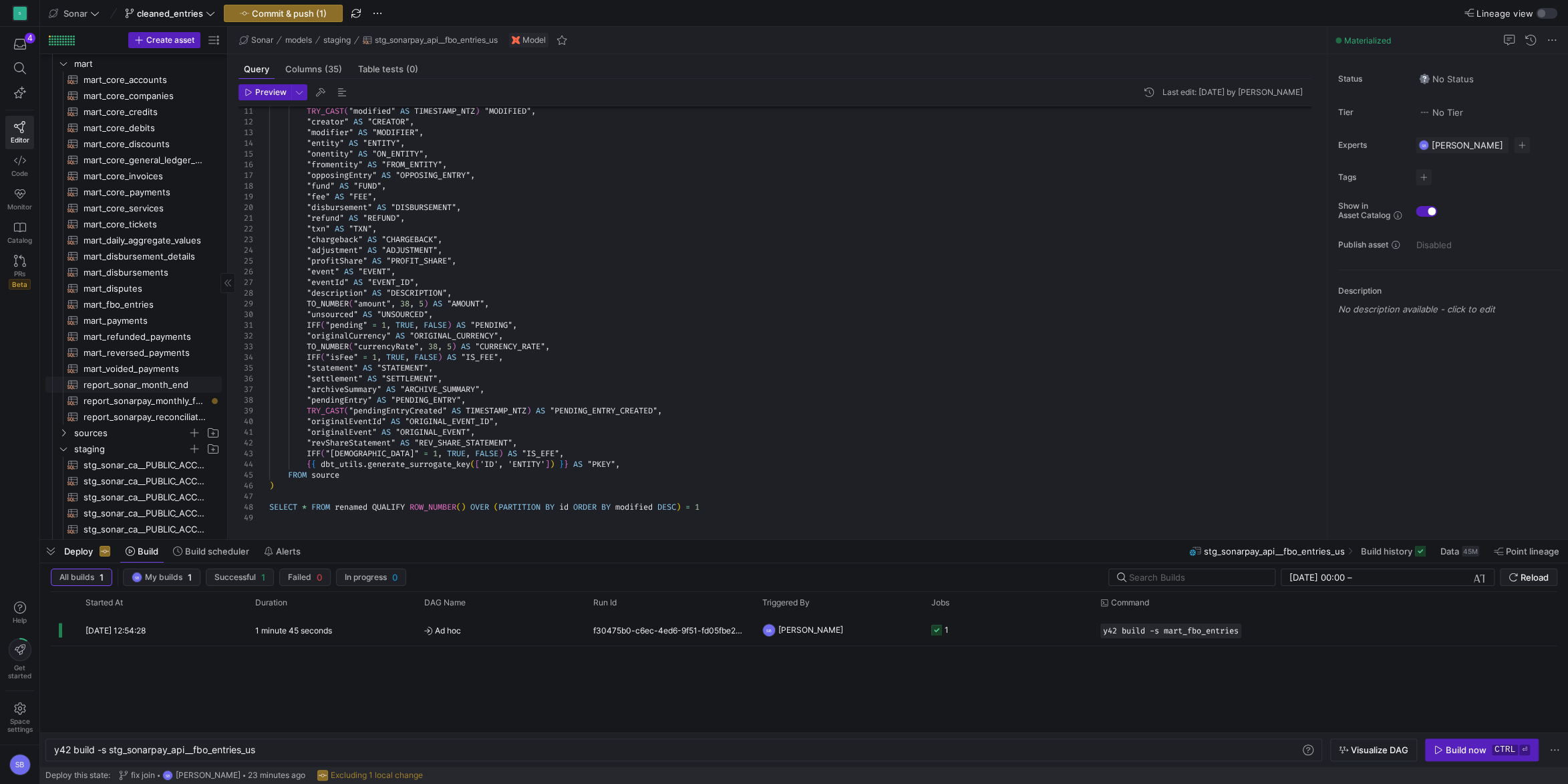
scroll to position [47, 0]
click at [136, 396] on span "report_sonarpay_monthly_fbo_entries​​​​​​​​​​" at bounding box center [145, 400] width 123 height 15
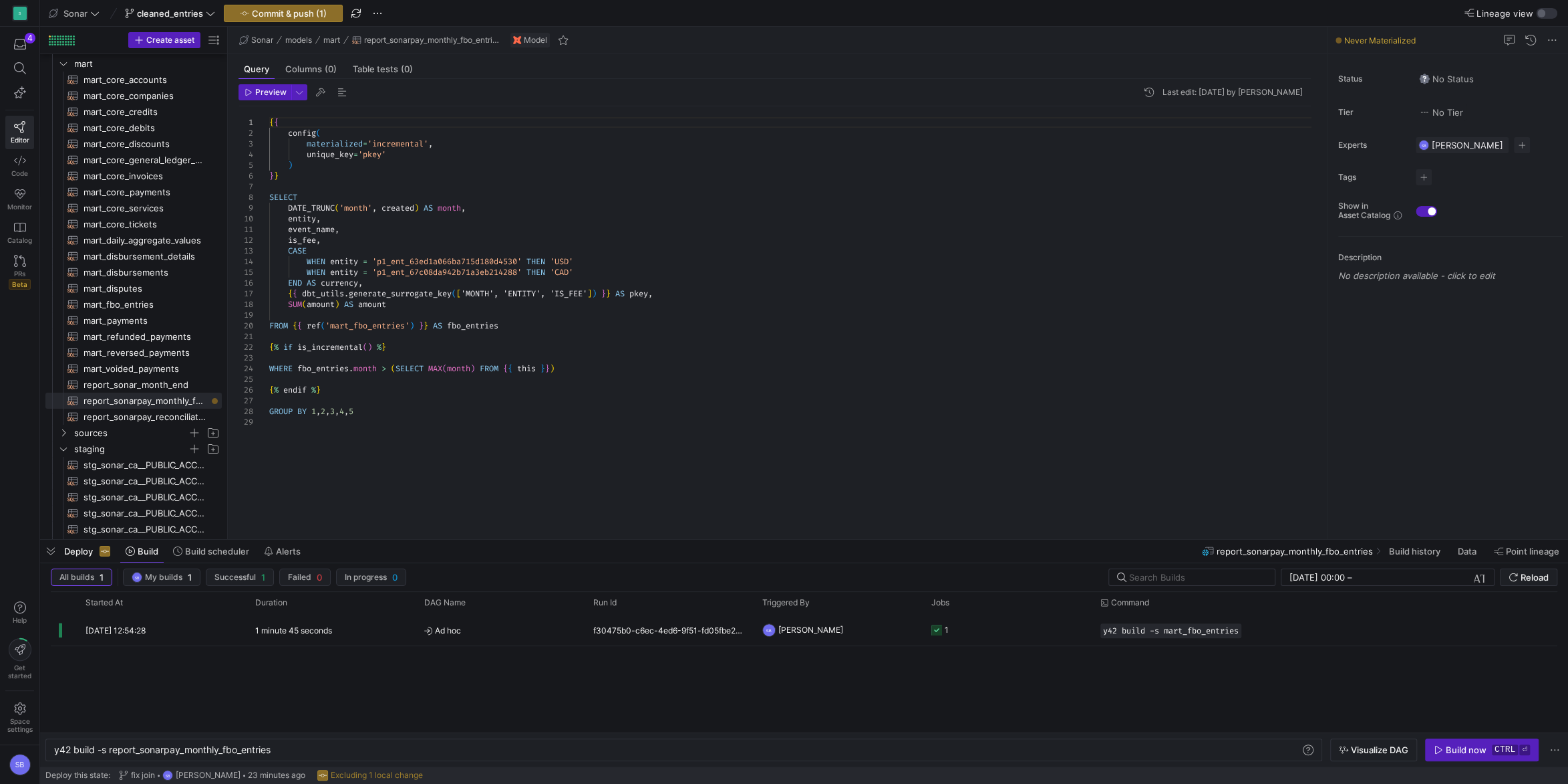
click at [343, 305] on div "{ { config ( materialized = 'incremental' , unique_key = 'pkey' ) } } SELECT DA…" at bounding box center [795, 315] width 1052 height 417
click at [253, 88] on icon "button" at bounding box center [249, 92] width 8 height 8
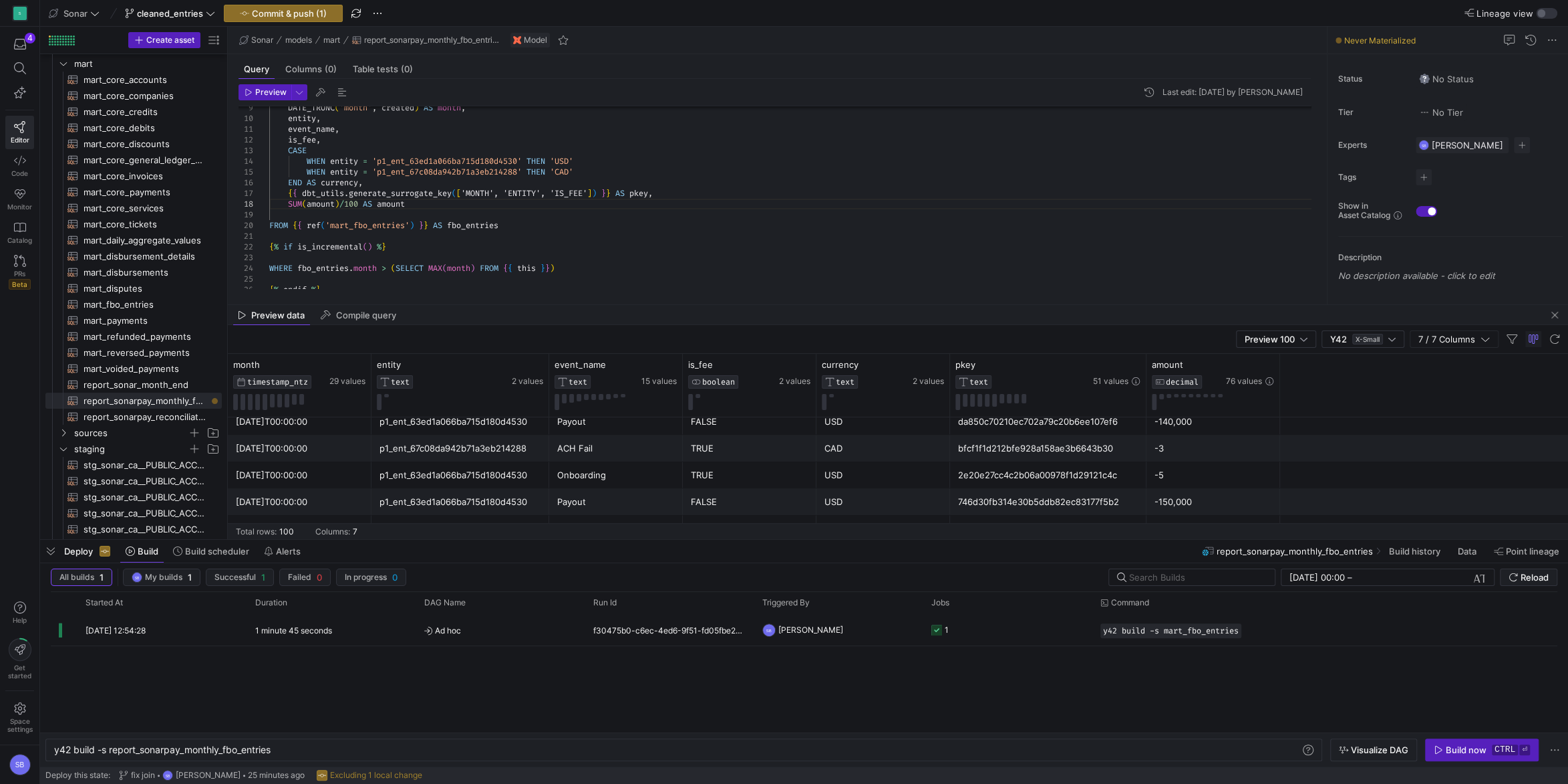
scroll to position [292, 0]
click at [343, 362] on icon at bounding box center [344, 364] width 11 height 11
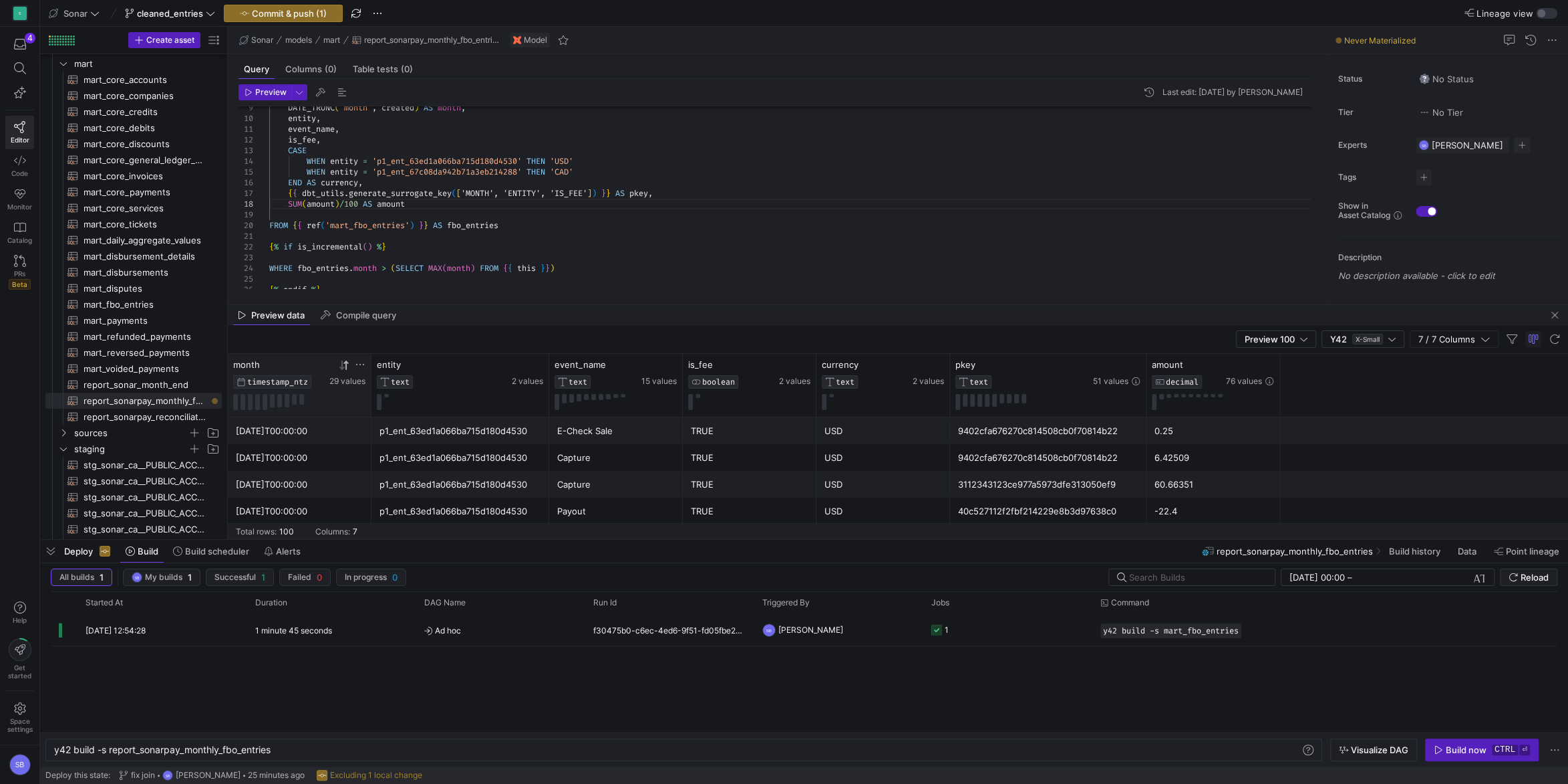
click at [343, 366] on icon at bounding box center [344, 364] width 11 height 11
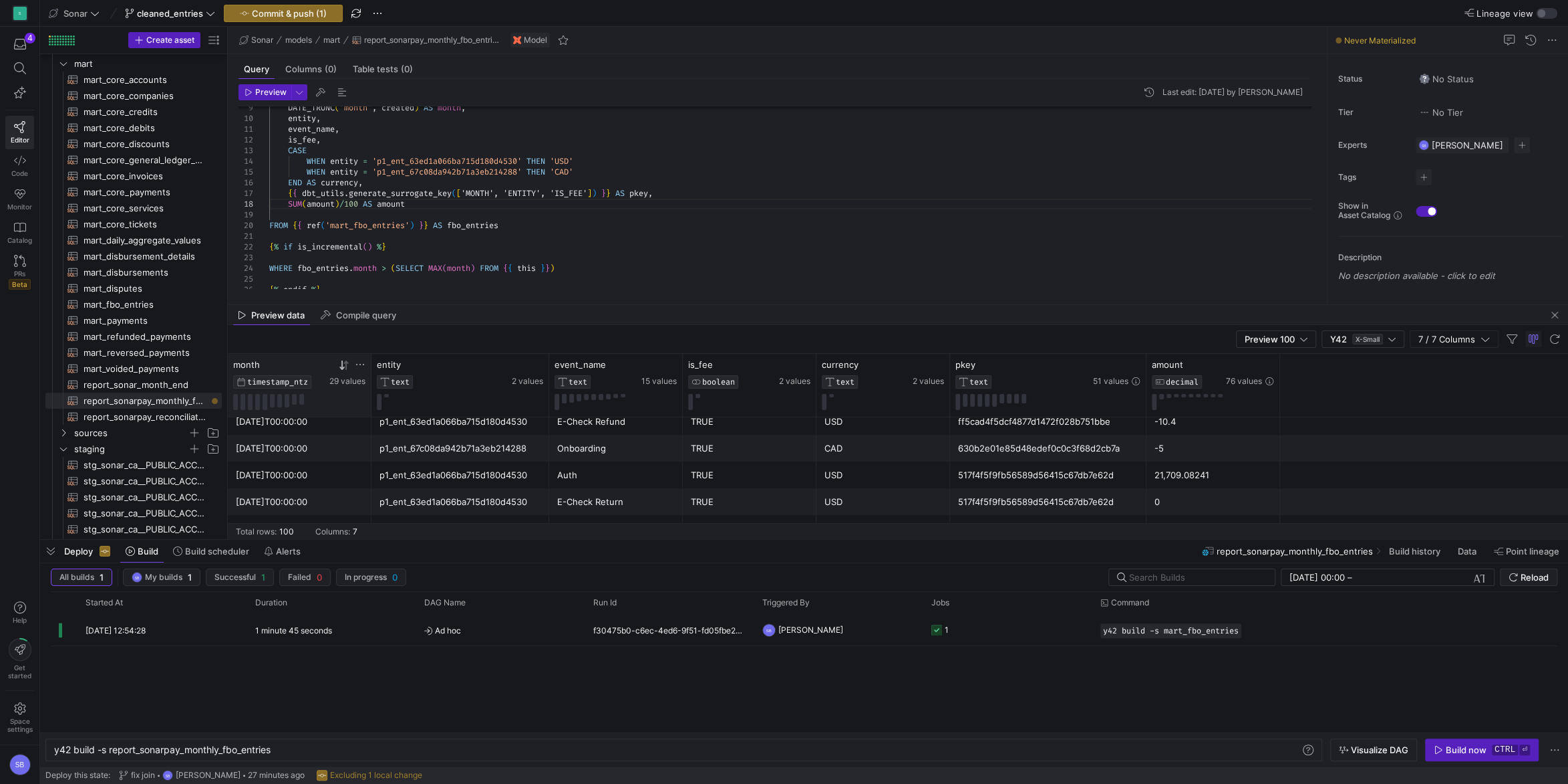
scroll to position [0, 0]
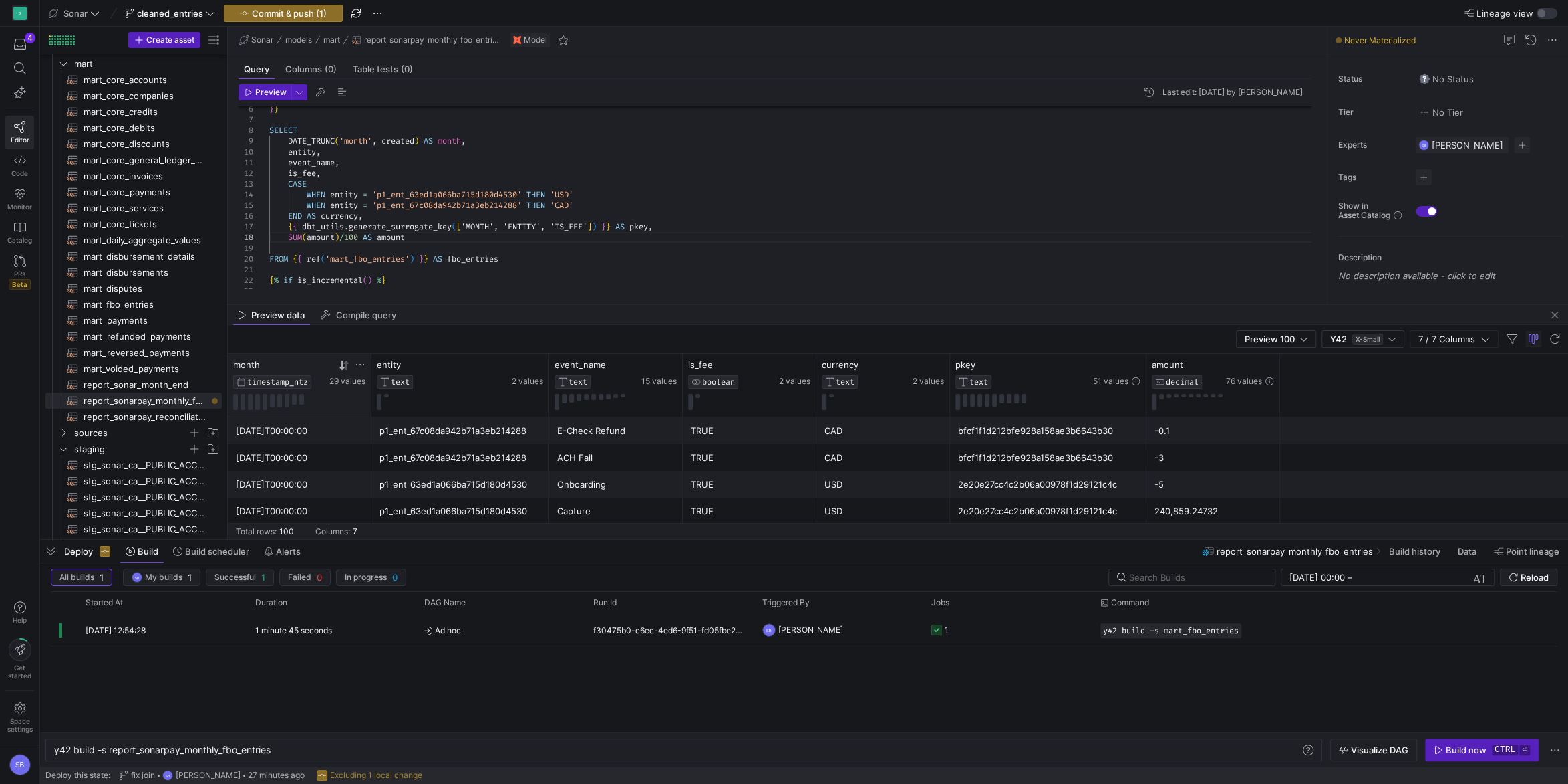
click at [333, 153] on div "DATE_TRUNC ( 'month' , created ) AS month , entity , event_name , is_fee , CASE…" at bounding box center [795, 199] width 1052 height 321
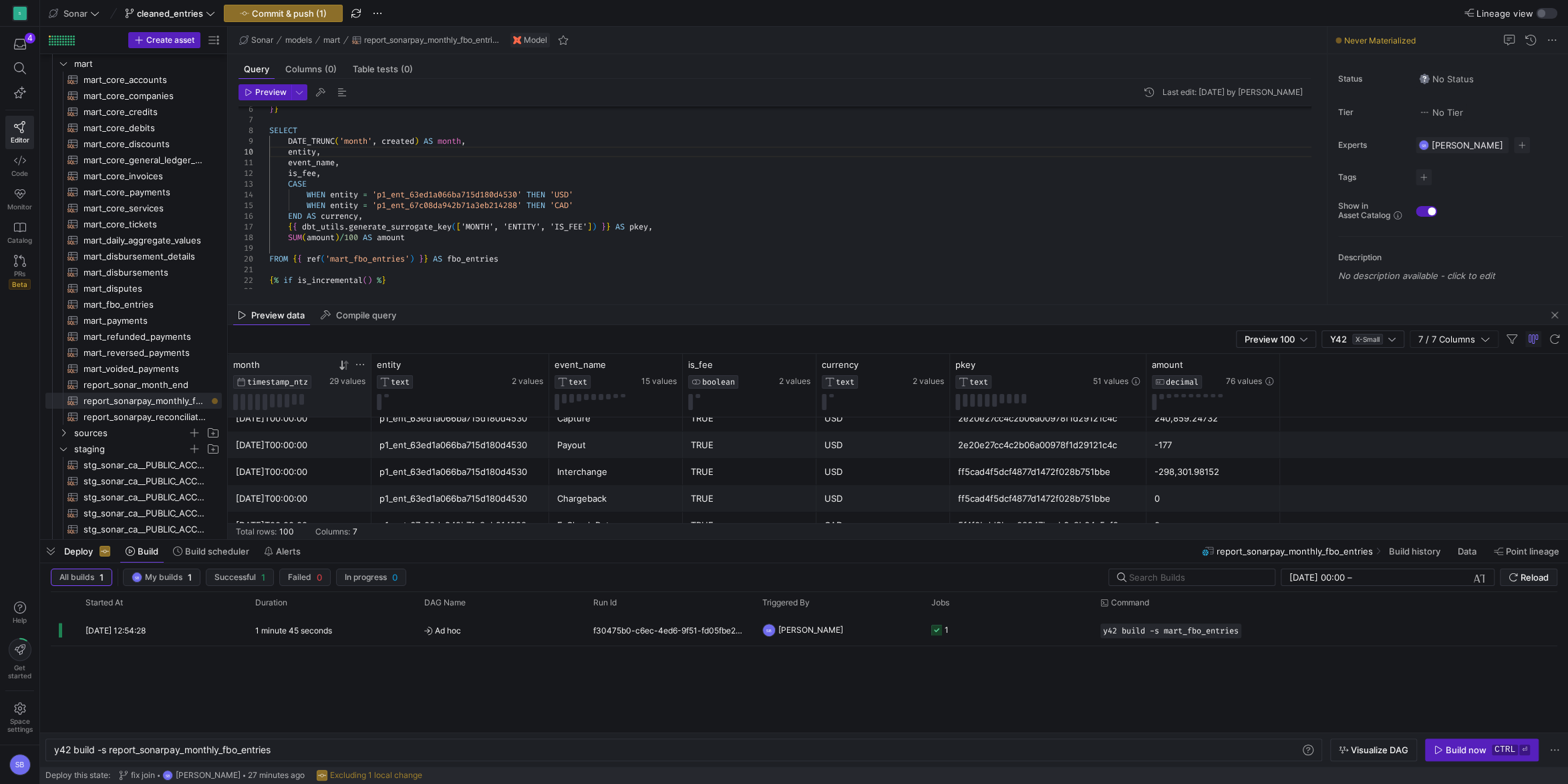
scroll to position [124, 0]
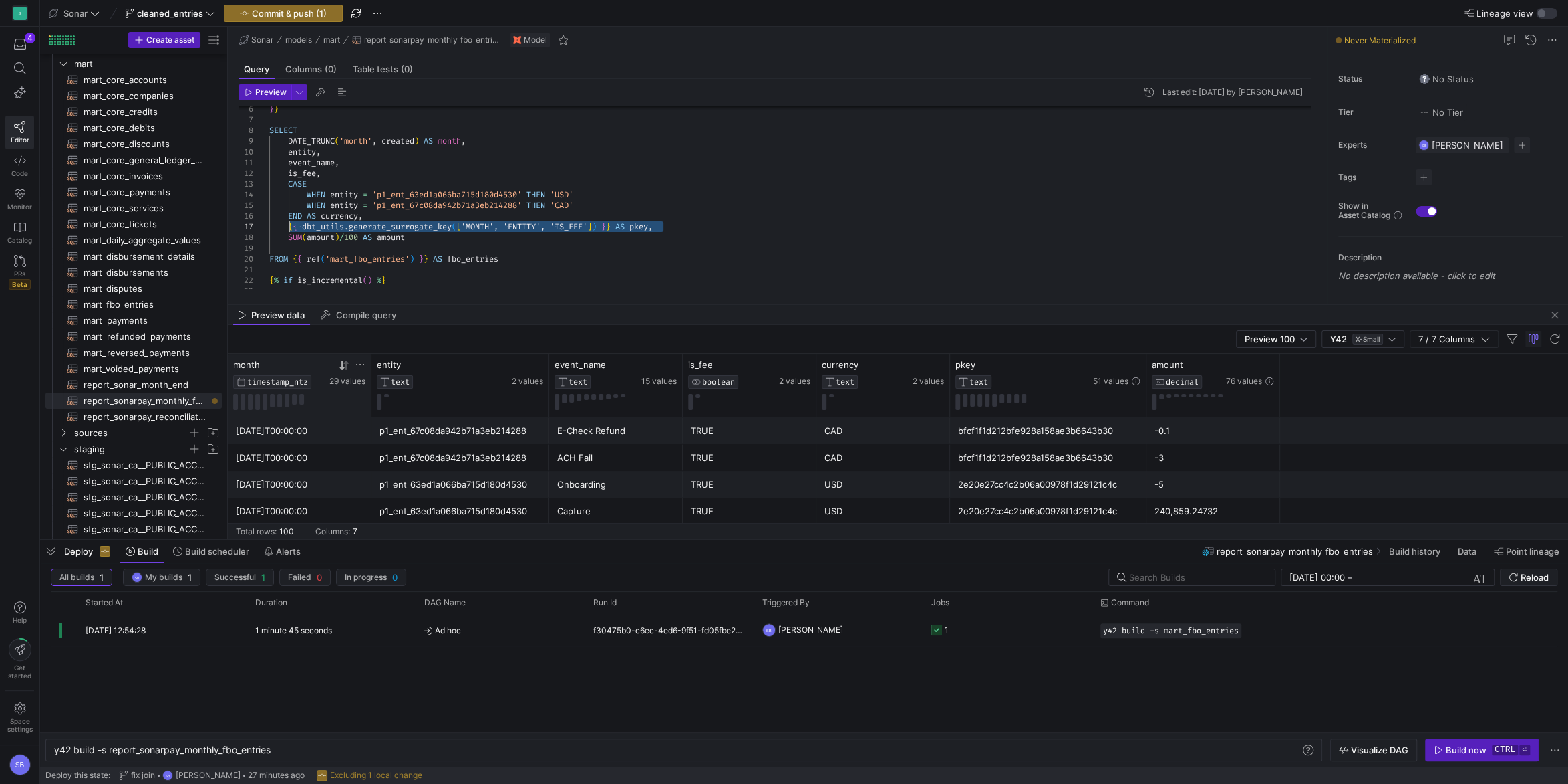
drag, startPoint x: 668, startPoint y: 226, endPoint x: 289, endPoint y: 223, distance: 379.0
click at [289, 223] on div "DATE_TRUNC ( 'month' , created ) AS month , entity , event_name , is_fee , CASE…" at bounding box center [795, 199] width 1052 height 321
click at [423, 127] on div "DATE_TRUNC ( 'month' , created ) AS month , entity , event_name , is_fee , CASE…" at bounding box center [795, 195] width 1052 height 311
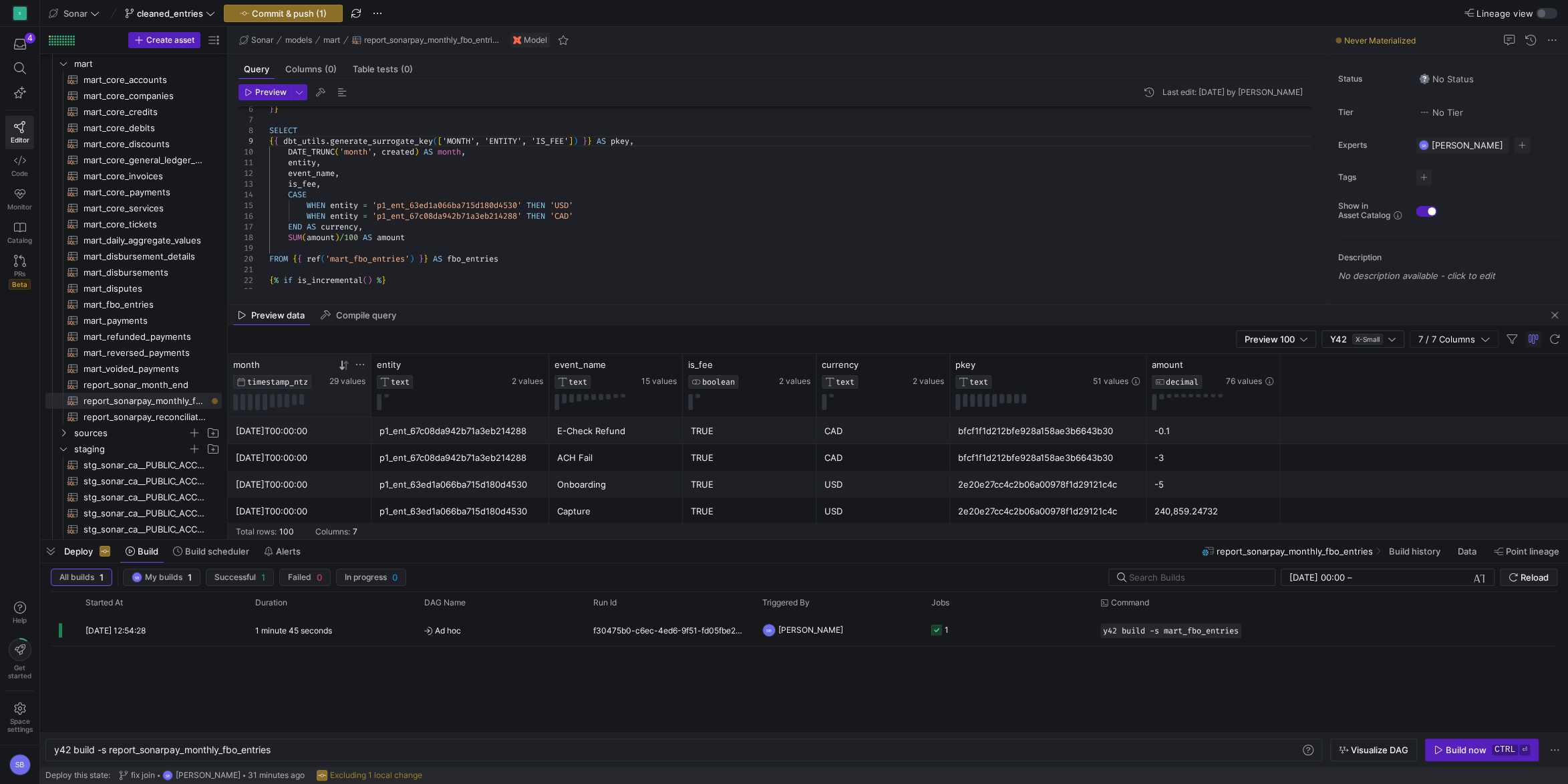
click at [270, 139] on span "{" at bounding box center [272, 141] width 5 height 11
click at [270, 139] on div "DATE_TRUNC ( 'month' , created ) AS month , entity , event_name , is_fee , CASE…" at bounding box center [795, 199] width 1052 height 321
click at [570, 171] on div "DATE_TRUNC ( 'month' , created ) AS month , entity , event_name , is_fee , CASE…" at bounding box center [795, 199] width 1052 height 321
click at [255, 87] on span "button" at bounding box center [265, 92] width 52 height 15
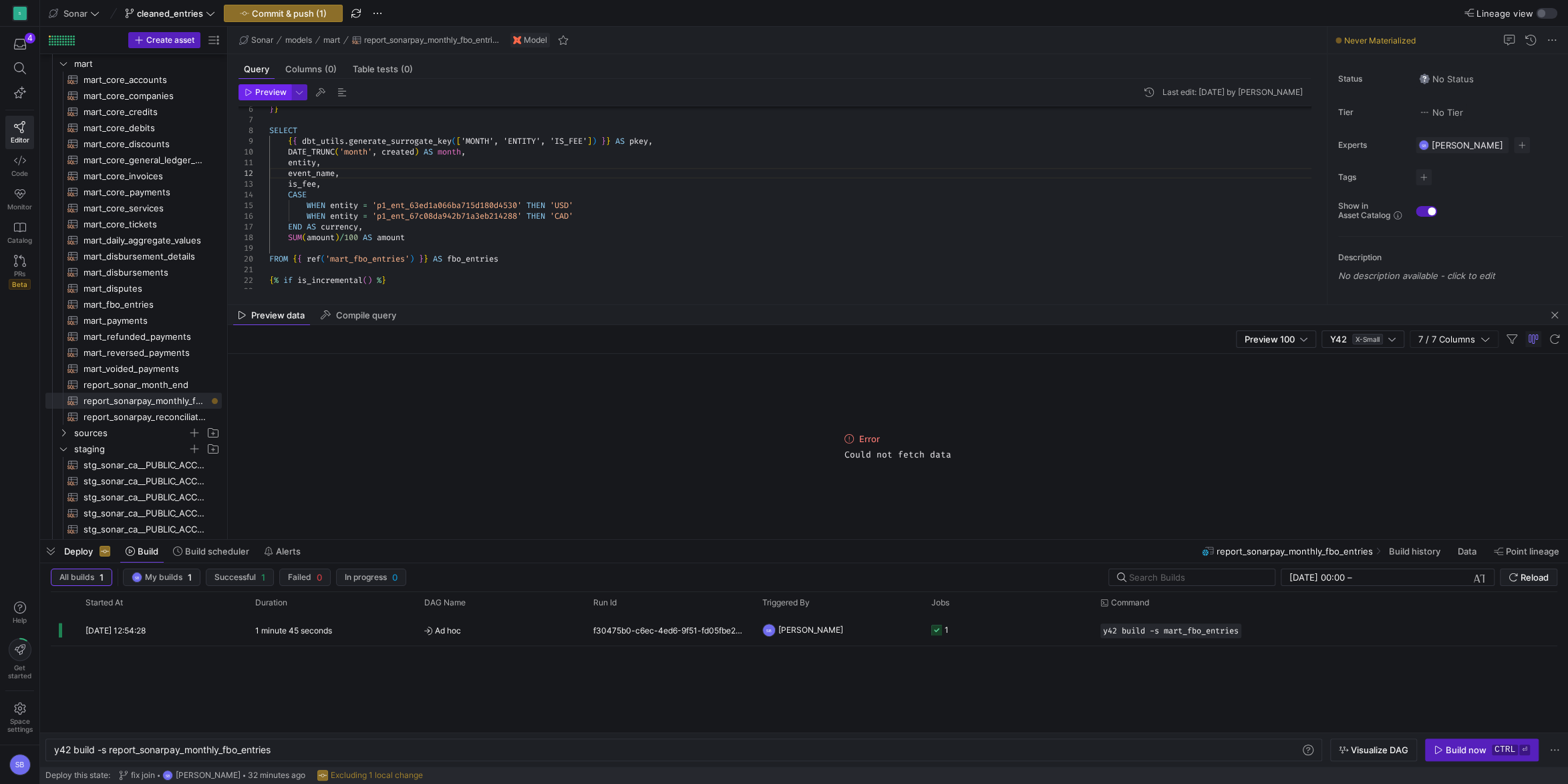
click at [261, 86] on span "button" at bounding box center [265, 92] width 52 height 15
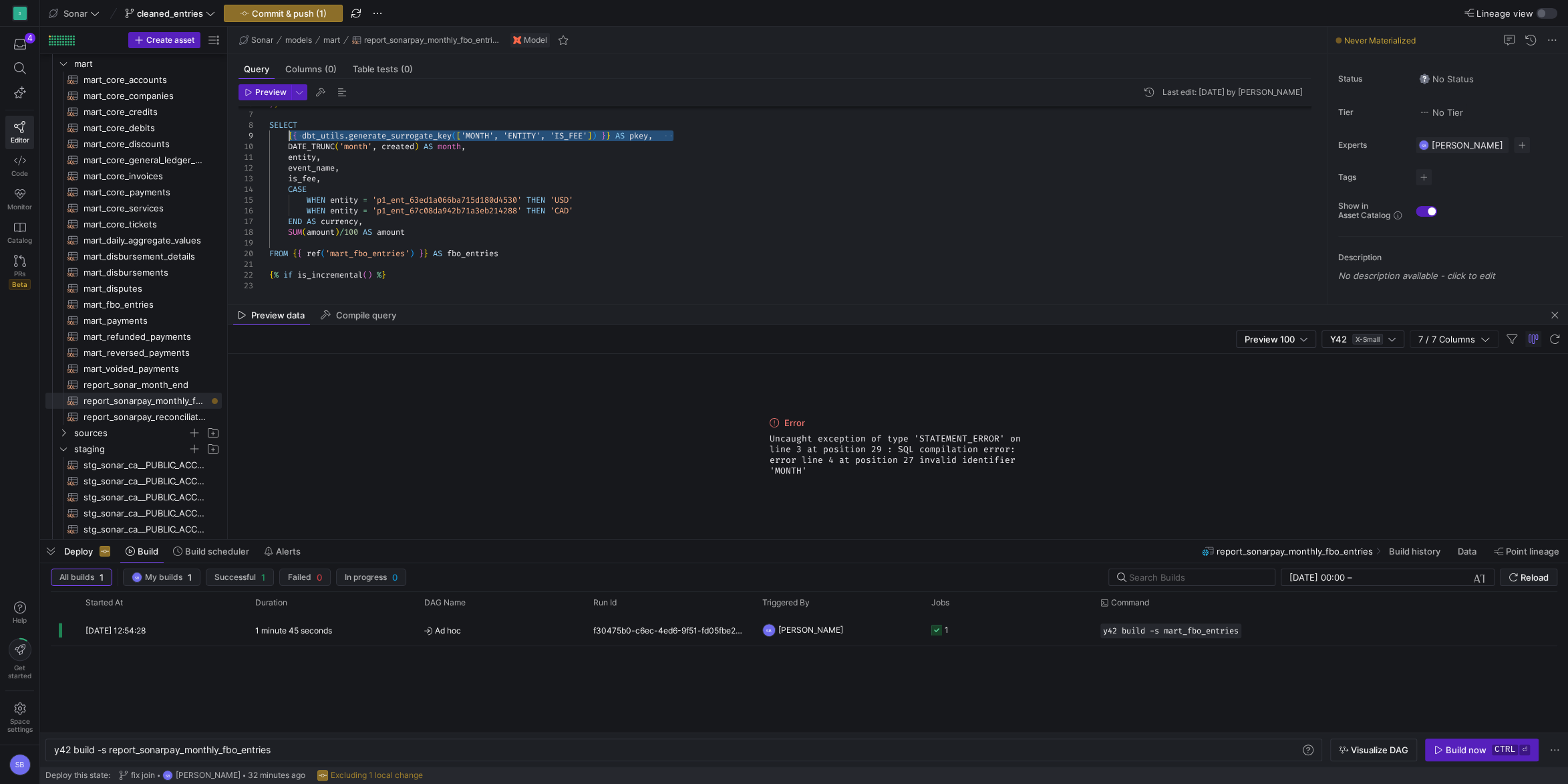
drag, startPoint x: 674, startPoint y: 138, endPoint x: 290, endPoint y: 135, distance: 384.0
click at [290, 135] on div "is_fee , CASE WHEN entity = 'p1_ent_63ed1a066ba715d180d4530' THEN 'USD' WHEN en…" at bounding box center [795, 194] width 1052 height 321
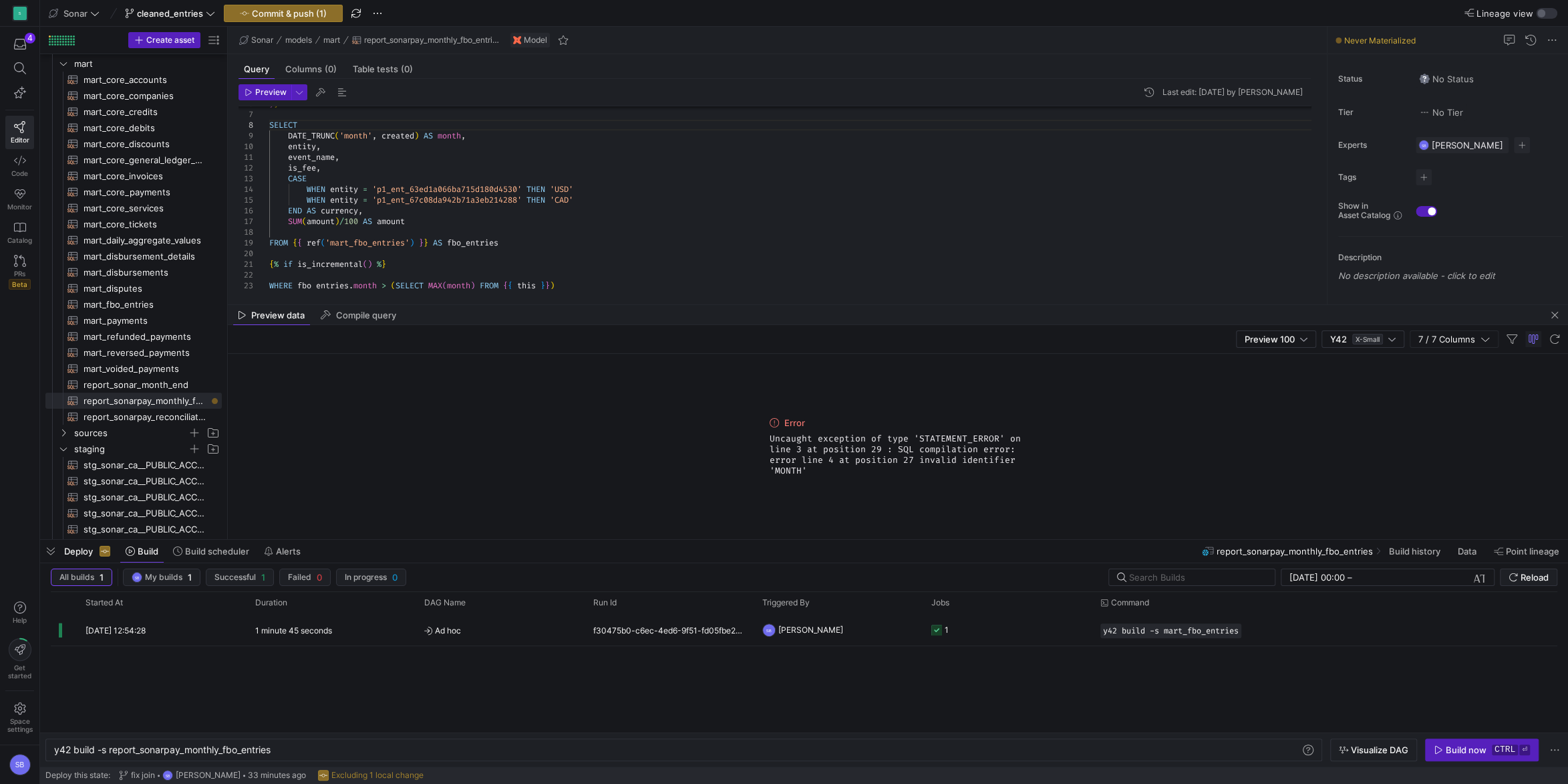
click at [435, 210] on div "is_fee , CASE WHEN entity = 'p1_ent_63ed1a066ba715d180d4530' THEN 'USD' WHEN en…" at bounding box center [795, 189] width 1052 height 311
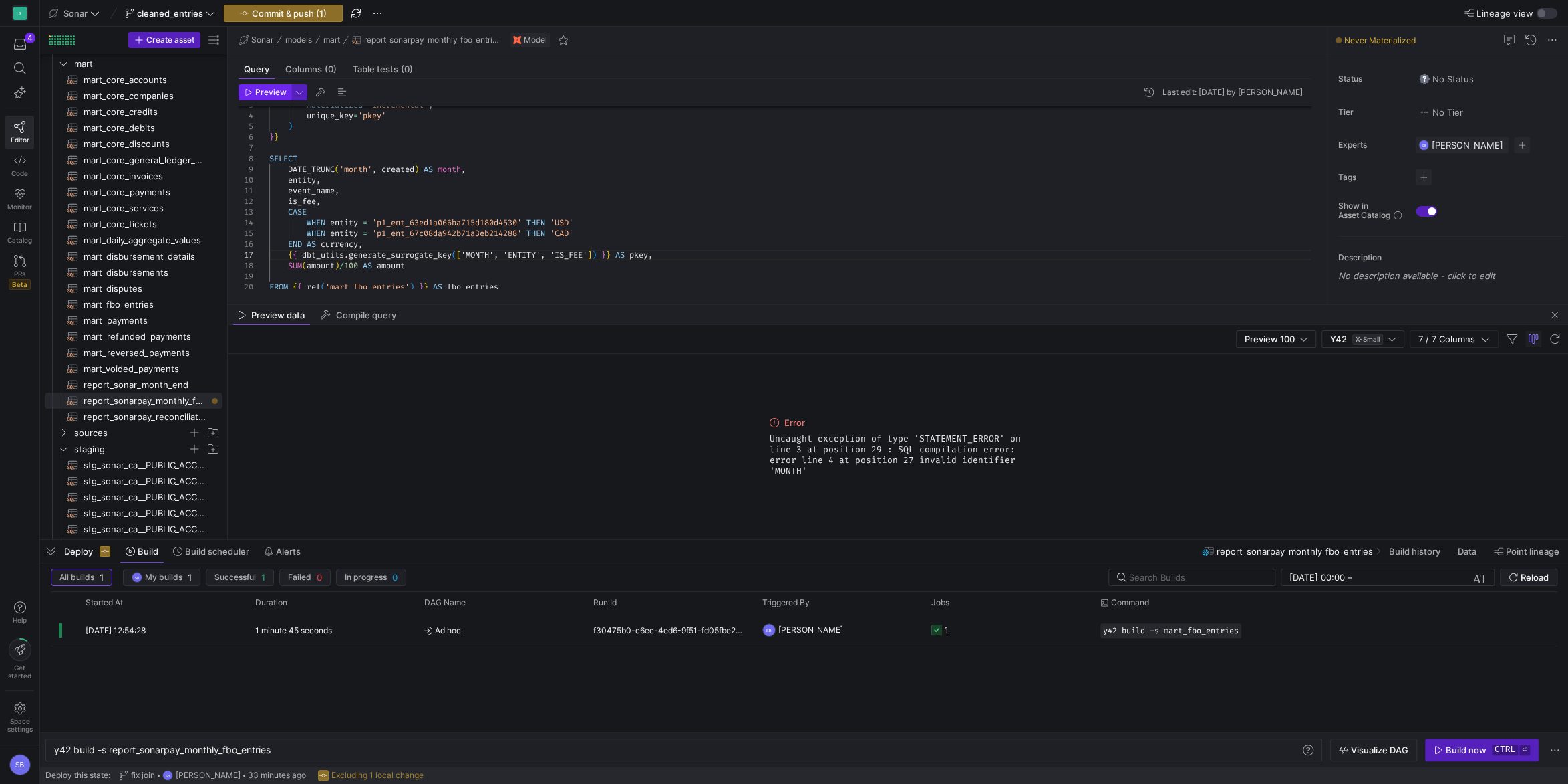
click at [255, 95] on span "Preview" at bounding box center [271, 91] width 32 height 9
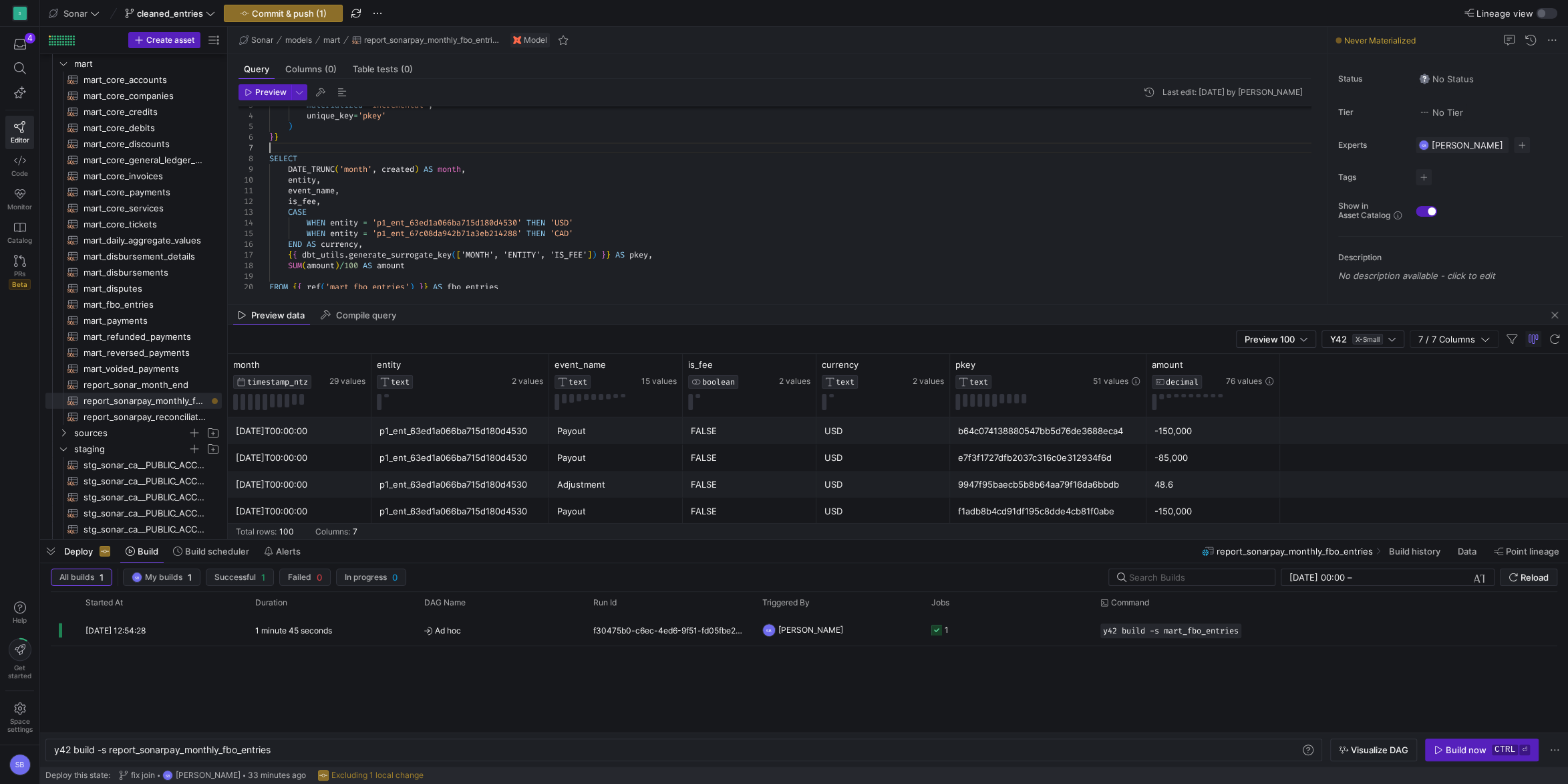
click at [309, 151] on div "CASE WHEN entity = 'p1_ent_63ed1a066ba715d180d4530' THEN 'USD' WHEN entity = 'p…" at bounding box center [795, 227] width 1052 height 321
click at [305, 149] on div "CASE WHEN entity = 'p1_ent_63ed1a066ba715d180d4530' THEN 'USD' WHEN entity = 'p…" at bounding box center [795, 227] width 1052 height 321
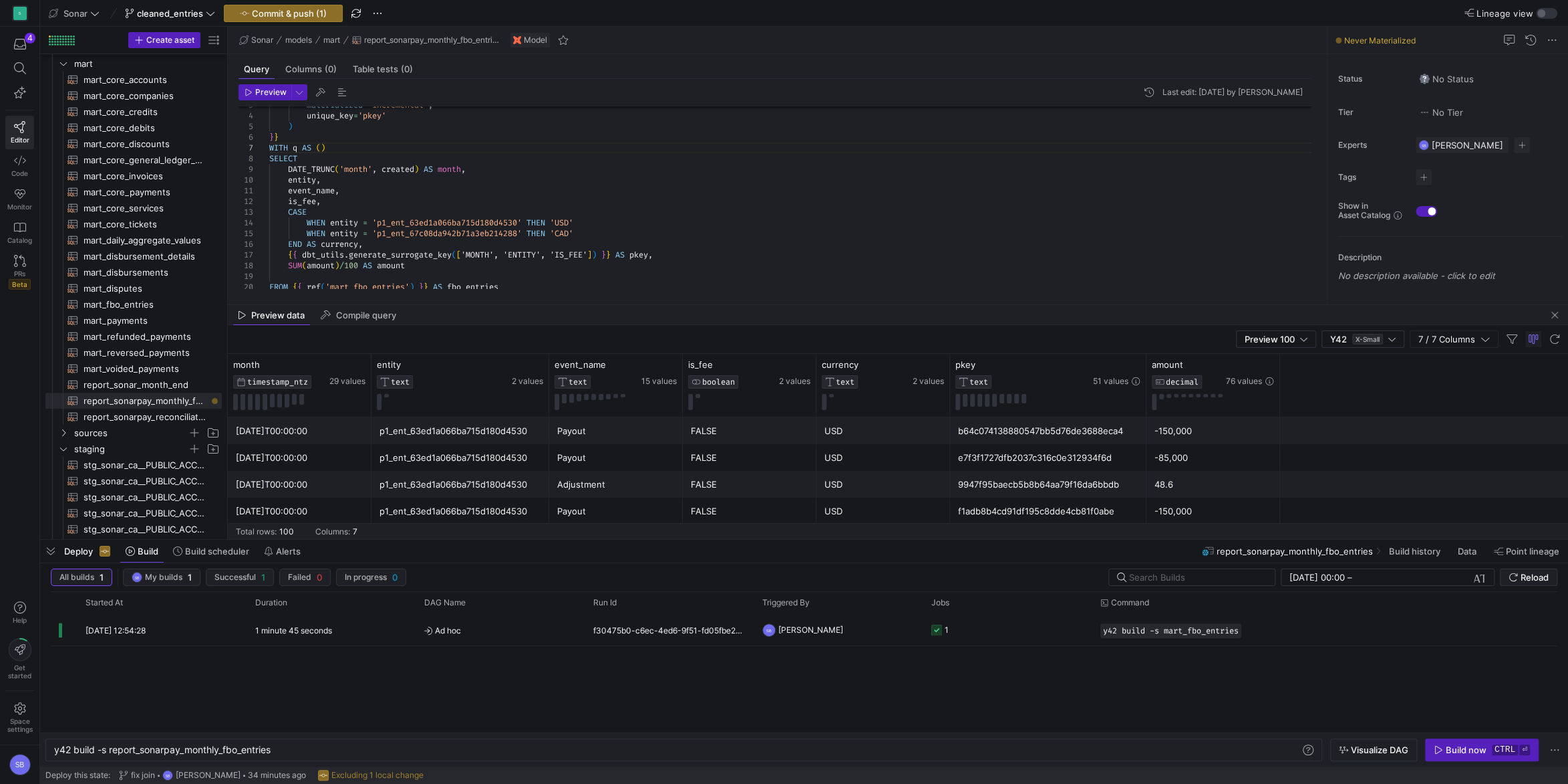
click at [323, 151] on div "CASE WHEN entity = 'p1_ent_63ed1a066ba715d180d4530' THEN 'USD' WHEN entity = 'p…" at bounding box center [795, 227] width 1052 height 321
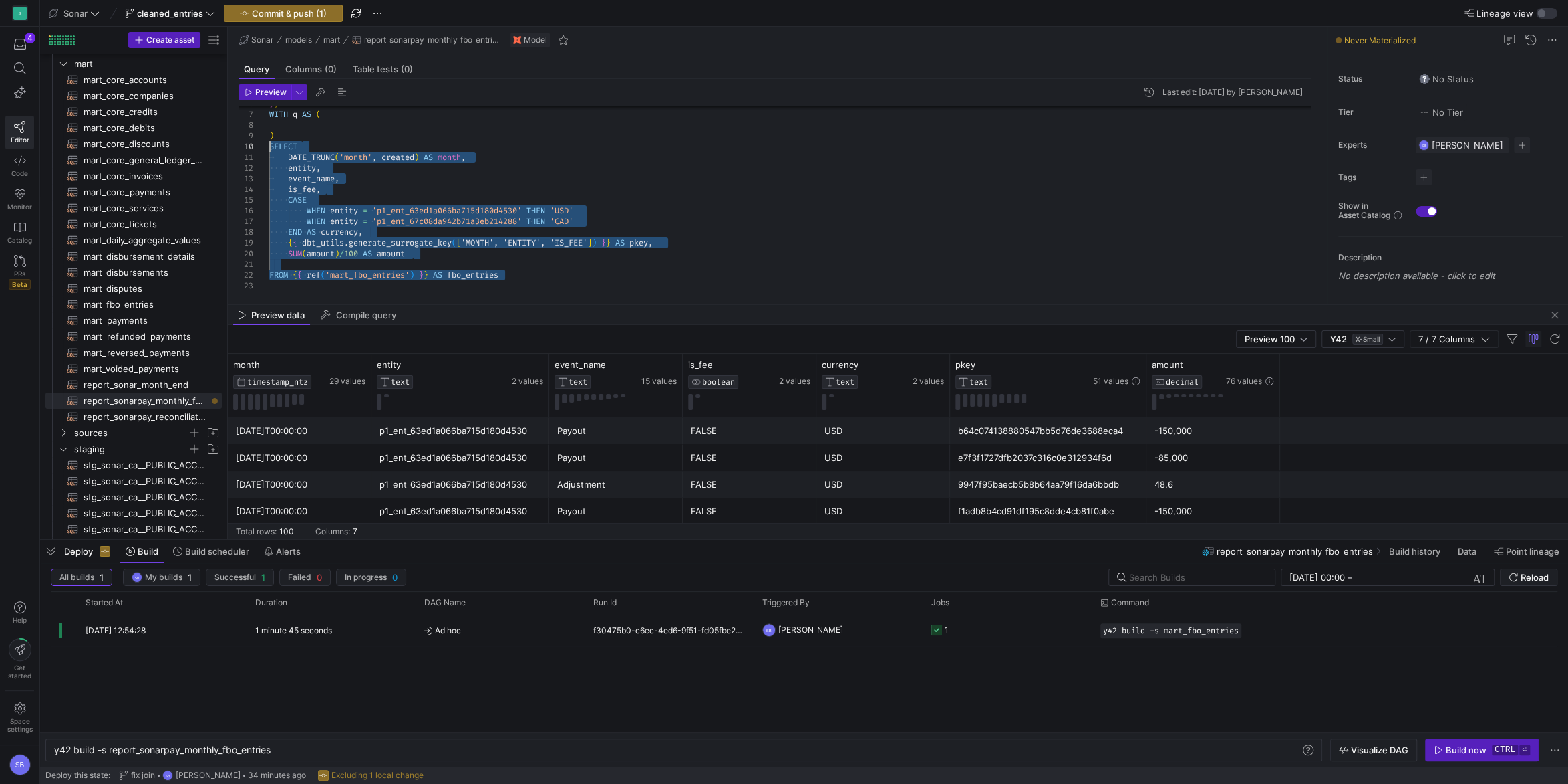
drag, startPoint x: 526, startPoint y: 276, endPoint x: 232, endPoint y: 148, distance: 320.7
click at [270, 148] on div "CASE WHEN entity = 'p1_ent_63ed1a066ba715d180d4530' THEN 'USD' WHEN entity = 'p…" at bounding box center [795, 204] width 1052 height 342
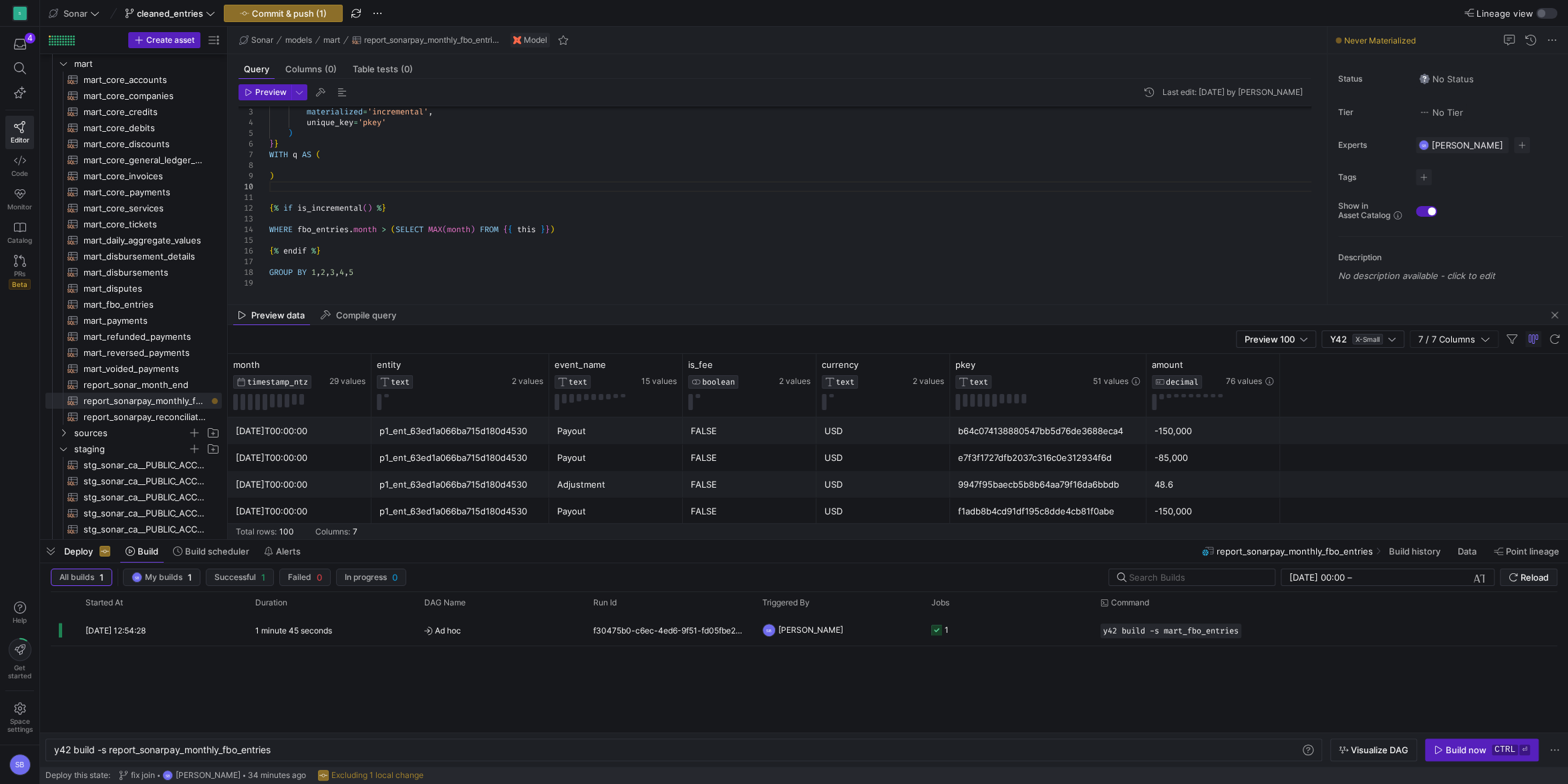
click at [342, 153] on div ") ) } } WITH q AS ( materialized = 'incremental' , unique_key = 'pkey' { % if i…" at bounding box center [795, 182] width 1052 height 214
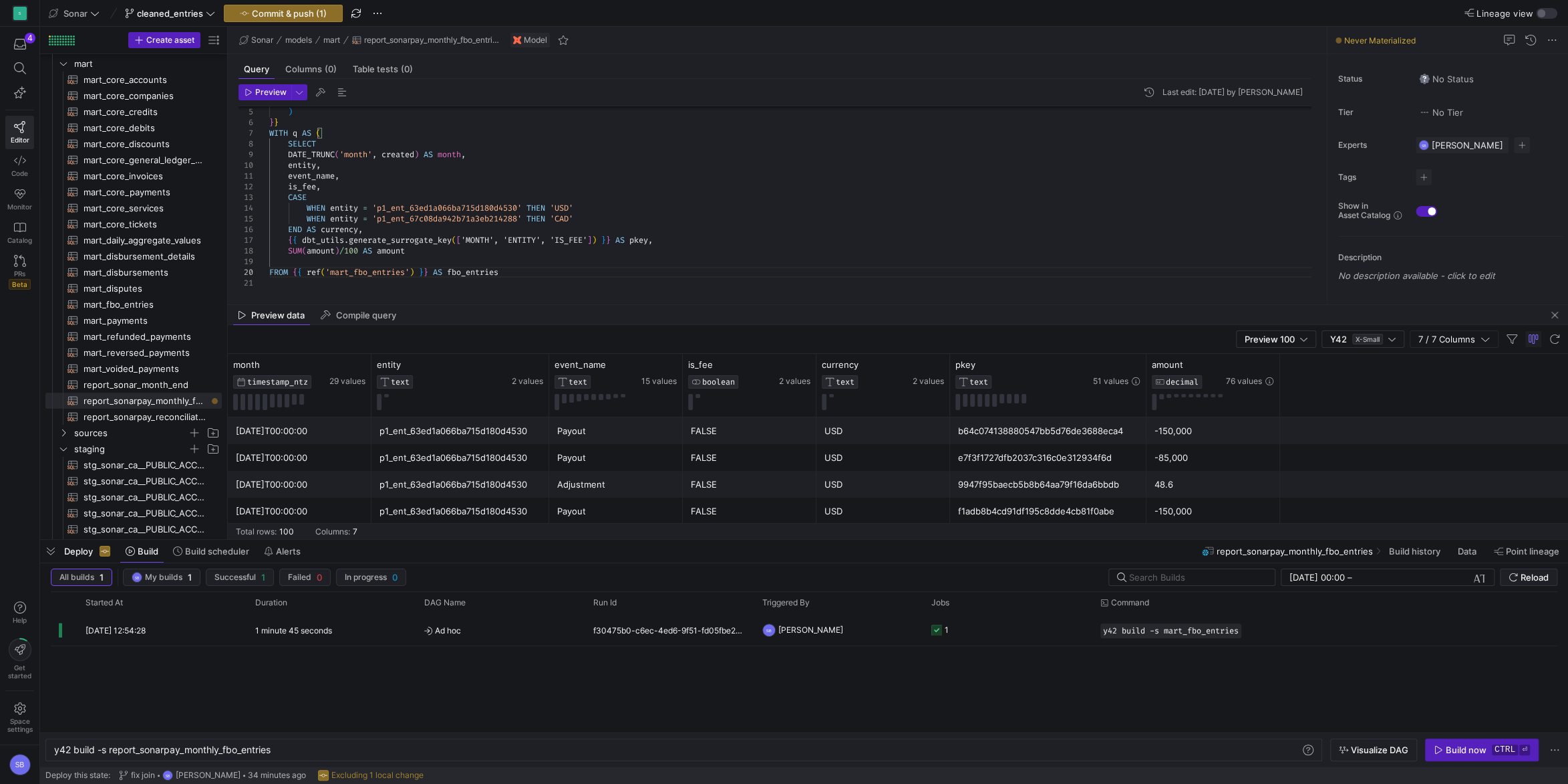
click at [270, 270] on span "FROM" at bounding box center [279, 272] width 19 height 11
click at [274, 272] on div at bounding box center [784, 392] width 1568 height 784
click at [271, 271] on div "event_name , is_fee , CASE WHEN entity = 'p1_ent_63ed1a066ba715d180d4530' THEN …" at bounding box center [795, 229] width 1052 height 353
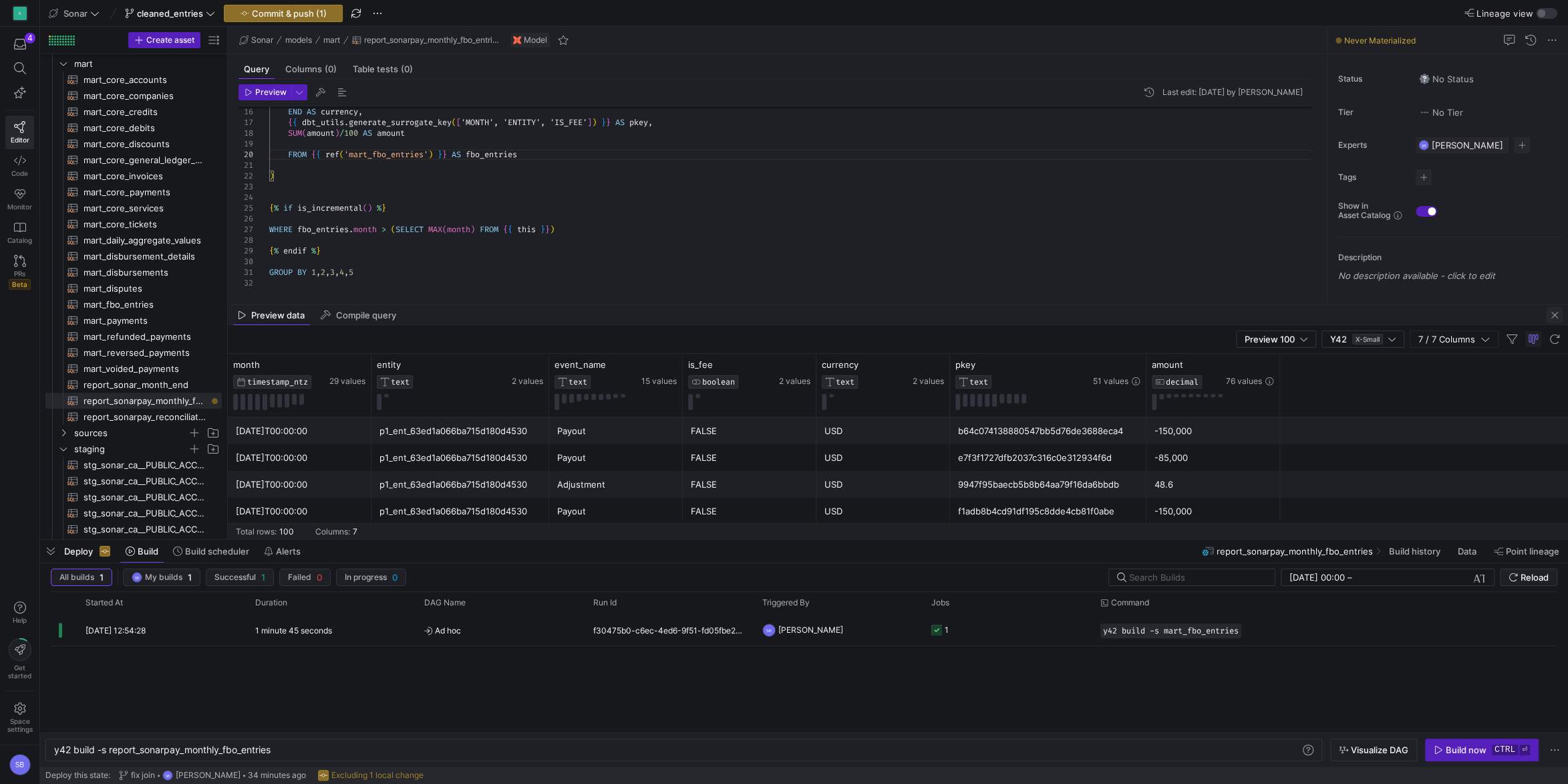
click at [1556, 321] on span "button" at bounding box center [1555, 315] width 16 height 16
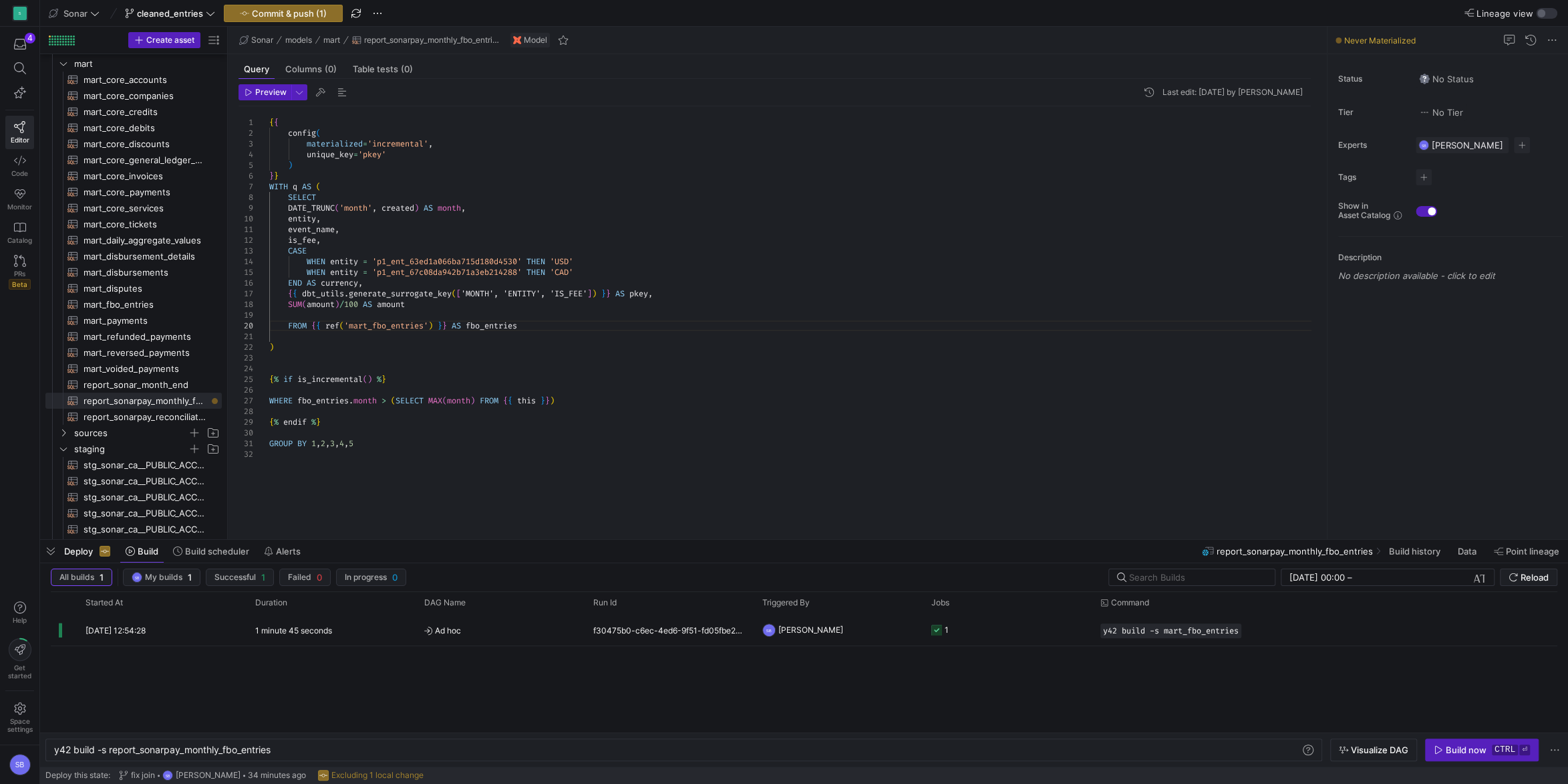
scroll to position [22, 49]
drag, startPoint x: 364, startPoint y: 446, endPoint x: 268, endPoint y: 441, distance: 96.1
click at [270, 441] on div "END AS currency , { { dbt_utils . generate_surrogate_key ( [ 'MONTH', 'ENTITY',…" at bounding box center [795, 315] width 1052 height 417
click at [543, 326] on div "END AS currency , { { dbt_utils . generate_surrogate_key ( [ 'MONTH', 'ENTITY',…" at bounding box center [795, 315] width 1052 height 417
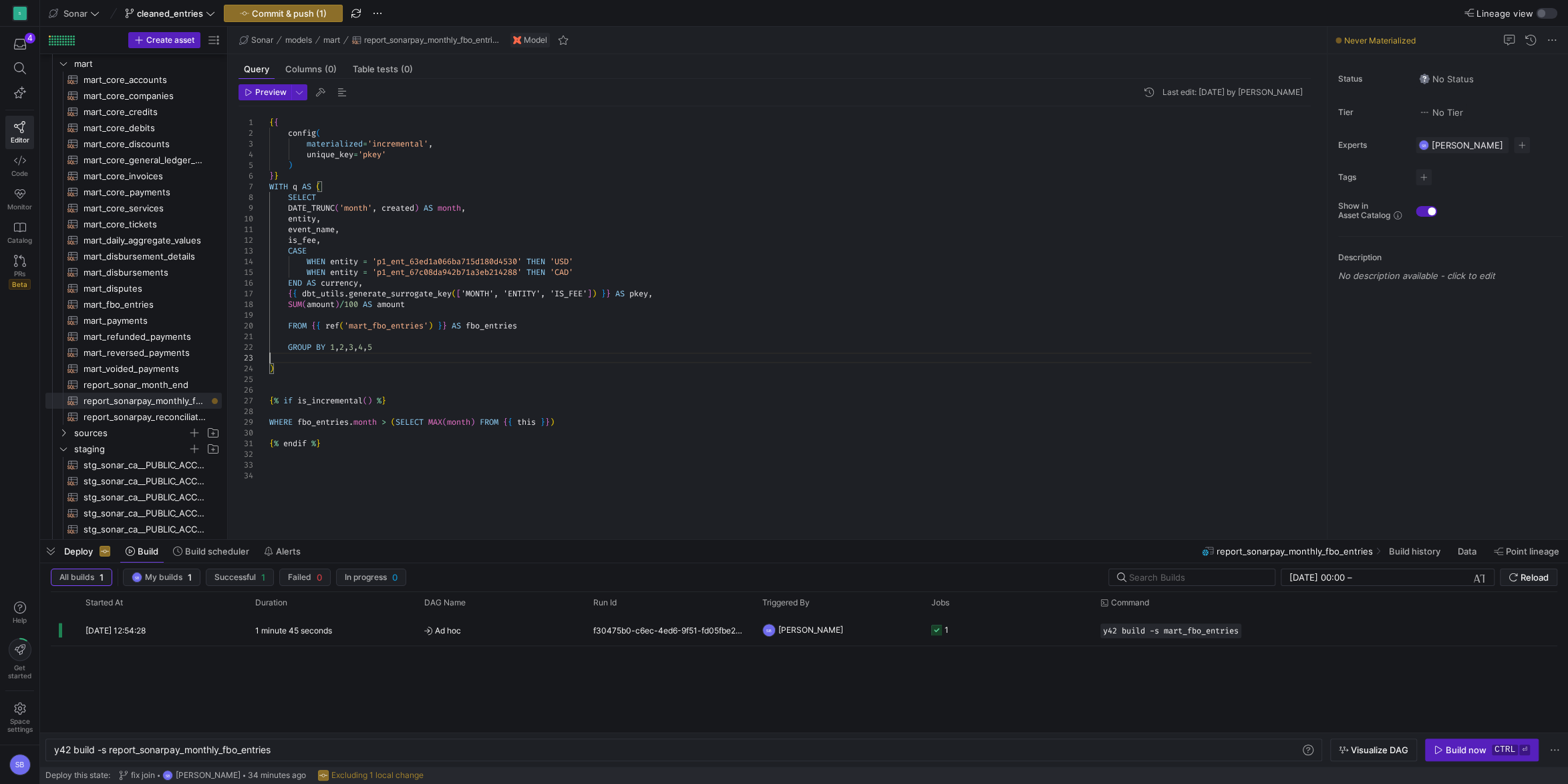
click at [314, 357] on div "END AS currency , { { dbt_utils . generate_surrogate_key ( [ 'MONTH', 'ENTITY',…" at bounding box center [795, 315] width 1052 height 417
click at [324, 365] on div "END AS currency , { { dbt_utils . generate_surrogate_key ( [ 'MONTH', 'ENTITY',…" at bounding box center [795, 315] width 1052 height 417
click at [319, 363] on div "END AS currency , { { dbt_utils . generate_surrogate_key ( [ 'MONTH', 'ENTITY',…" at bounding box center [795, 315] width 1052 height 417
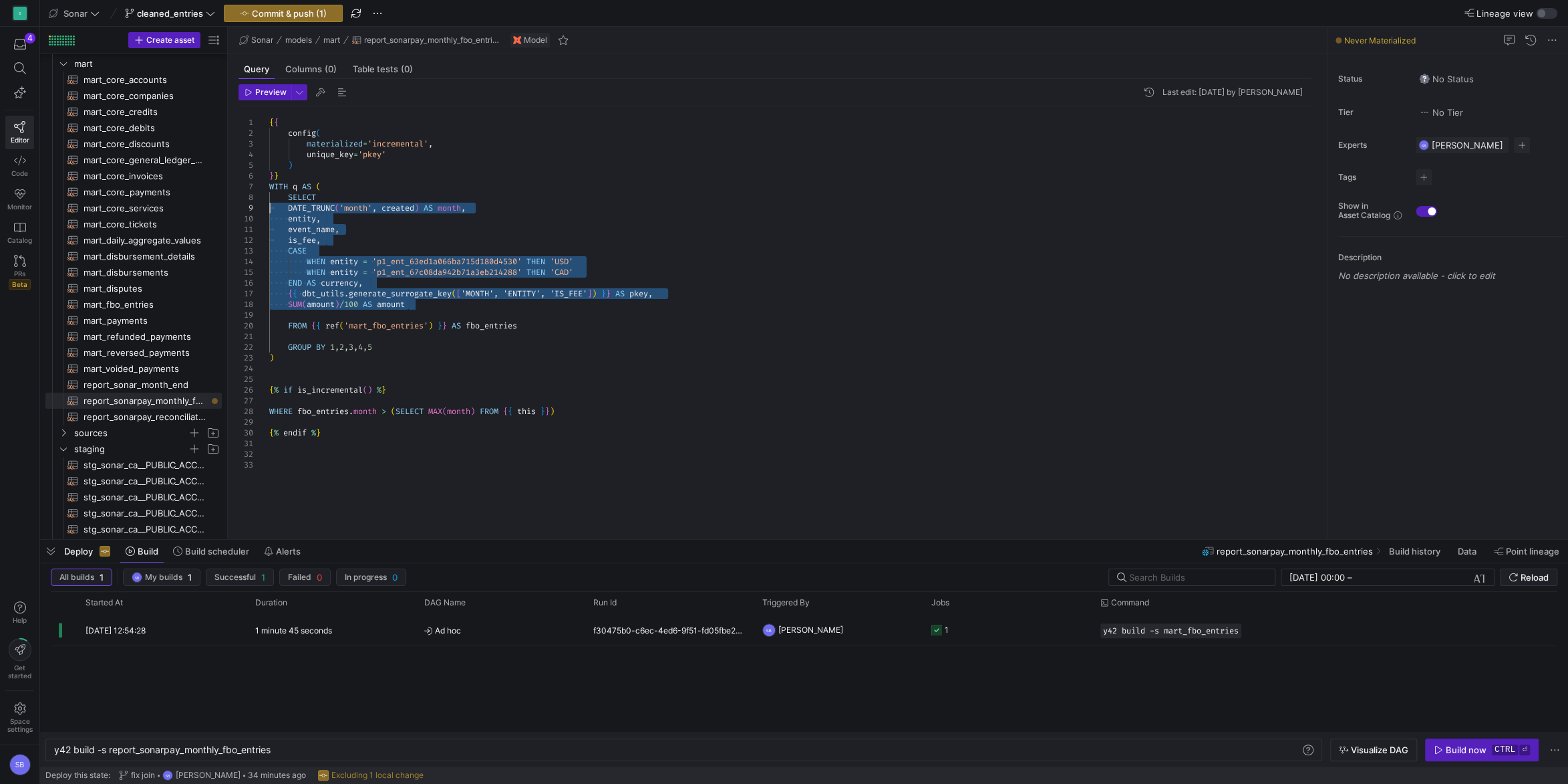
drag, startPoint x: 428, startPoint y: 305, endPoint x: 234, endPoint y: 212, distance: 215.1
click at [270, 212] on div "END AS currency , { { dbt_utils . generate_surrogate_key ( [ 'MONTH', 'ENTITY',…" at bounding box center [795, 315] width 1052 height 417
click at [532, 295] on div "END AS currency , { { dbt_utils . generate_surrogate_key ( [ 'MONTH', 'ENTITY',…" at bounding box center [795, 315] width 1052 height 417
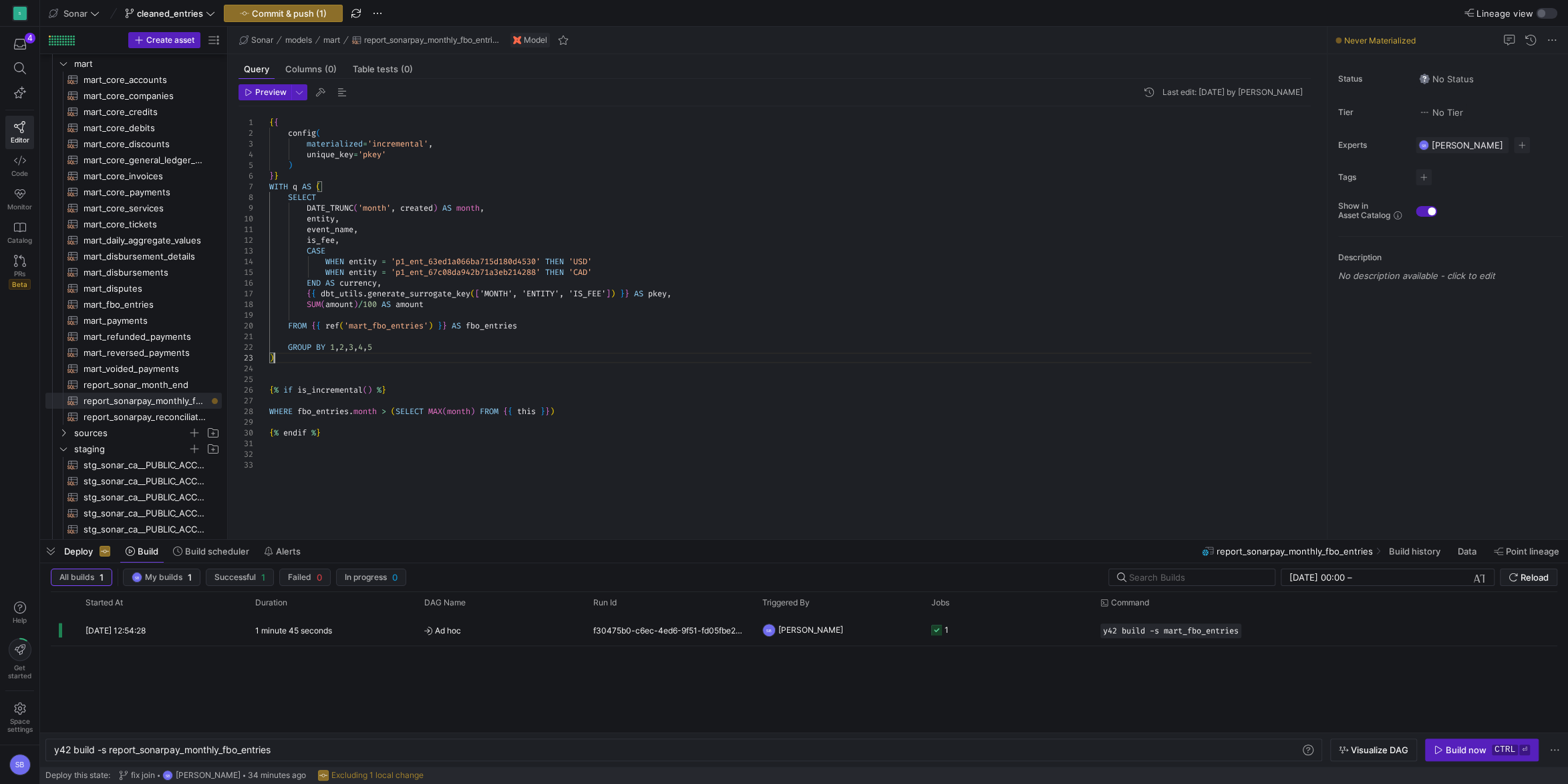
click at [286, 359] on div "END AS currency , { { dbt_utils . generate_surrogate_key ( [ 'MONTH', 'ENTITY',…" at bounding box center [795, 315] width 1052 height 417
drag, startPoint x: 333, startPoint y: 454, endPoint x: 254, endPoint y: 416, distance: 87.7
click at [270, 416] on div "END AS currency , { { dbt_utils . generate_surrogate_key ( [ 'MONTH', 'ENTITY',…" at bounding box center [795, 315] width 1052 height 417
click at [537, 325] on div "END AS currency , { { dbt_utils . generate_surrogate_key ( [ 'MONTH', 'ENTITY',…" at bounding box center [795, 315] width 1052 height 417
click at [269, 369] on div "24" at bounding box center [254, 368] width 31 height 11
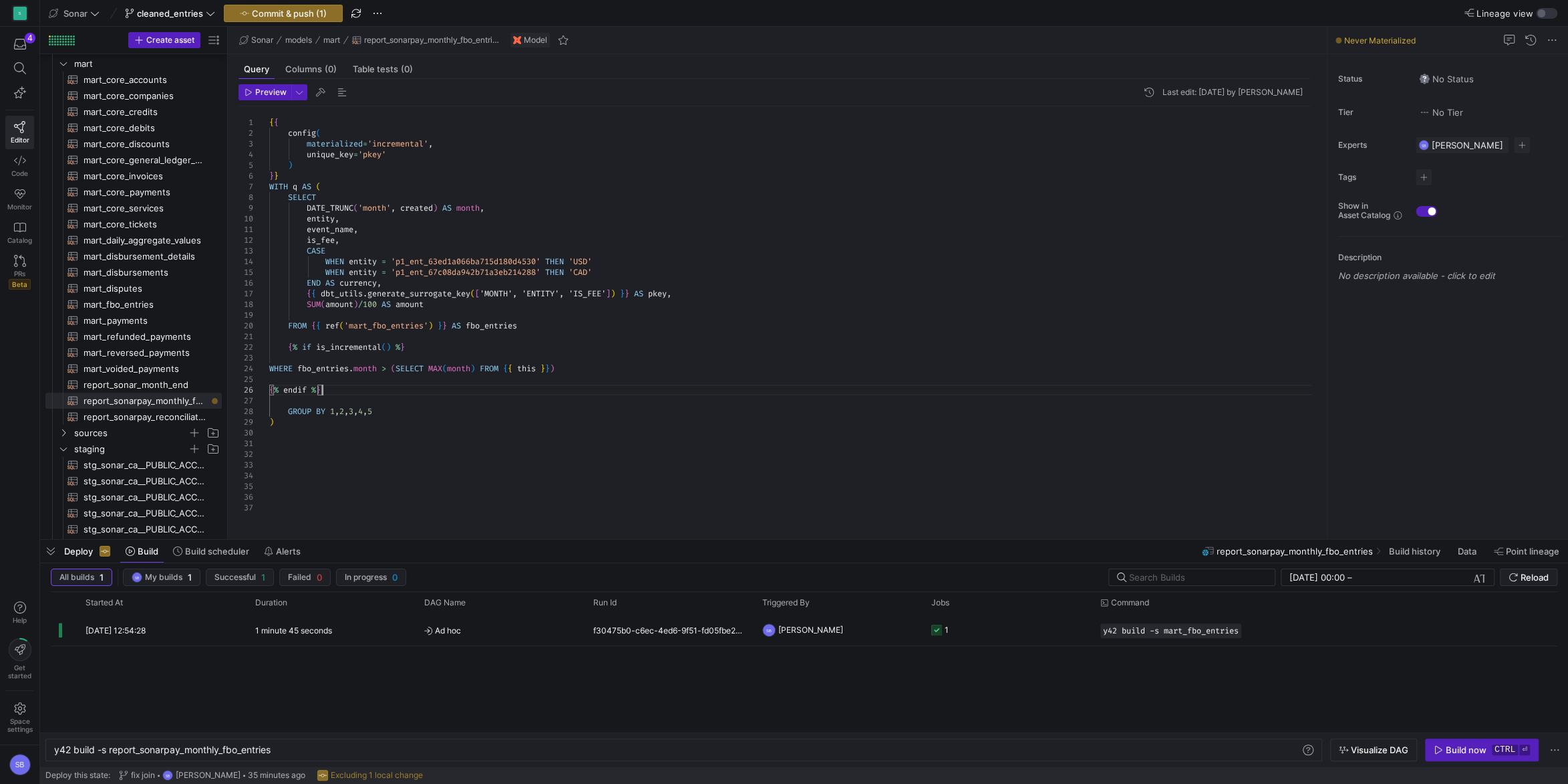
click at [271, 368] on div "END AS currency , { { dbt_utils . generate_surrogate_key ( [ 'MONTH', 'ENTITY',…" at bounding box center [795, 315] width 1052 height 417
click at [272, 388] on div "END AS currency , { { dbt_utils . generate_surrogate_key ( [ 'MONTH', 'ENTITY',…" at bounding box center [795, 315] width 1052 height 417
click at [414, 388] on div "END AS currency , { { dbt_utils . generate_surrogate_key ( [ 'MONTH', 'ENTITY',…" at bounding box center [795, 315] width 1052 height 417
click at [426, 428] on div "END AS currency , { { dbt_utils . generate_surrogate_key ( [ 'MONTH', 'ENTITY',…" at bounding box center [795, 315] width 1052 height 417
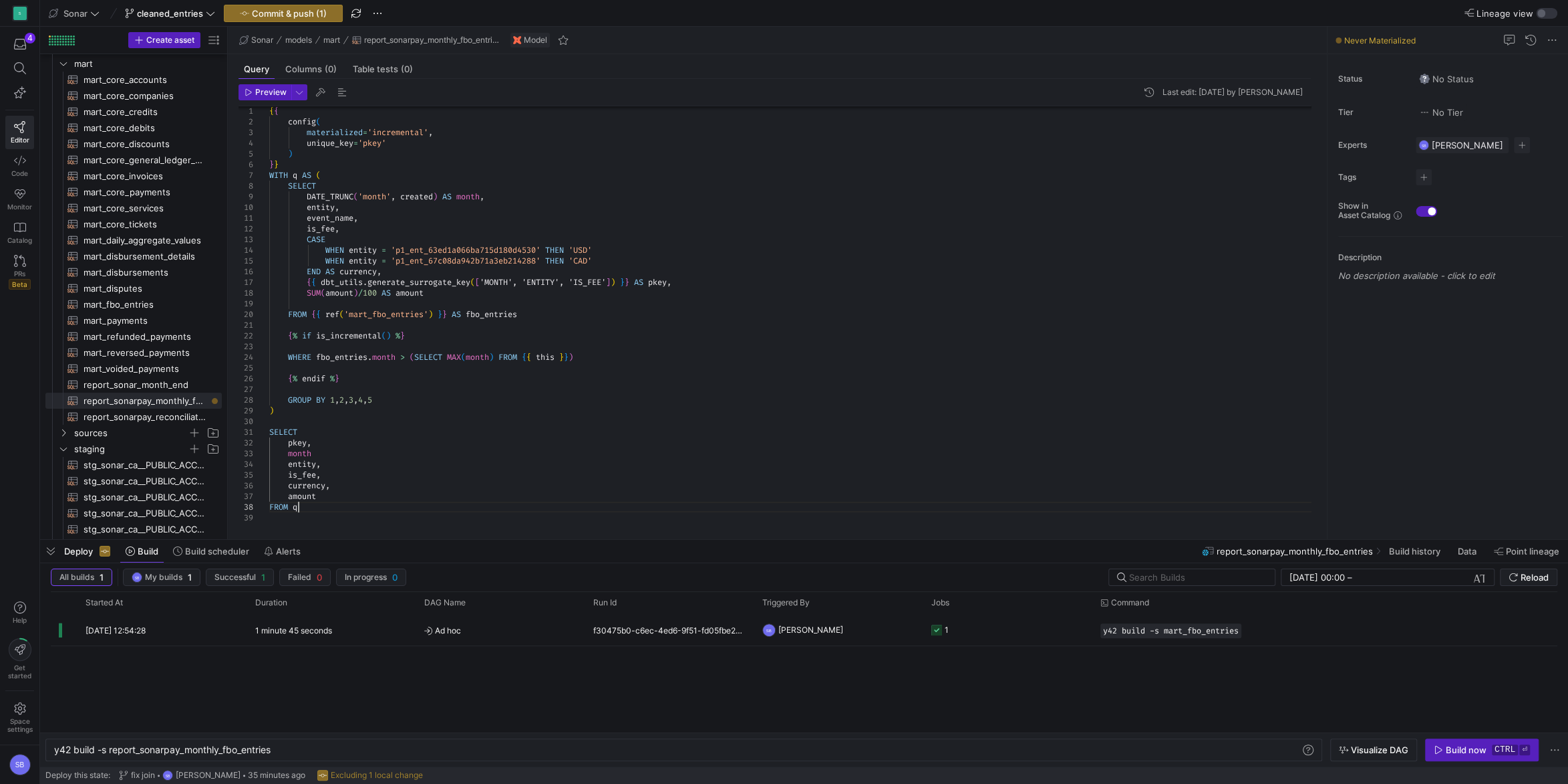
scroll to position [74, 29]
click at [482, 426] on div "END AS currency , { { dbt_utils . generate_surrogate_key ( [ 'MONTH', 'ENTITY',…" at bounding box center [795, 341] width 1052 height 492
click at [267, 98] on span "button" at bounding box center [265, 92] width 52 height 15
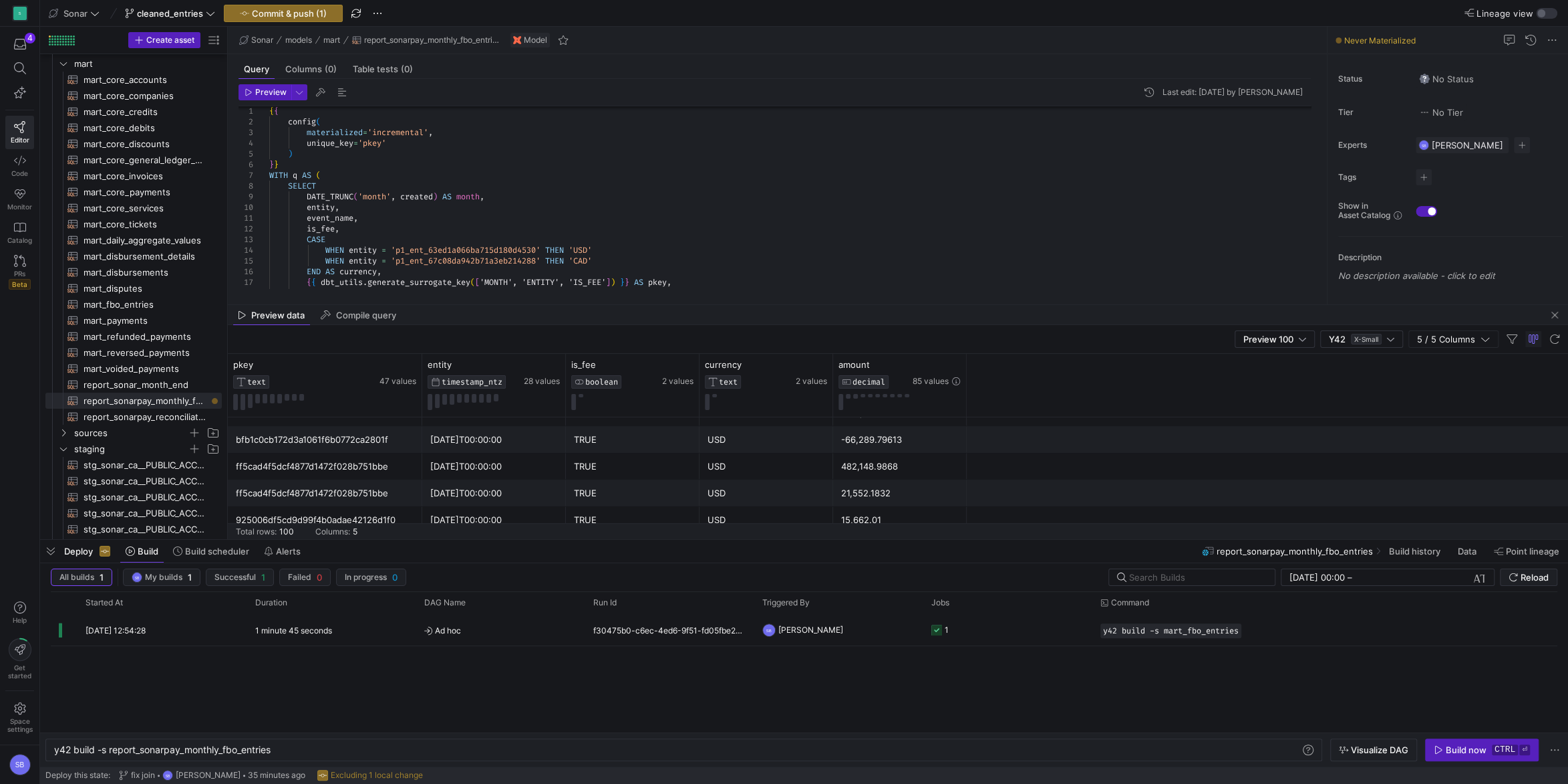
scroll to position [188, 0]
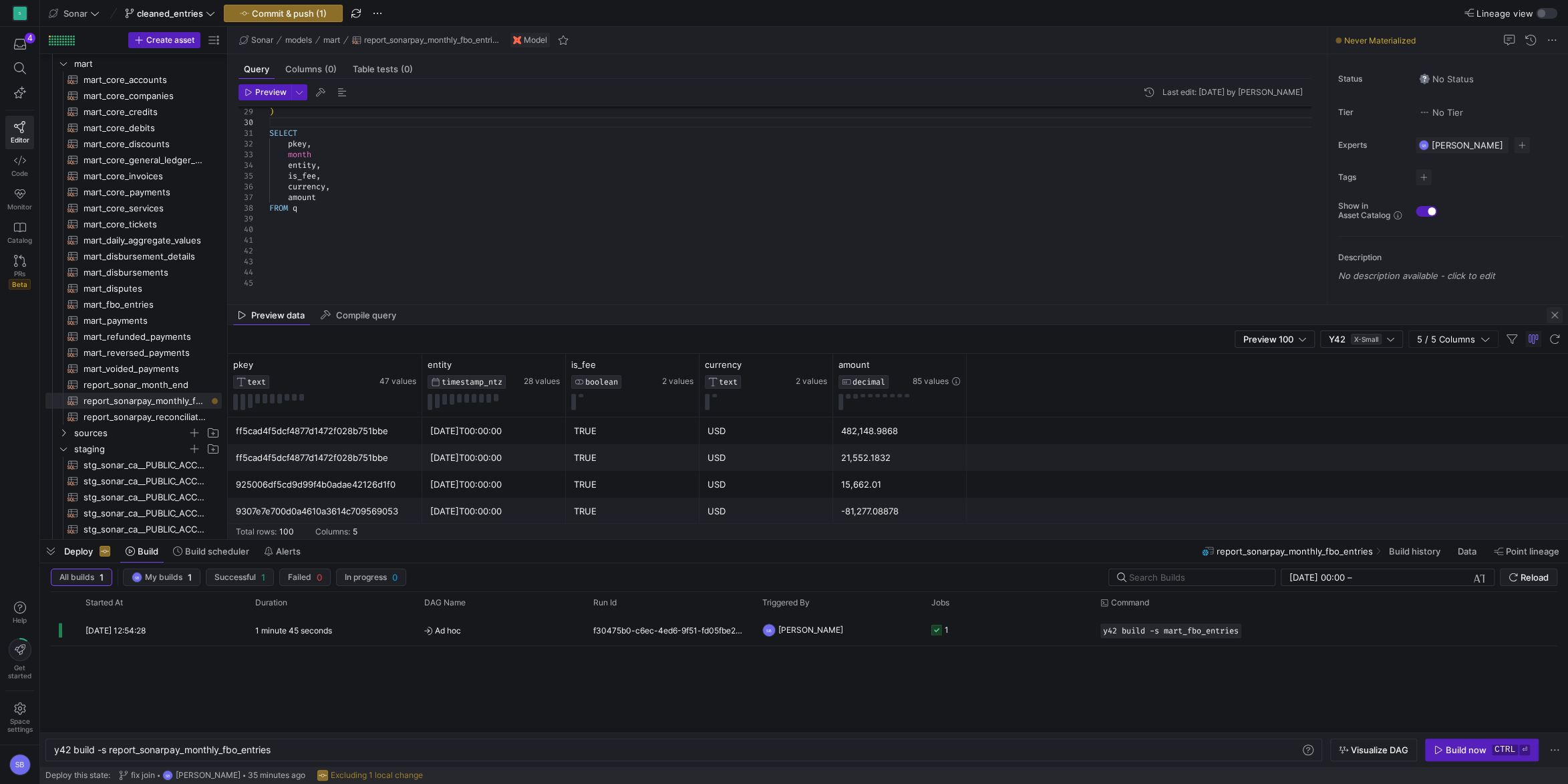
click at [1560, 309] on span "button" at bounding box center [1555, 315] width 16 height 16
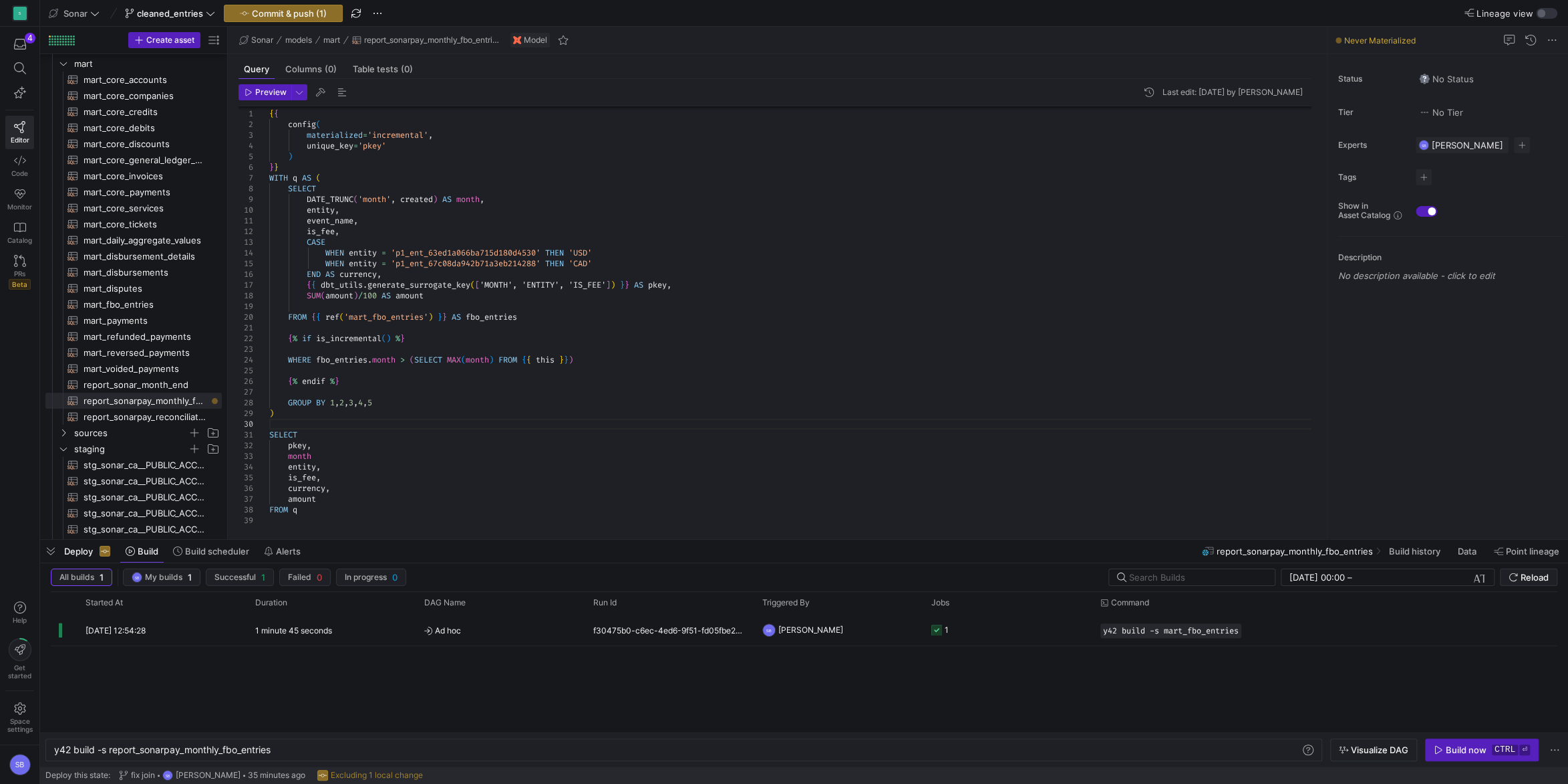
click at [324, 478] on div ") SELECT pkey , month entity , is_fee , currency , amount FROM q WITH q AS ( SE…" at bounding box center [795, 343] width 1052 height 492
click at [329, 464] on div ") SELECT pkey , month entity , is_fee , currency , amount FROM q WITH q AS ( SE…" at bounding box center [795, 343] width 1052 height 492
click at [545, 401] on div ") SELECT pkey , month entity , is_fee , currency , amount FROM q WITH q AS ( SE…" at bounding box center [795, 348] width 1052 height 503
click at [261, 98] on span "button" at bounding box center [265, 92] width 52 height 15
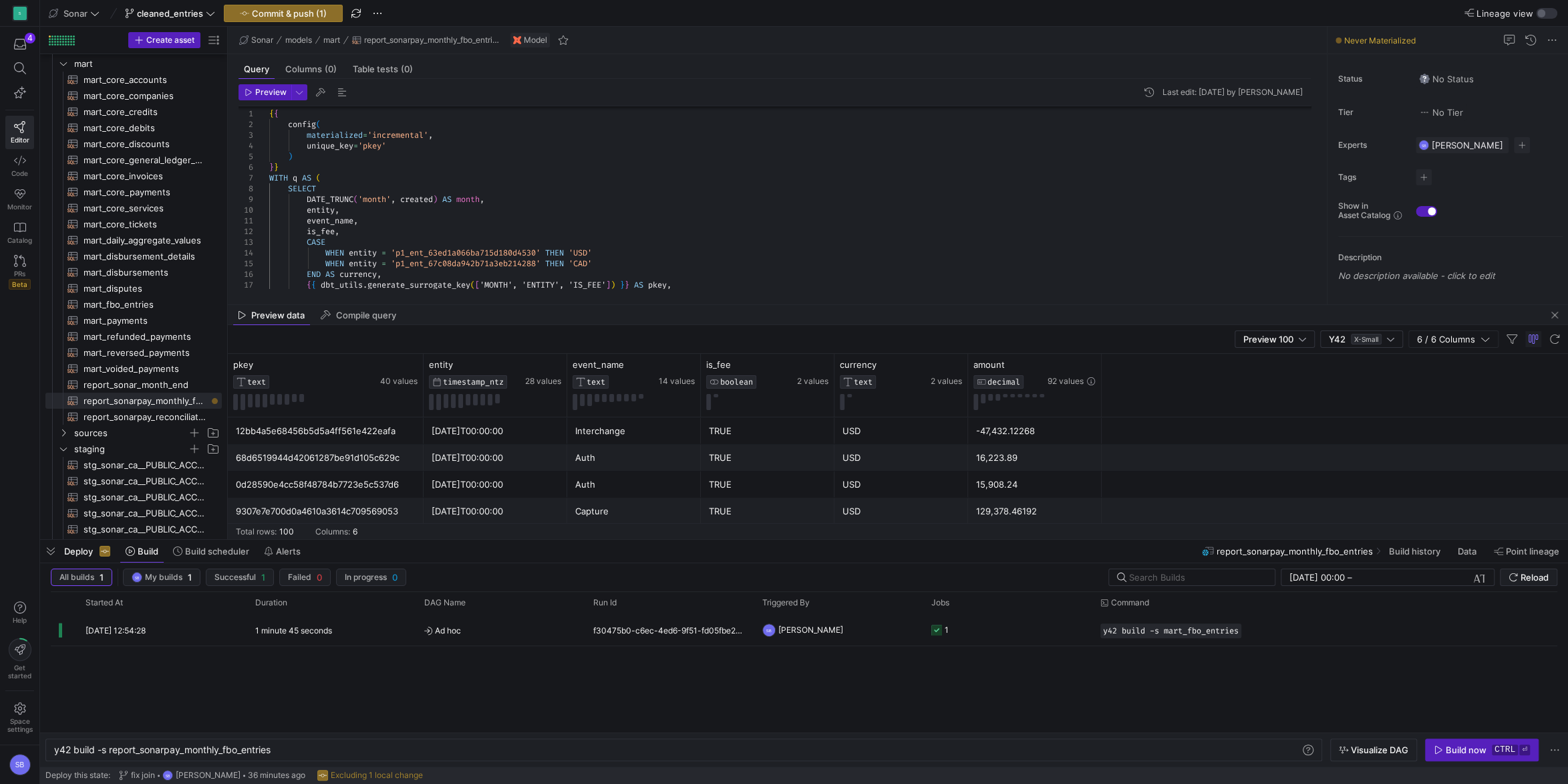
scroll to position [222, 0]
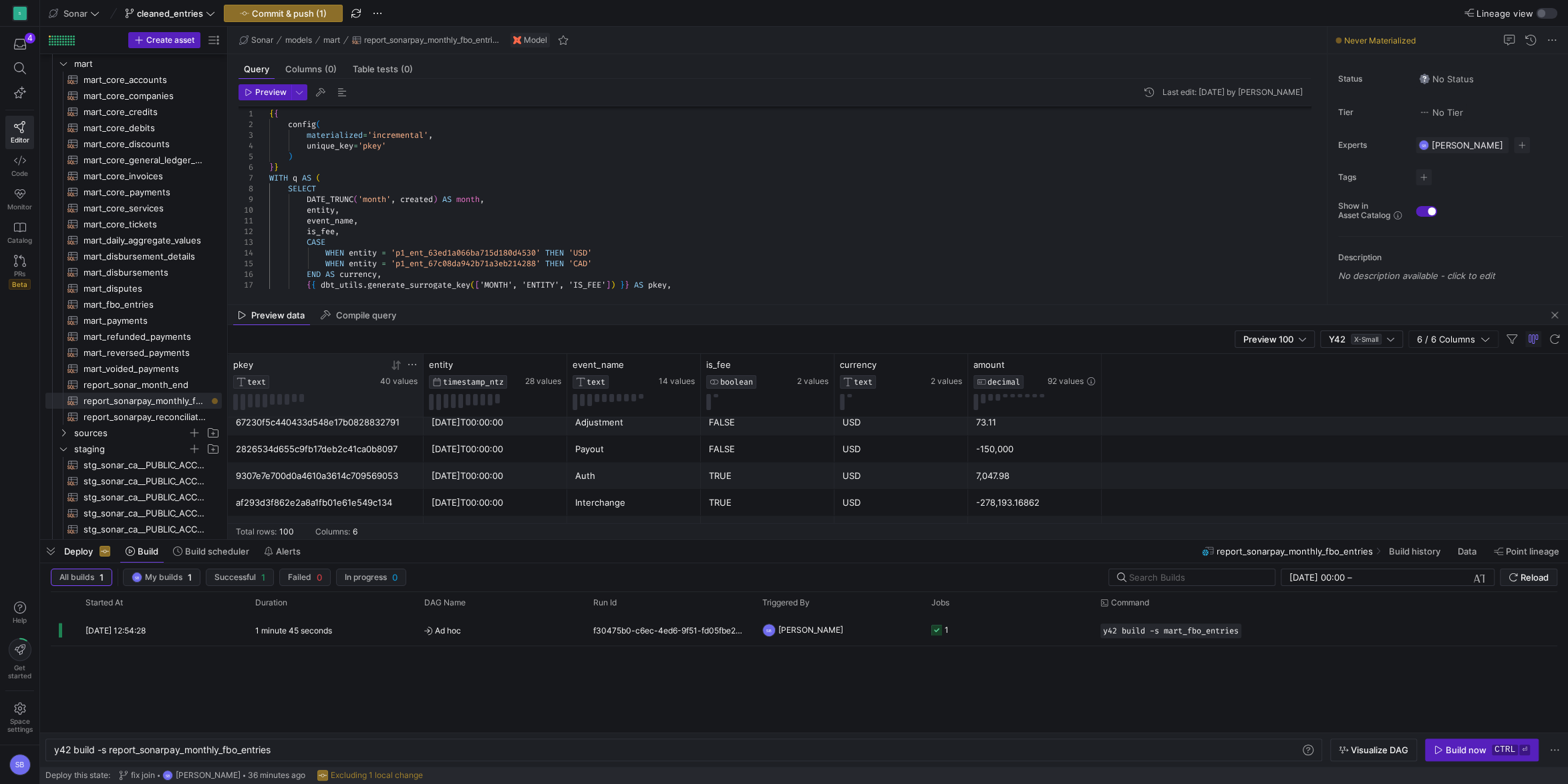
click at [397, 364] on icon at bounding box center [396, 364] width 11 height 11
click at [542, 361] on icon at bounding box center [542, 363] width 5 height 9
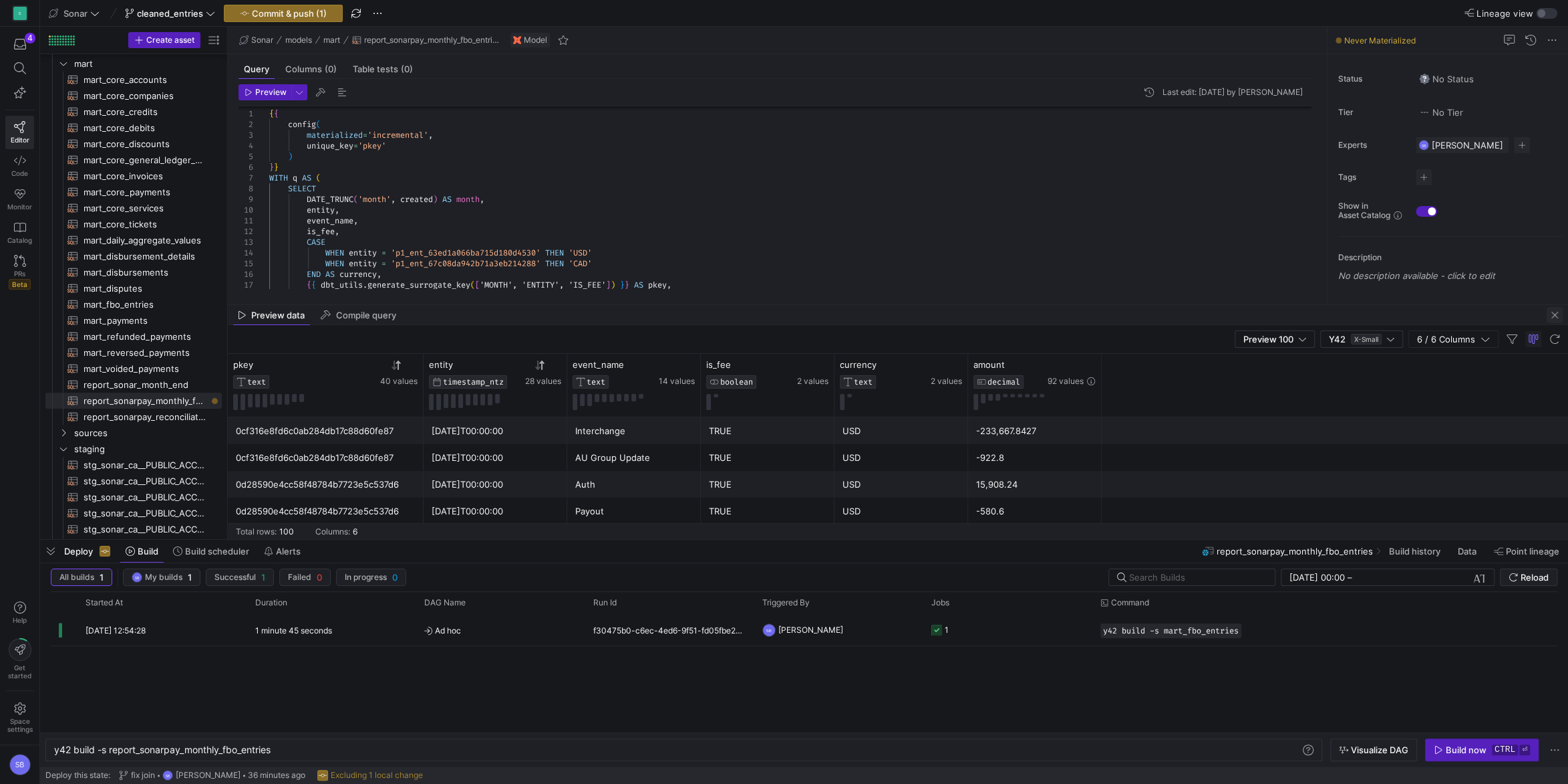
click at [1554, 313] on span "button" at bounding box center [1555, 315] width 16 height 16
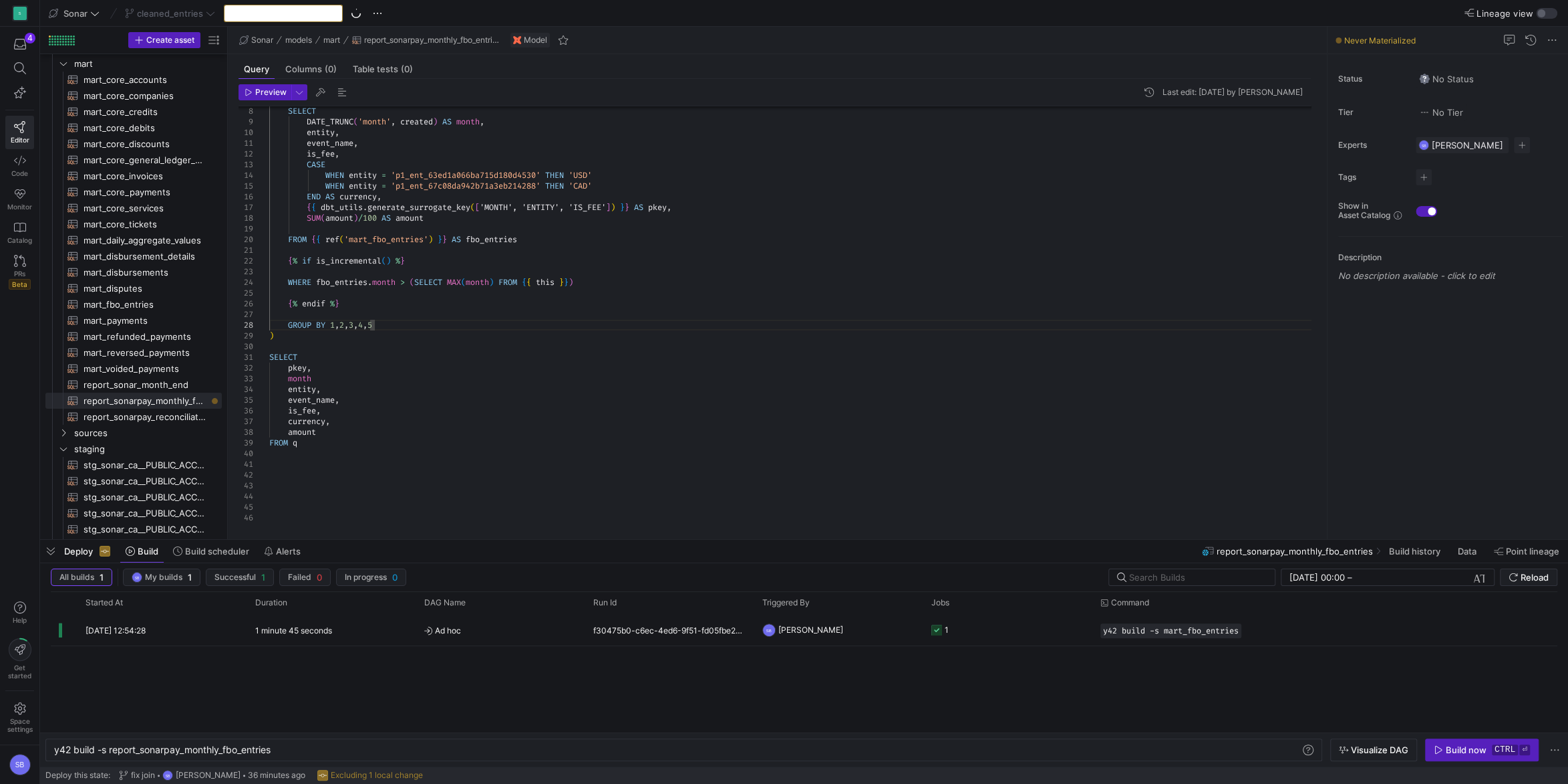
click at [320, 10] on div "Commit & push (1)" at bounding box center [284, 14] width 119 height 18
click at [290, 9] on span "Commit & push (1)" at bounding box center [289, 13] width 74 height 11
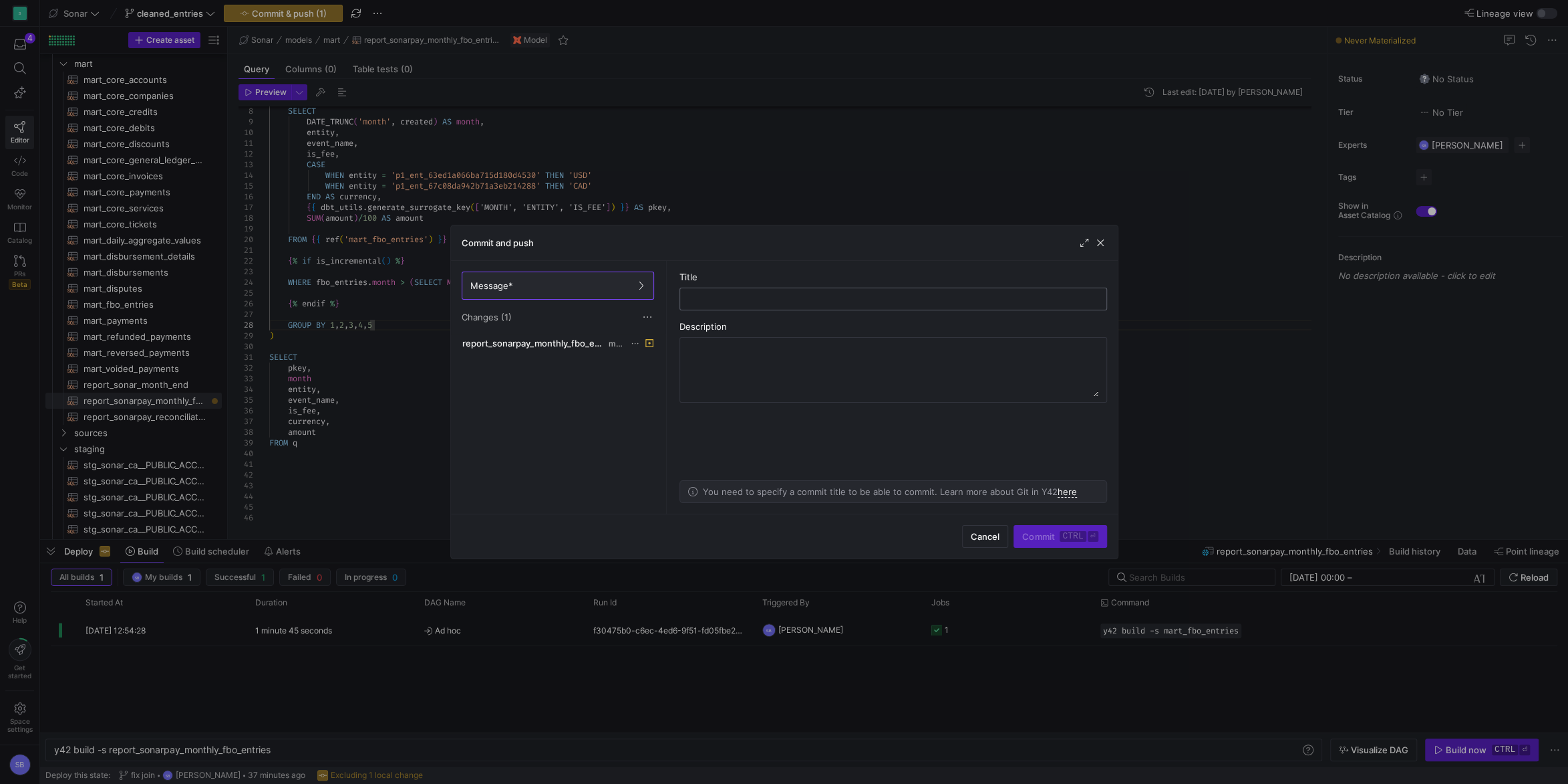
click at [718, 290] on div at bounding box center [894, 299] width 405 height 22
type input "monthly_fbo_entries"
click at [1047, 528] on span "submit" at bounding box center [1060, 537] width 91 height 22
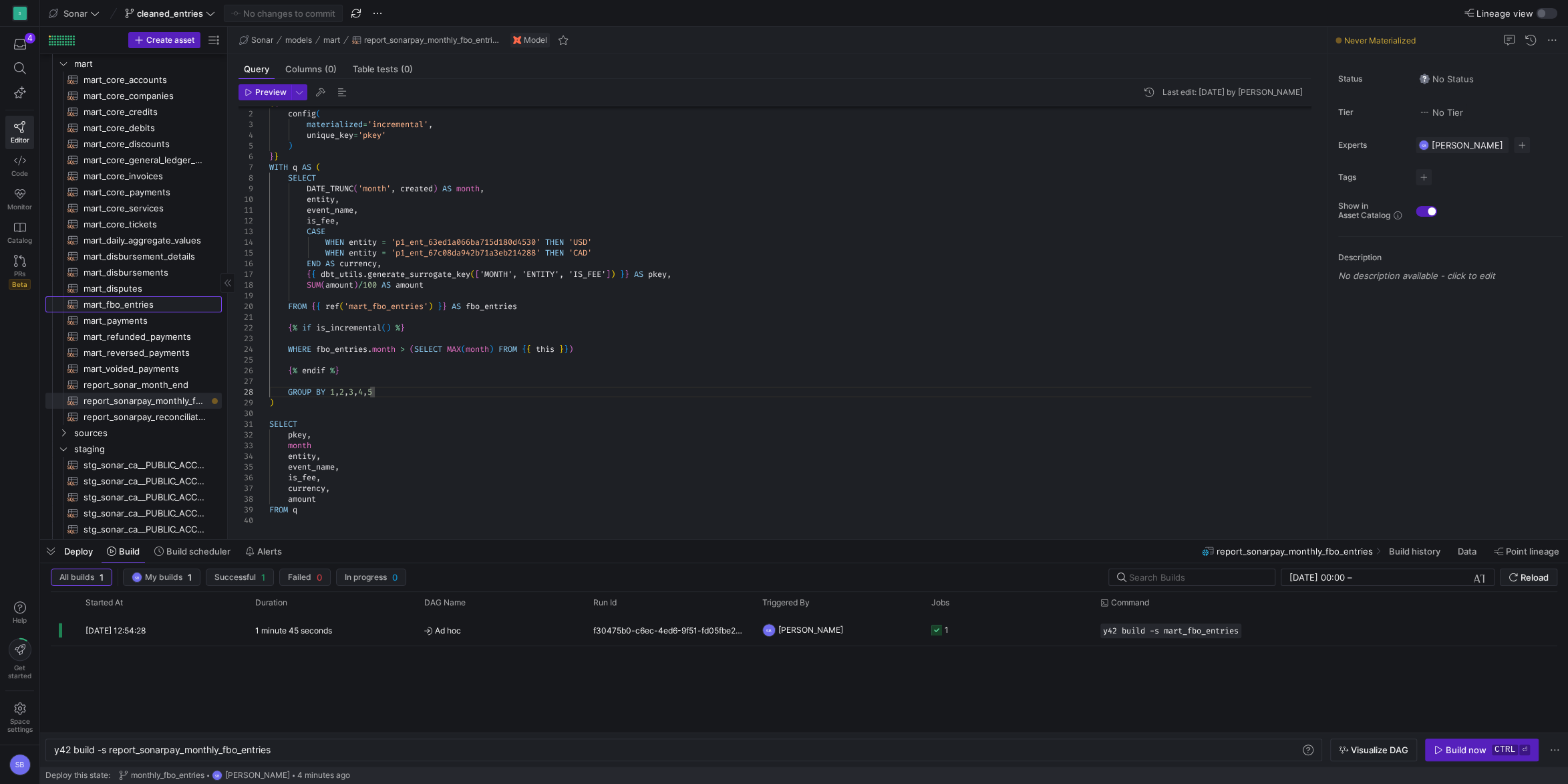
click at [151, 305] on span "mart_fbo_entries​​​​​​​​​​" at bounding box center [145, 304] width 123 height 15
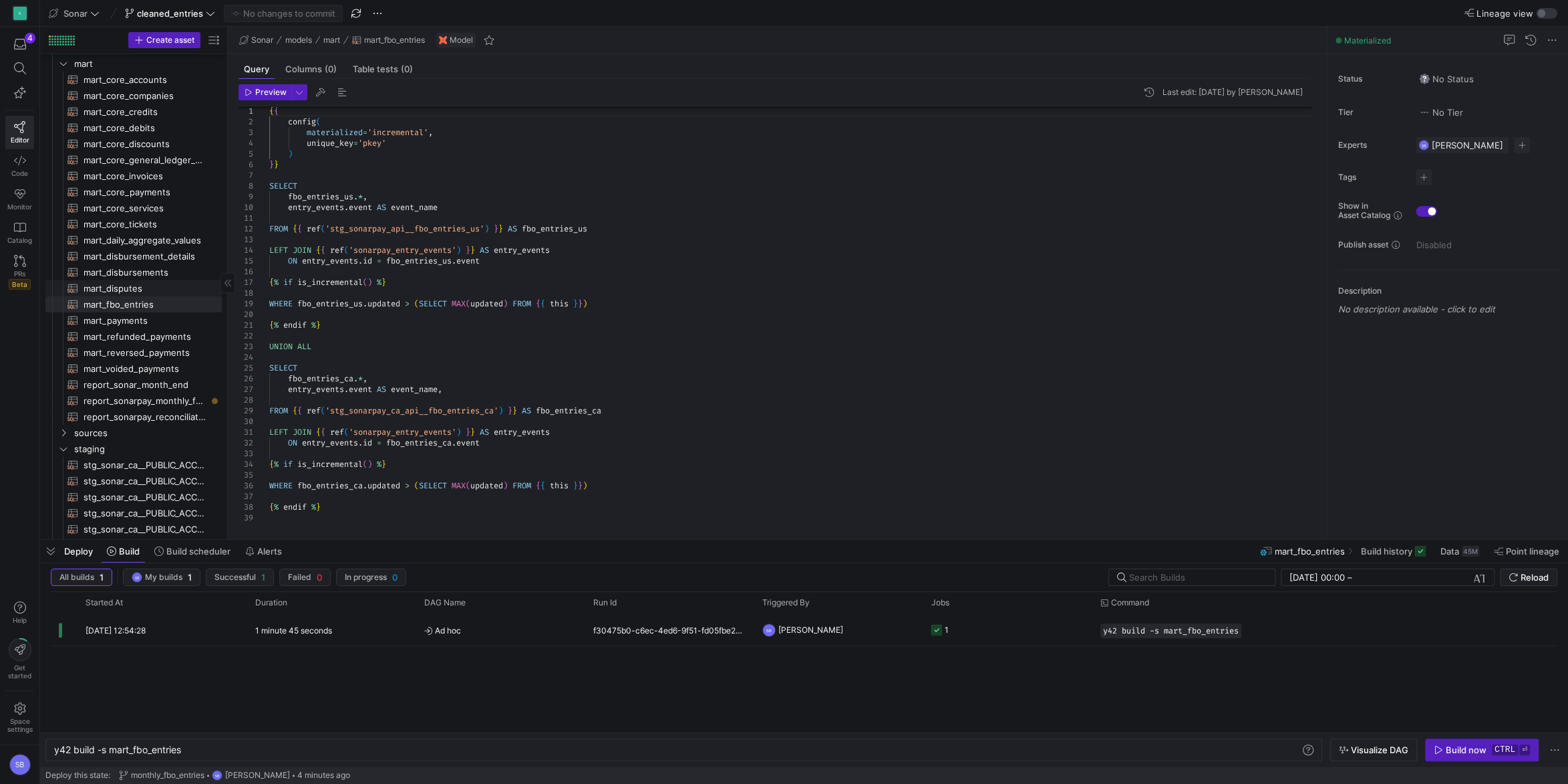
click at [148, 288] on span "mart_disputes​​​​​​​​​​" at bounding box center [145, 288] width 123 height 15
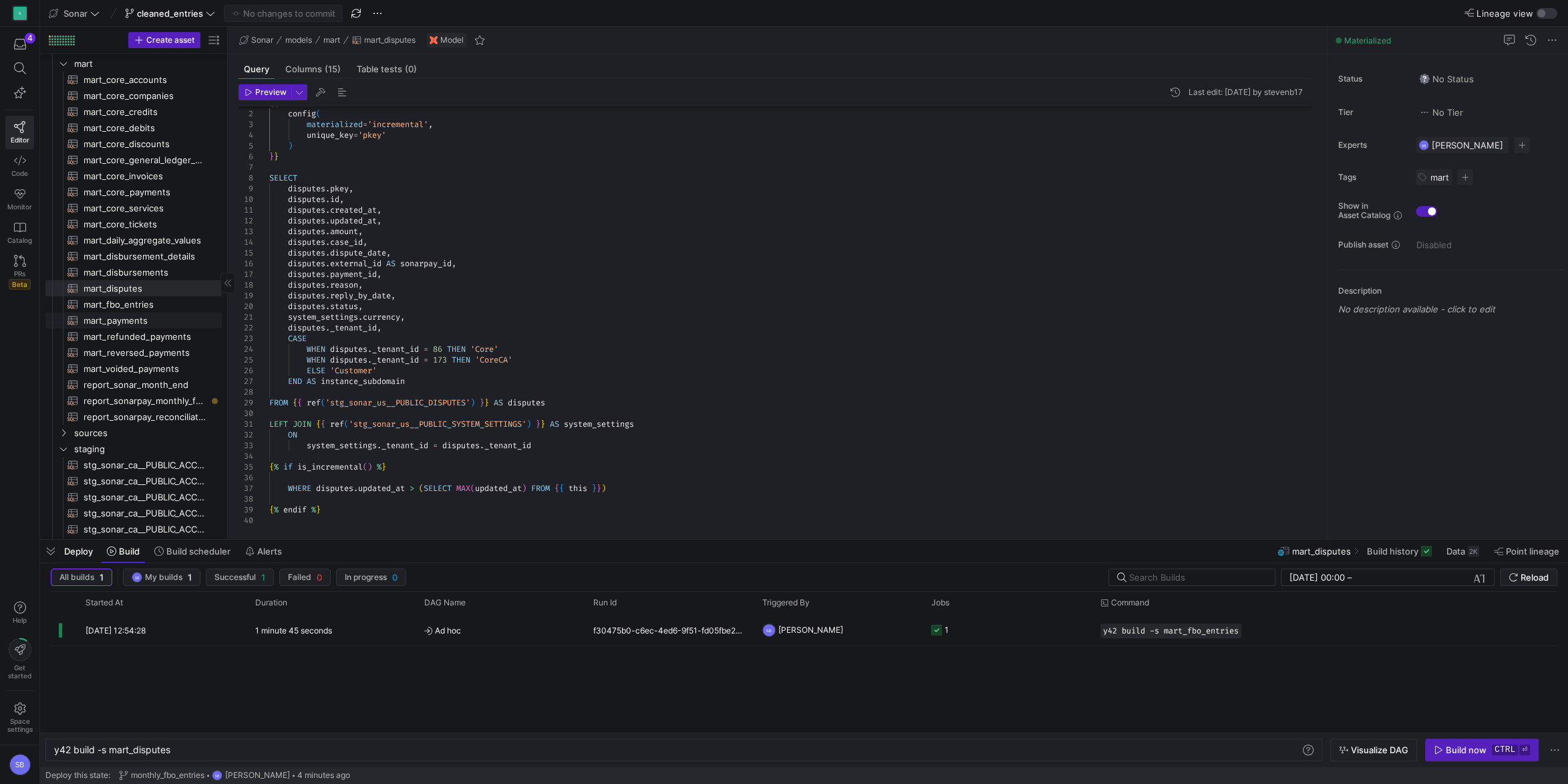
click at [147, 315] on span "mart_payments​​​​​​​​​​" at bounding box center [145, 320] width 123 height 15
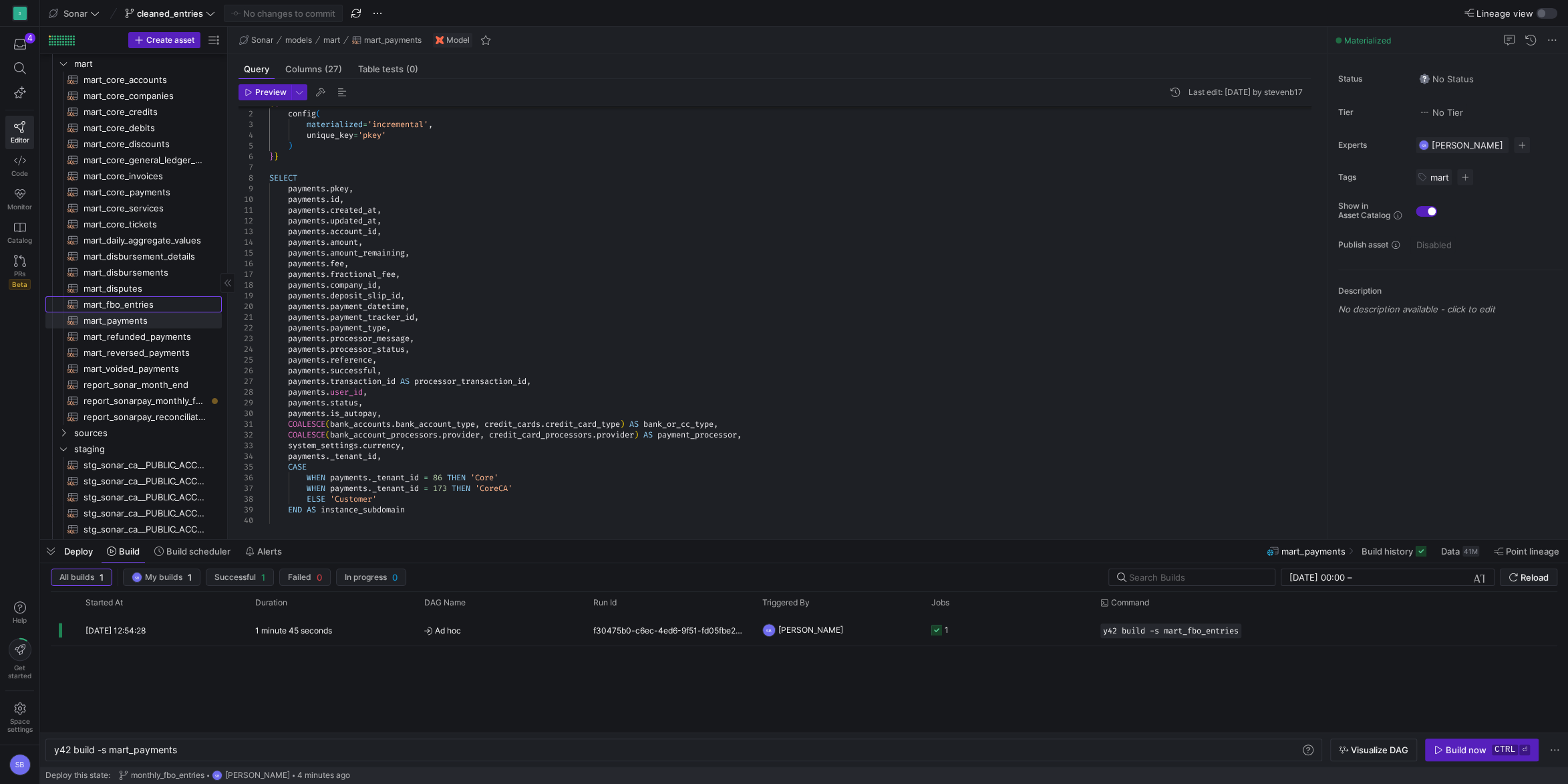
click at [158, 307] on span "mart_fbo_entries​​​​​​​​​​" at bounding box center [145, 304] width 123 height 15
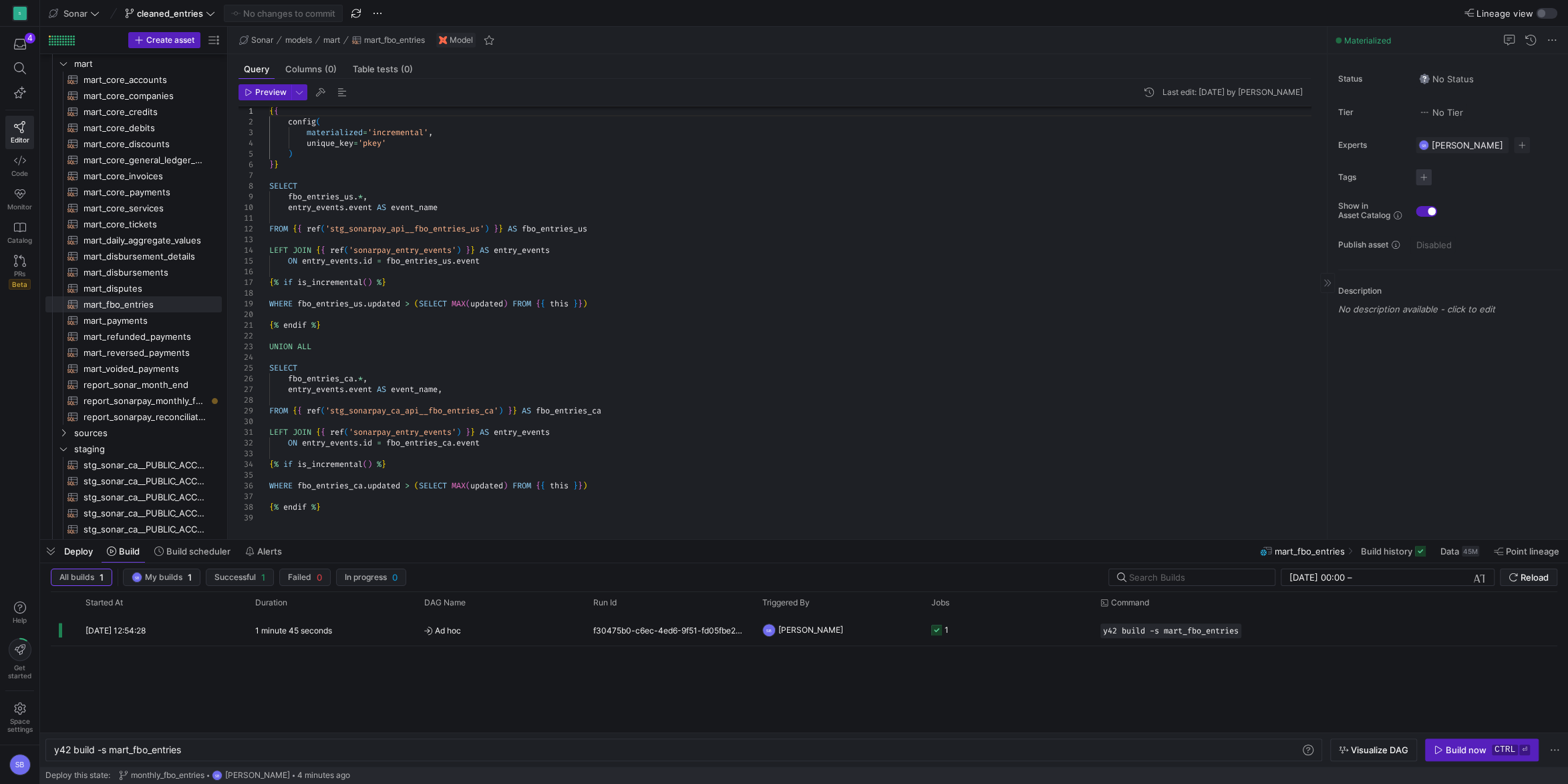
click at [1426, 180] on span "button" at bounding box center [1424, 177] width 16 height 16
click at [1499, 454] on div at bounding box center [784, 392] width 1568 height 784
click at [486, 749] on div "y42 build -s mart_fbo_entries" at bounding box center [678, 749] width 1248 height 11
click at [174, 397] on span "report_sonarpay_monthly_fbo_entries​​​​​​​​​​" at bounding box center [145, 400] width 123 height 15
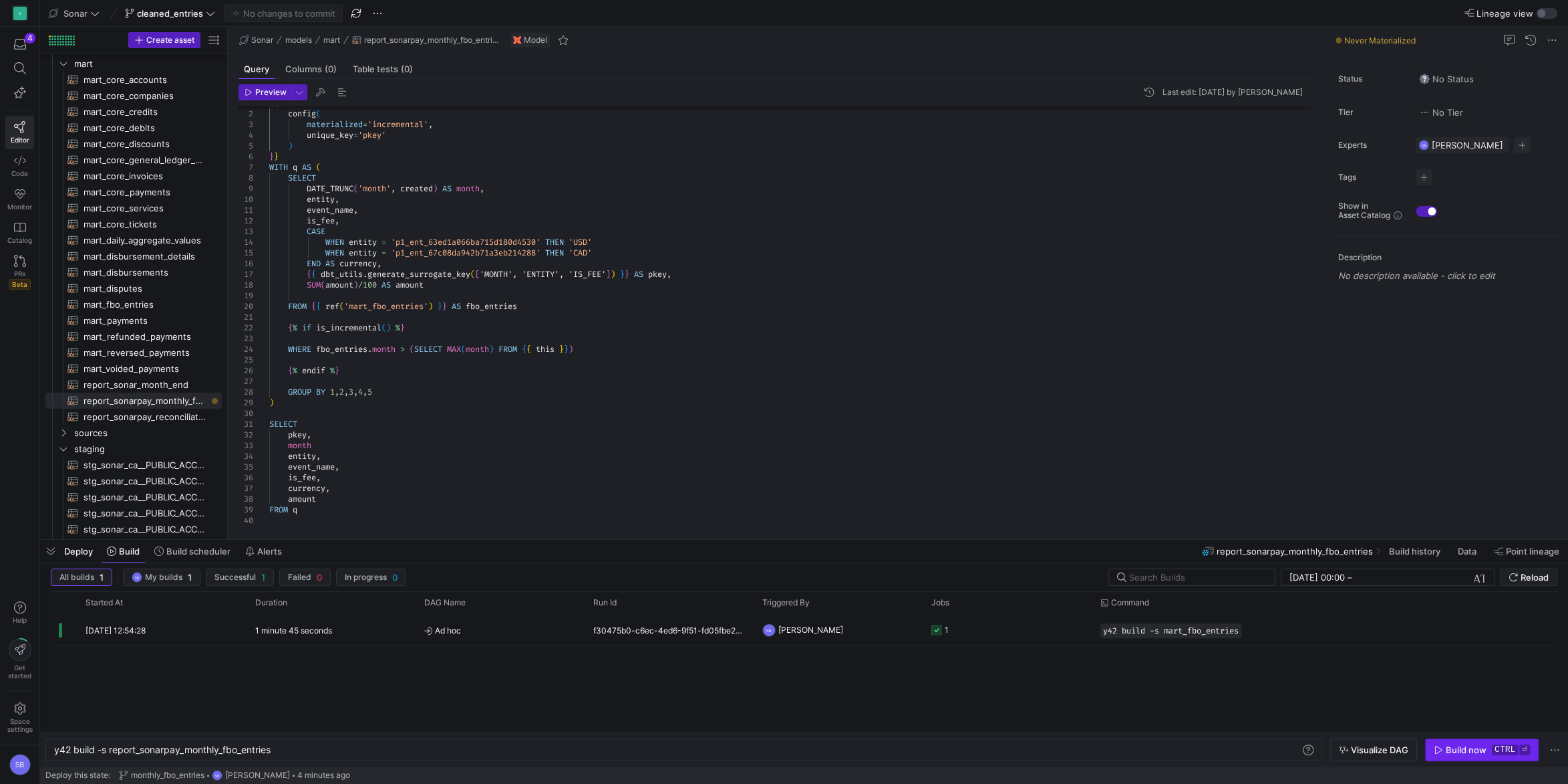
click at [1463, 755] on span "button" at bounding box center [1482, 750] width 112 height 22
click at [154, 384] on span "report_sonar_month_end​​​​​​​​​​" at bounding box center [145, 384] width 123 height 15
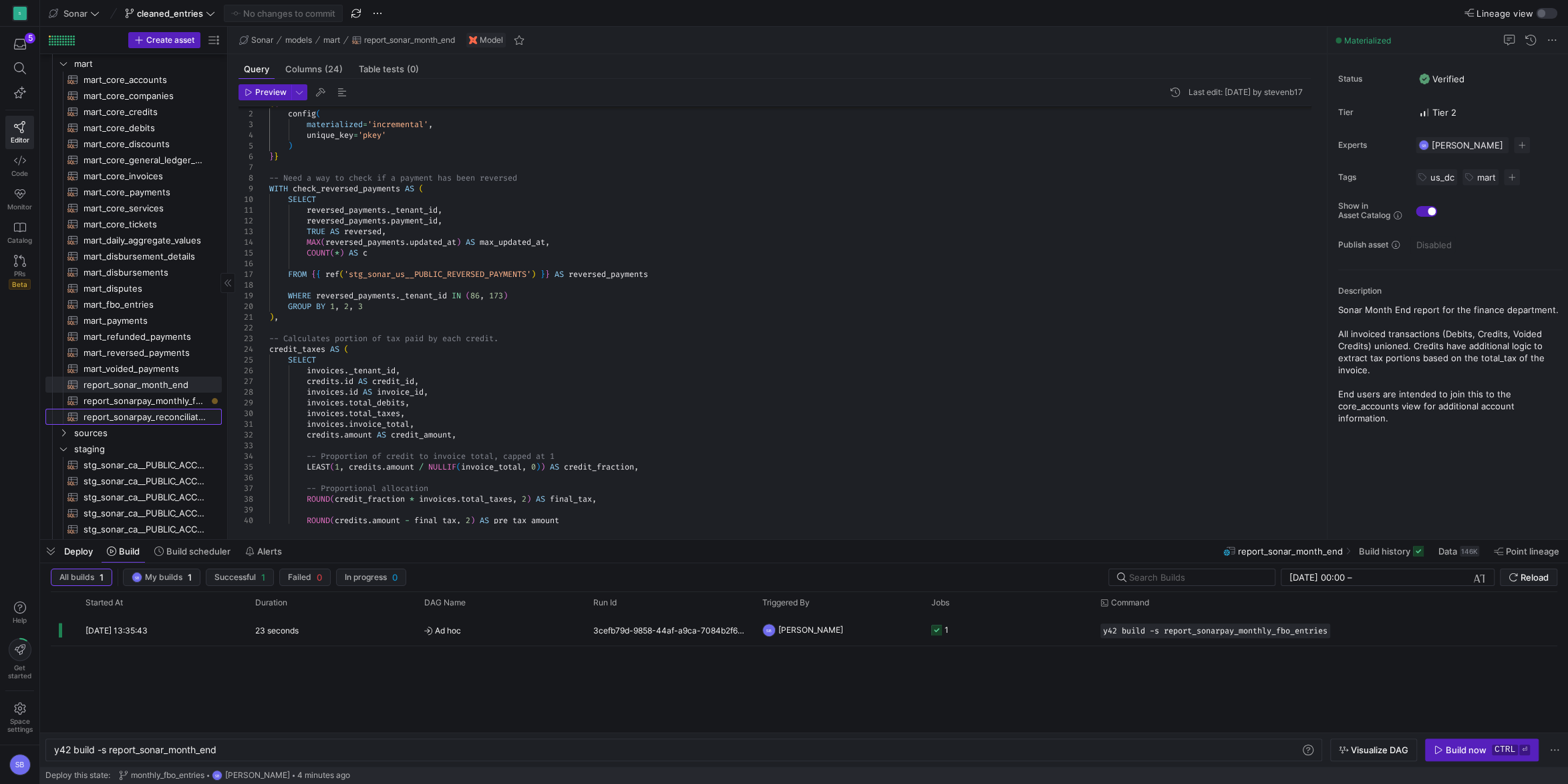
click at [159, 413] on span "report_sonarpay_reconciliation​​​​​​​​​​" at bounding box center [145, 416] width 123 height 15
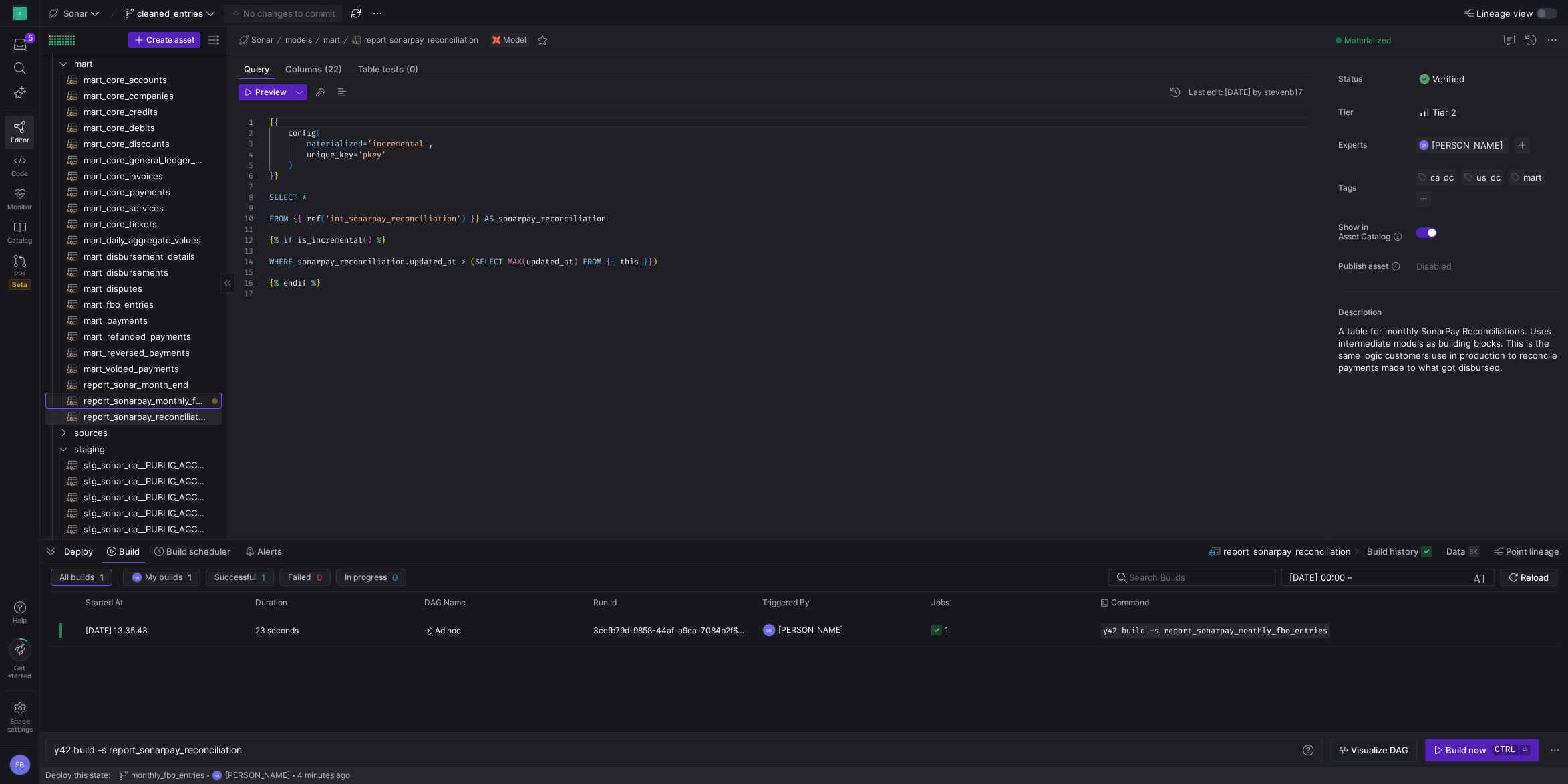
click at [157, 403] on span "report_sonarpay_monthly_fbo_entries​​​​​​​​​​" at bounding box center [145, 400] width 123 height 15
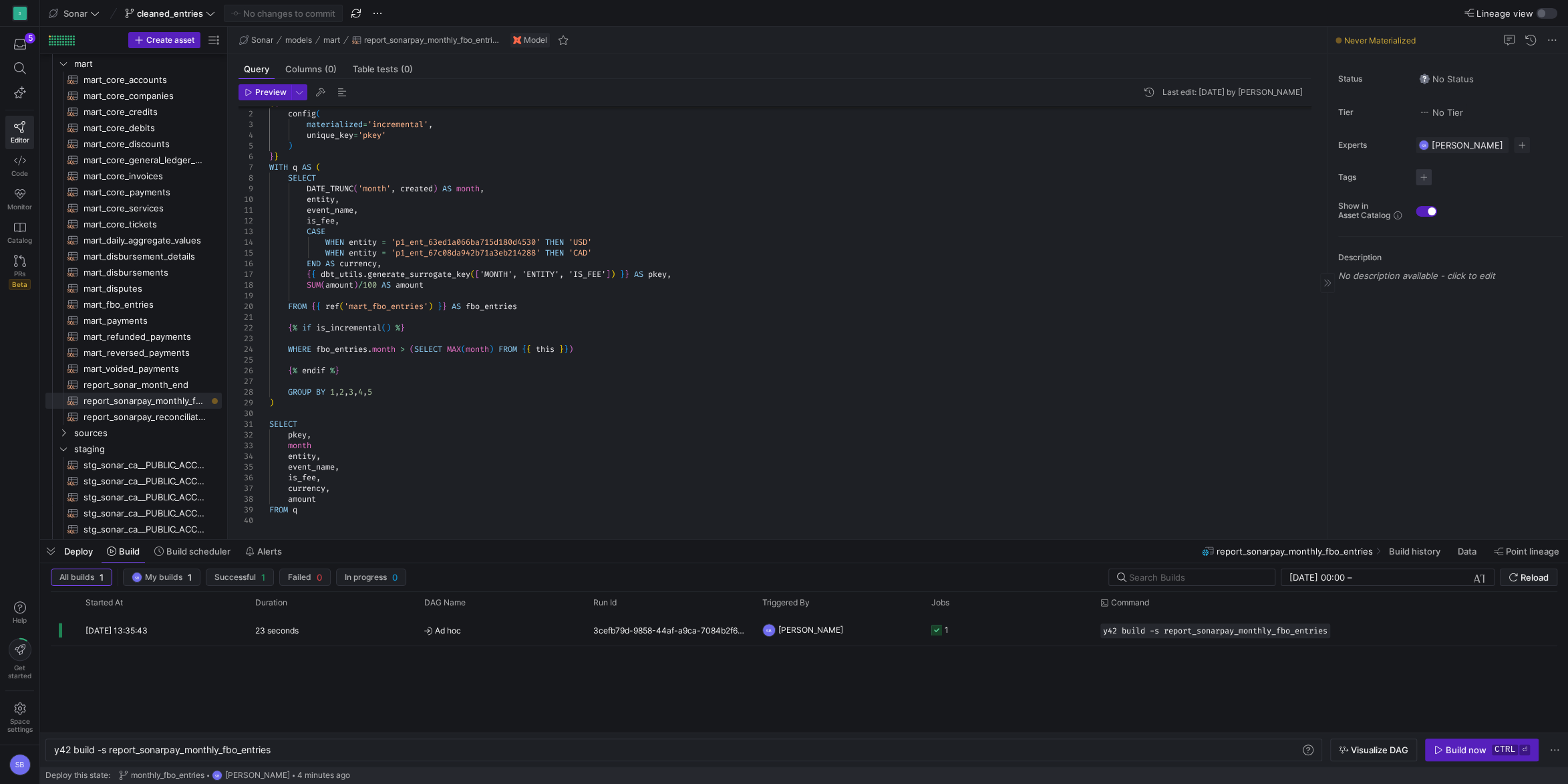
click at [1421, 176] on span "button" at bounding box center [1424, 177] width 16 height 16
click at [159, 388] on div at bounding box center [784, 392] width 1568 height 784
click at [159, 387] on span "report_sonar_month_end​​​​​​​​​​" at bounding box center [145, 384] width 123 height 15
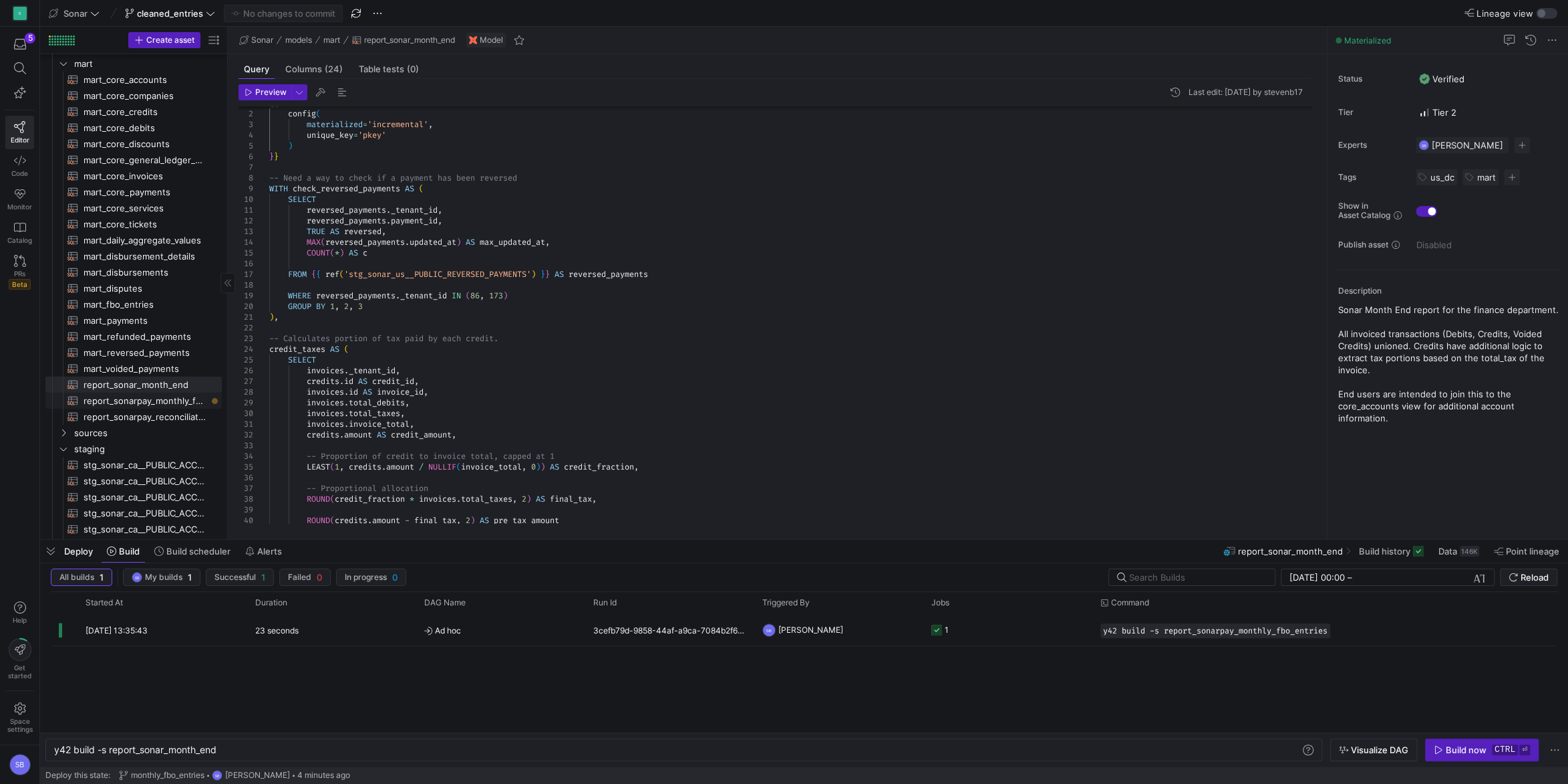
click at [167, 399] on span "report_sonarpay_monthly_fbo_entries​​​​​​​​​​" at bounding box center [145, 400] width 123 height 15
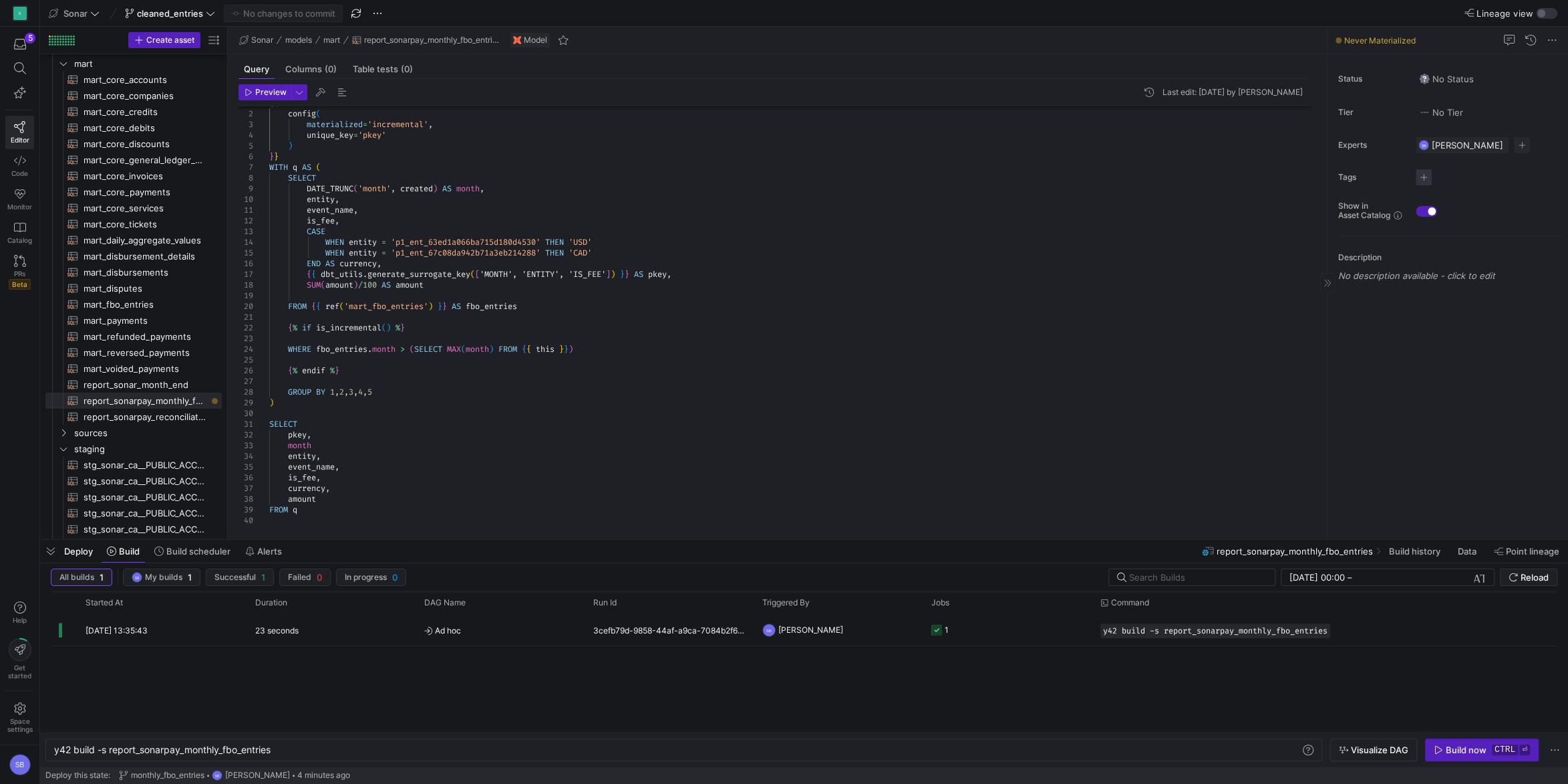
click at [1424, 184] on span "button" at bounding box center [1424, 177] width 16 height 16
click at [1489, 409] on div at bounding box center [784, 392] width 1568 height 784
click at [248, 468] on span "Sync columns" at bounding box center [264, 468] width 110 height 19
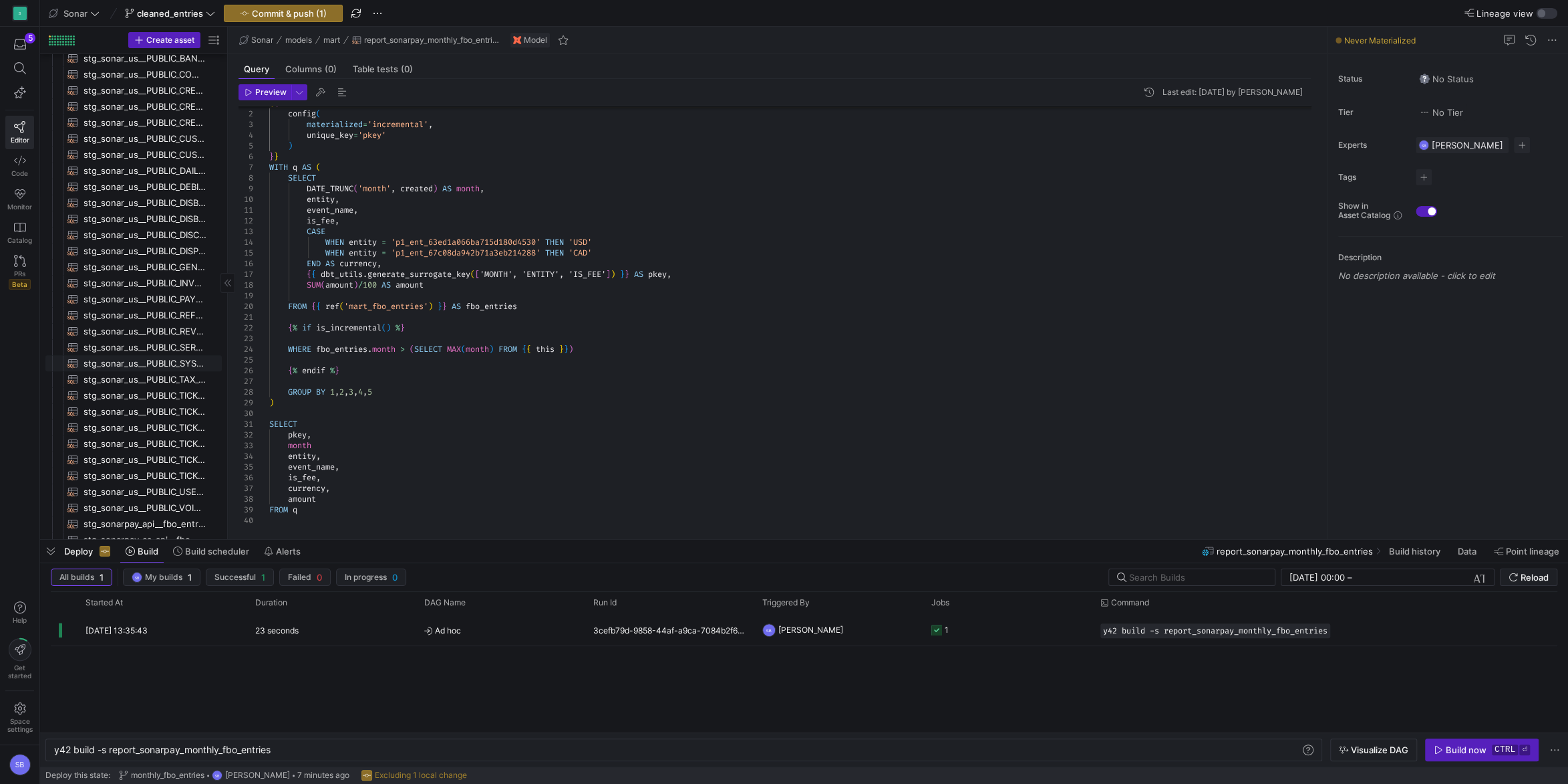
scroll to position [1104, 0]
click at [159, 471] on span "stg_sonarpay_ca_api__fbo_entries_ca​​​​​​​​​​" at bounding box center [145, 477] width 123 height 15
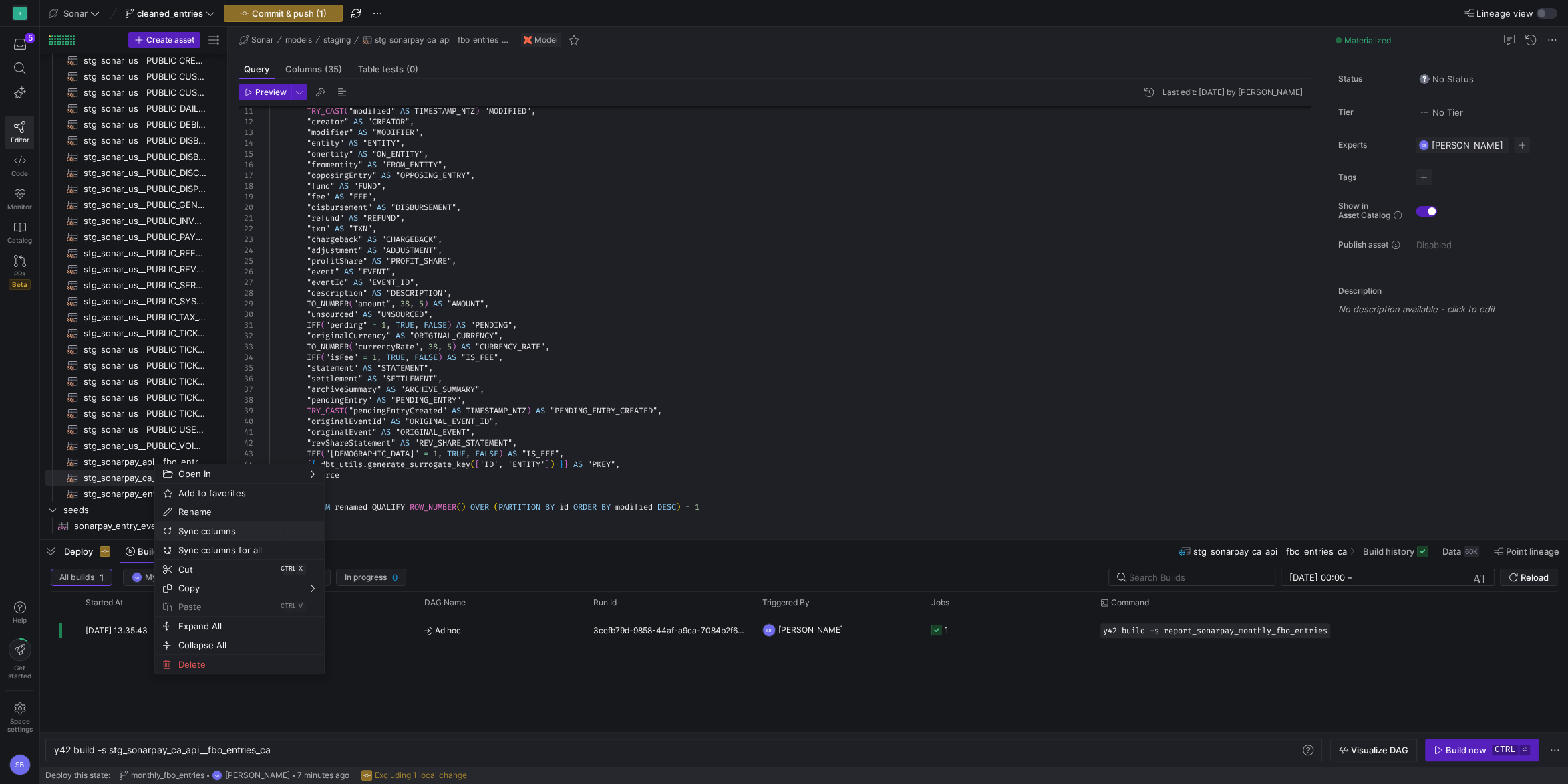
click at [212, 524] on span "Sync columns" at bounding box center [228, 531] width 110 height 19
click at [234, 542] on span "Sync columns" at bounding box center [238, 546] width 110 height 19
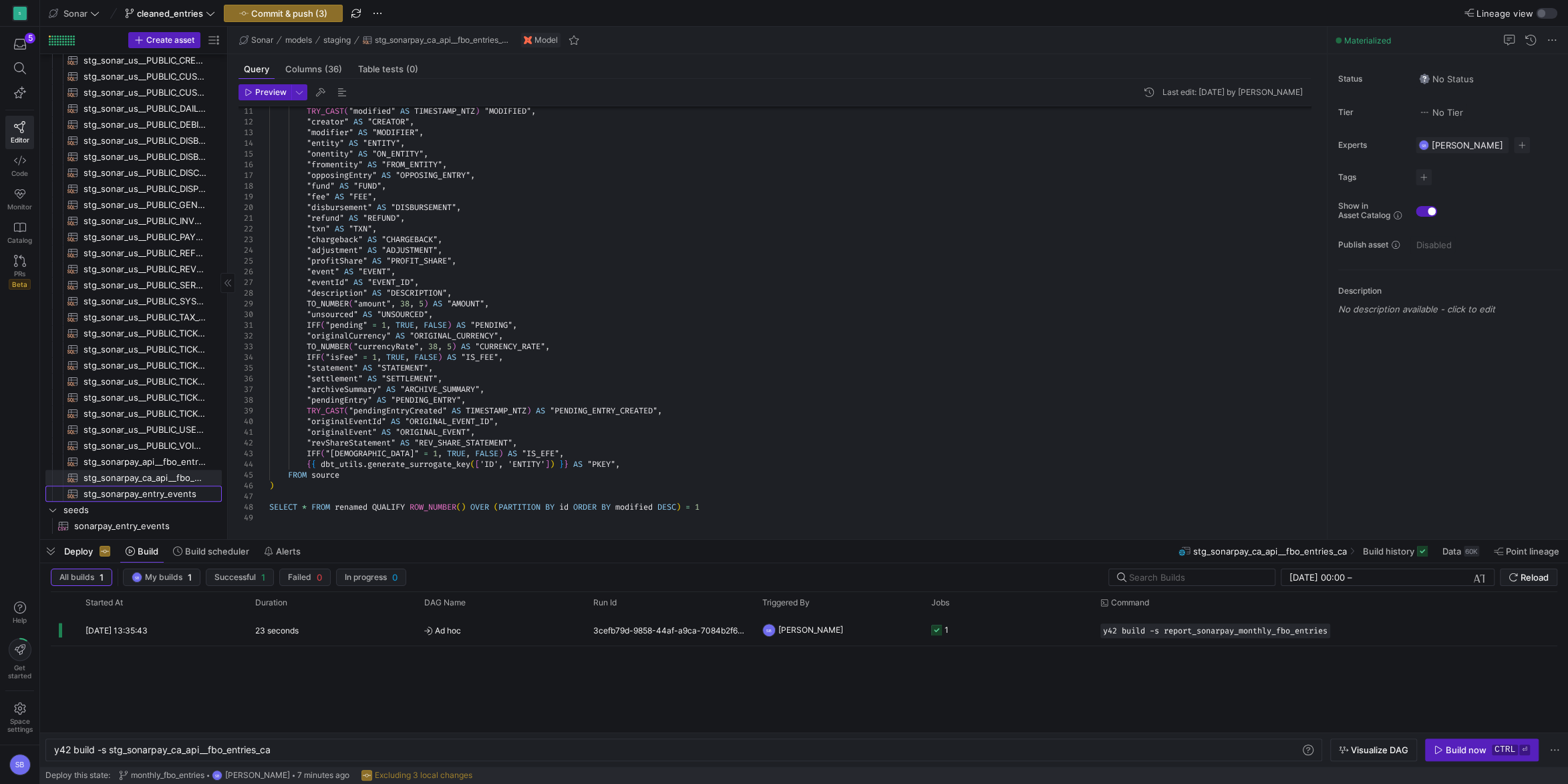
click at [174, 491] on span "stg_sonarpay_entry_events​​​​​​​​​​" at bounding box center [145, 493] width 123 height 15
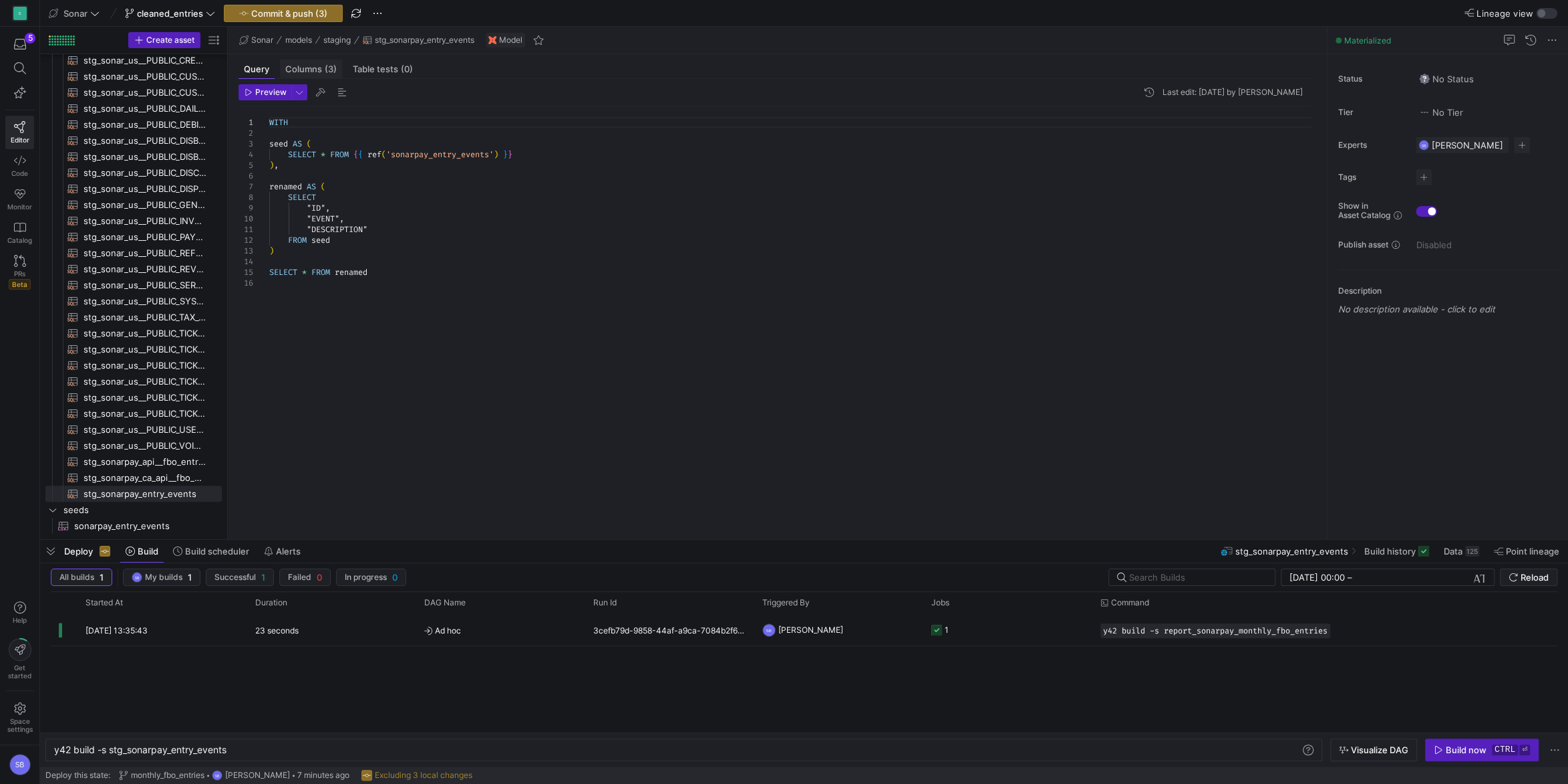
click at [331, 70] on span "(3)" at bounding box center [330, 68] width 12 height 9
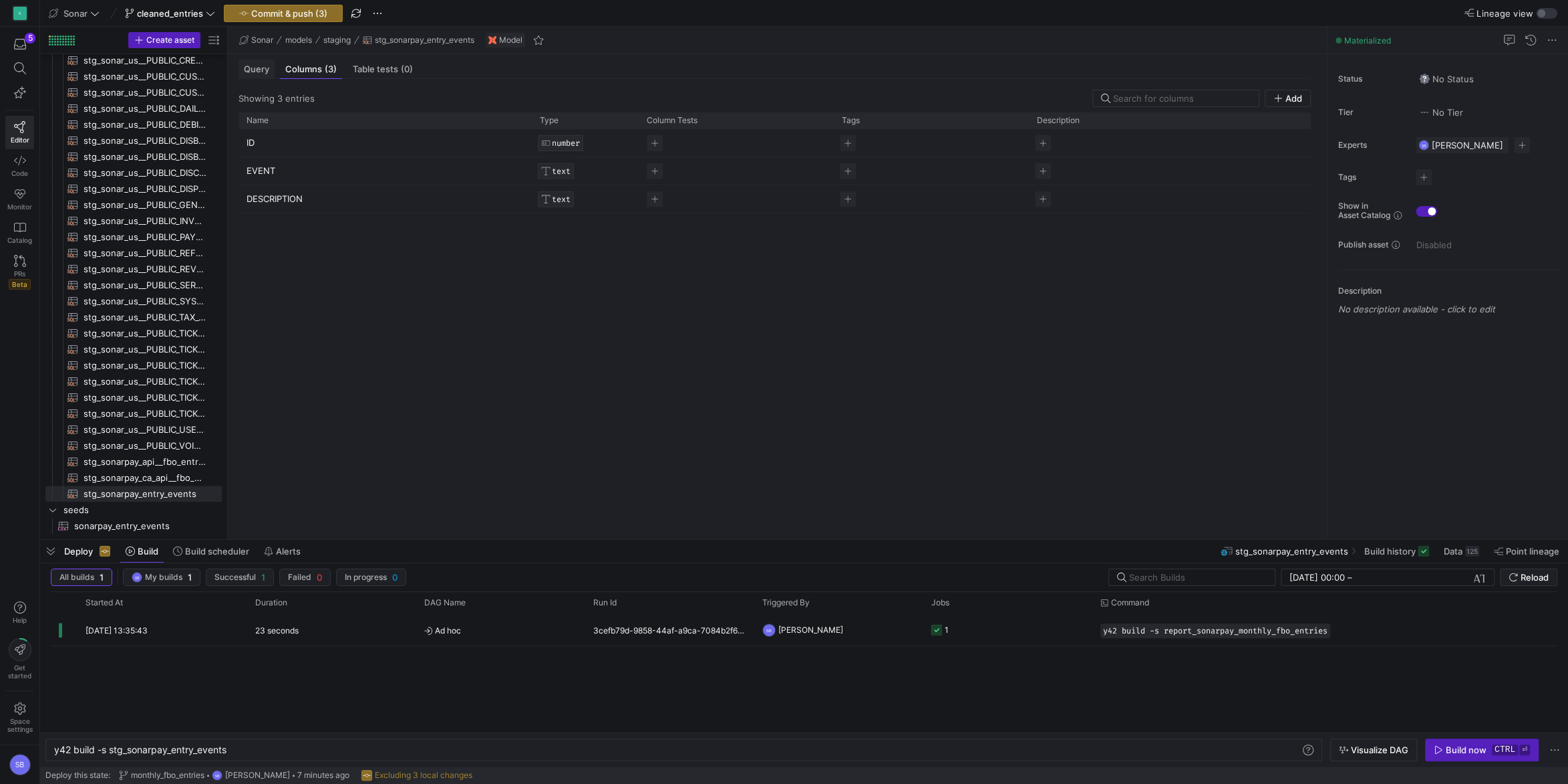
click at [259, 67] on span "Query" at bounding box center [257, 68] width 26 height 9
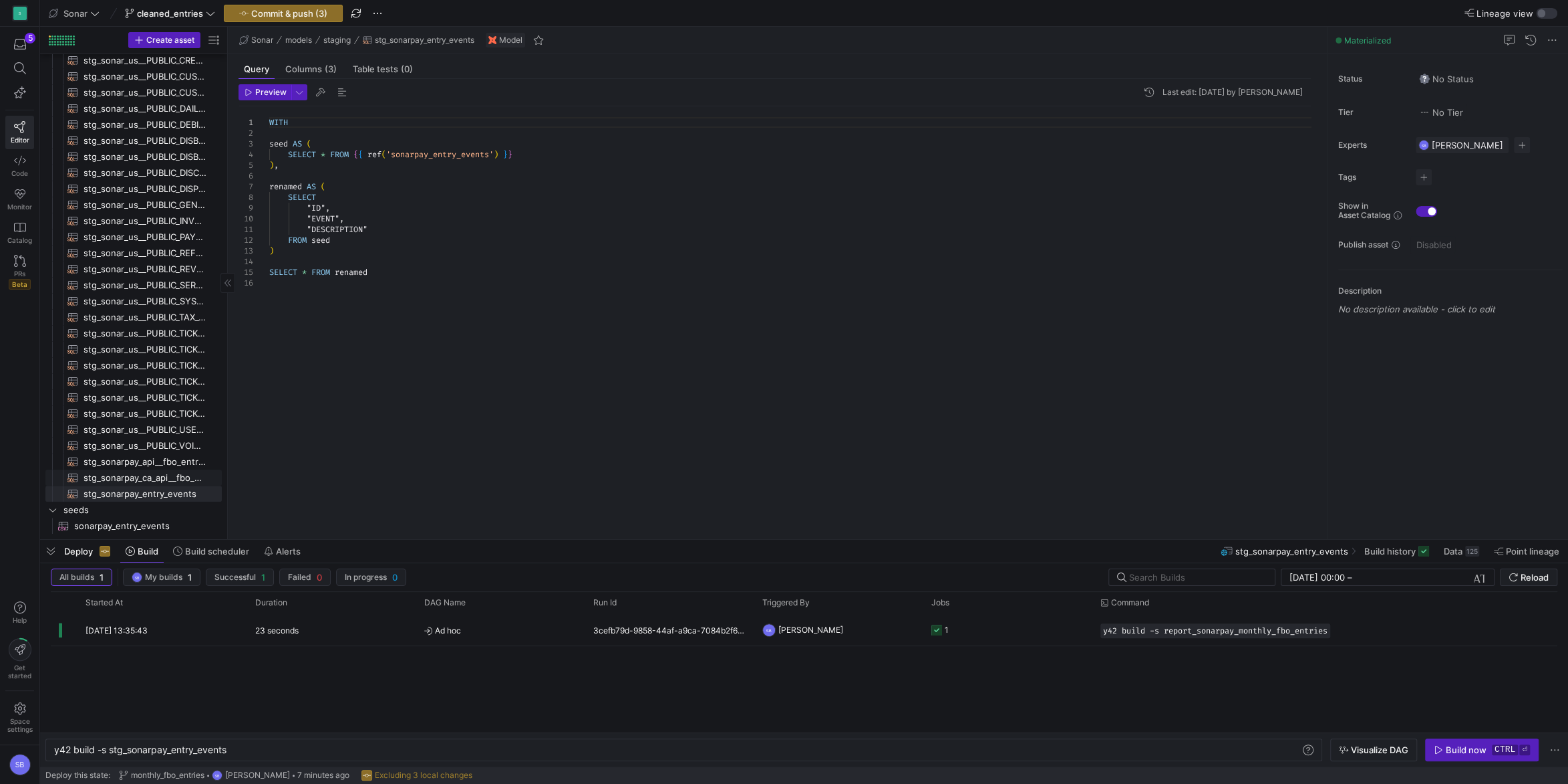
click at [171, 474] on span "stg_sonarpay_ca_api__fbo_entries_ca​​​​​​​​​​" at bounding box center [145, 477] width 123 height 15
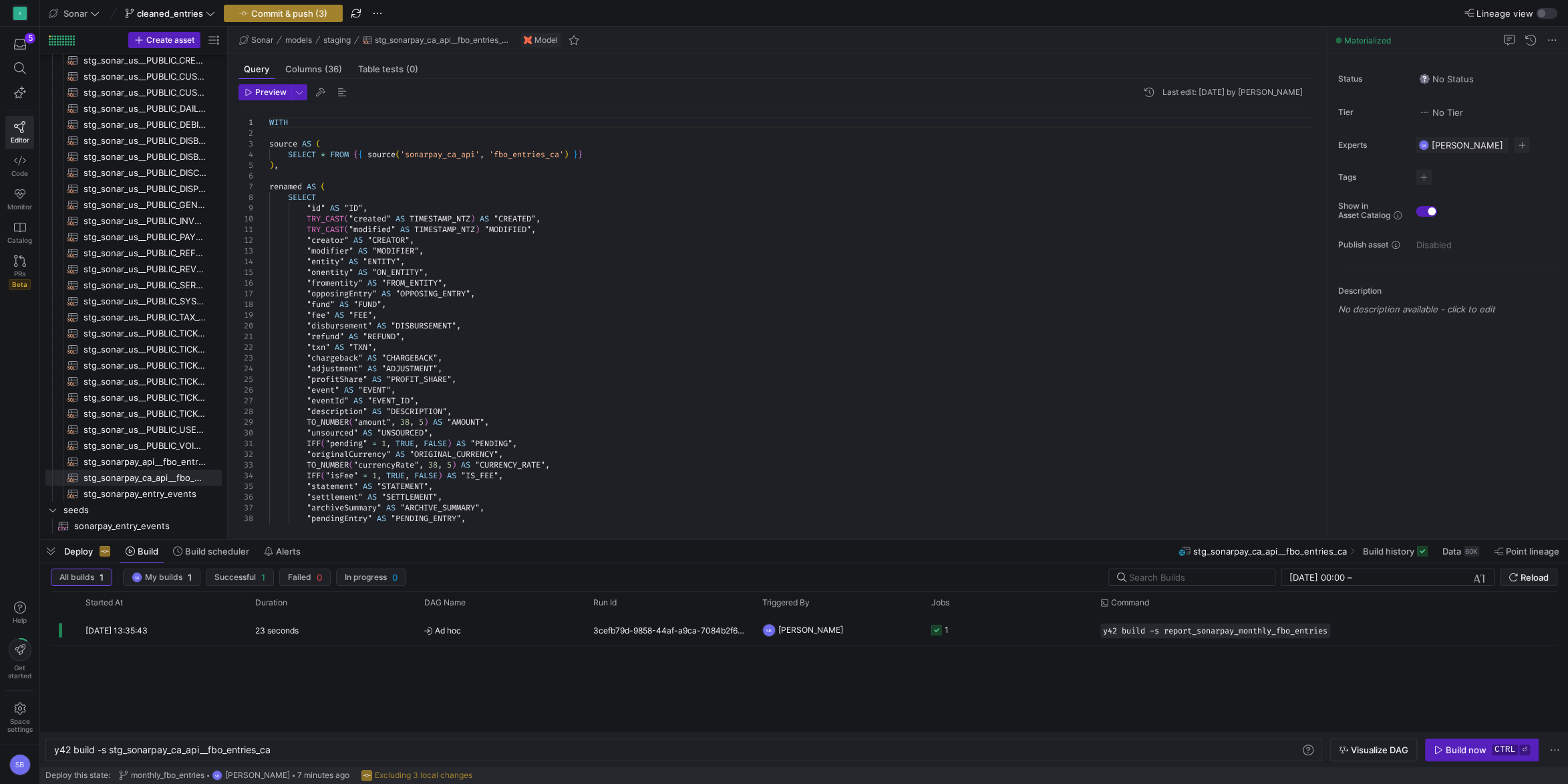
click at [317, 5] on button "Commit & push (3)" at bounding box center [284, 14] width 119 height 18
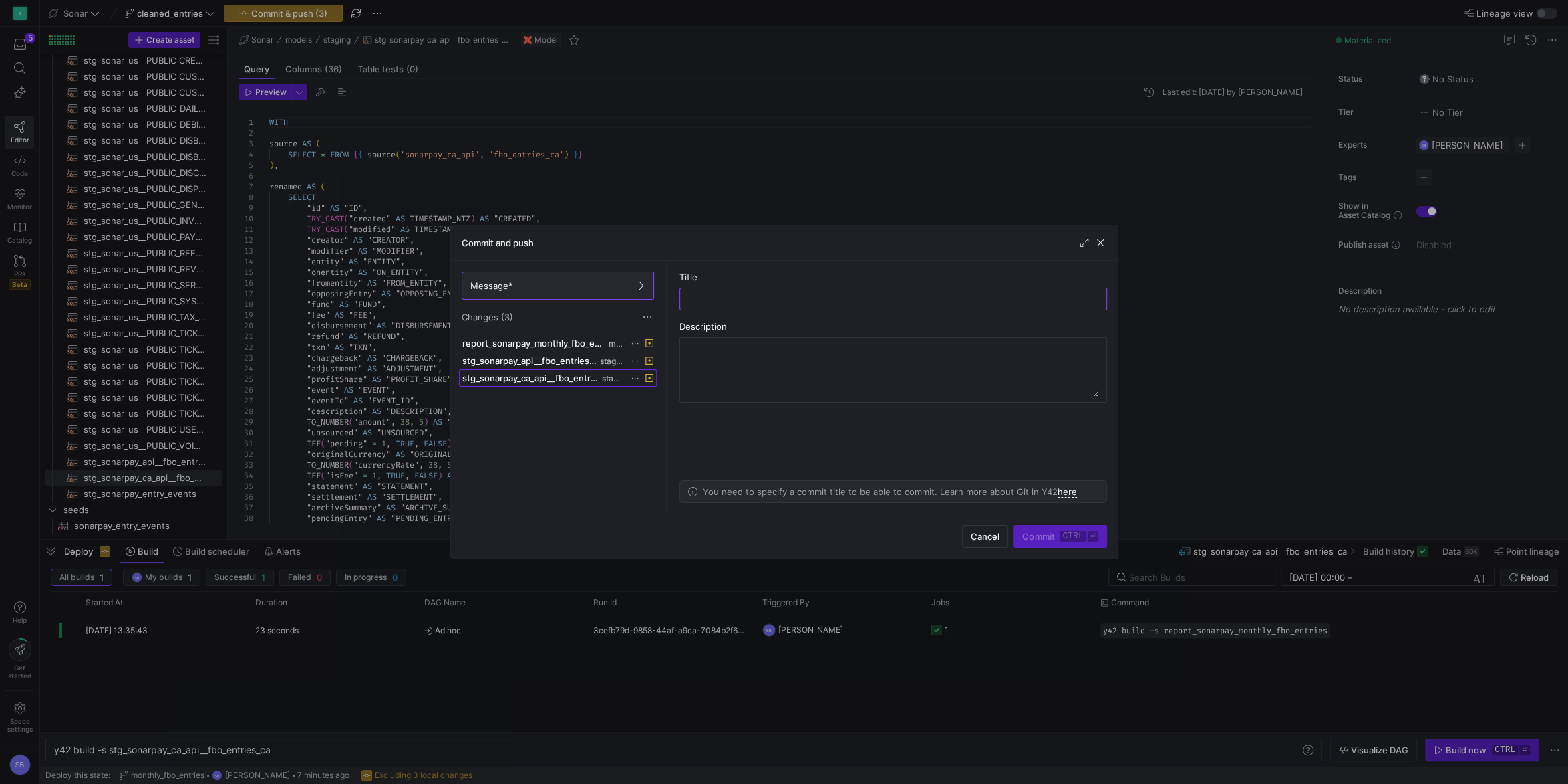
click at [543, 369] on button "stg_sonarpay_ca_api__fbo_entries_ca.yml staging" at bounding box center [557, 378] width 197 height 18
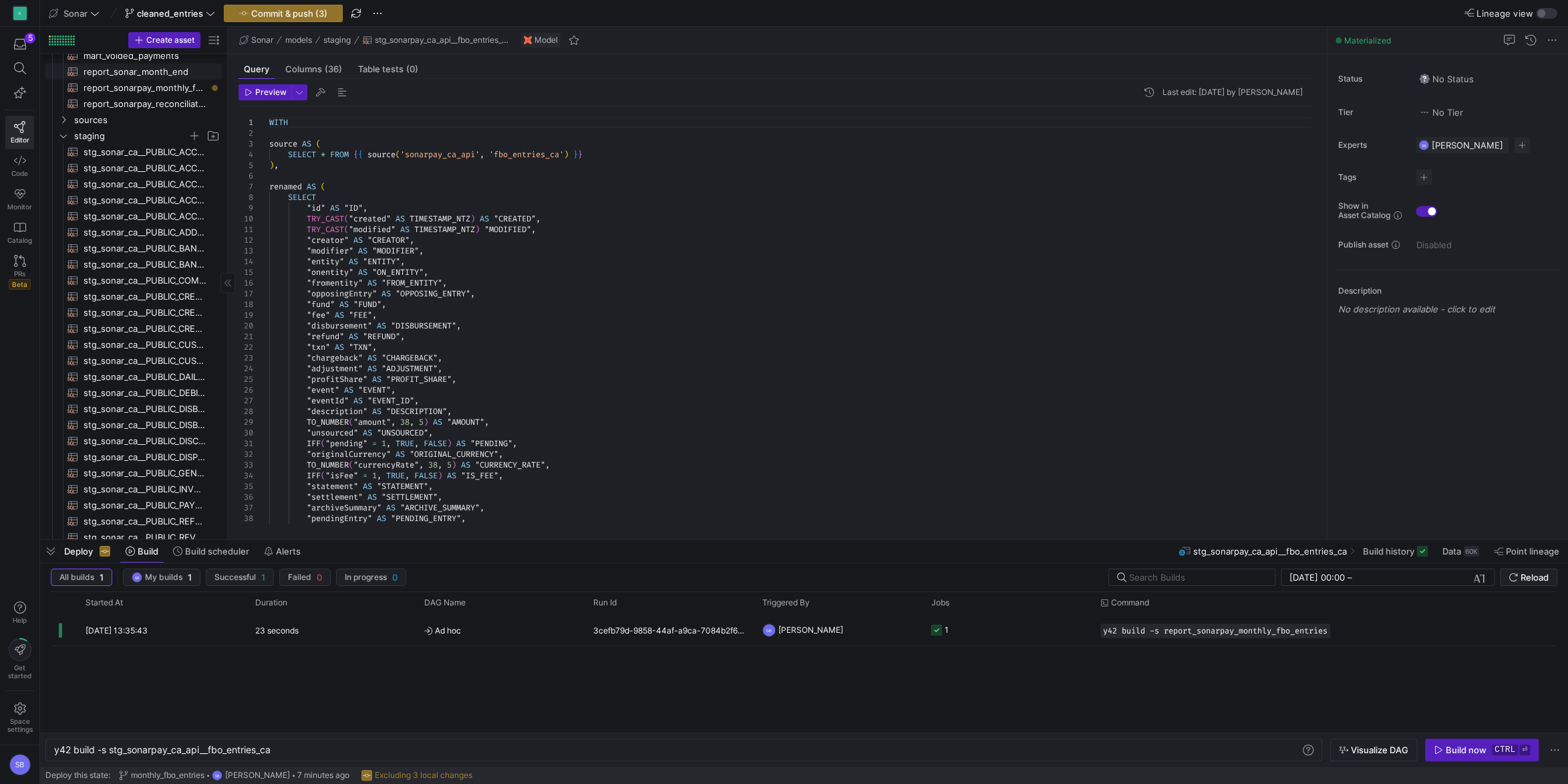
scroll to position [109, 0]
click at [154, 335] on span "report_sonarpay_monthly_fbo_entries​​​​​​​​​​" at bounding box center [145, 337] width 123 height 15
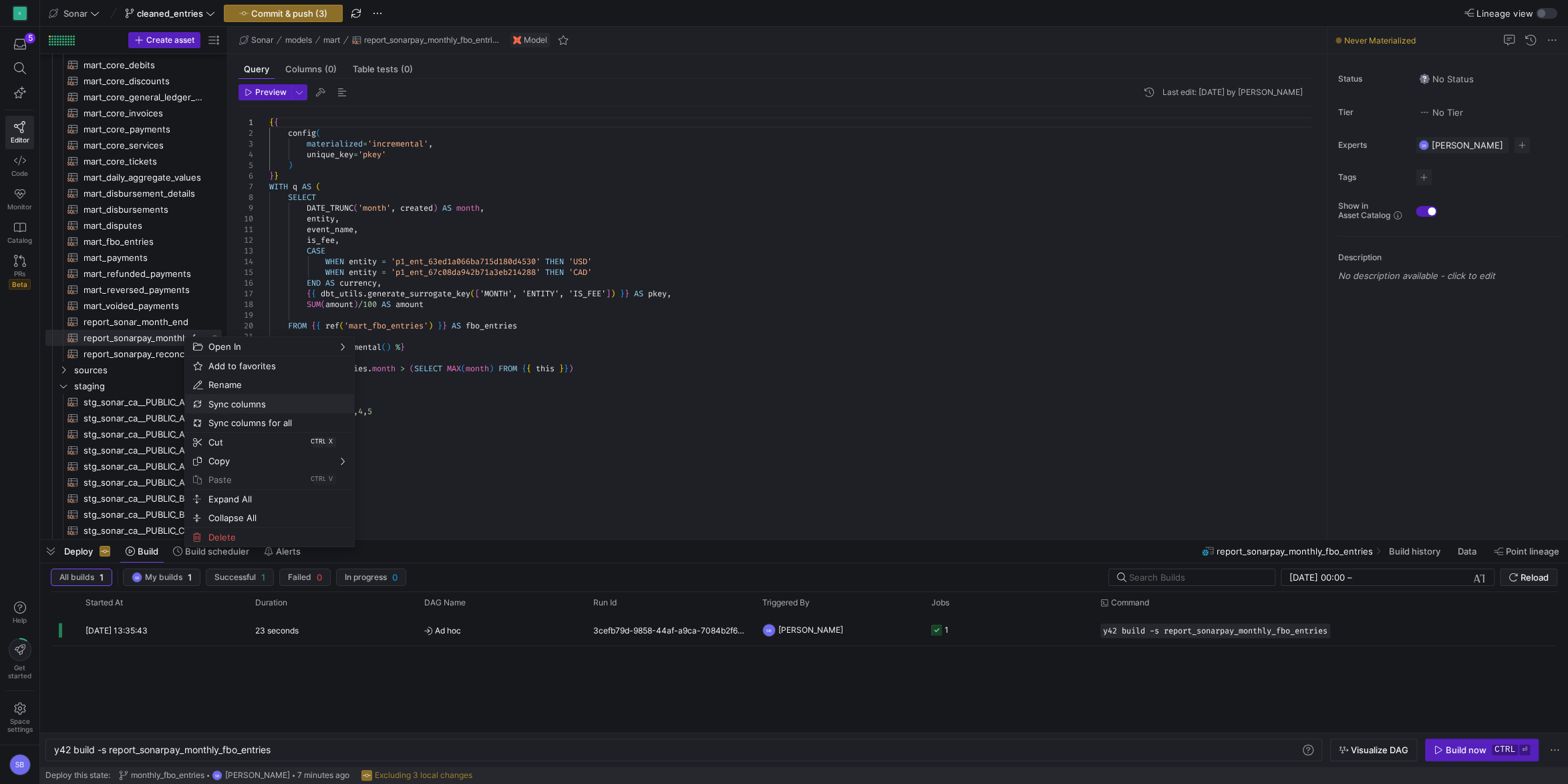
click at [244, 401] on span "Sync columns" at bounding box center [258, 404] width 110 height 19
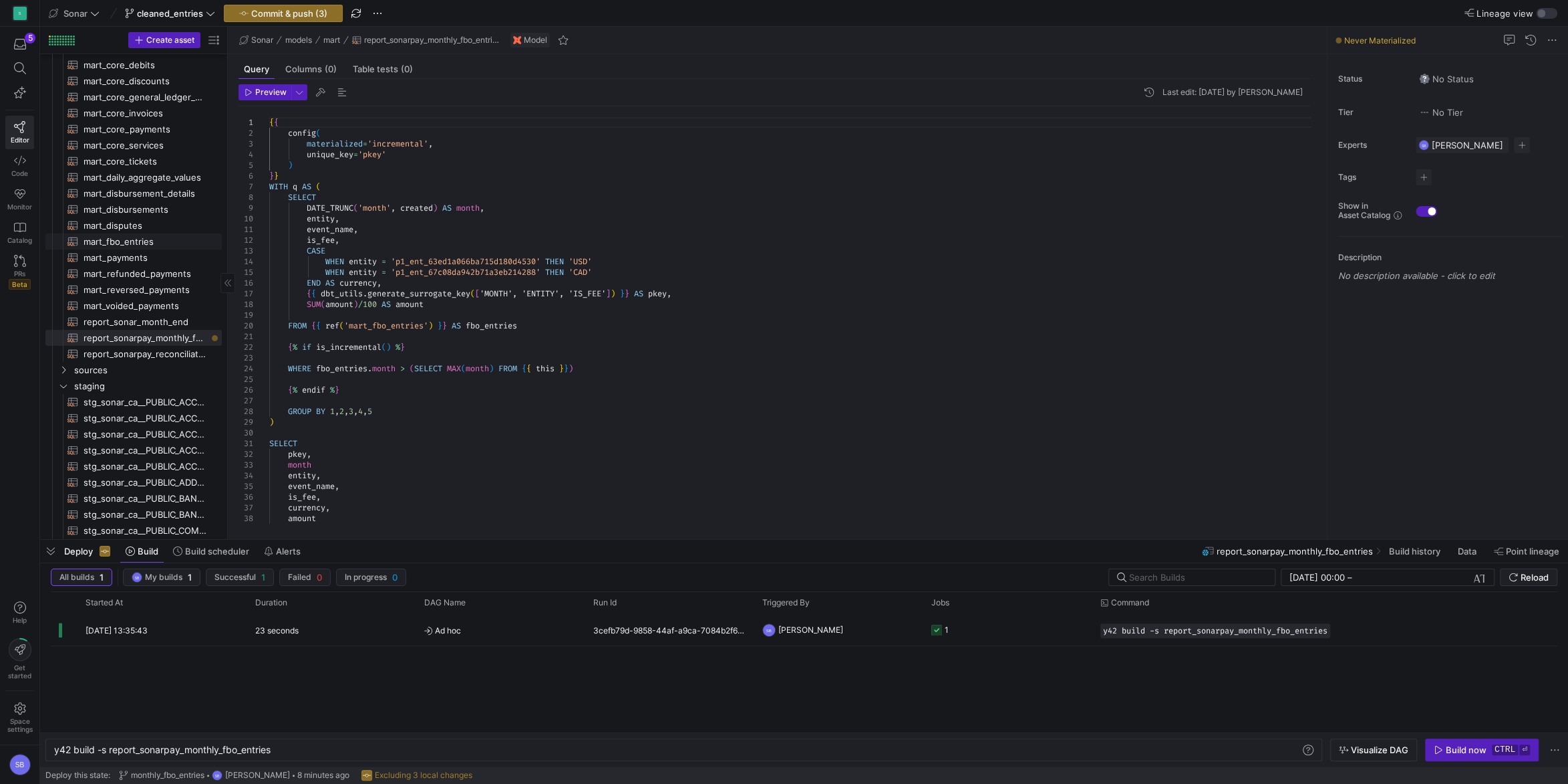
click at [143, 241] on span "mart_fbo_entries​​​​​​​​​​" at bounding box center [145, 241] width 123 height 15
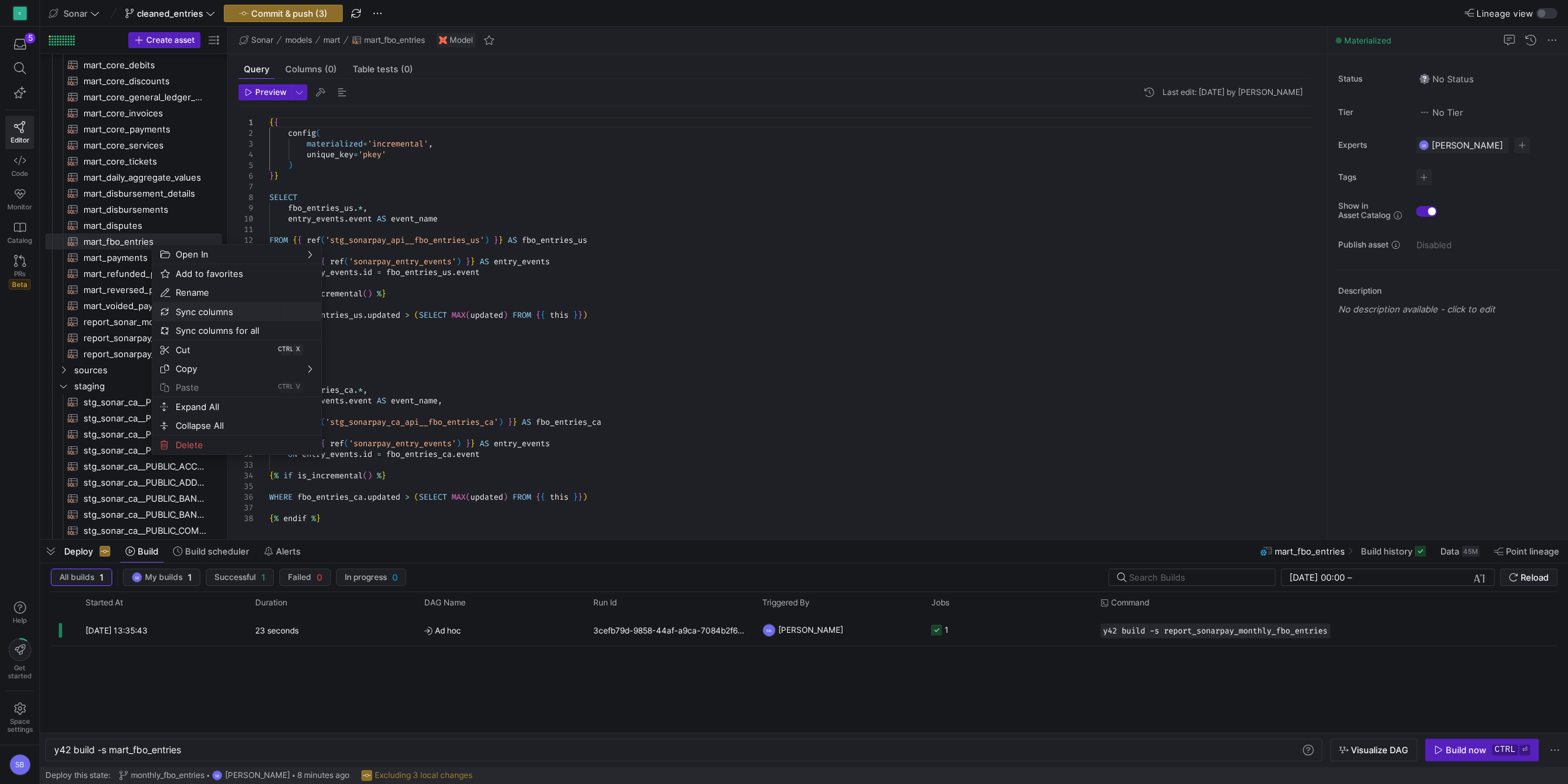
click at [206, 309] on span "Sync columns" at bounding box center [225, 312] width 110 height 19
click at [177, 339] on span "report_sonarpay_monthly_fbo_entries​​​​​​​​​​" at bounding box center [145, 337] width 123 height 15
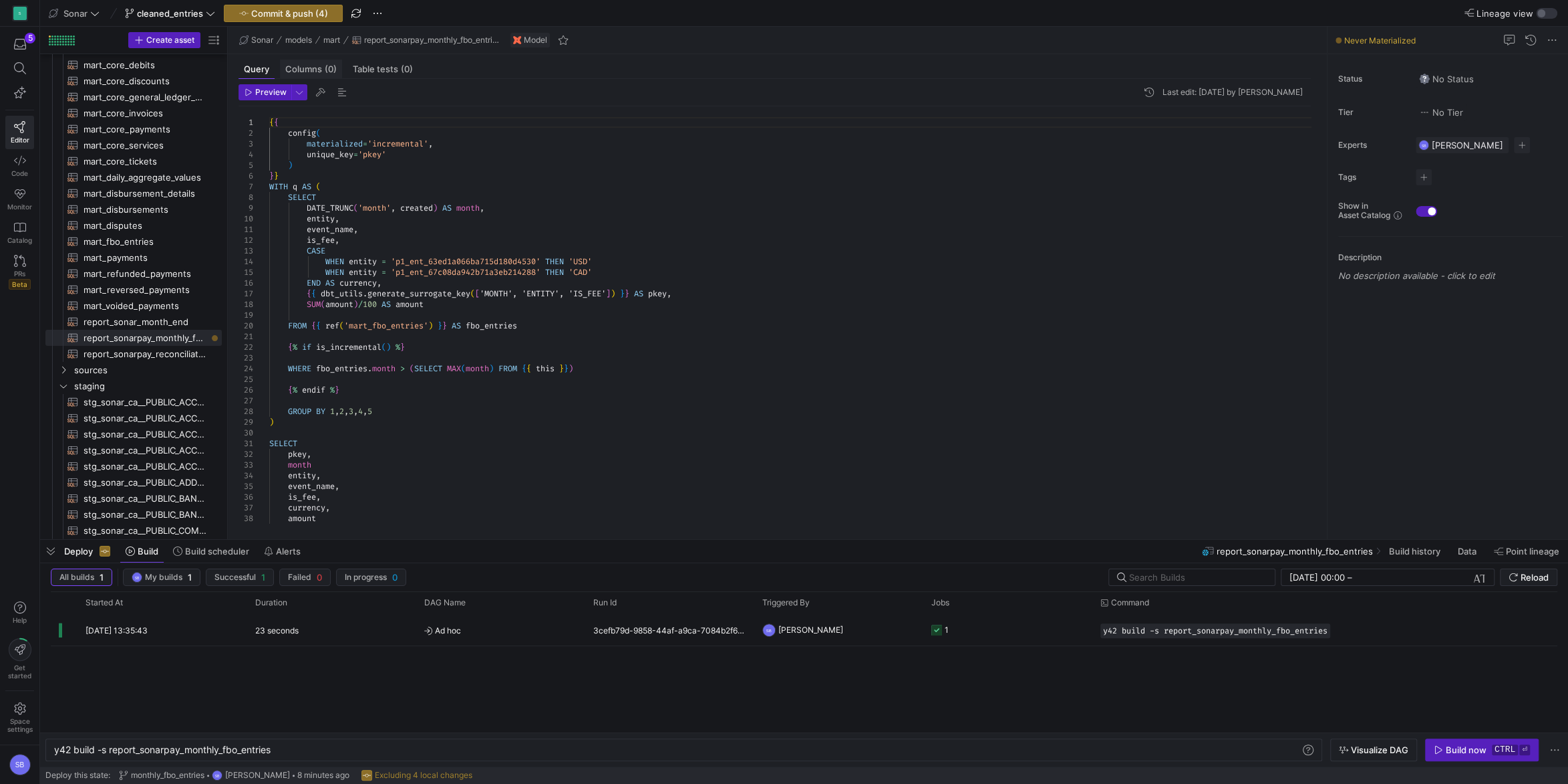
click at [317, 64] on div "Columns (0)" at bounding box center [310, 69] width 62 height 20
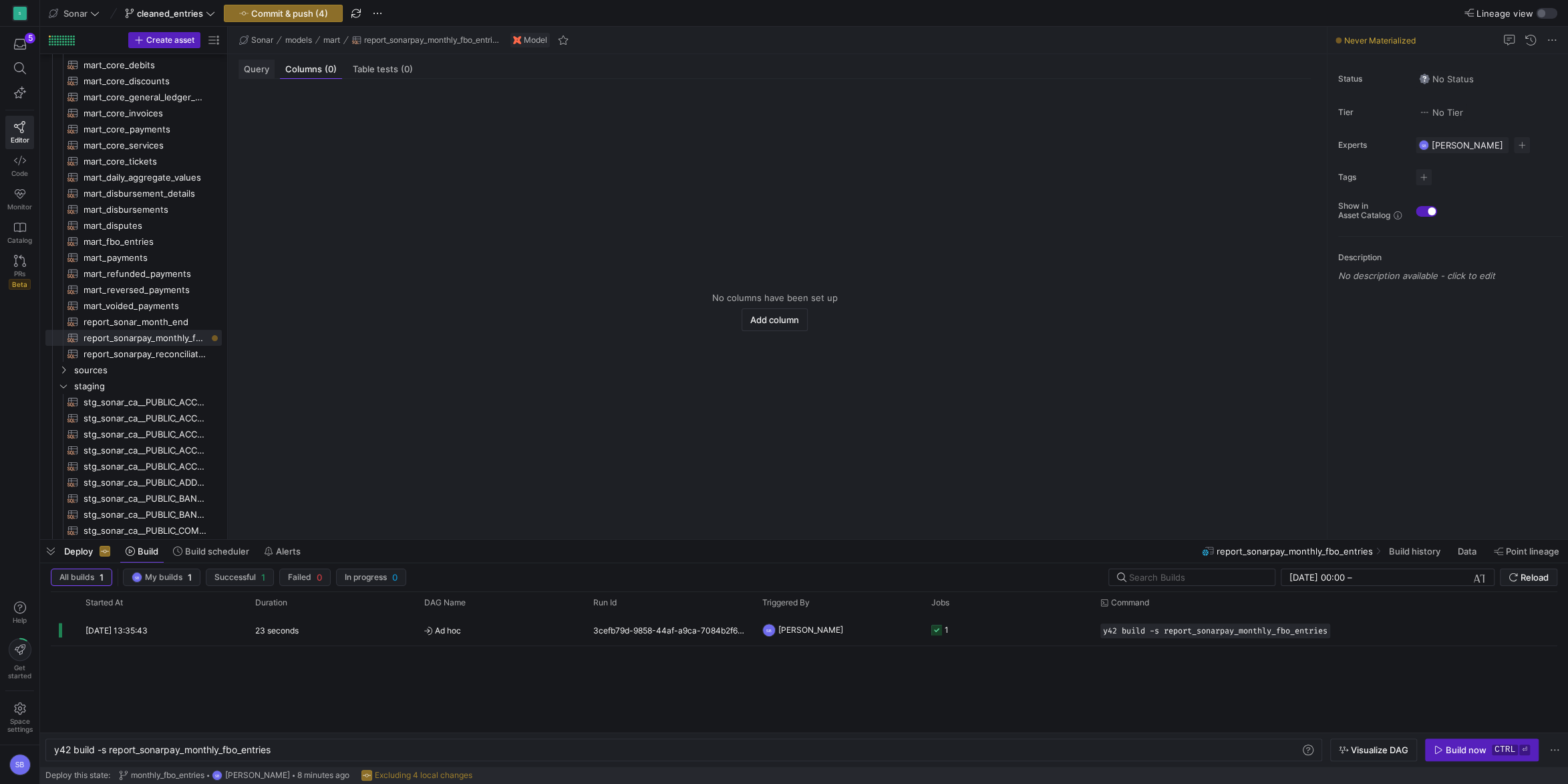
click at [259, 70] on span "Query" at bounding box center [257, 68] width 26 height 9
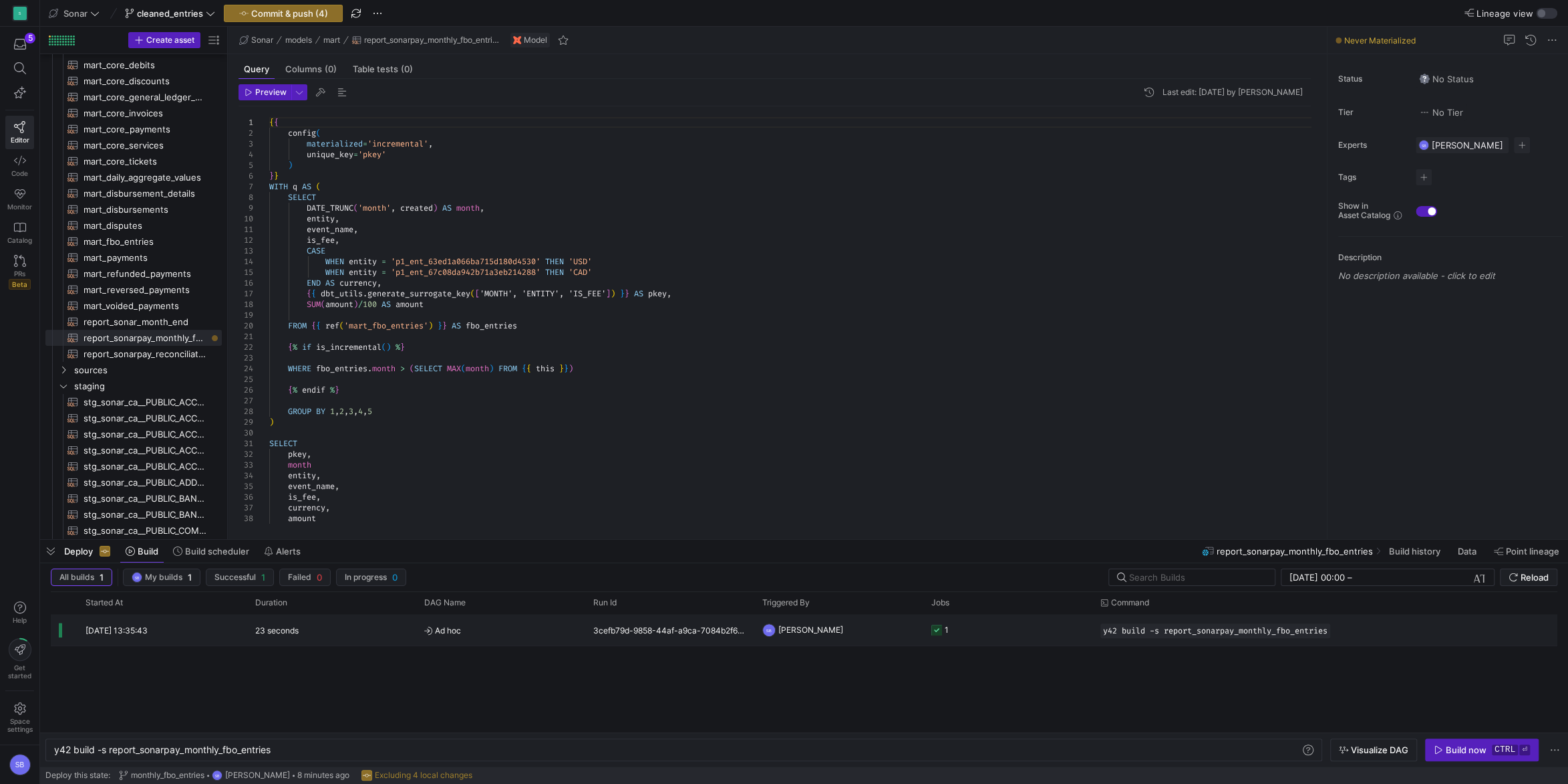
click at [1047, 631] on y42-job-status-cell-renderer "1" at bounding box center [1008, 629] width 153 height 30
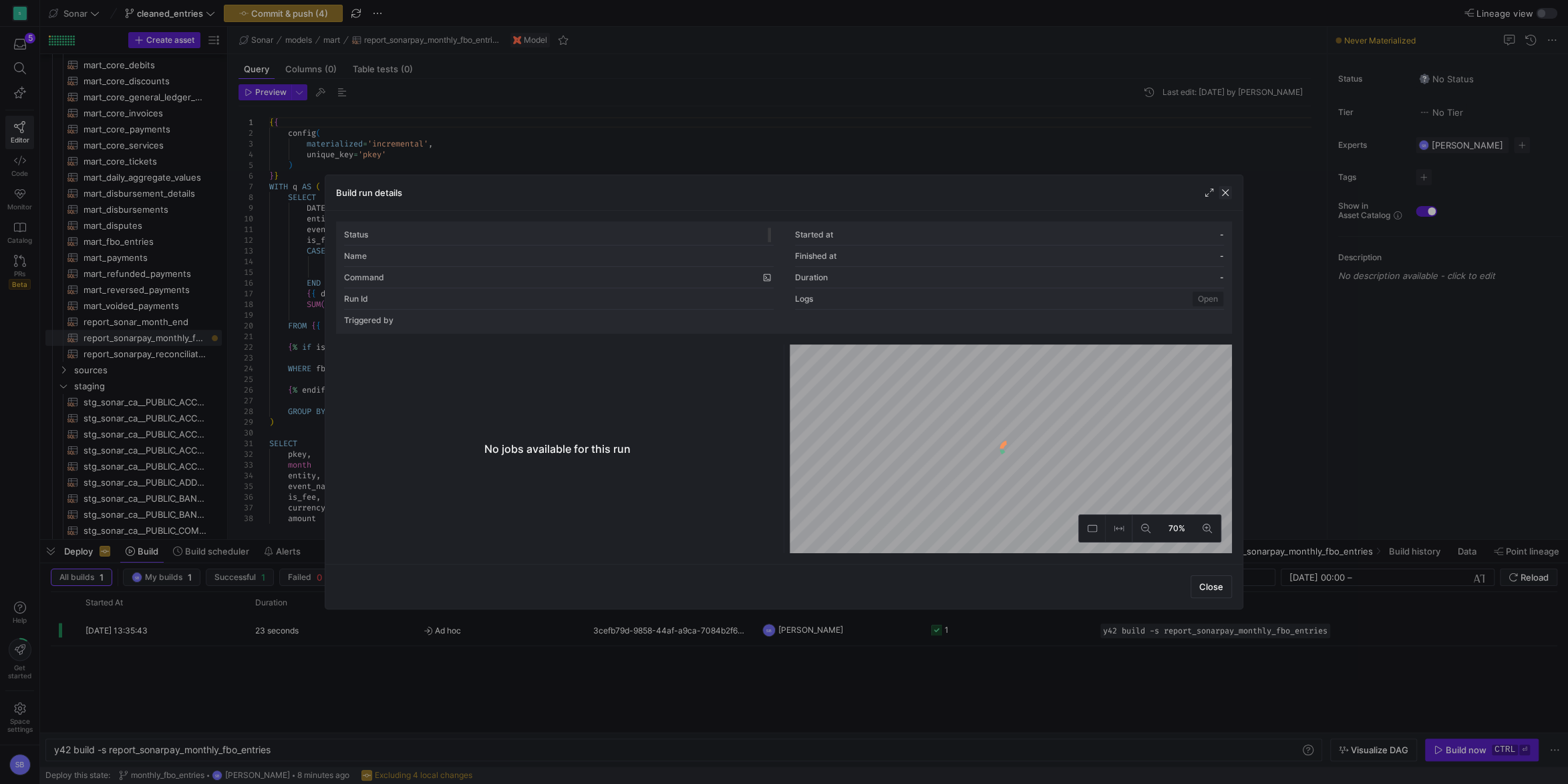
click at [1224, 193] on span "button" at bounding box center [1225, 192] width 13 height 13
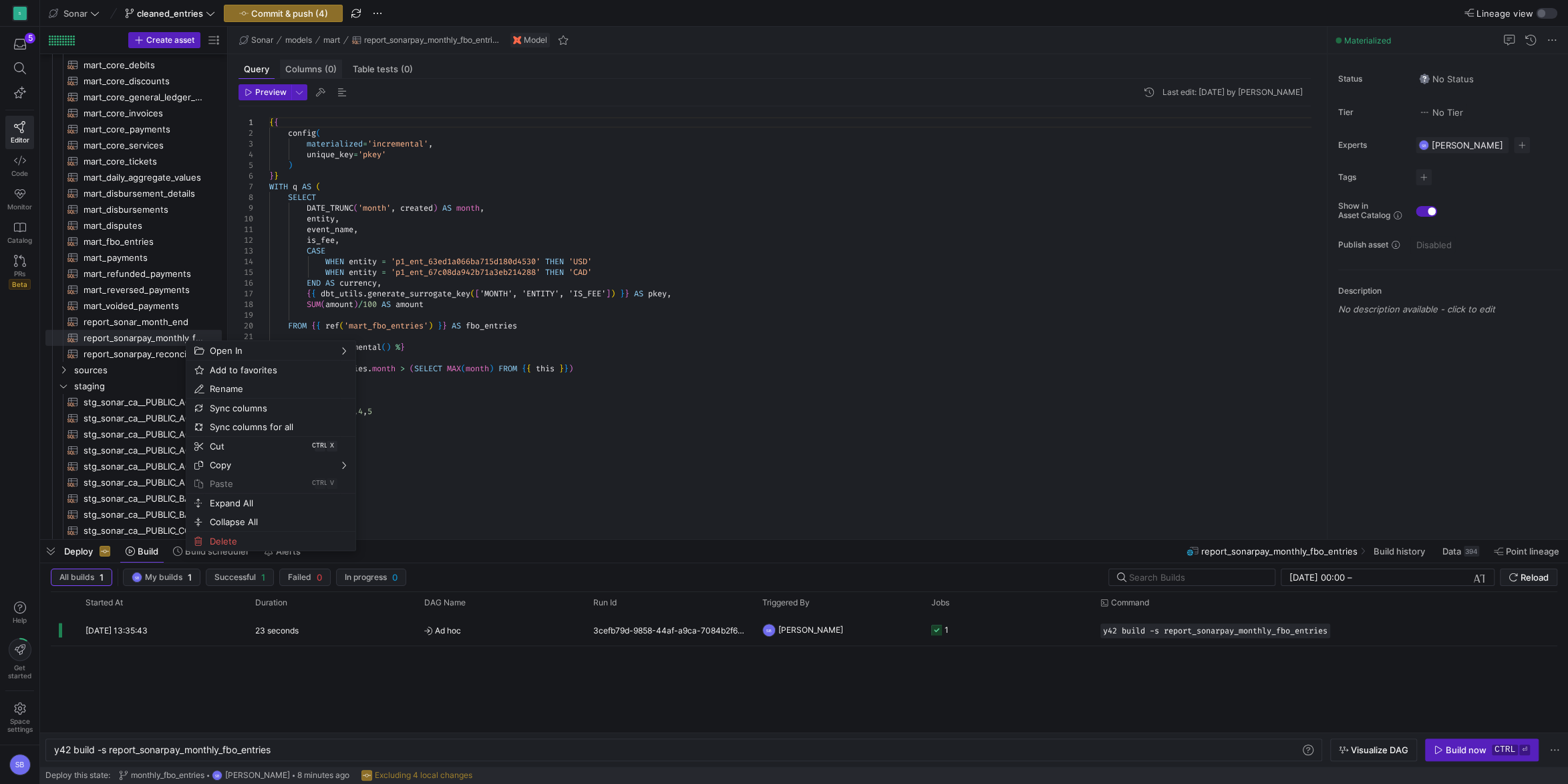
click at [308, 65] on span "Columns (0)" at bounding box center [311, 68] width 52 height 9
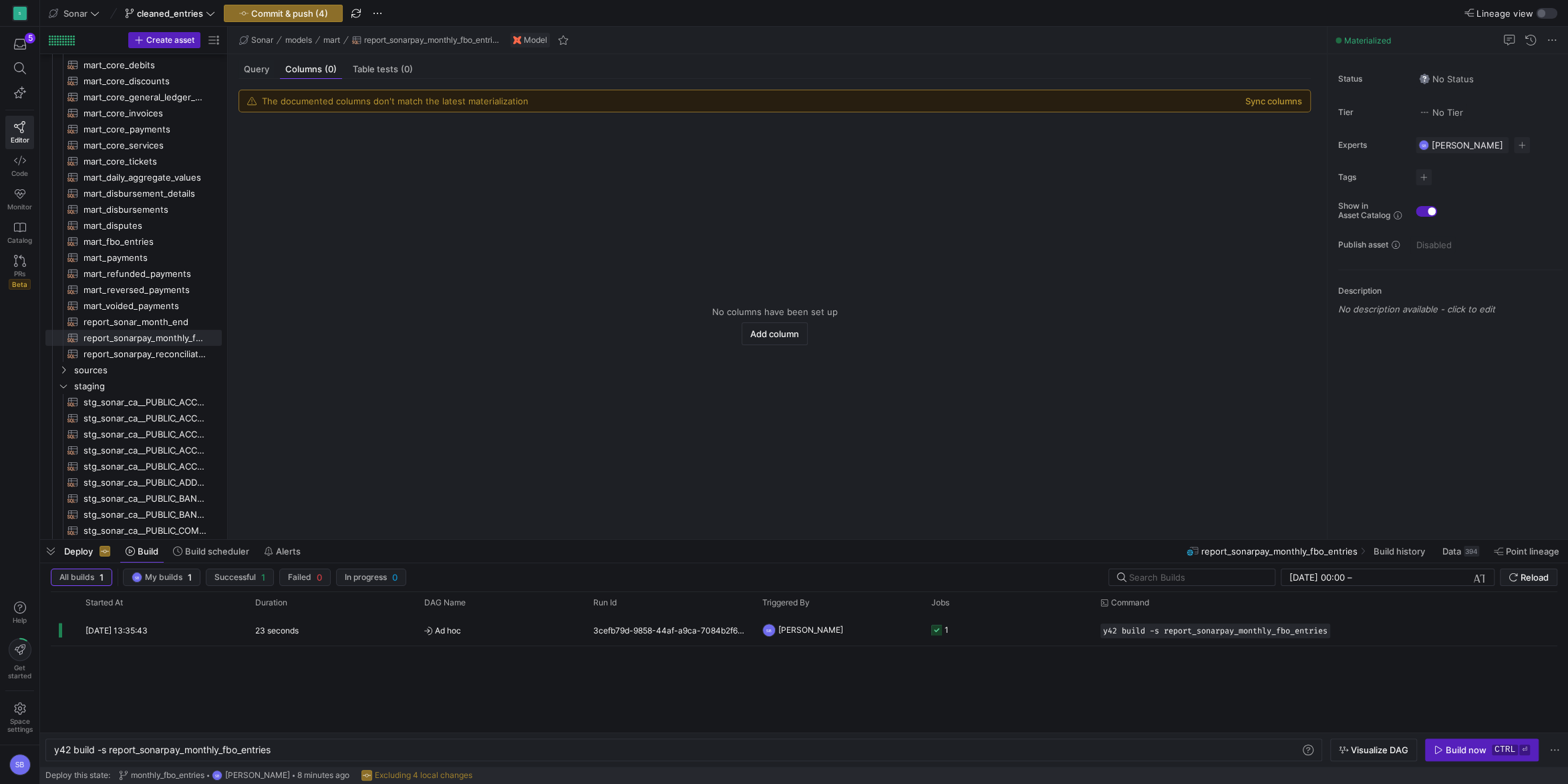
click at [1263, 92] on div "The documented columns don't match the latest materialization Sync columns" at bounding box center [775, 101] width 1071 height 22
click at [1269, 97] on button "Sync columns" at bounding box center [1273, 100] width 57 height 11
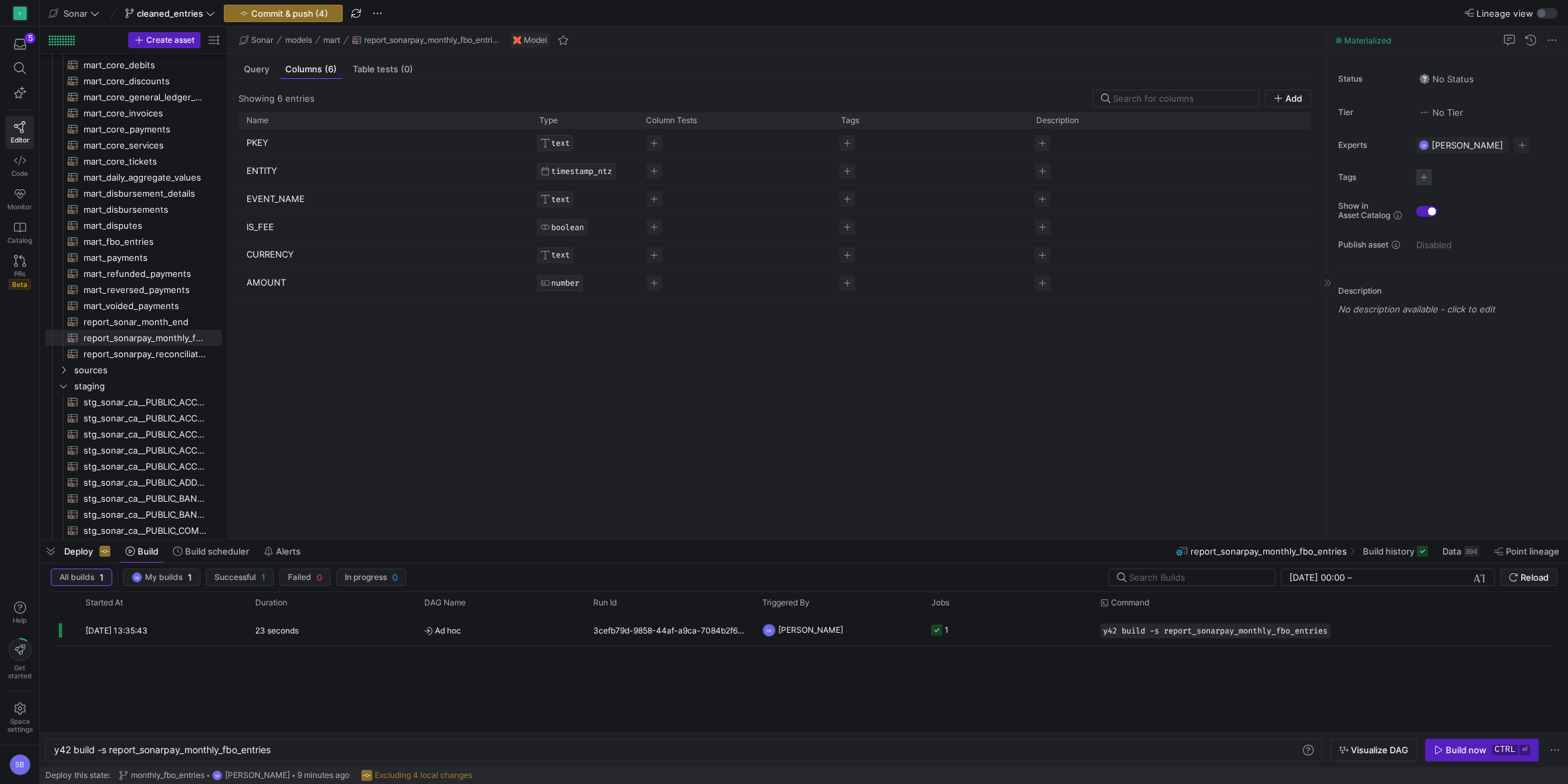
click at [1422, 178] on span "button" at bounding box center [1424, 177] width 16 height 16
click at [1347, 307] on span "mart" at bounding box center [1363, 307] width 120 height 11
click at [1128, 370] on div at bounding box center [784, 392] width 1568 height 784
click at [156, 237] on span "mart_fbo_entries​​​​​​​​​​" at bounding box center [145, 241] width 123 height 15
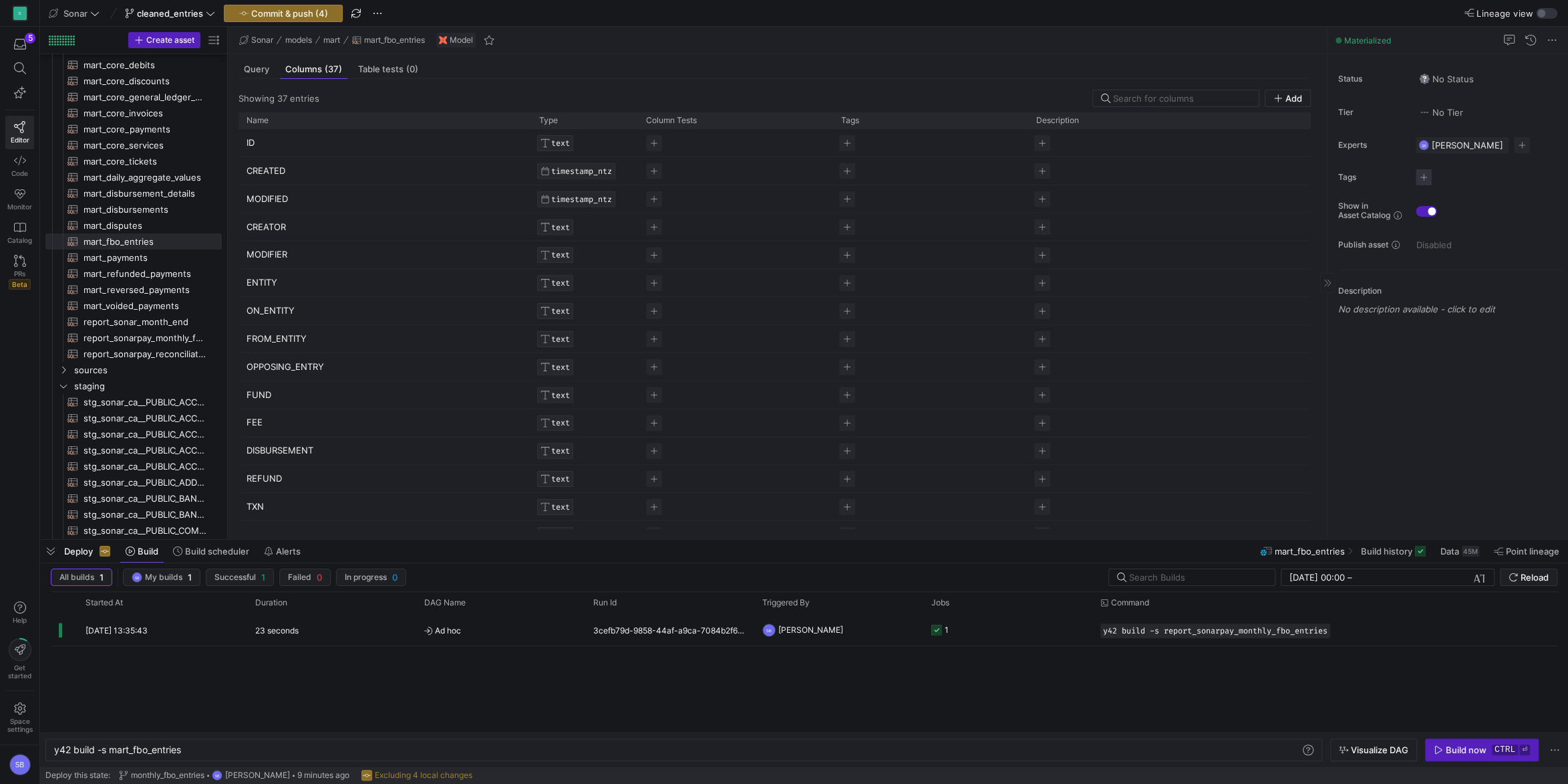
click at [1425, 176] on span "button" at bounding box center [1424, 177] width 16 height 16
click at [1345, 308] on span "mart" at bounding box center [1363, 307] width 120 height 11
click at [1522, 411] on div at bounding box center [784, 392] width 1568 height 784
click at [1466, 178] on span "button" at bounding box center [1465, 177] width 16 height 16
type input "fbo"
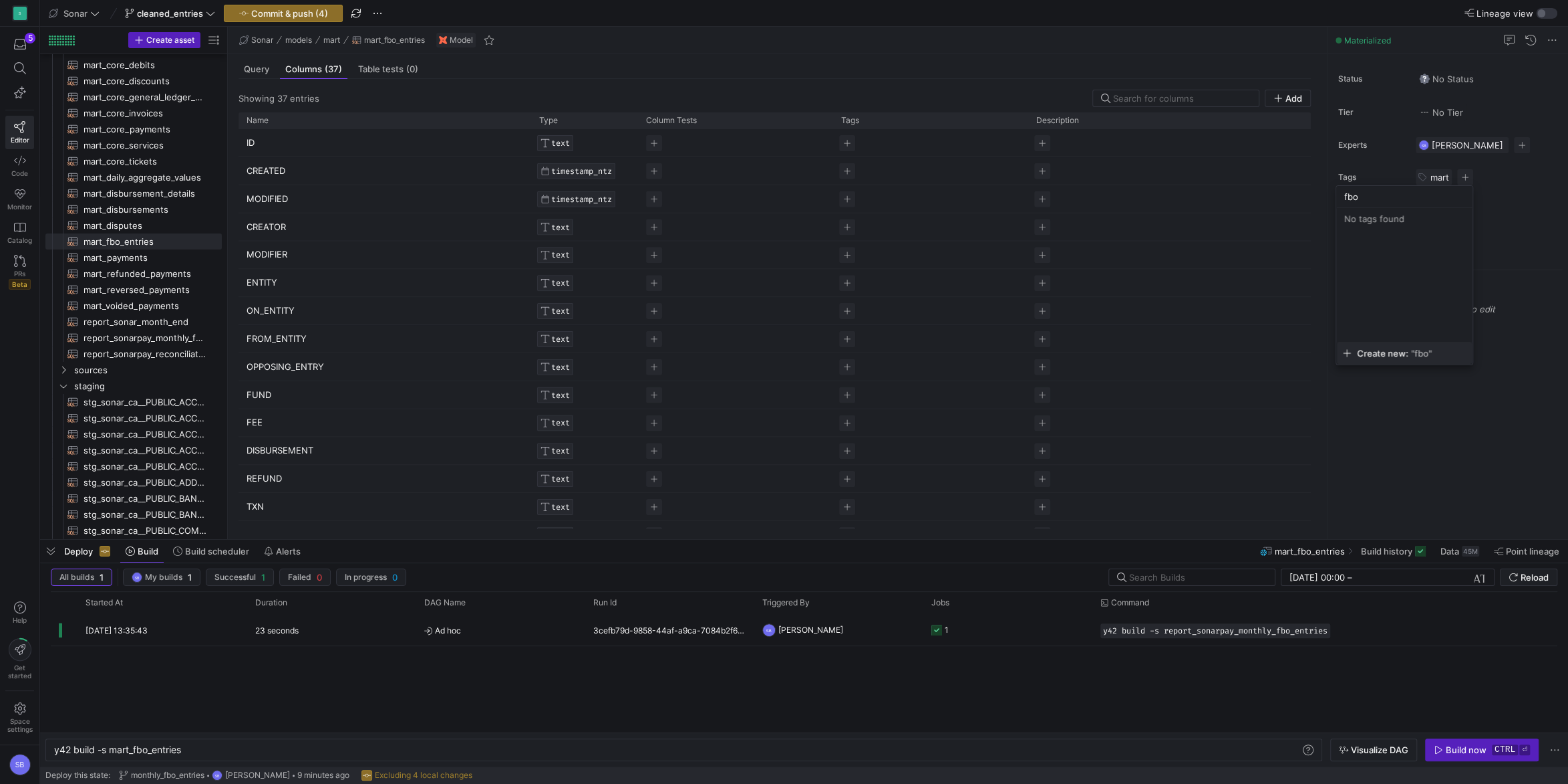
click at [1389, 347] on span at bounding box center [1404, 353] width 135 height 22
click at [1503, 423] on div at bounding box center [784, 392] width 1568 height 784
click at [157, 340] on span "report_sonarpay_monthly_fbo_entries​​​​​​​​​​" at bounding box center [145, 337] width 123 height 15
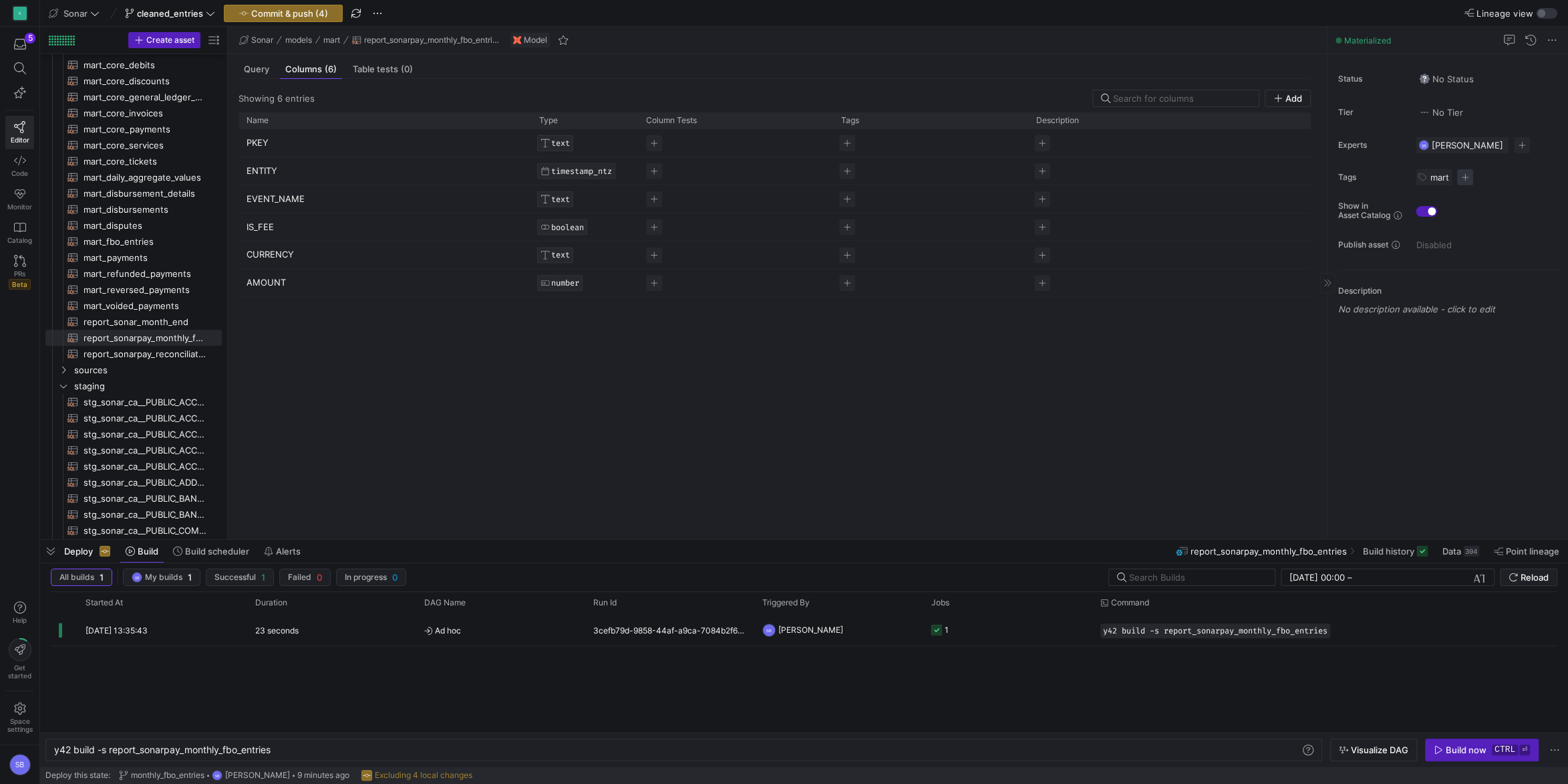
click at [1468, 174] on span "button" at bounding box center [1465, 177] width 16 height 16
click at [1404, 321] on button "fbo" at bounding box center [1404, 329] width 136 height 22
click at [1508, 440] on div at bounding box center [784, 392] width 1568 height 784
click at [66, 261] on icon "Press SPACE to select this row." at bounding box center [63, 260] width 7 height 3
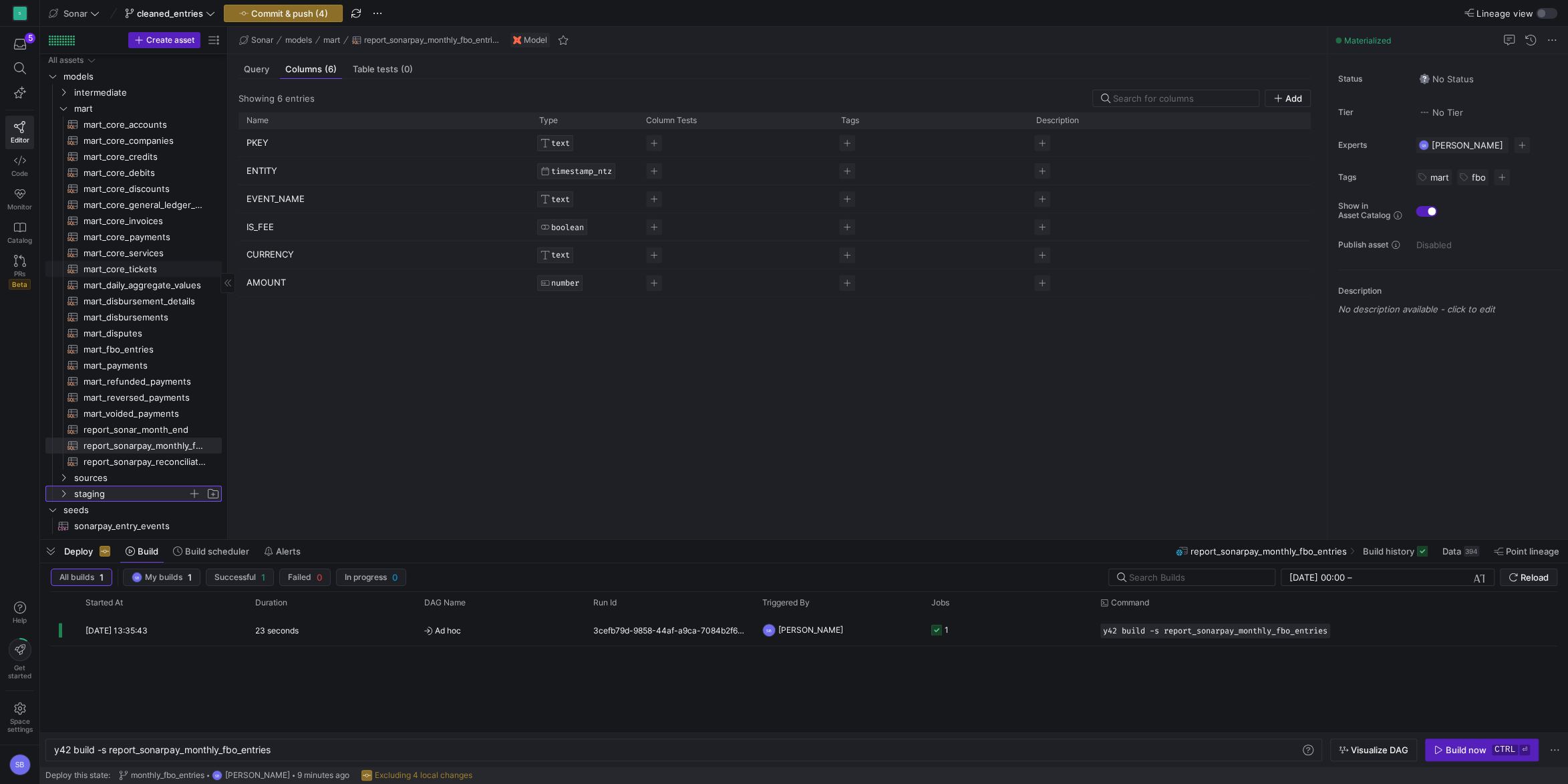
scroll to position [0, 0]
click at [316, 9] on span "Commit & push (4)" at bounding box center [289, 13] width 76 height 11
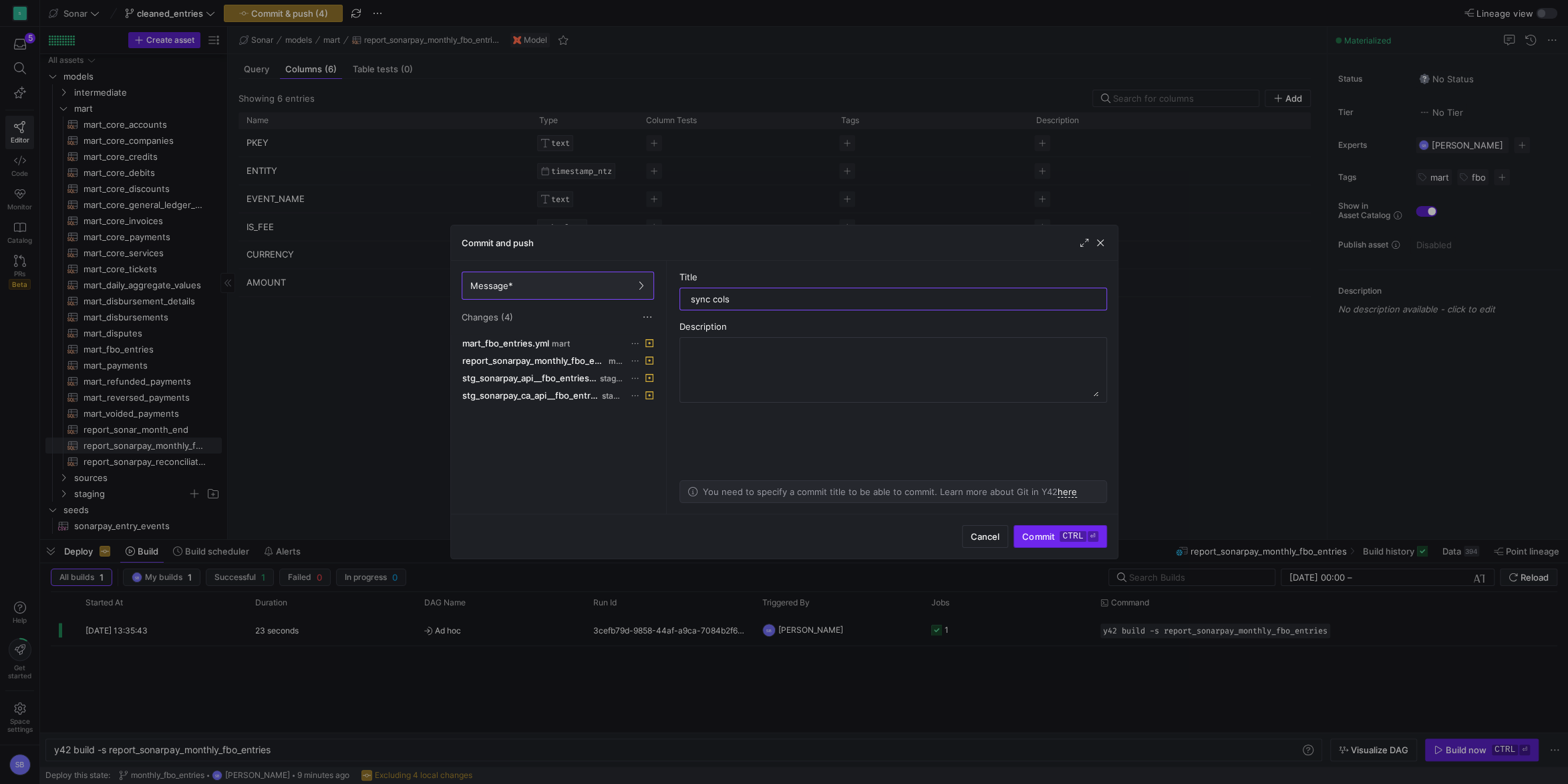
type input "sync cols"
click at [1051, 541] on span "Commit ctrl ⏎" at bounding box center [1060, 536] width 75 height 11
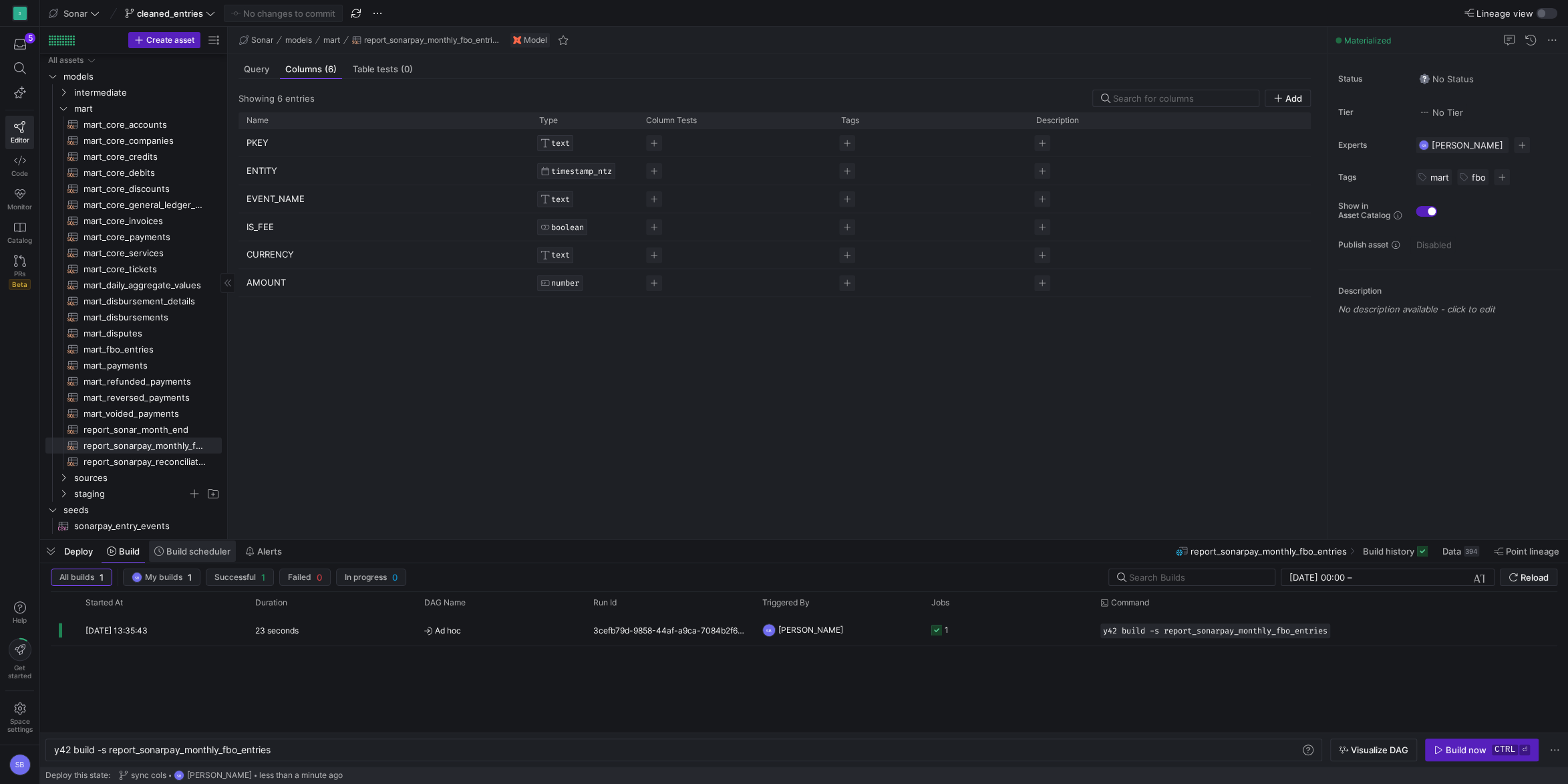
click at [185, 552] on span "Build scheduler" at bounding box center [198, 551] width 64 height 11
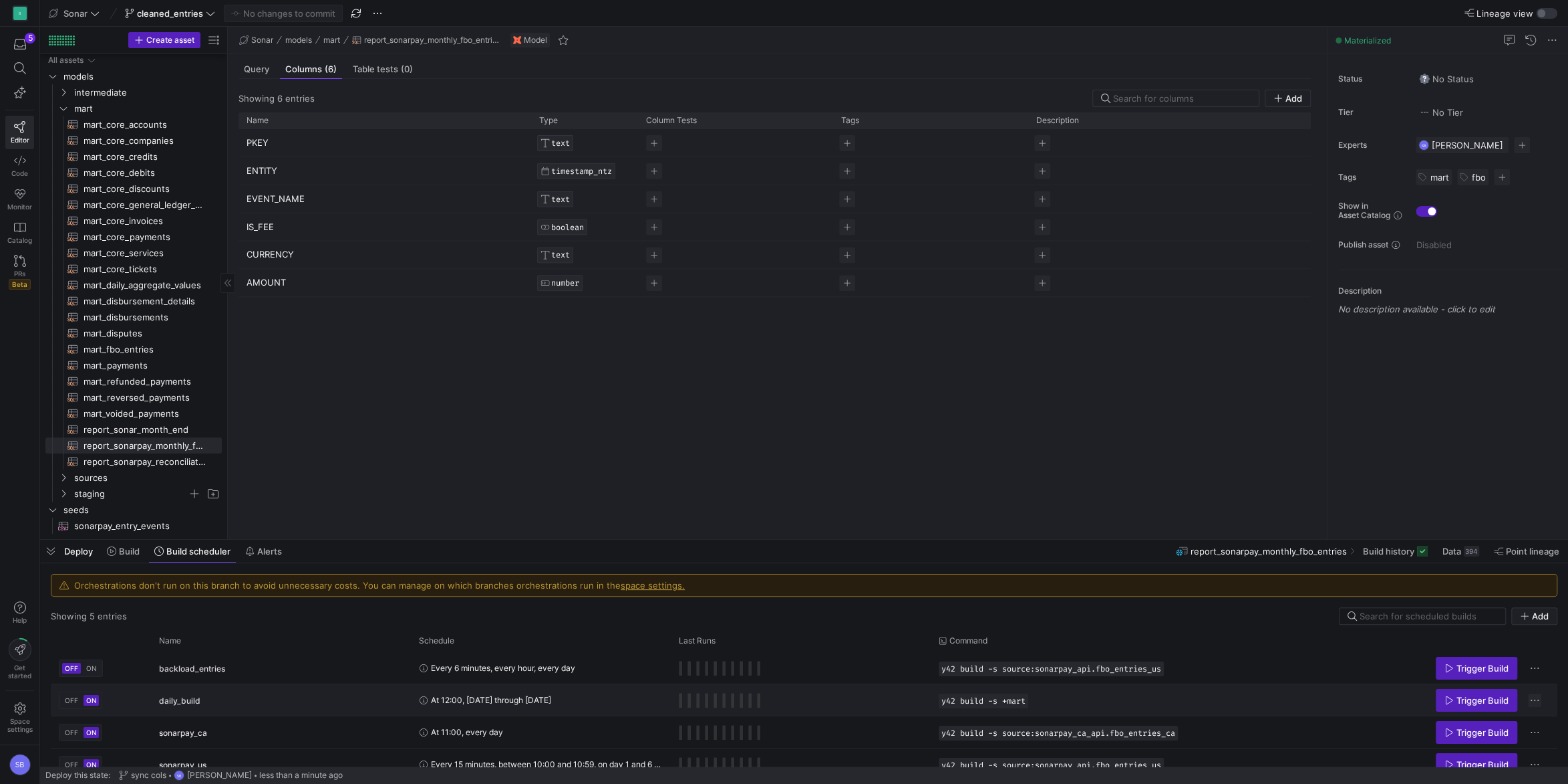
click at [1537, 702] on span "Press SPACE to select this row." at bounding box center [1534, 700] width 13 height 13
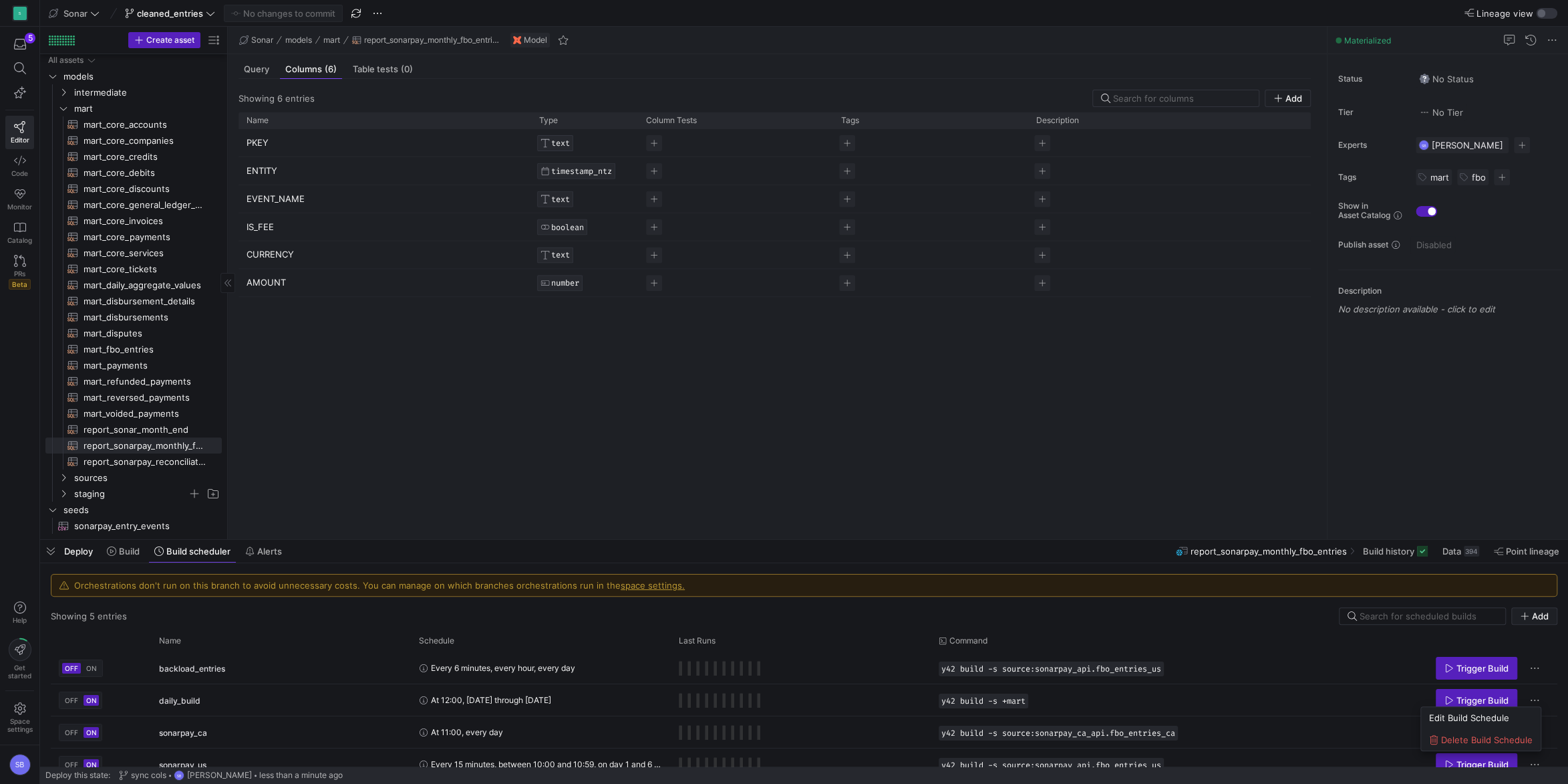
click at [748, 472] on div at bounding box center [784, 392] width 1568 height 784
click at [121, 551] on span "Build" at bounding box center [129, 551] width 21 height 11
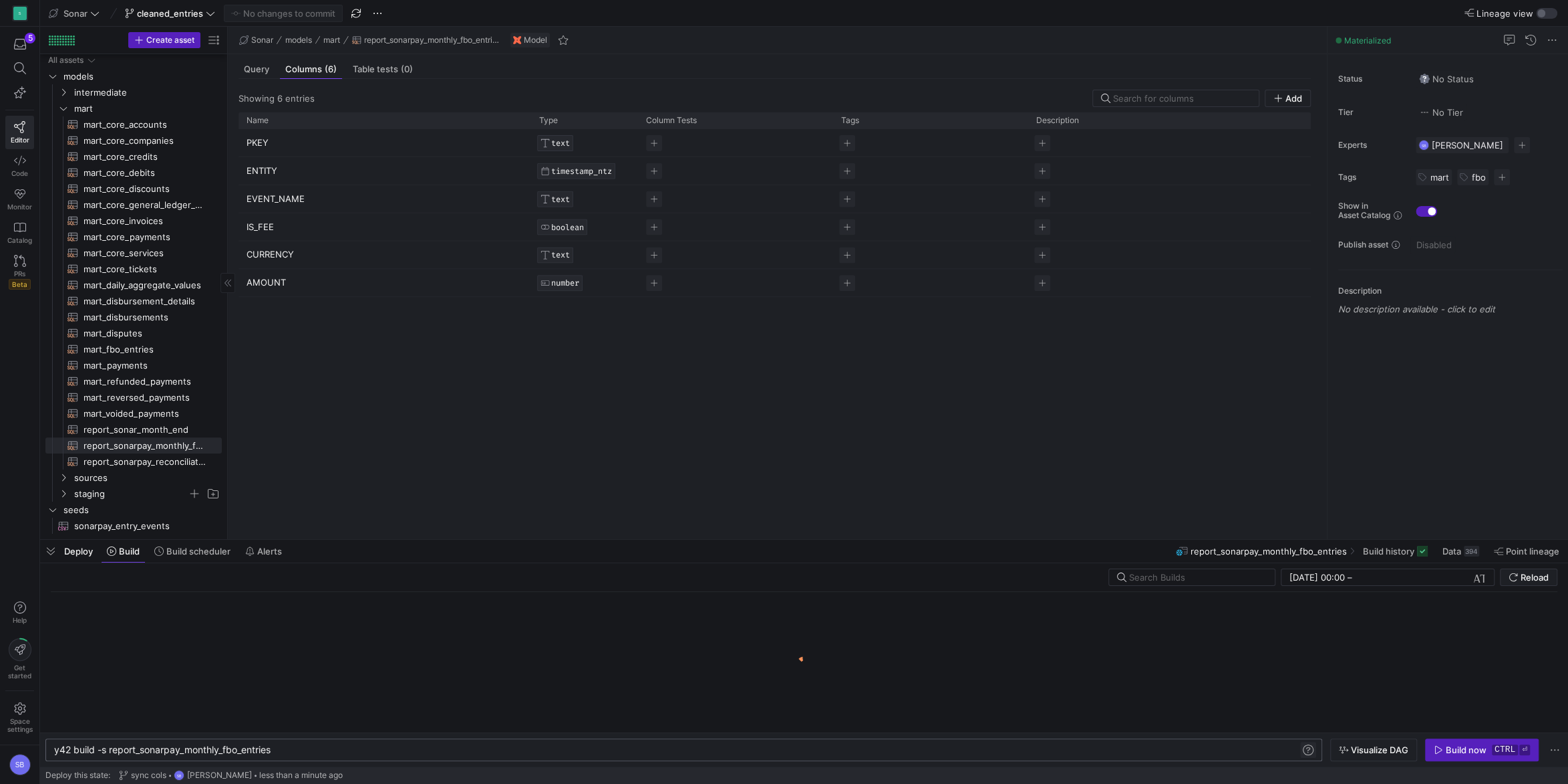
click at [1311, 756] on span at bounding box center [1308, 749] width 16 height 16
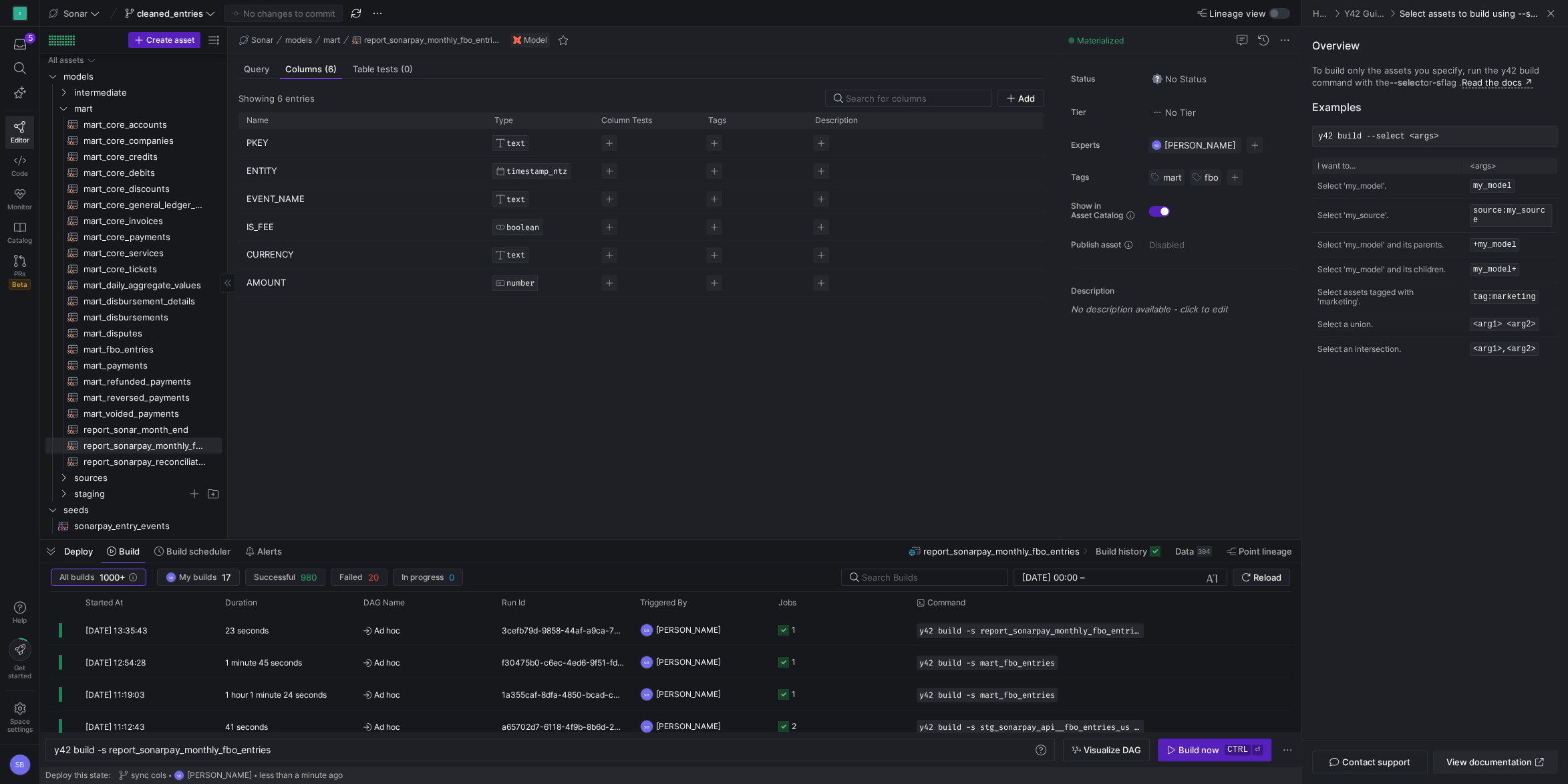
click at [1478, 757] on span "View documentation" at bounding box center [1490, 761] width 85 height 11
click at [1506, 74] on p "To build only the assets you specify, run the y42 build command with the --sele…" at bounding box center [1434, 76] width 245 height 24
click at [1507, 79] on link "Read the docs ↗" at bounding box center [1497, 81] width 70 height 11
click at [22, 268] on link "PRs Beta" at bounding box center [19, 272] width 29 height 46
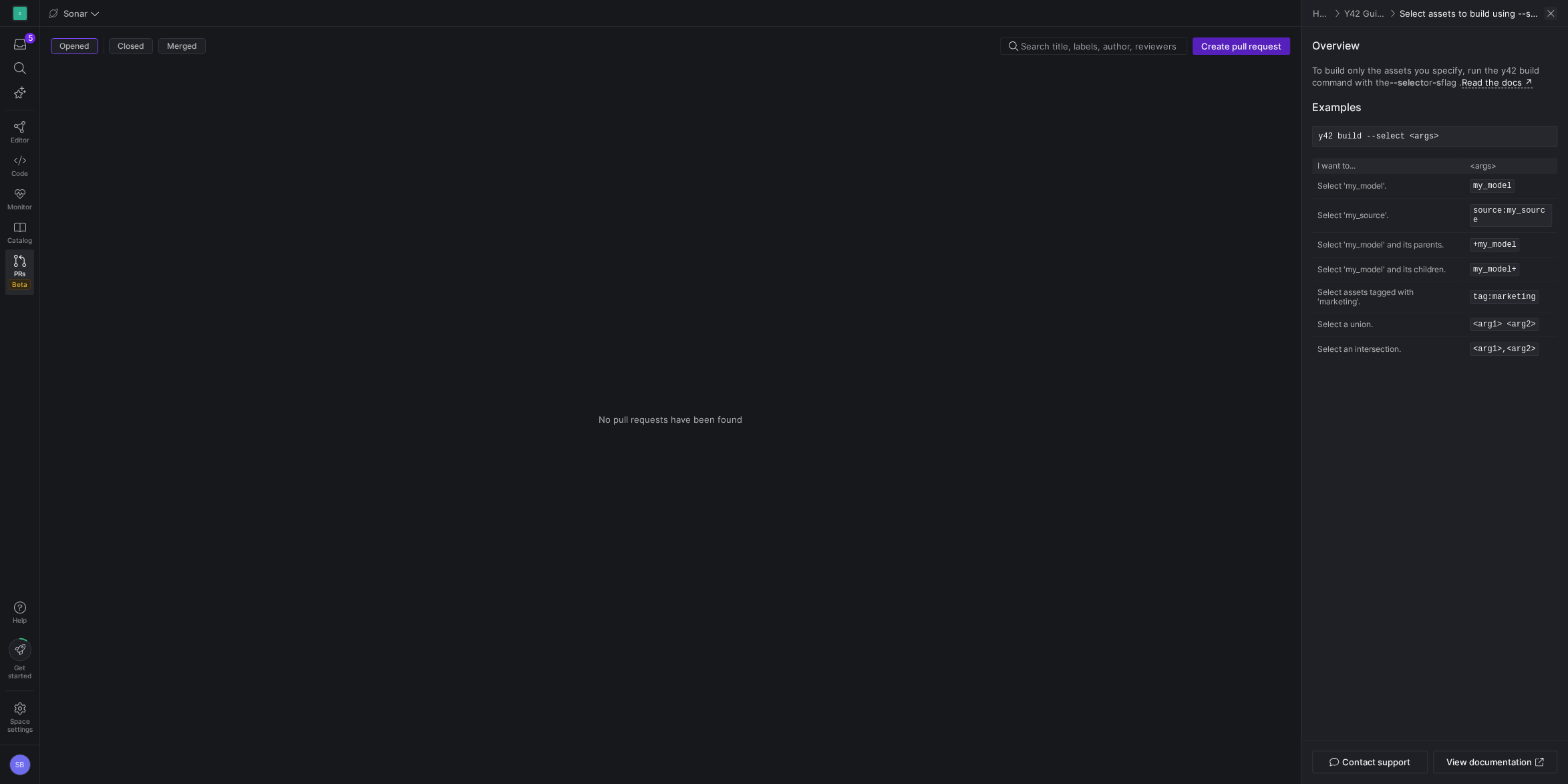
click at [1549, 14] on span at bounding box center [1550, 13] width 13 height 13
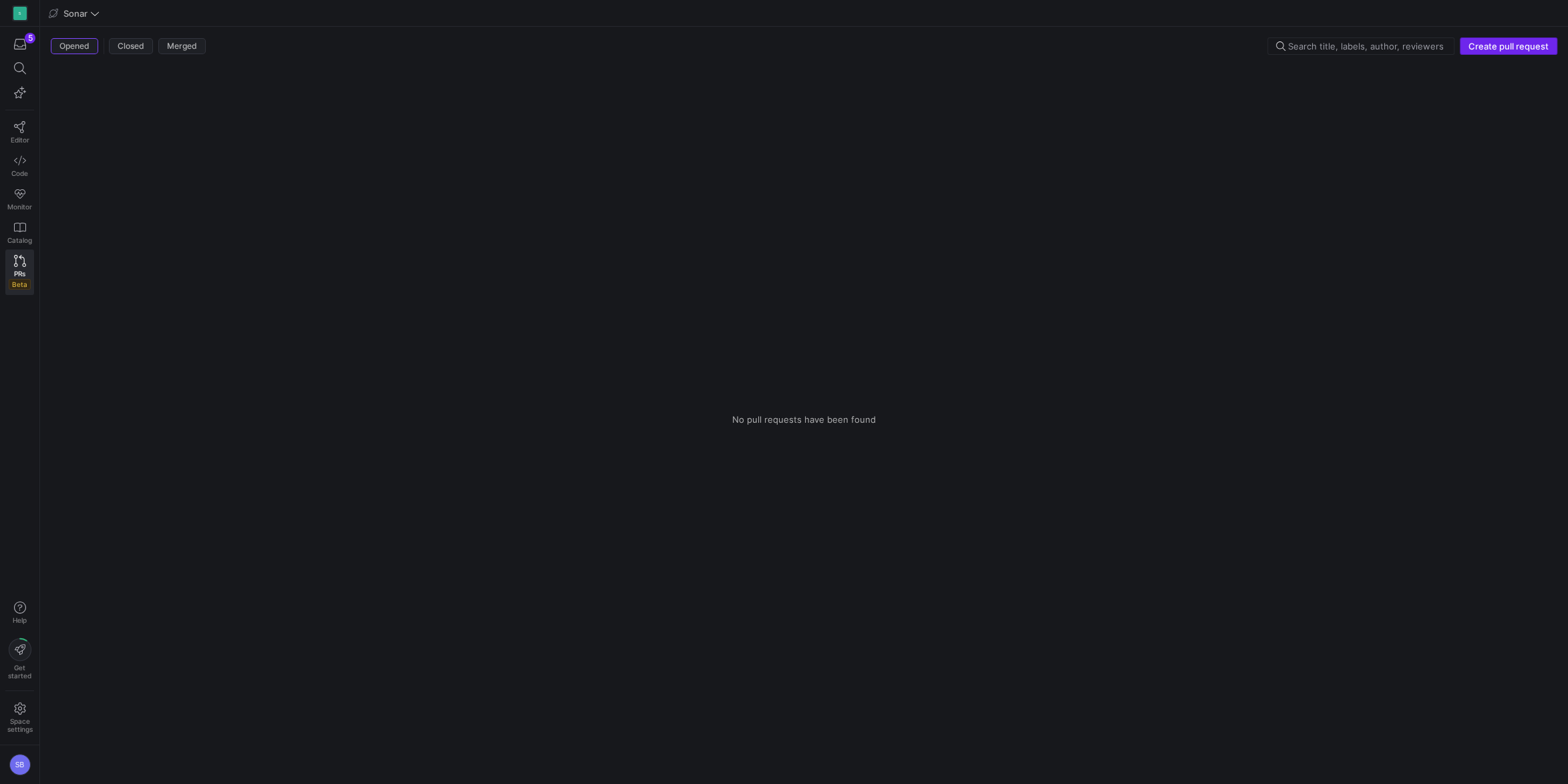
click at [1502, 49] on span "Create pull request" at bounding box center [1508, 46] width 80 height 11
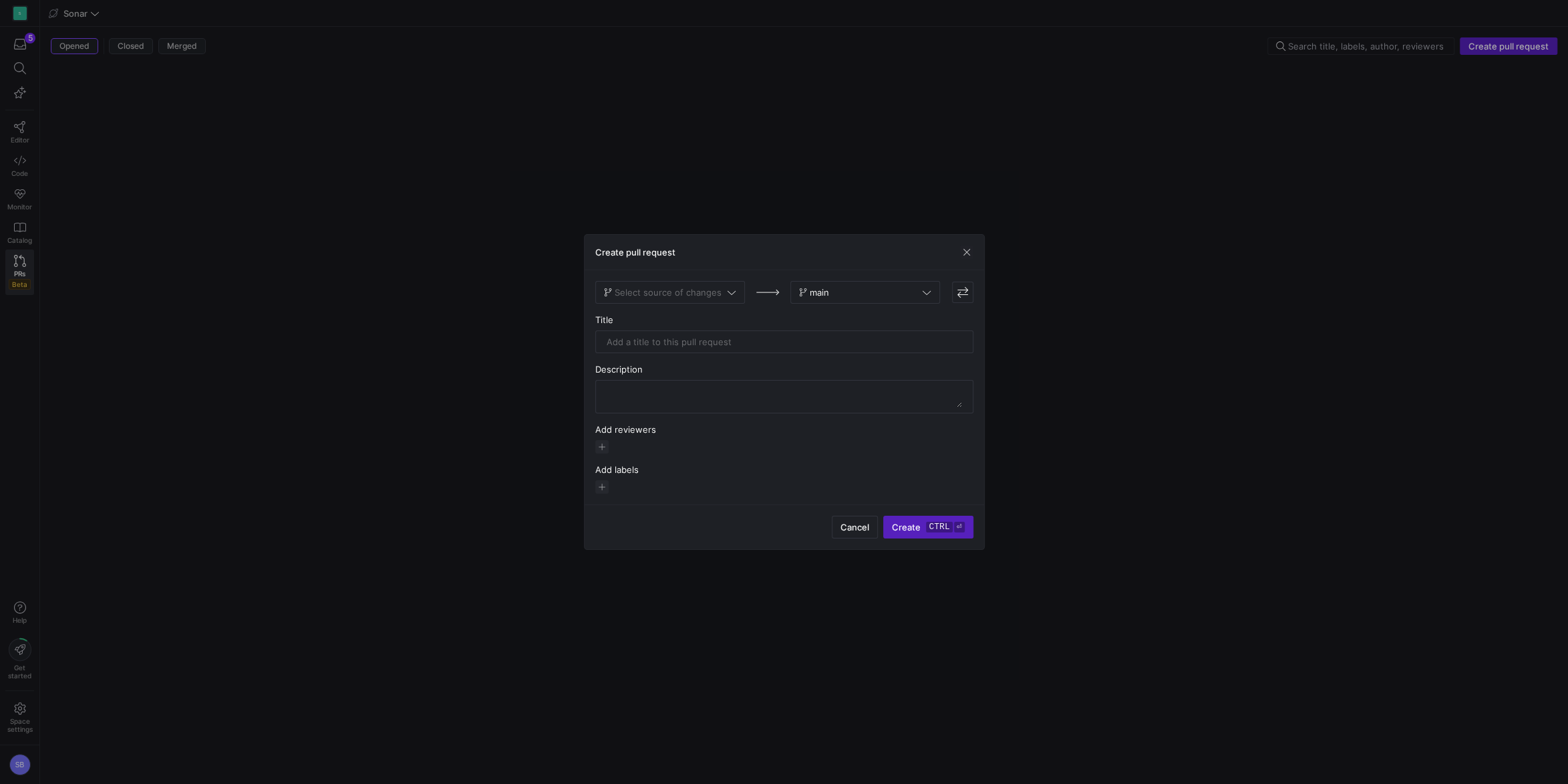
click at [723, 305] on div "Select source of changes main Title Description Add reviewers Add labels" at bounding box center [784, 387] width 378 height 212
click at [716, 298] on span "Select source of changes" at bounding box center [668, 292] width 107 height 11
click at [661, 319] on span "cleaned_entries" at bounding box center [639, 314] width 66 height 11
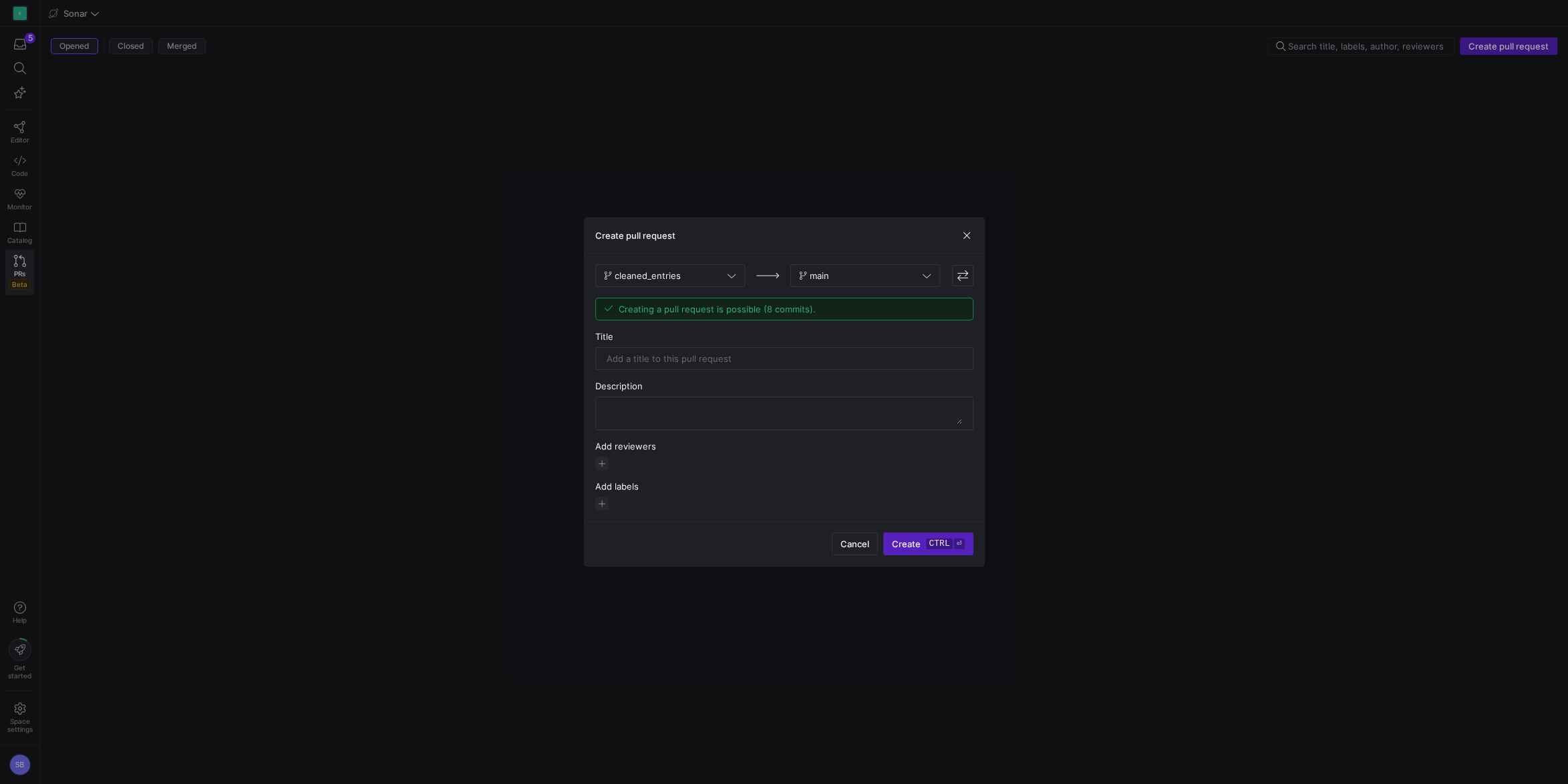
click at [700, 372] on div "cleaned_entries main Creating a pull request is possible (8 commits). Title Des…" at bounding box center [784, 387] width 378 height 246
click at [699, 359] on input "text" at bounding box center [784, 358] width 355 height 11
type input "fbo_entries"
click at [935, 539] on kbd "ctrl" at bounding box center [939, 543] width 26 height 11
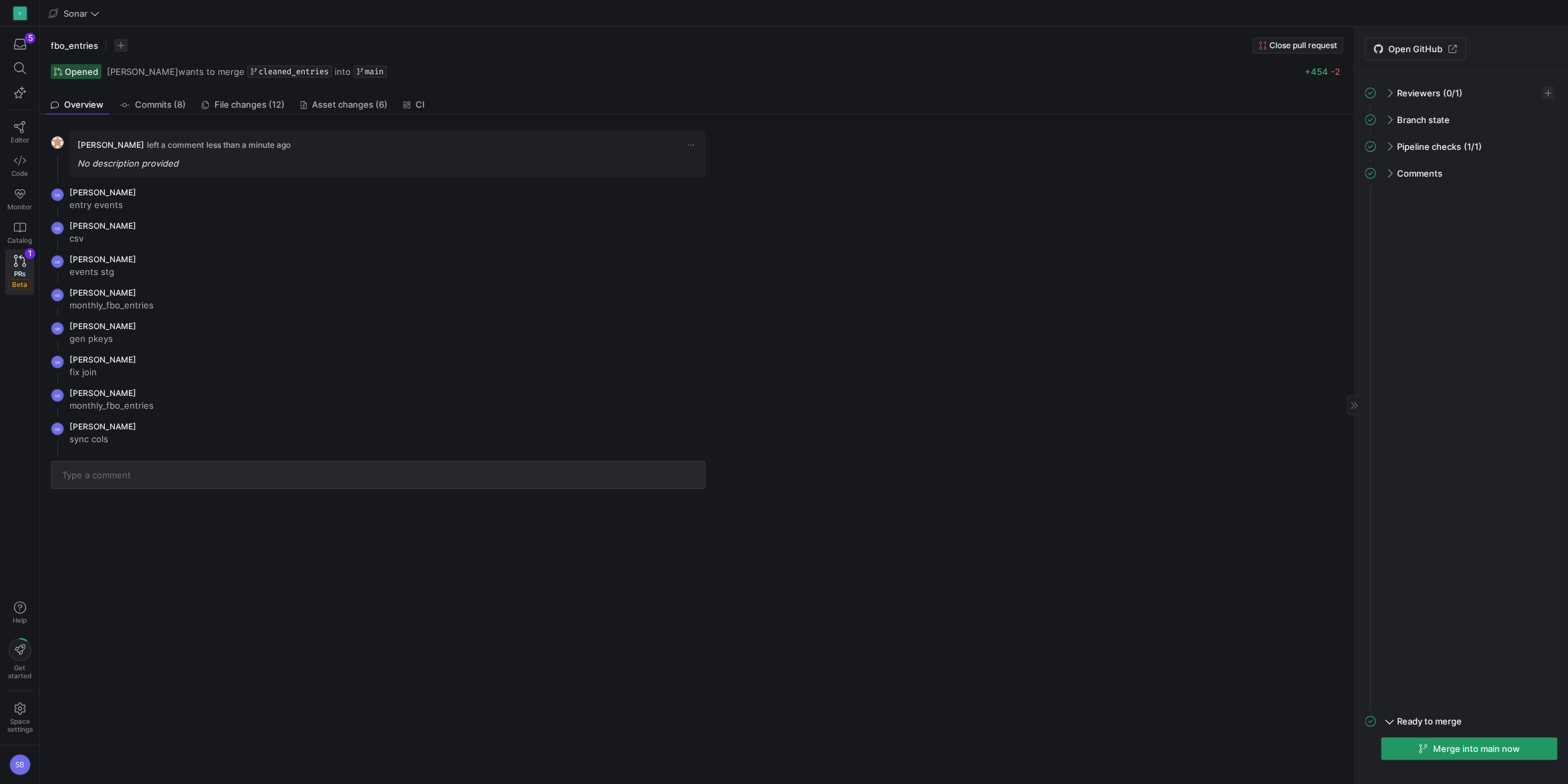
click at [1466, 755] on span "button" at bounding box center [1469, 748] width 176 height 22
click at [10, 130] on link "Editor" at bounding box center [19, 133] width 29 height 34
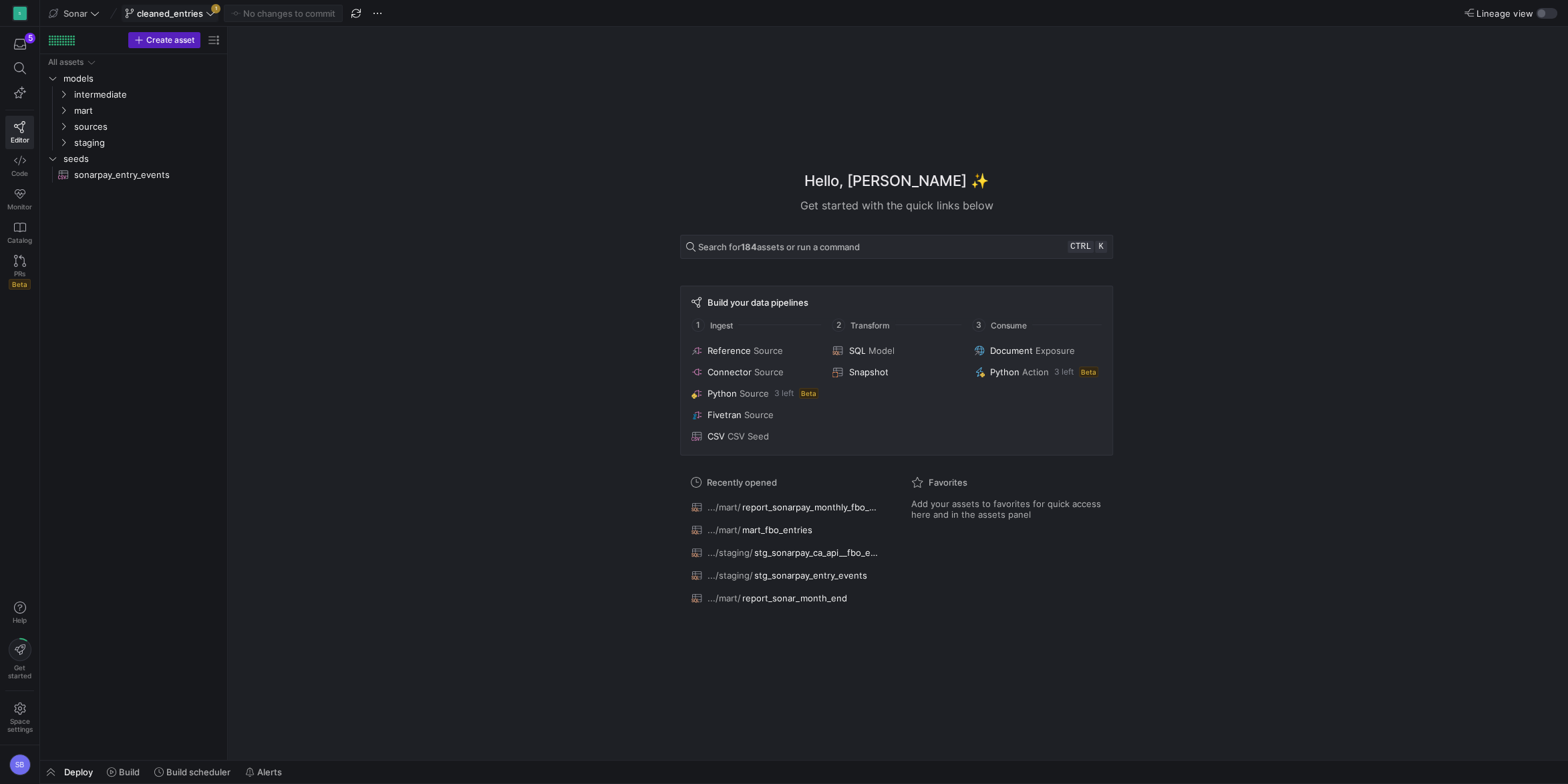
click at [209, 16] on icon at bounding box center [210, 13] width 9 height 9
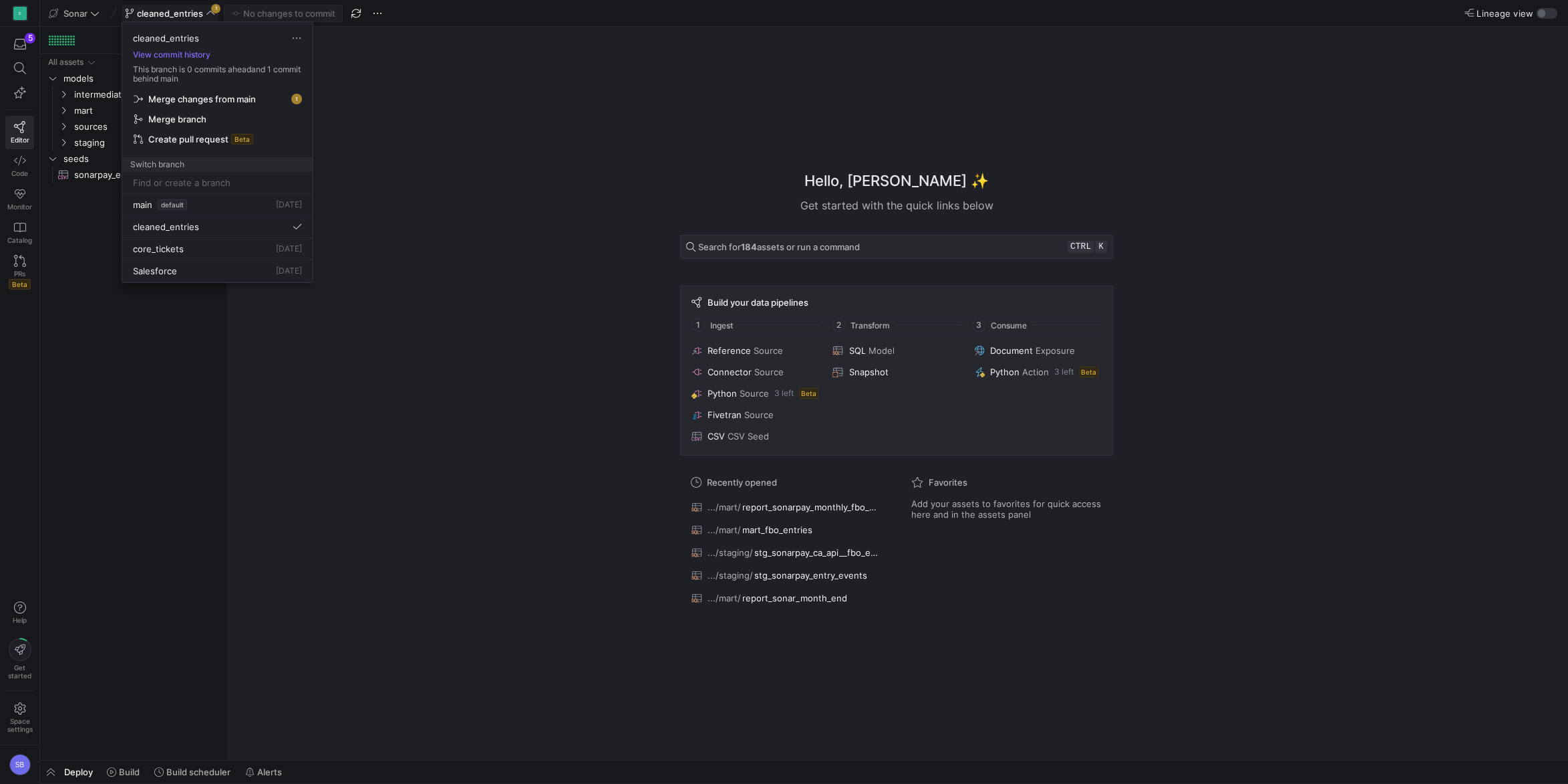
click at [380, 9] on div at bounding box center [784, 392] width 1568 height 784
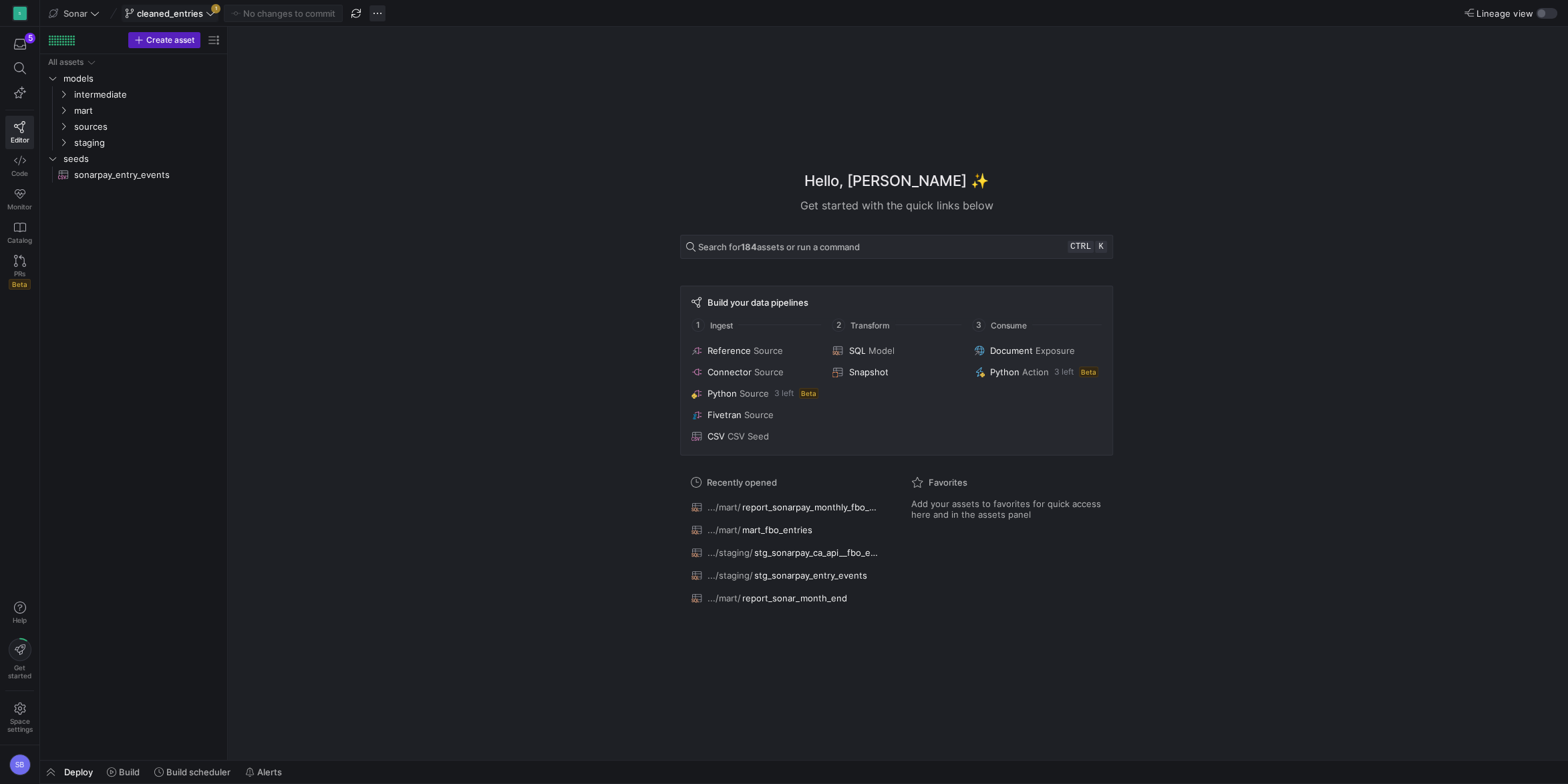
click at [376, 11] on span "button" at bounding box center [378, 13] width 16 height 16
click at [431, 202] on span "Delete branch" at bounding box center [419, 205] width 59 height 11
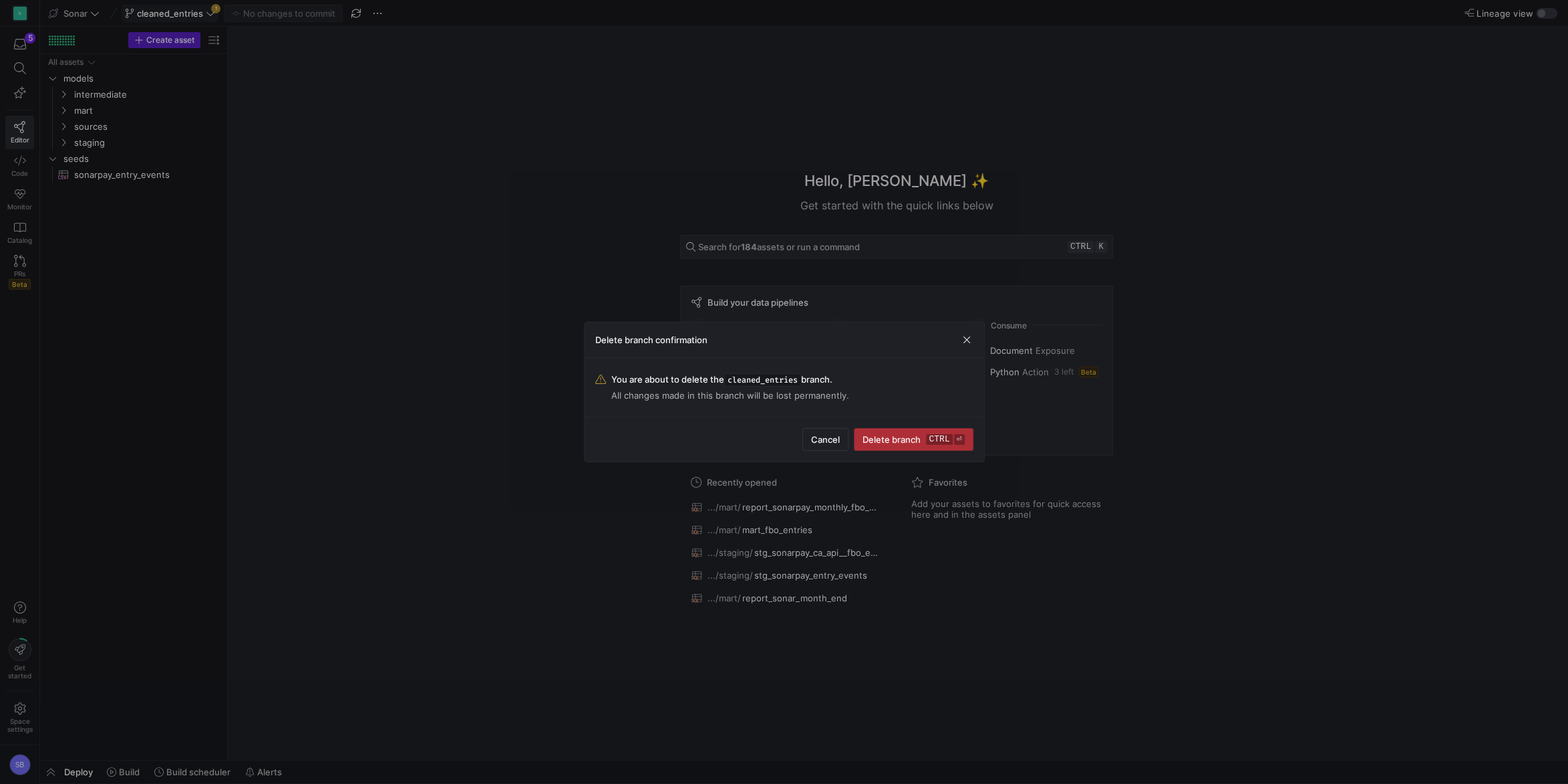
click at [922, 445] on span "Delete branch ctrl ⏎" at bounding box center [913, 439] width 101 height 11
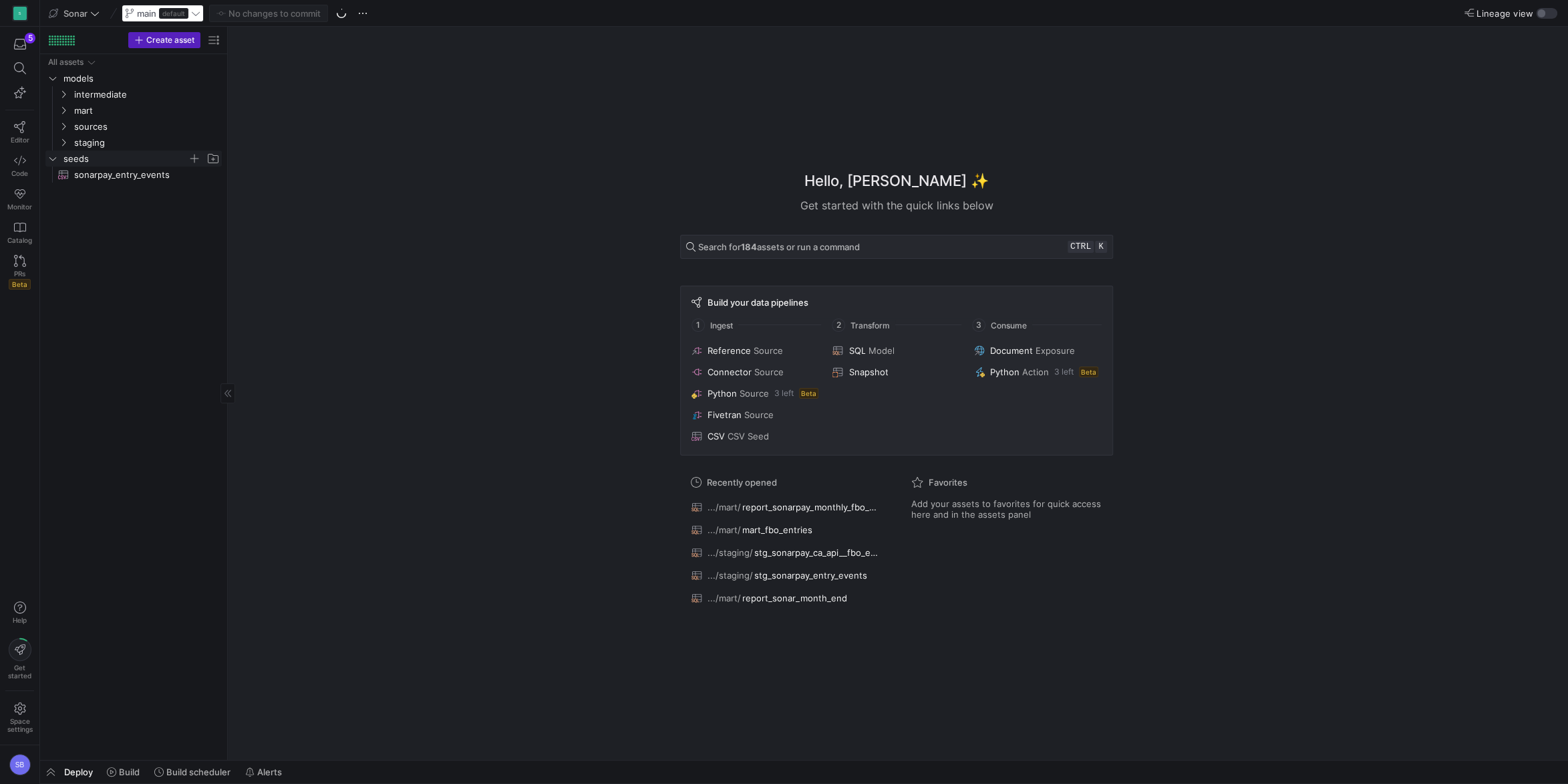
click at [59, 161] on span "seeds" at bounding box center [133, 158] width 176 height 15
click at [328, 380] on div "Hello, Steven ✨ Get started with the quick links below Search for 184 assets or…" at bounding box center [897, 393] width 1327 height 732
drag, startPoint x: 1537, startPoint y: 46, endPoint x: 1525, endPoint y: 132, distance: 86.8
click at [1537, 46] on span at bounding box center [1541, 49] width 16 height 16
click at [20, 46] on icon "button" at bounding box center [20, 44] width 12 height 12
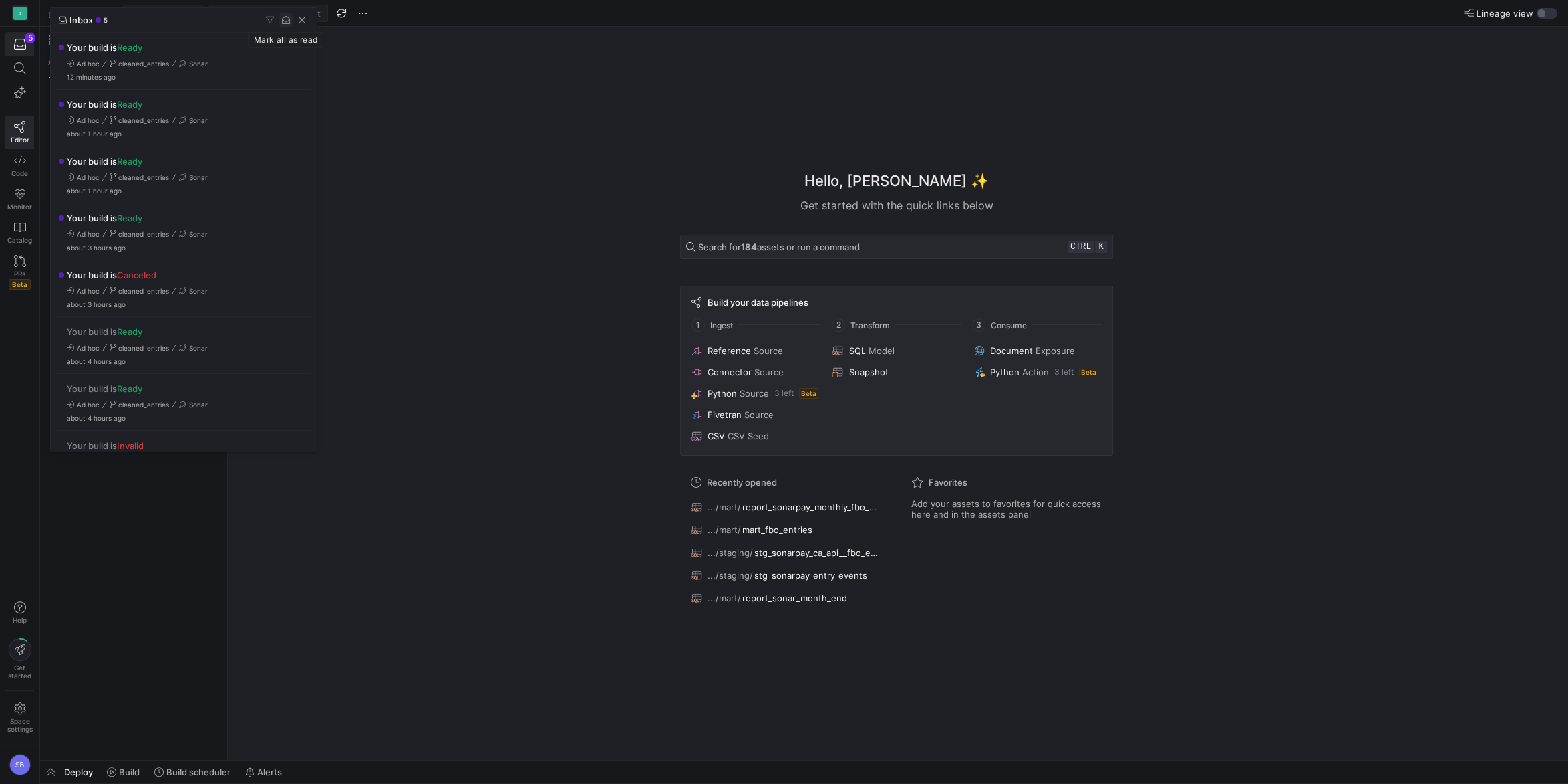
click at [291, 22] on span "button" at bounding box center [286, 19] width 13 height 13
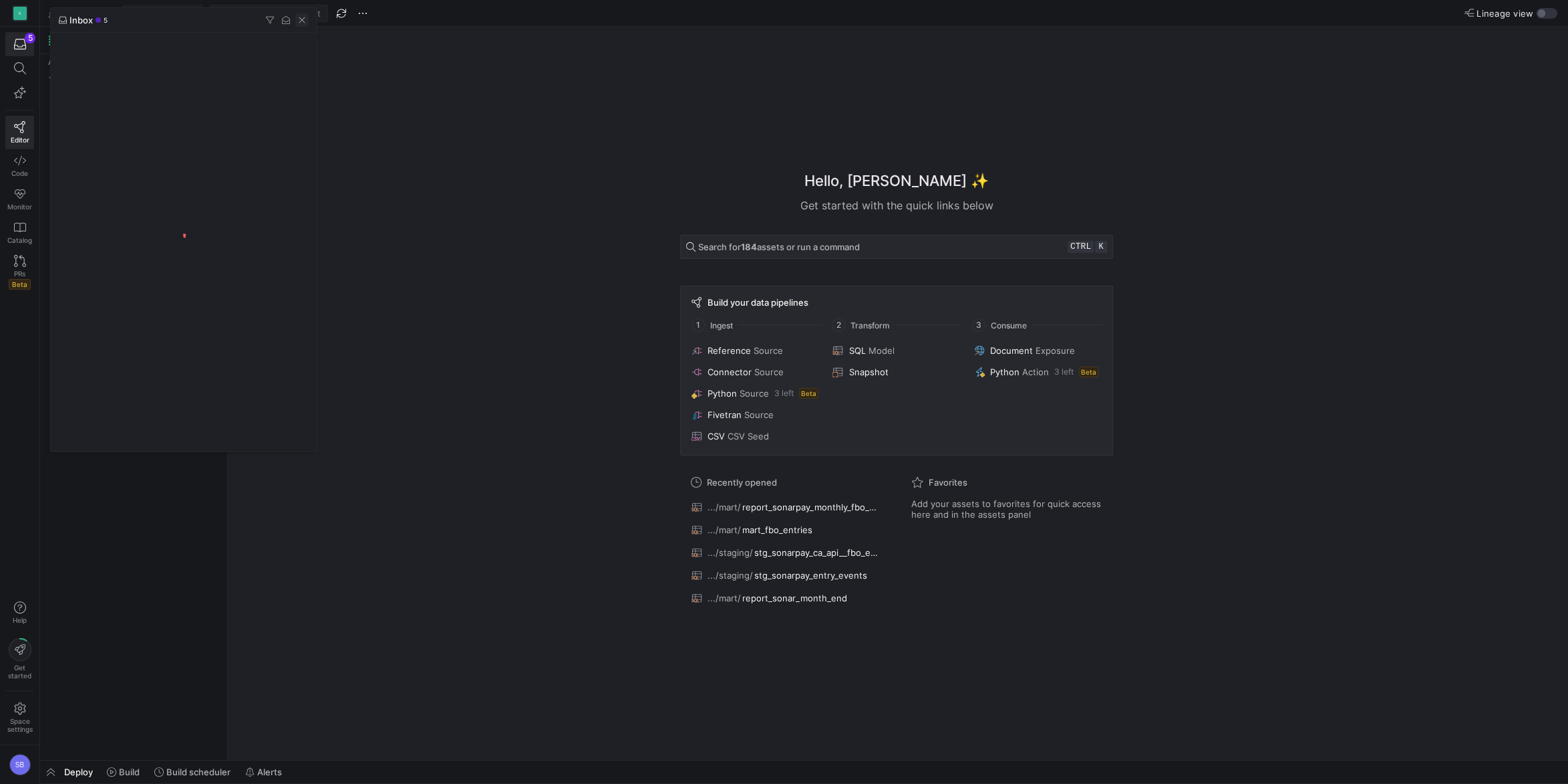
click at [305, 24] on span "button" at bounding box center [302, 19] width 13 height 13
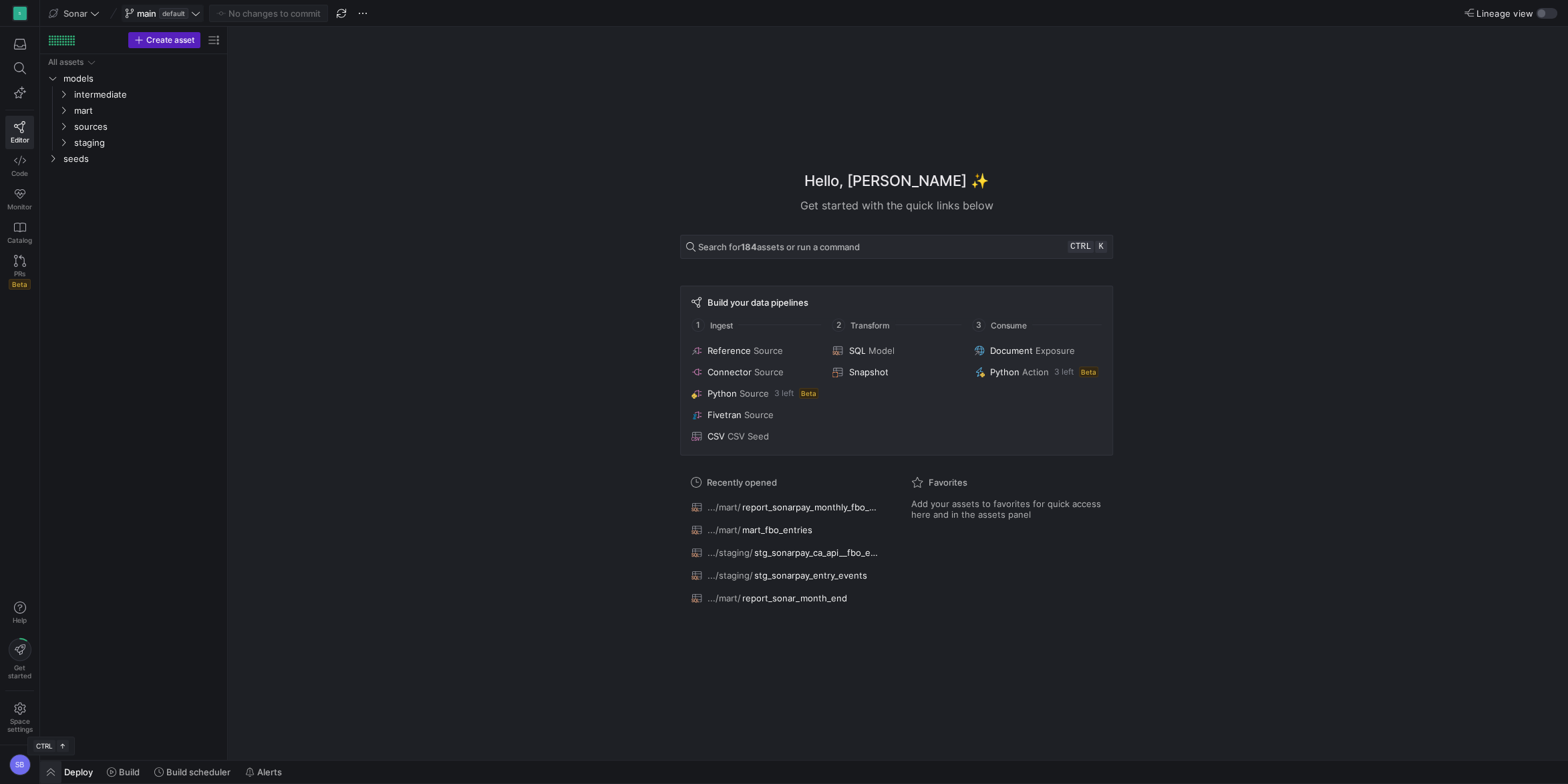
click at [52, 770] on span "button" at bounding box center [51, 771] width 22 height 23
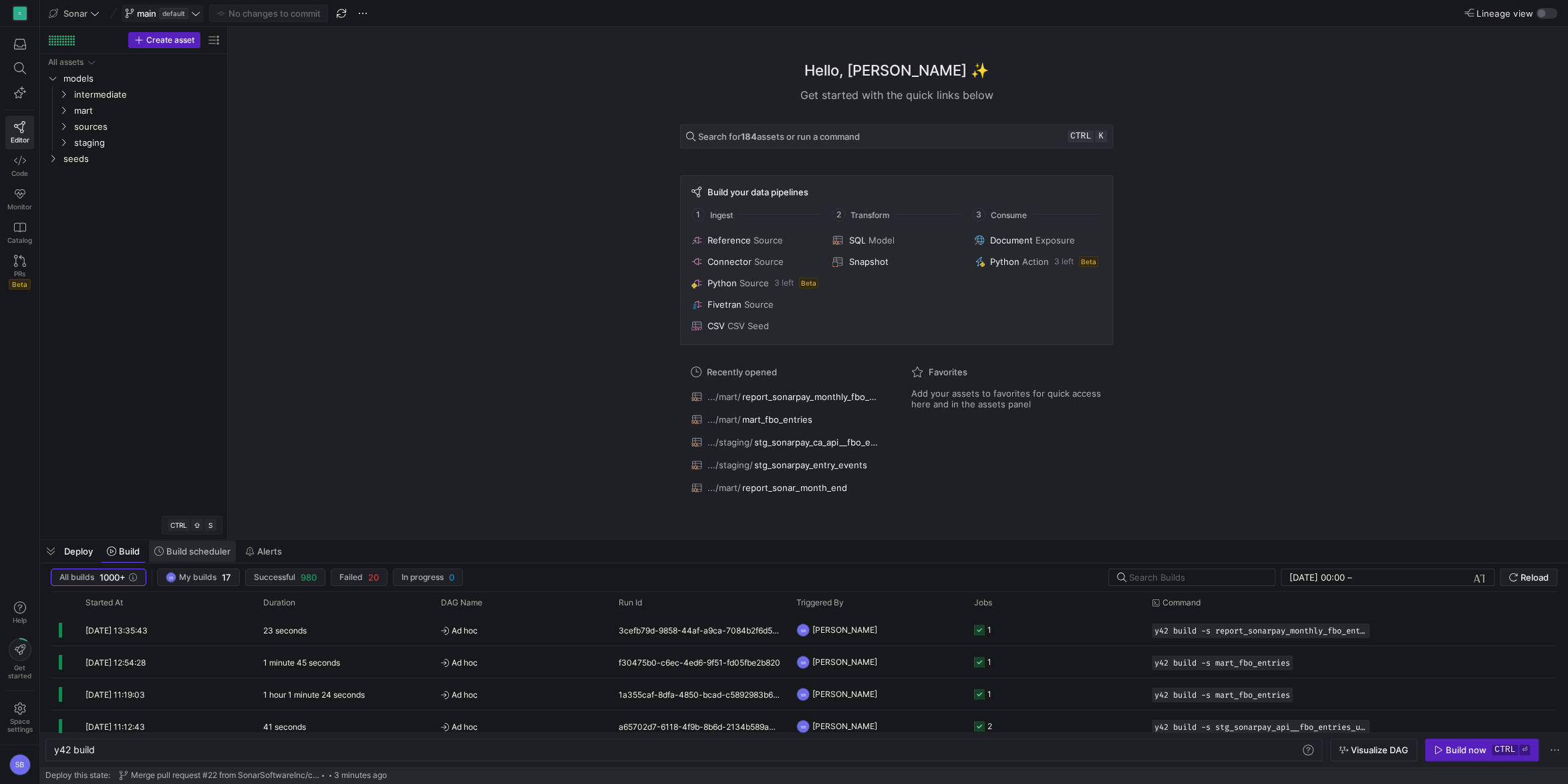
click at [216, 550] on span "Build scheduler" at bounding box center [198, 551] width 64 height 11
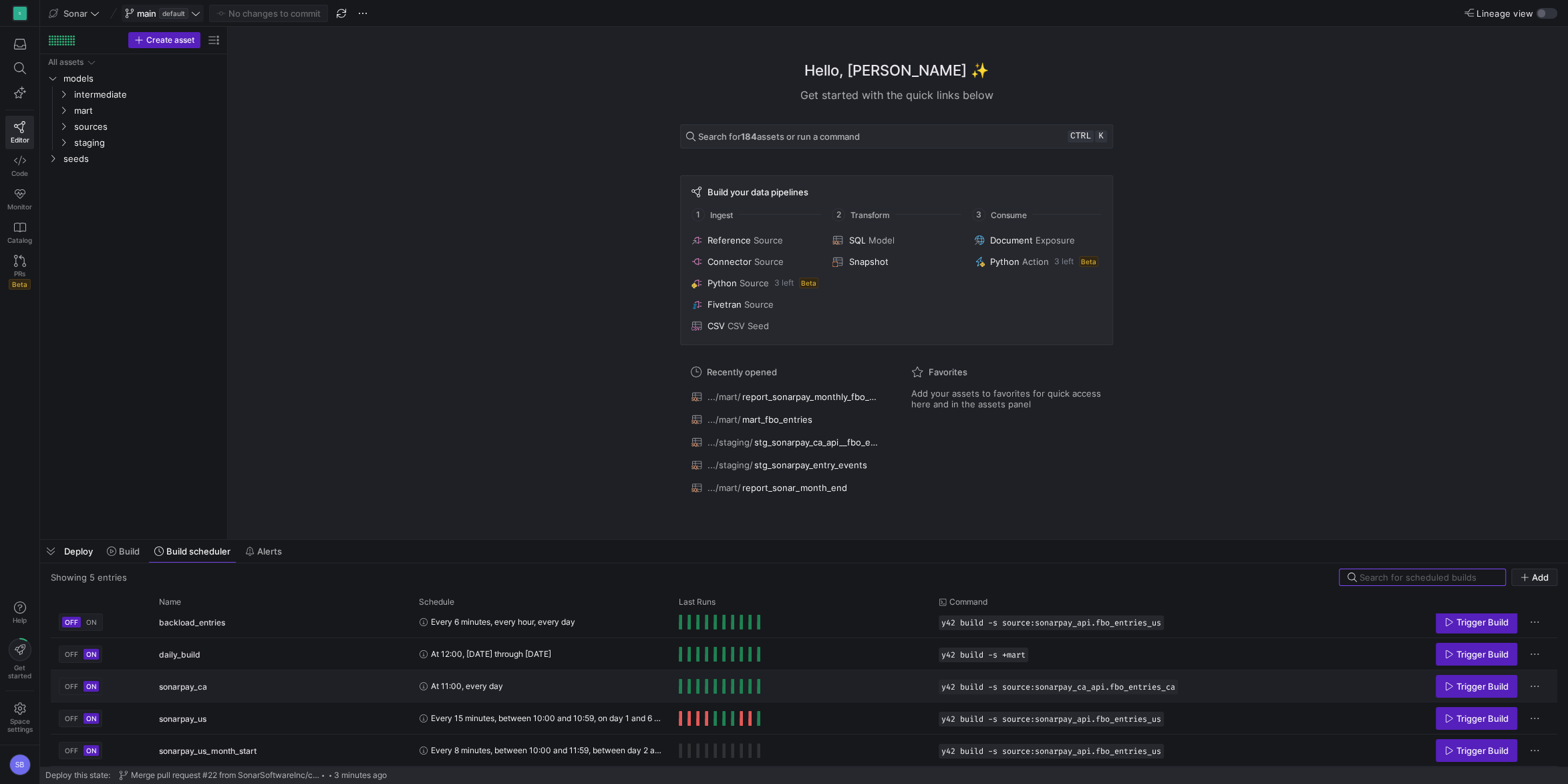
scroll to position [7, 0]
click at [1535, 659] on span "Press SPACE to select this row." at bounding box center [1534, 653] width 13 height 13
click at [1524, 668] on span "Edit Build Schedule" at bounding box center [1481, 671] width 103 height 11
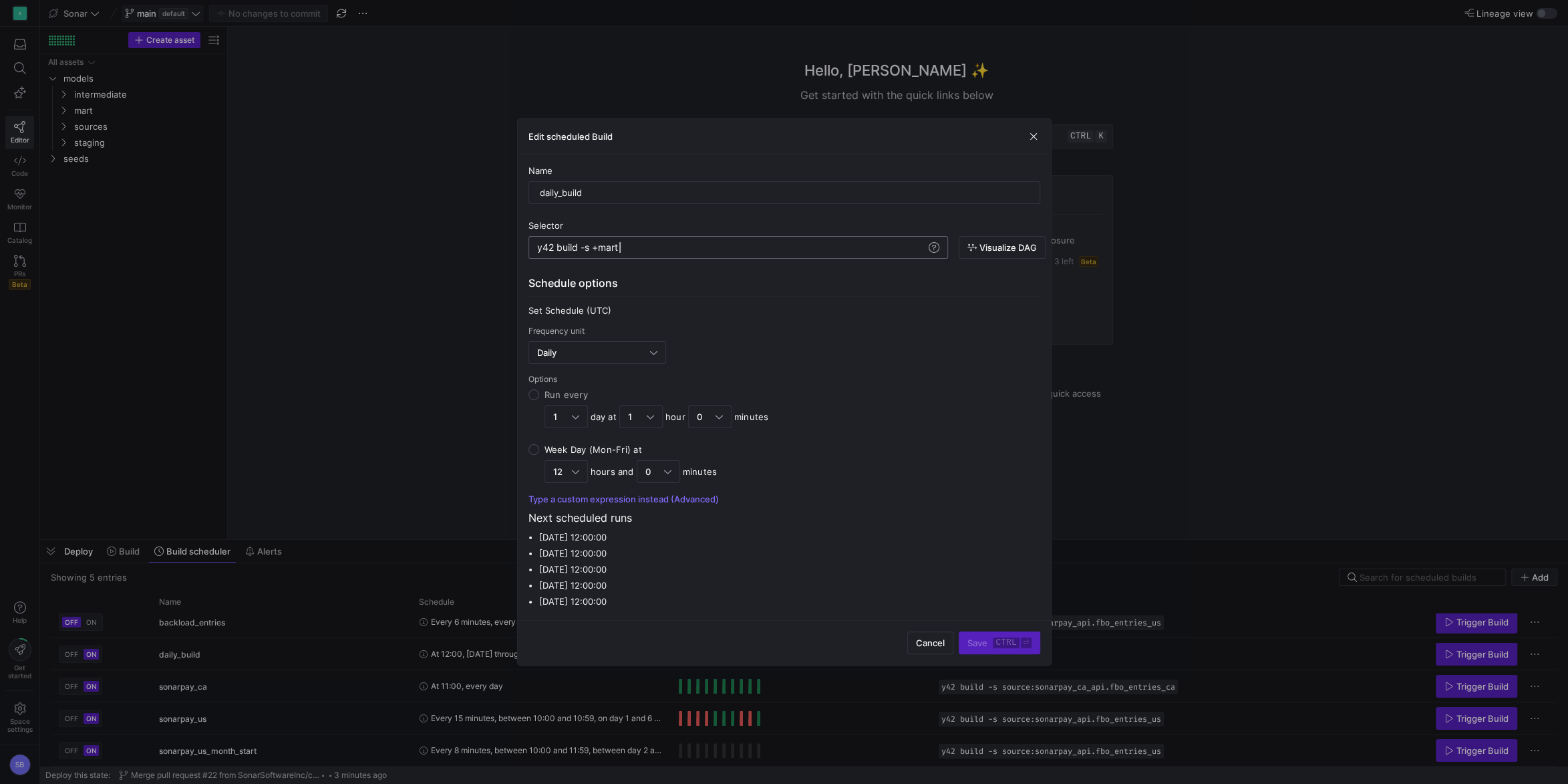
click at [705, 249] on div "y42 build -s +mart" at bounding box center [732, 247] width 389 height 11
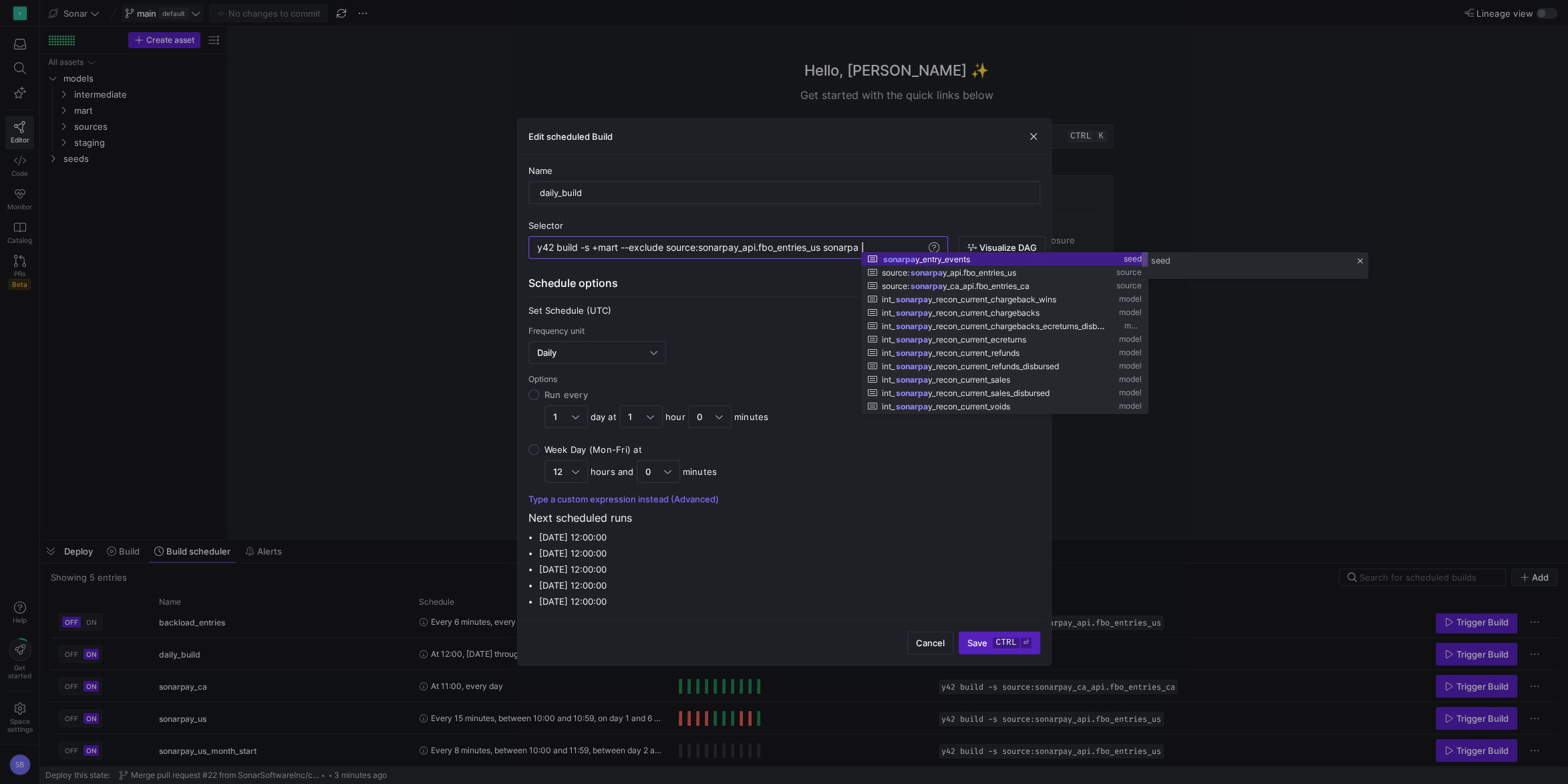
scroll to position [0, 329]
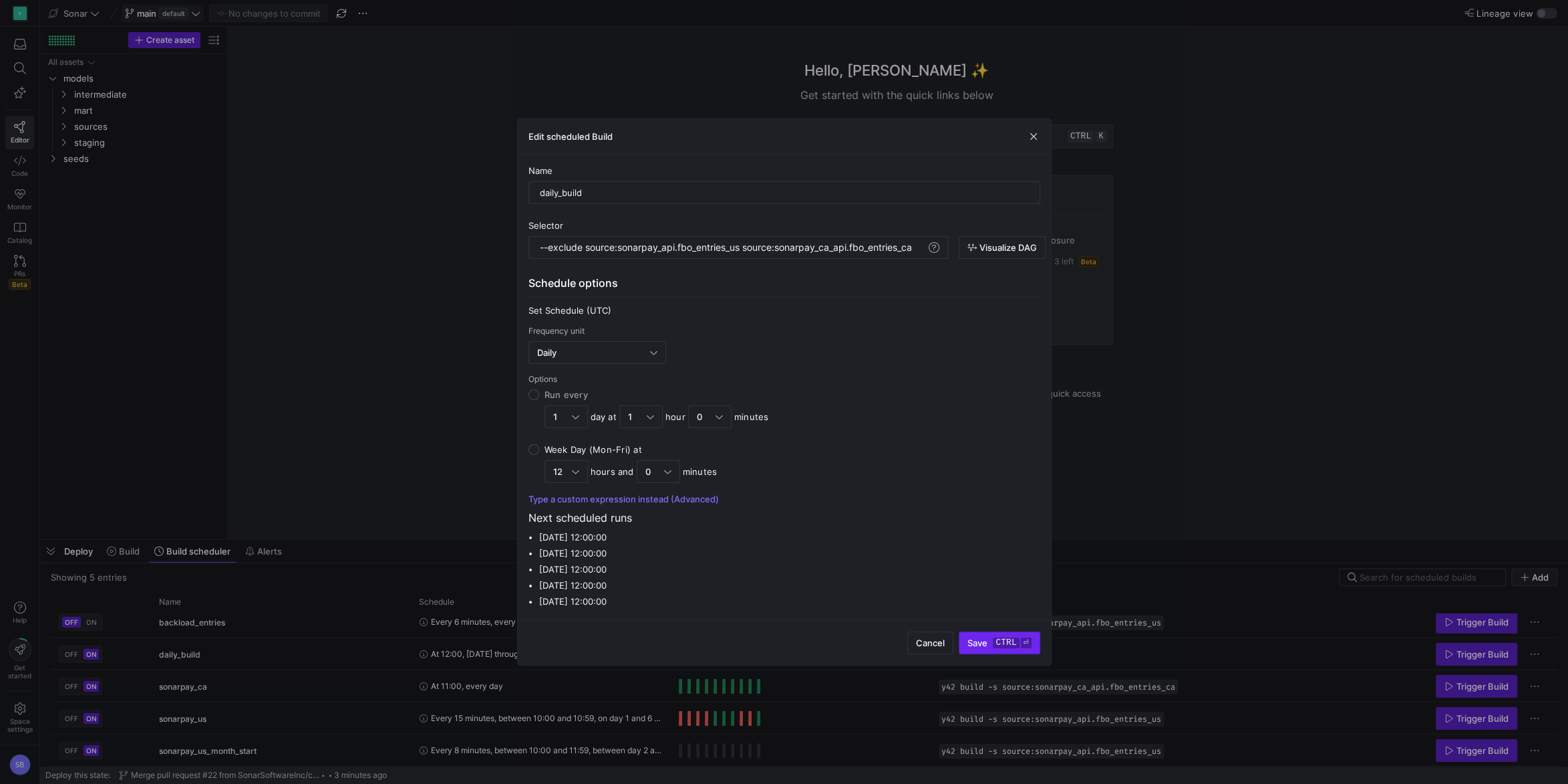
click at [1012, 640] on kbd "ctrl" at bounding box center [1006, 642] width 26 height 11
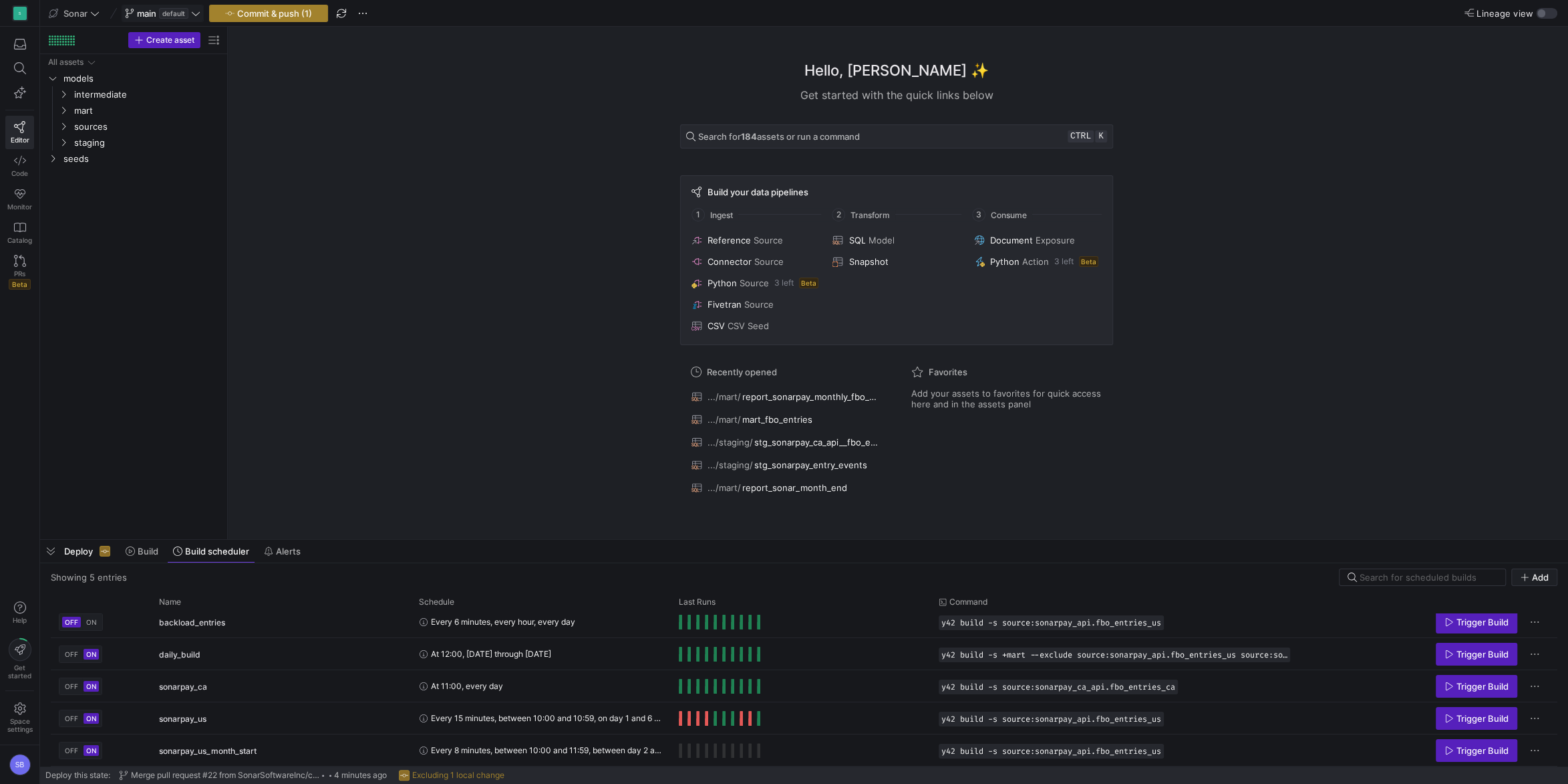
click at [308, 12] on span "Commit & push (1)" at bounding box center [274, 13] width 74 height 11
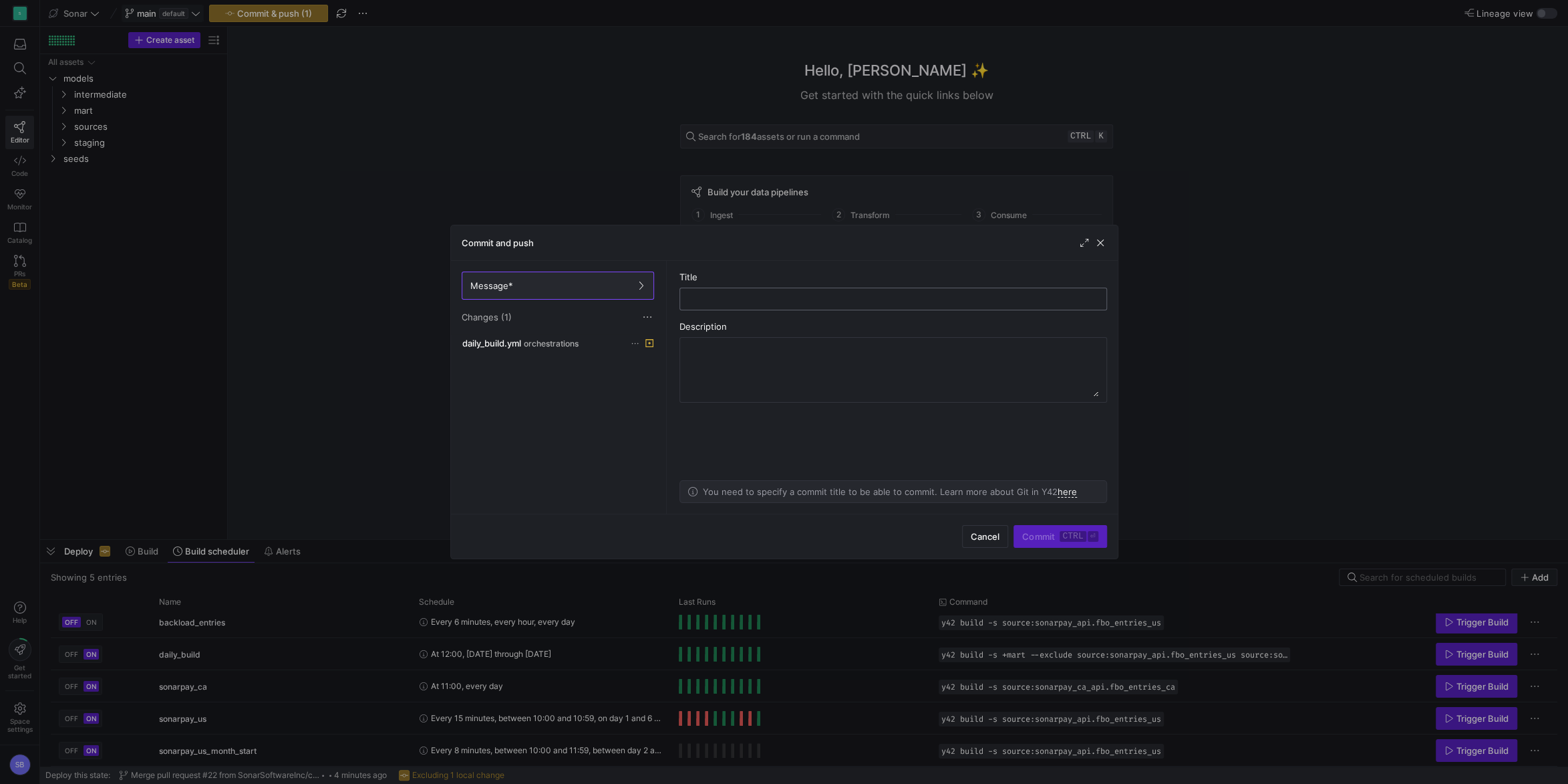
click at [712, 303] on input "text" at bounding box center [894, 299] width 405 height 11
type input "exclude fbo sources from daily build"
click at [1059, 536] on span "Commit ctrl ⏎" at bounding box center [1060, 536] width 75 height 11
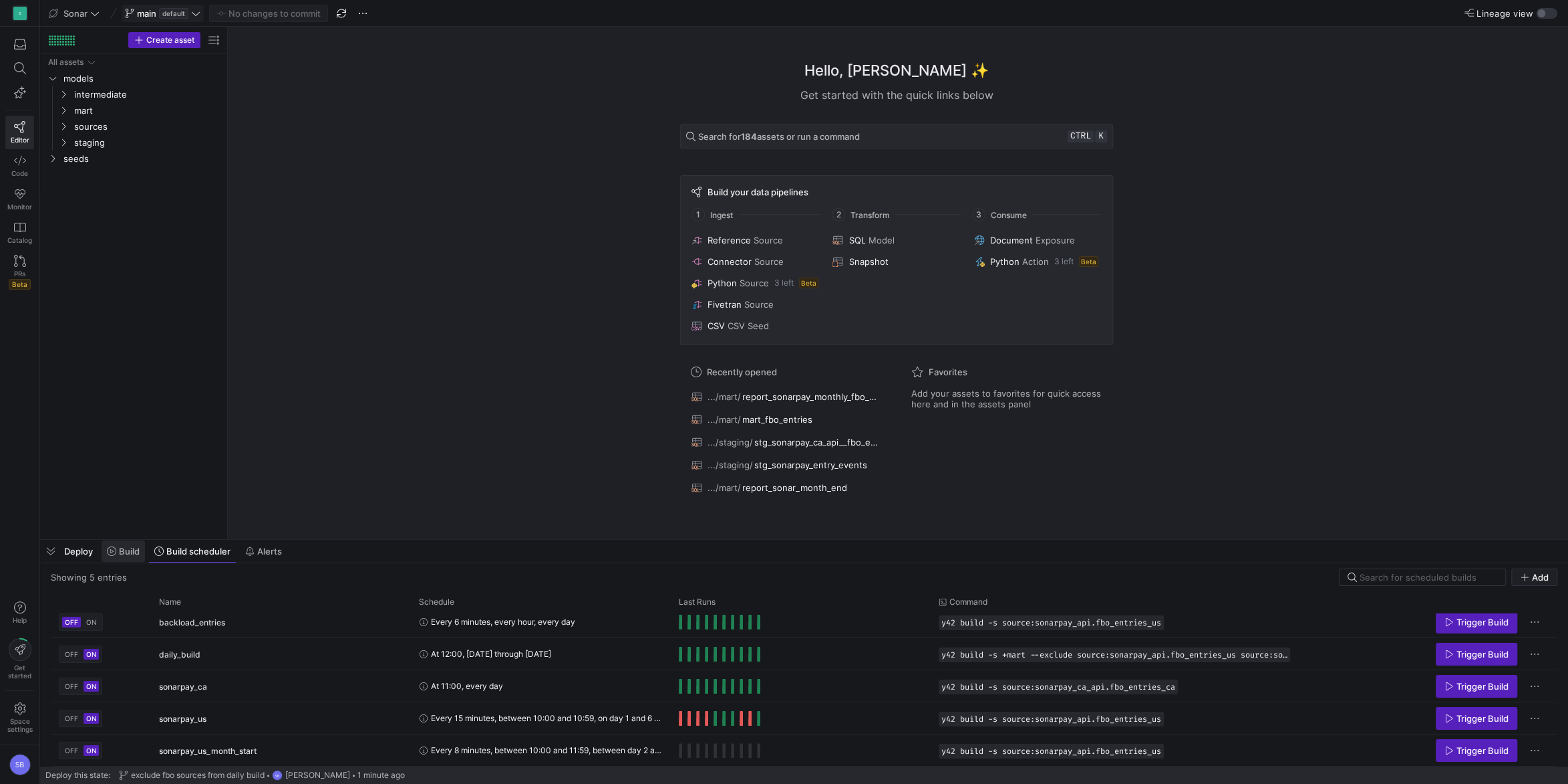
click at [124, 546] on span "Build" at bounding box center [129, 551] width 21 height 11
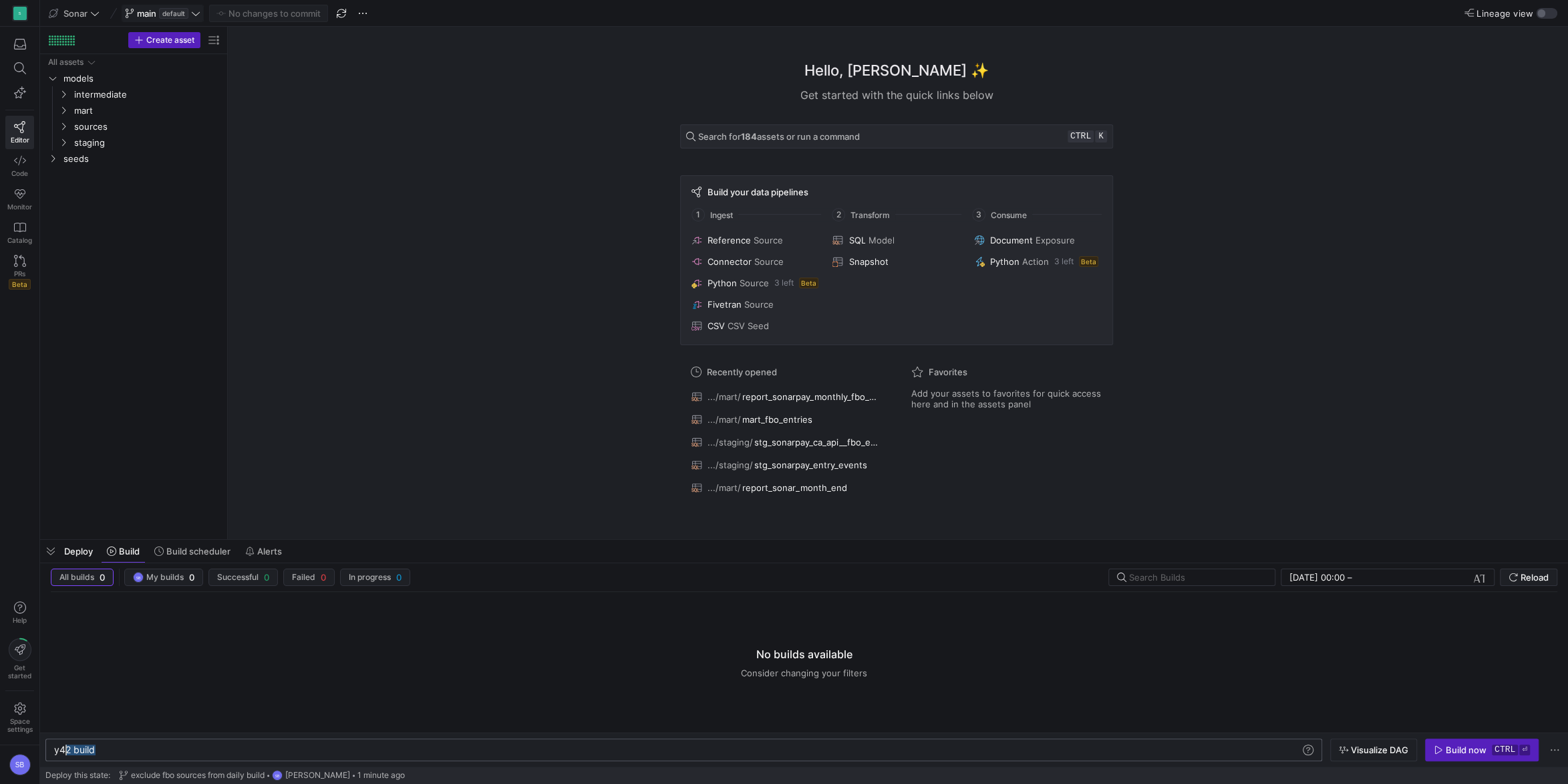
drag, startPoint x: 191, startPoint y: 753, endPoint x: 57, endPoint y: 739, distance: 134.7
click at [57, 744] on div "y42 build" at bounding box center [678, 749] width 1248 height 11
